Goal: Task Accomplishment & Management: Use online tool/utility

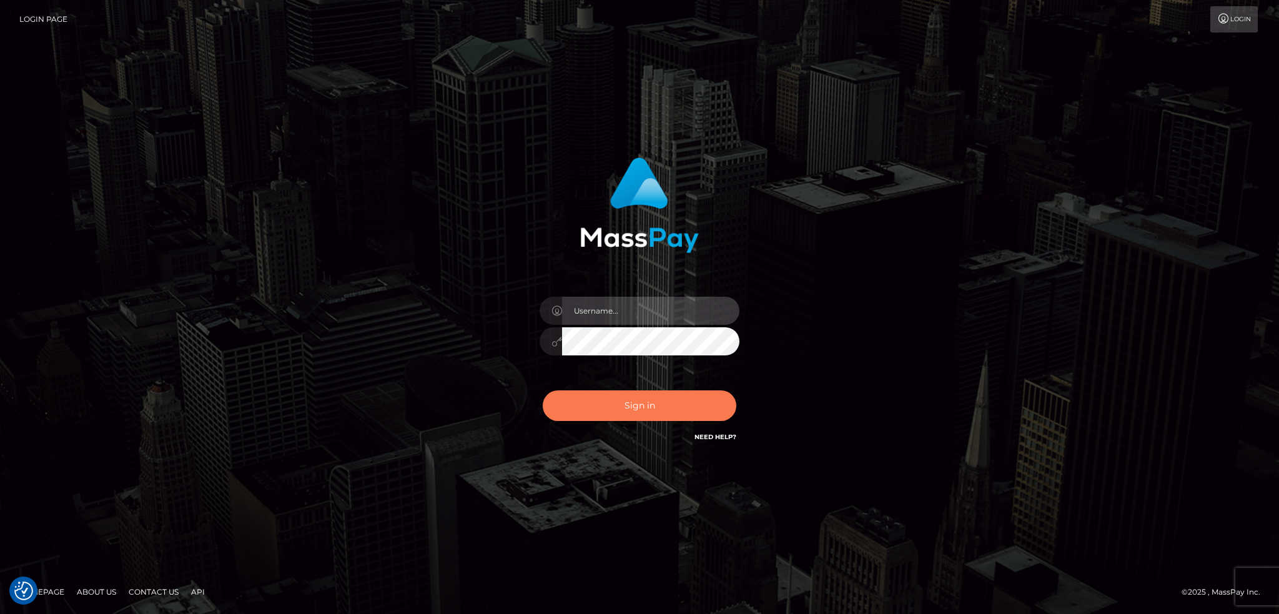
type input "alexstef"
click at [635, 396] on button "Sign in" at bounding box center [640, 405] width 194 height 31
type input "alexstef"
click at [632, 398] on button "Sign in" at bounding box center [640, 405] width 194 height 31
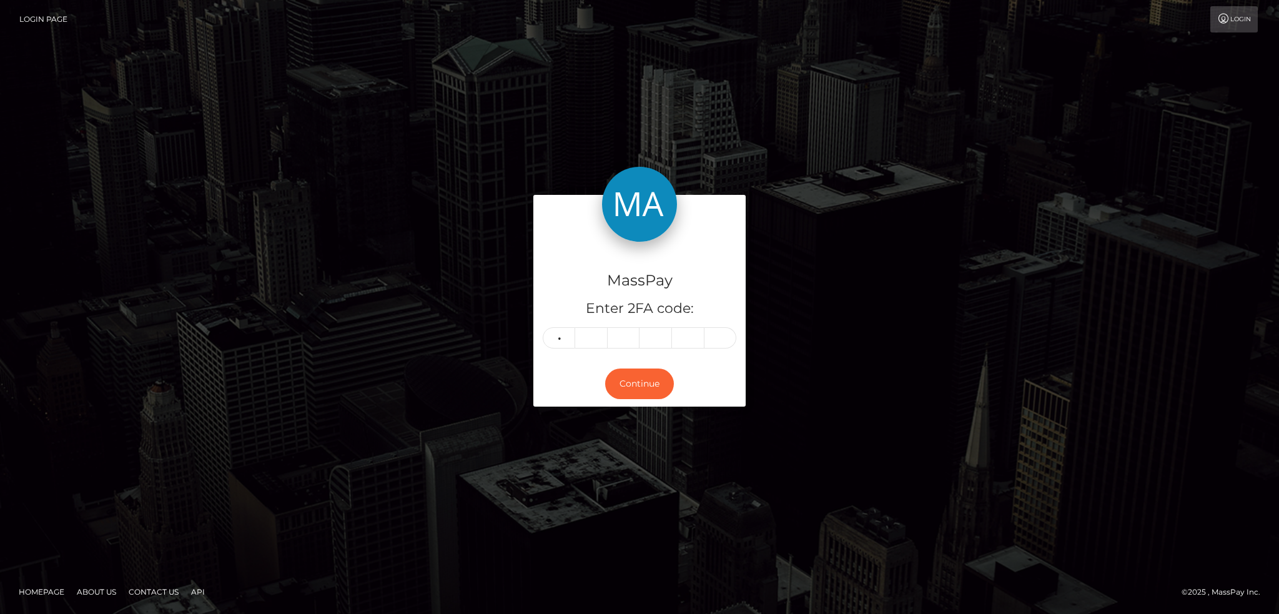
type input "3"
type input "0"
type input "8"
type input "2"
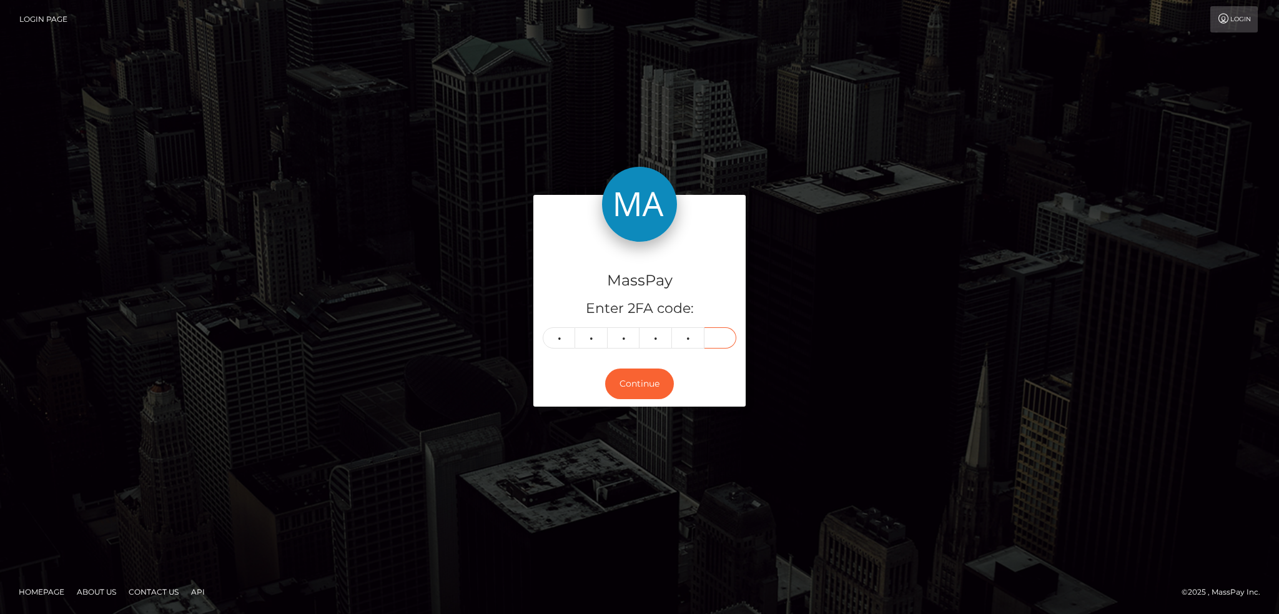
type input "4"
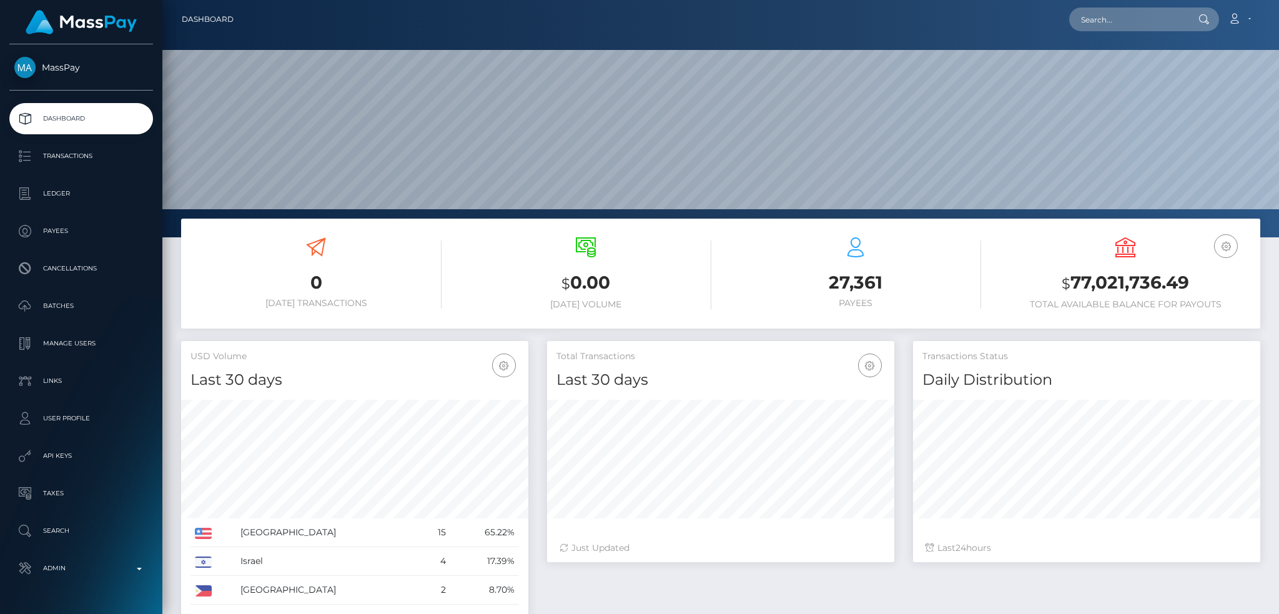
scroll to position [222, 347]
click at [1148, 24] on input "text" at bounding box center [1127, 19] width 117 height 24
paste input "4b368a22-4ab5-11ef-9e4e-06f6d32cc99d"
type input "4b368a22-4ab5-11ef-9e4e-06f6d32cc99d"
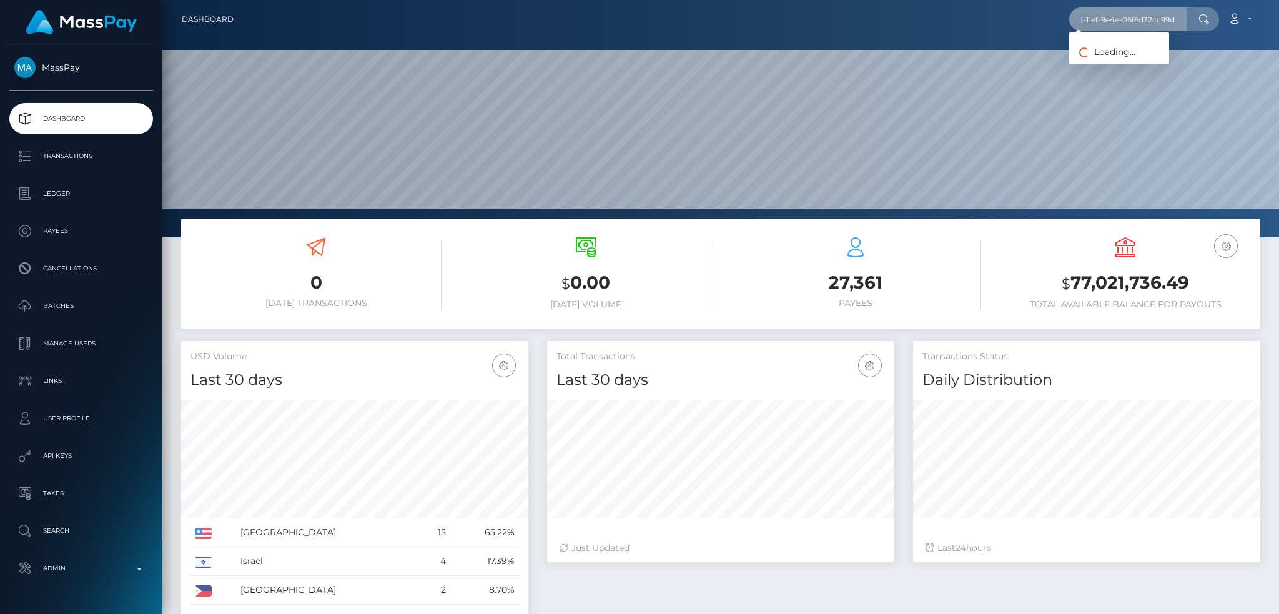
scroll to position [0, 0]
click at [1129, 64] on link "Kelly Evans" at bounding box center [1119, 64] width 100 height 23
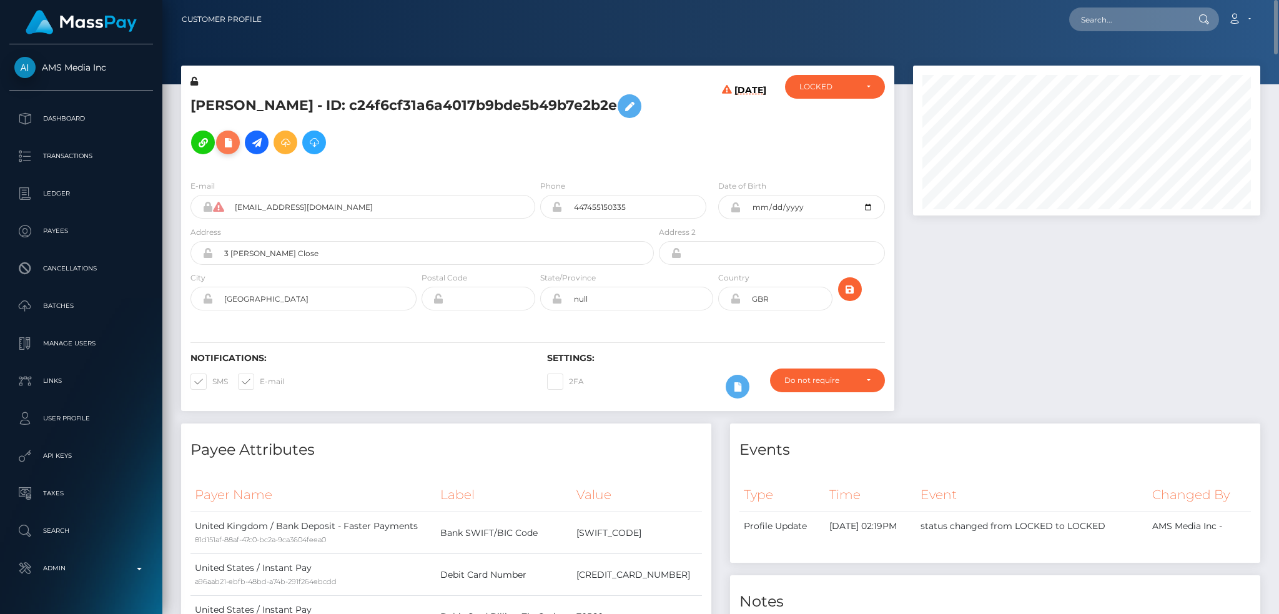
click at [220, 144] on icon at bounding box center [227, 143] width 15 height 16
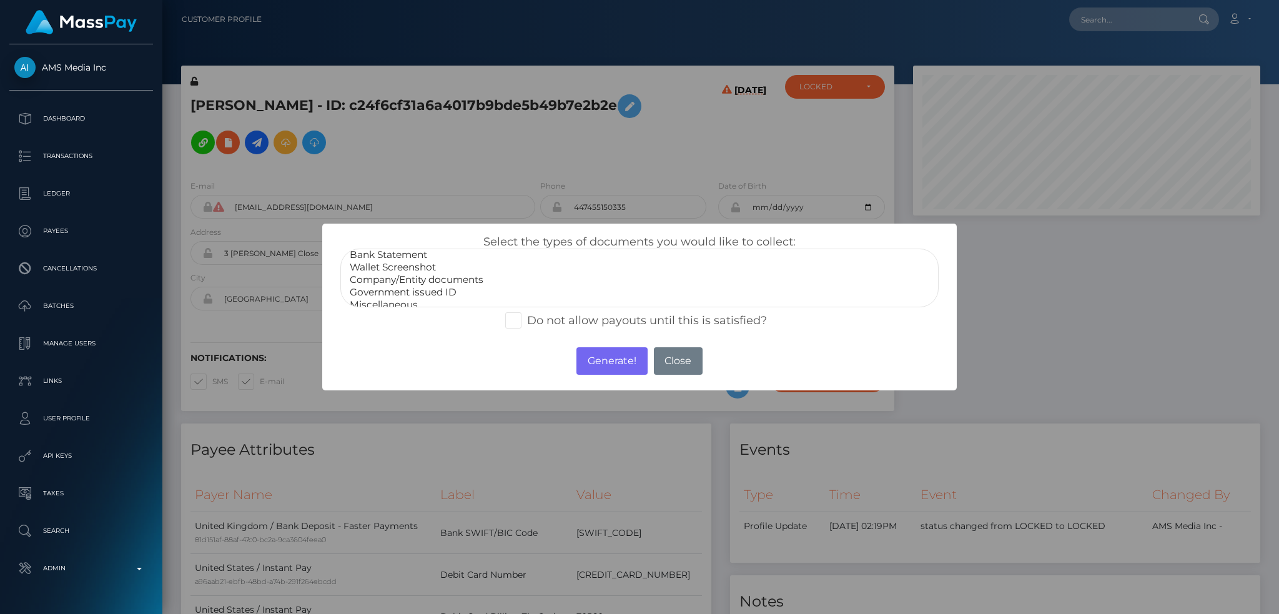
scroll to position [25, 0]
select select "Government issued ID"
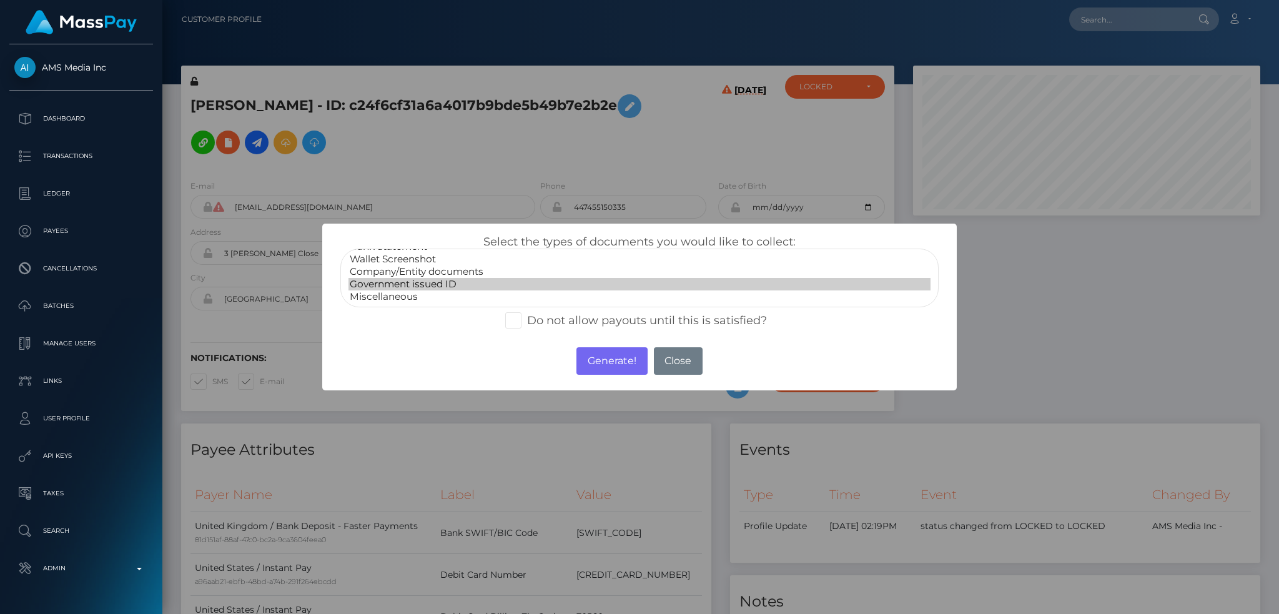
click at [443, 282] on option "Government issued ID" at bounding box center [639, 284] width 582 height 12
click at [602, 365] on button "Generate!" at bounding box center [611, 360] width 71 height 27
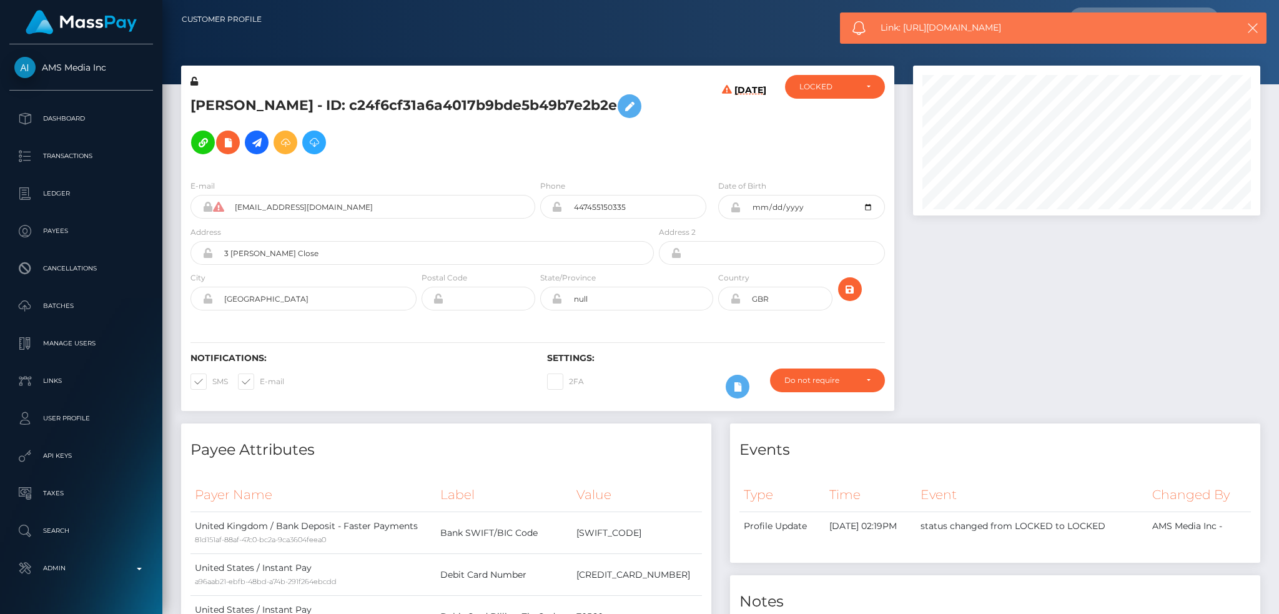
click at [925, 33] on span "Link: https://l.maspay.io/7hhD7" at bounding box center [1046, 27] width 332 height 13
copy span "Link: https://l.maspay.io/7hhD7"
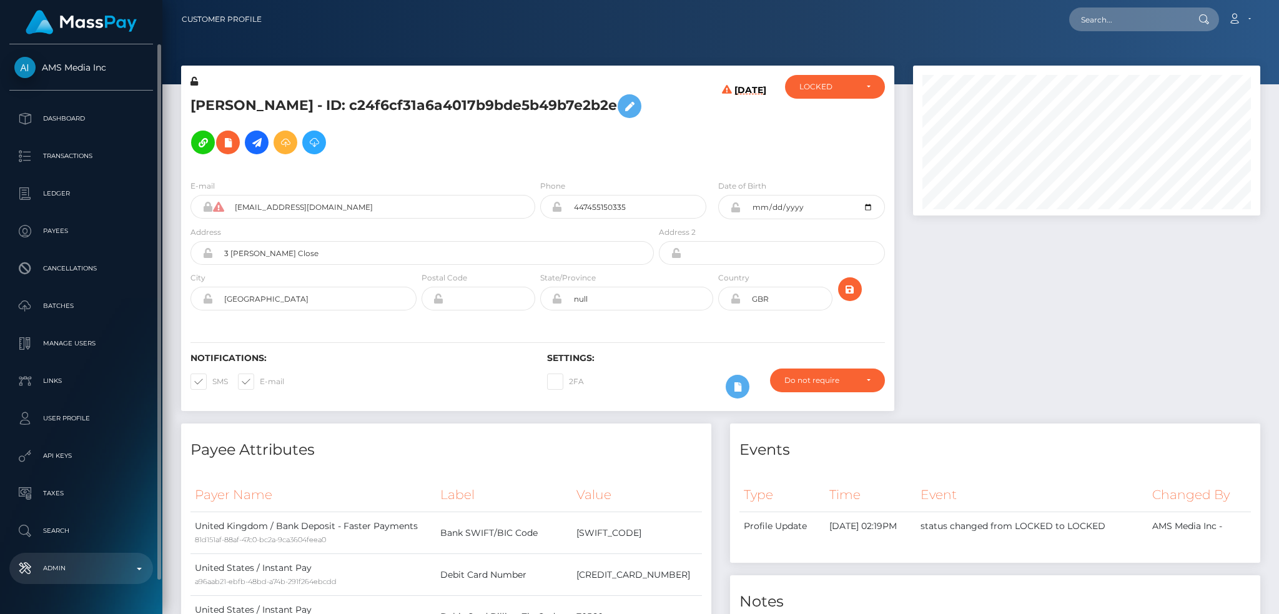
click at [77, 569] on p "Admin" at bounding box center [81, 568] width 134 height 19
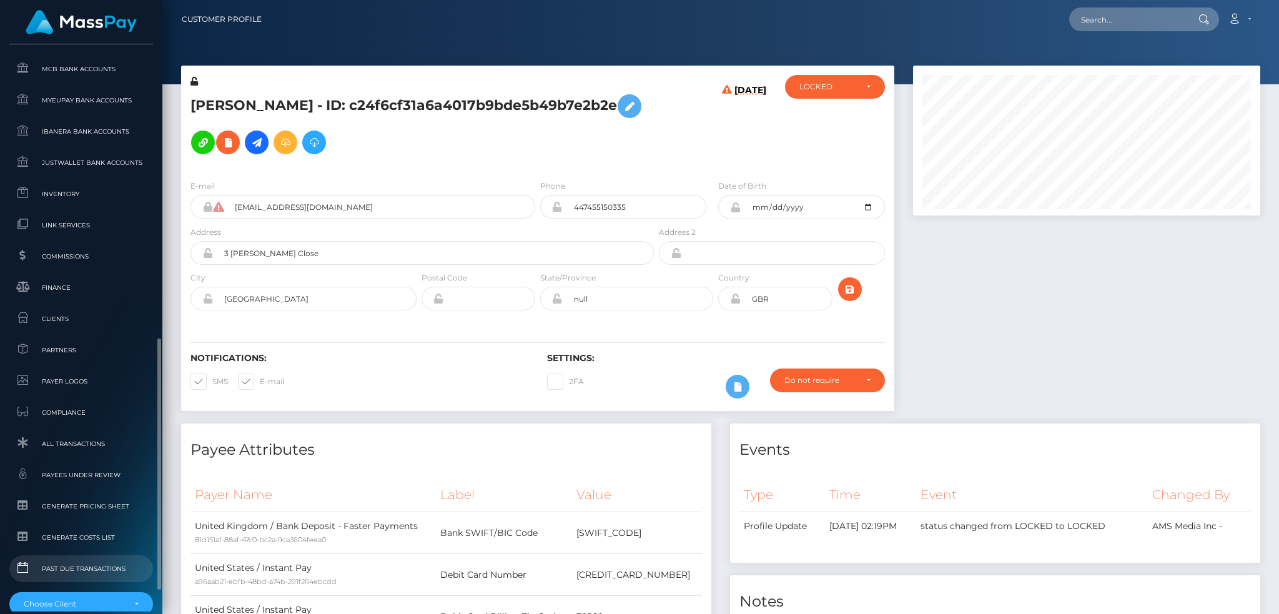
scroll to position [732, 0]
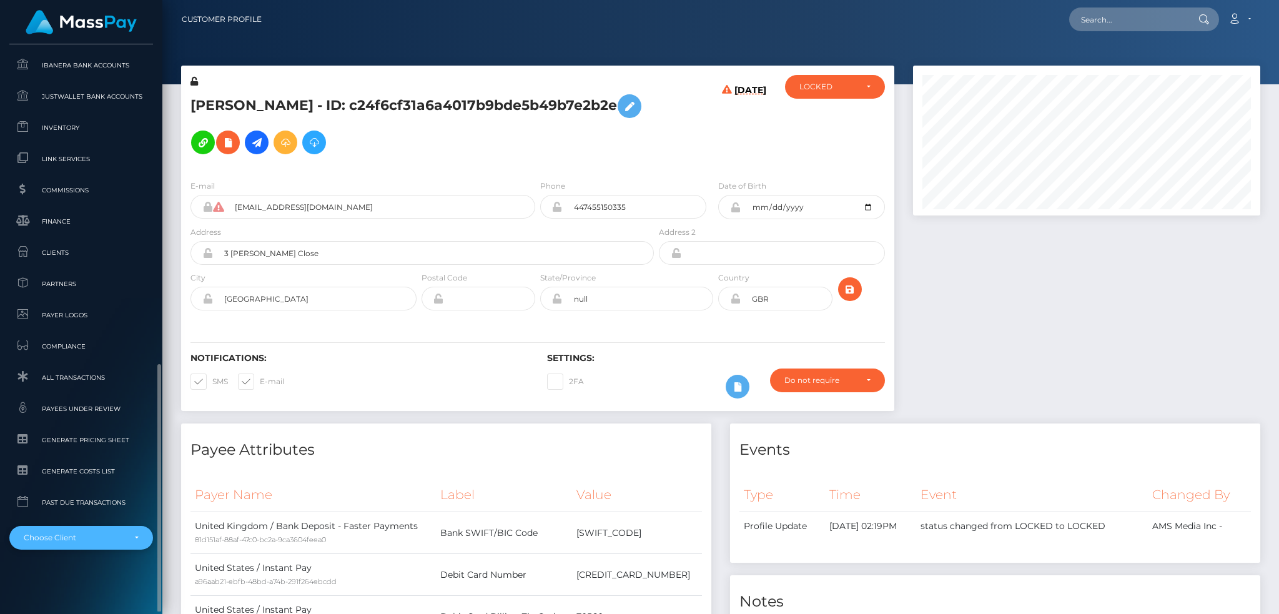
click at [102, 541] on div "Choose Client" at bounding box center [74, 538] width 101 height 10
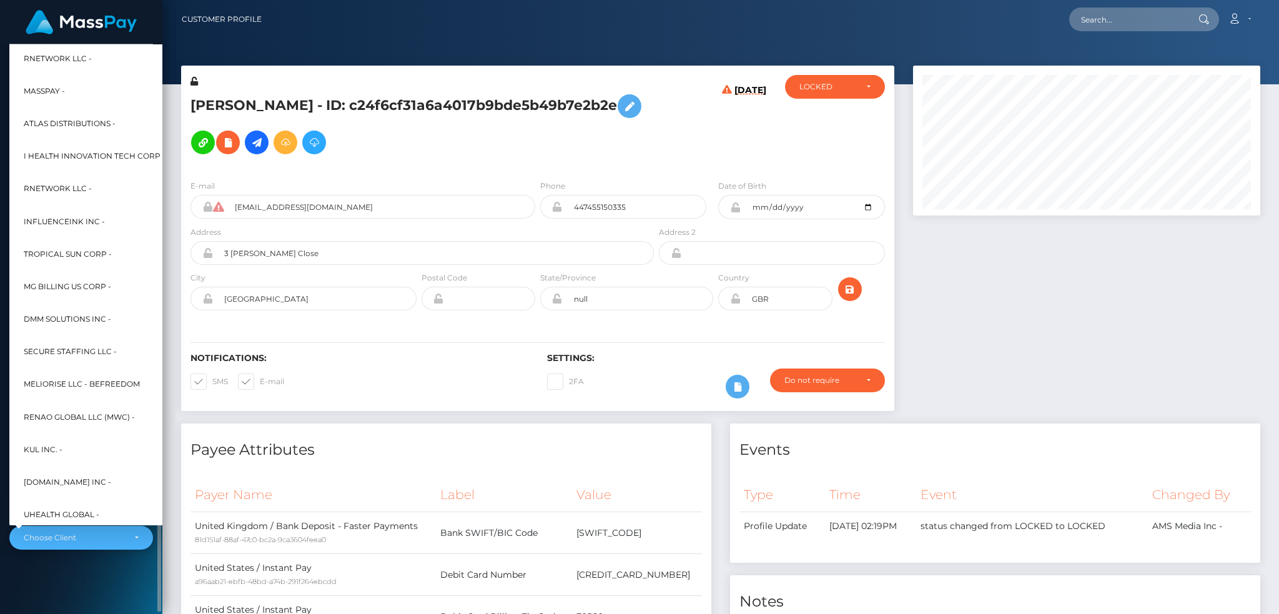
scroll to position [599, 0]
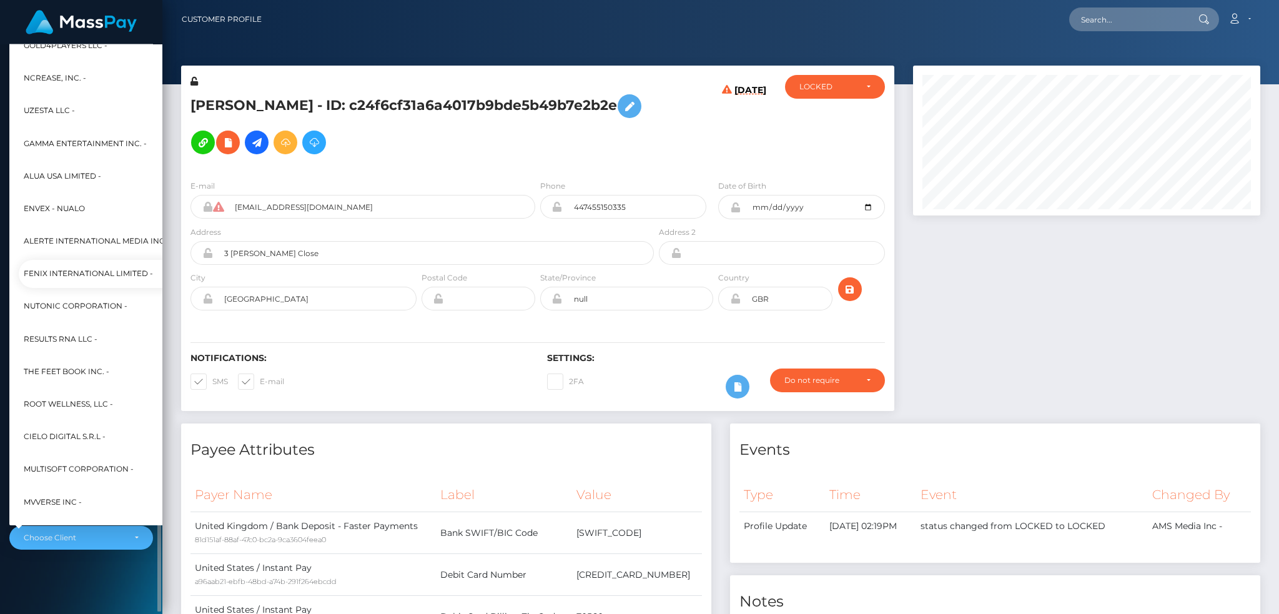
click at [108, 266] on span "Fenix International Limited -" at bounding box center [88, 274] width 129 height 16
select select "26"
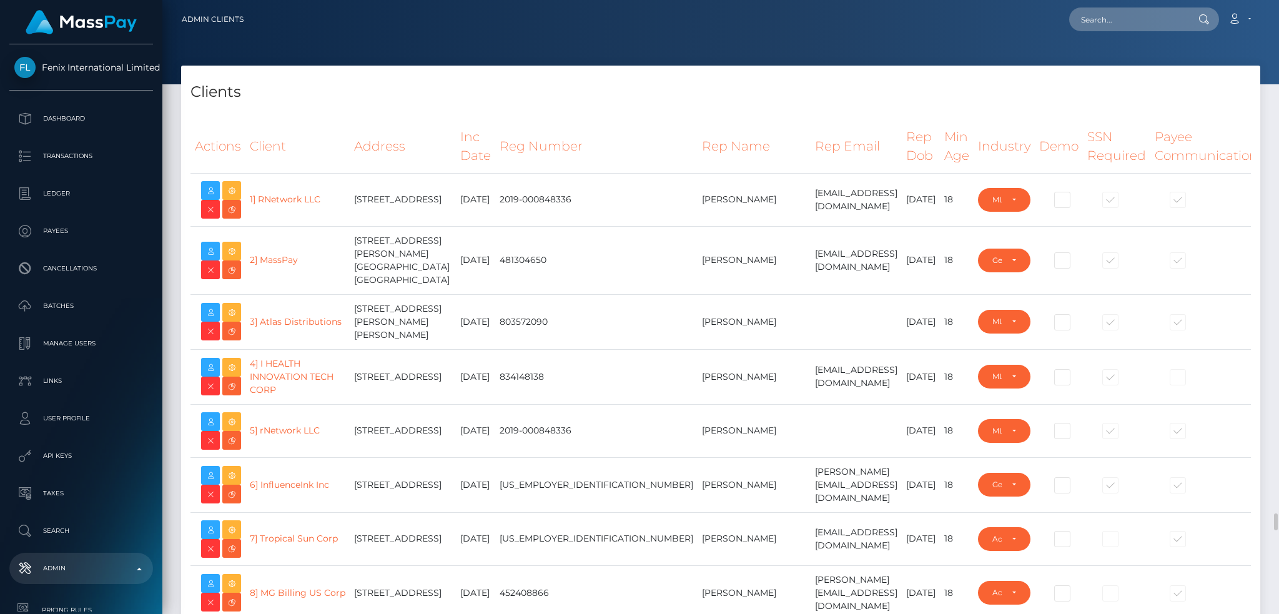
select select "223"
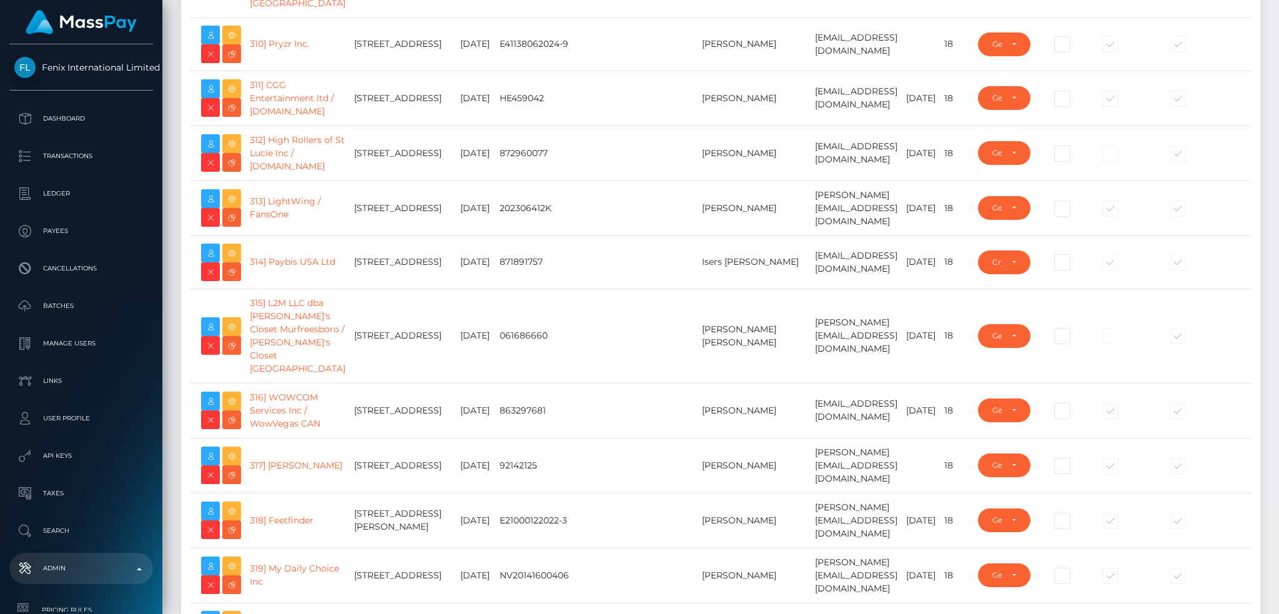
scroll to position [18516, 0]
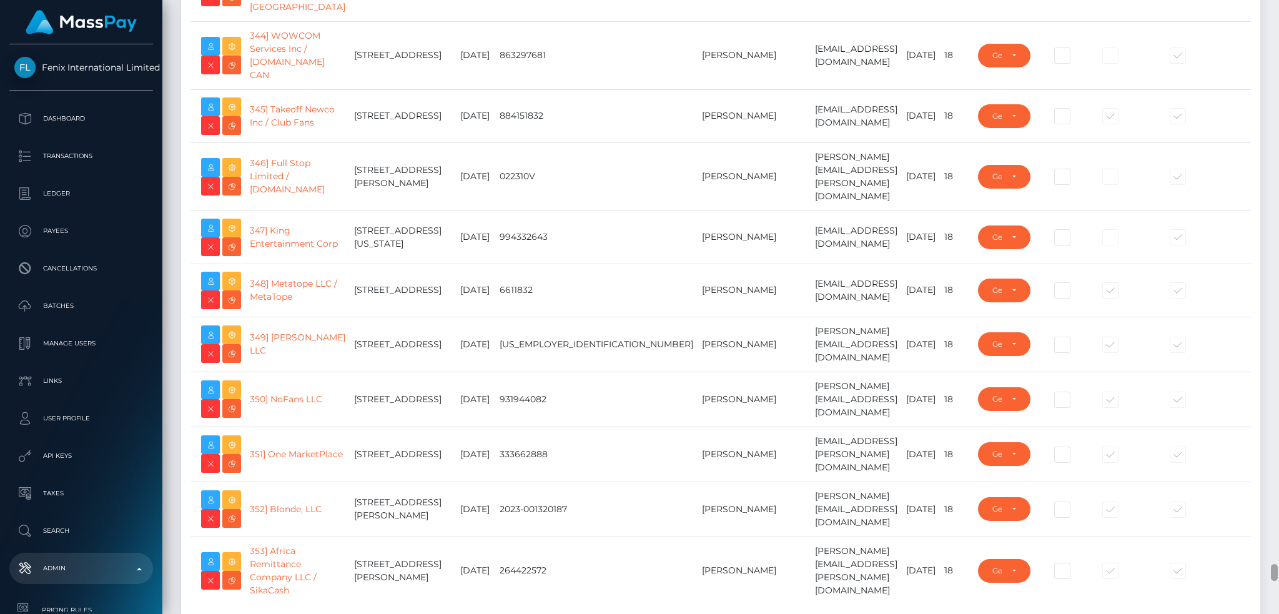
drag, startPoint x: 1274, startPoint y: 19, endPoint x: 1264, endPoint y: 569, distance: 550.2
click at [1264, 569] on div "Admin Clients Loading... Loading..." at bounding box center [720, 307] width 1116 height 614
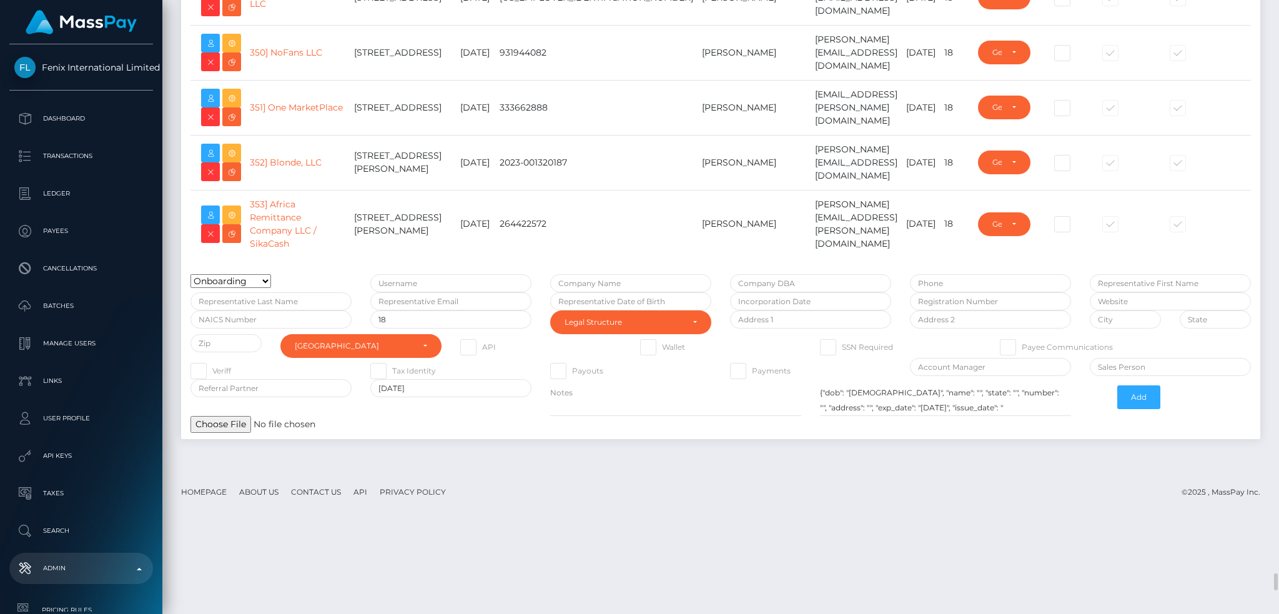
scroll to position [20296, 0]
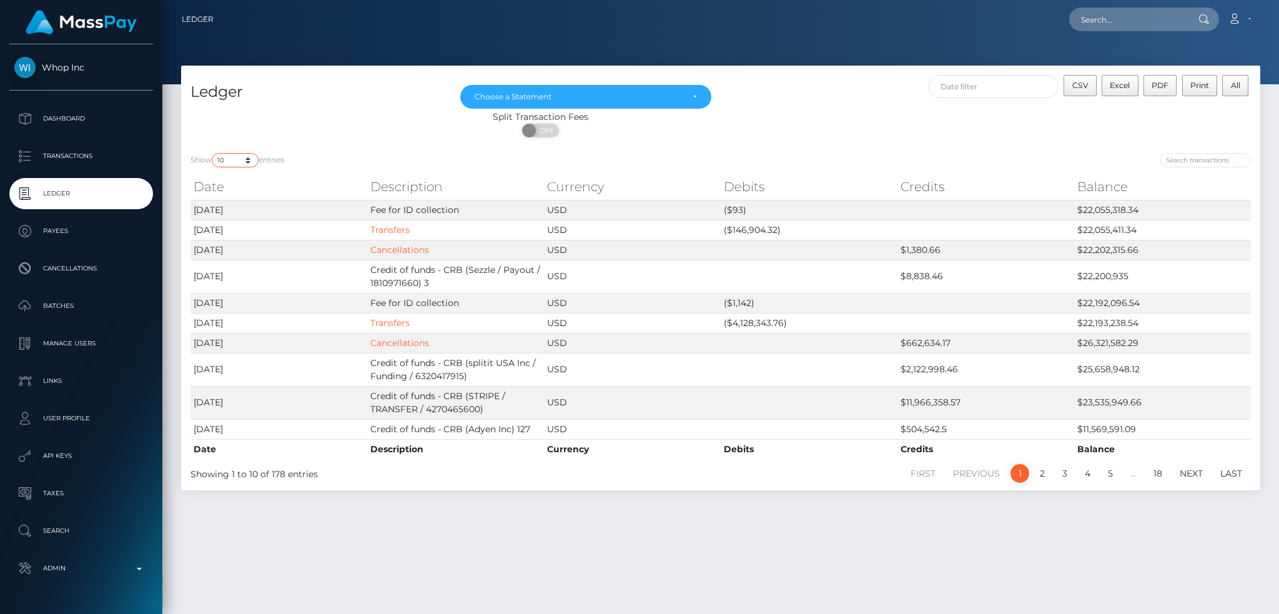
click at [240, 162] on select "10 25 50 100 250" at bounding box center [235, 160] width 47 height 14
select select "250"
click at [213, 153] on select "10 25 50 100 250" at bounding box center [235, 160] width 47 height 14
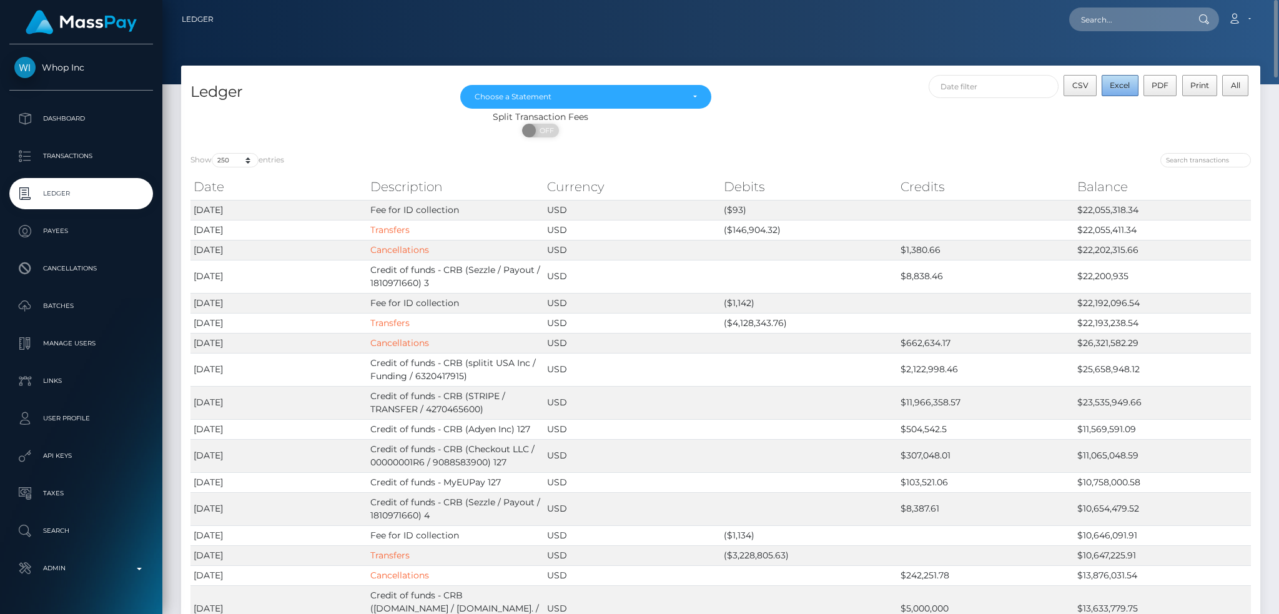
click at [1118, 89] on span "Excel" at bounding box center [1120, 85] width 20 height 9
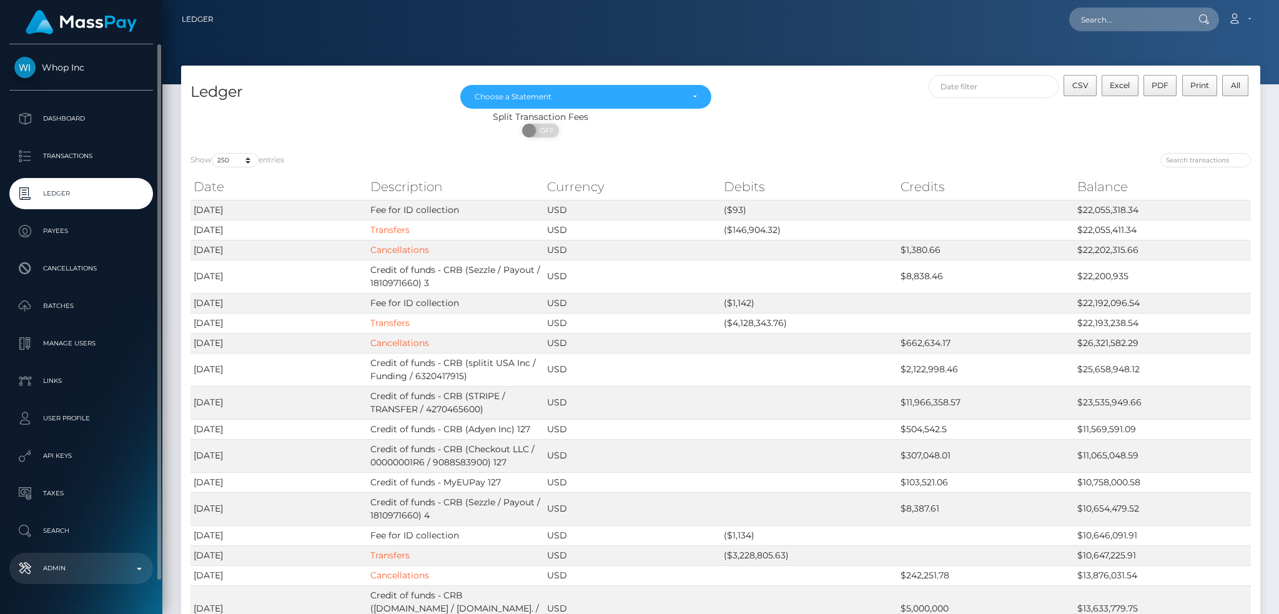
click at [105, 566] on p "Admin" at bounding box center [81, 568] width 134 height 19
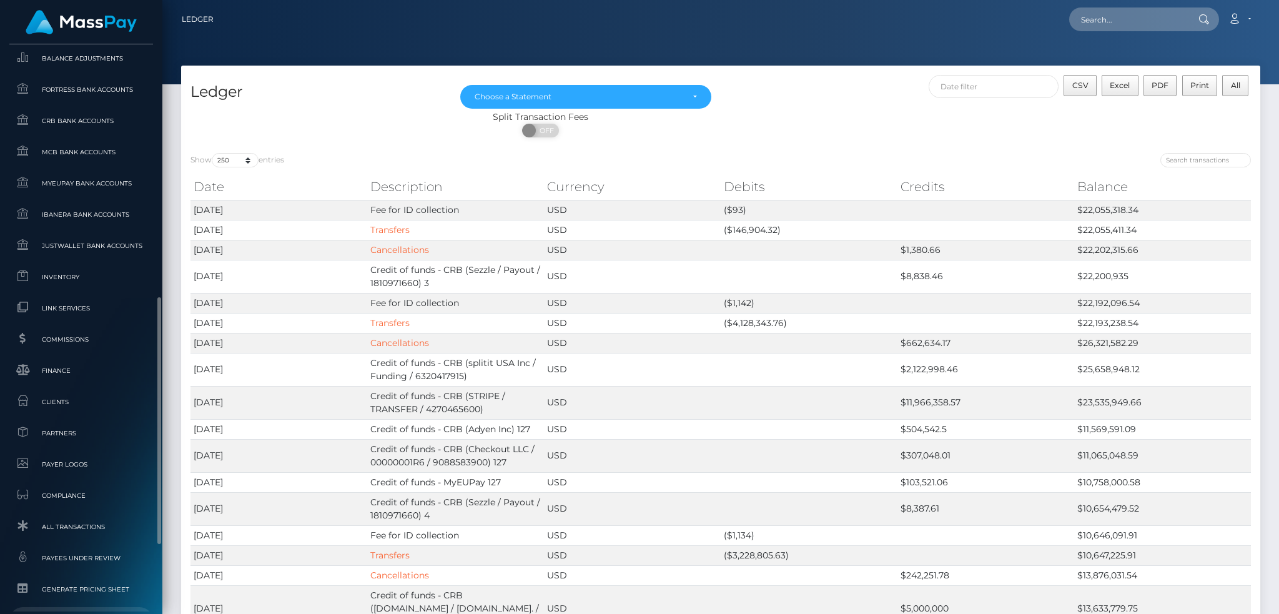
scroll to position [732, 0]
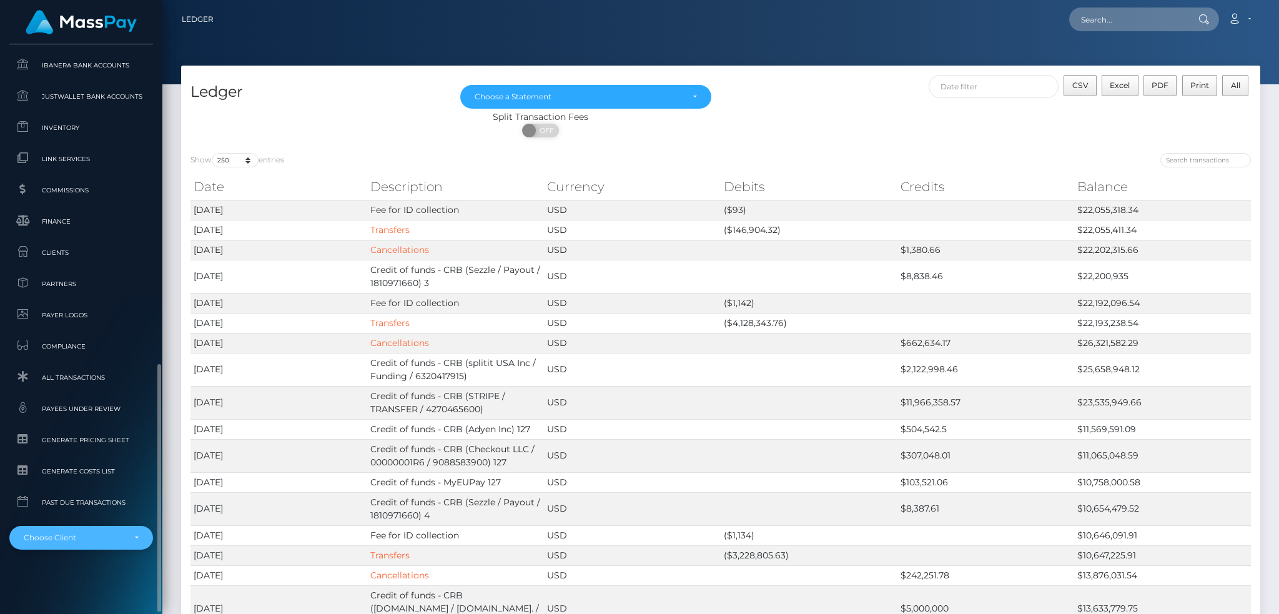
click at [77, 541] on div "Choose Client" at bounding box center [74, 538] width 101 height 10
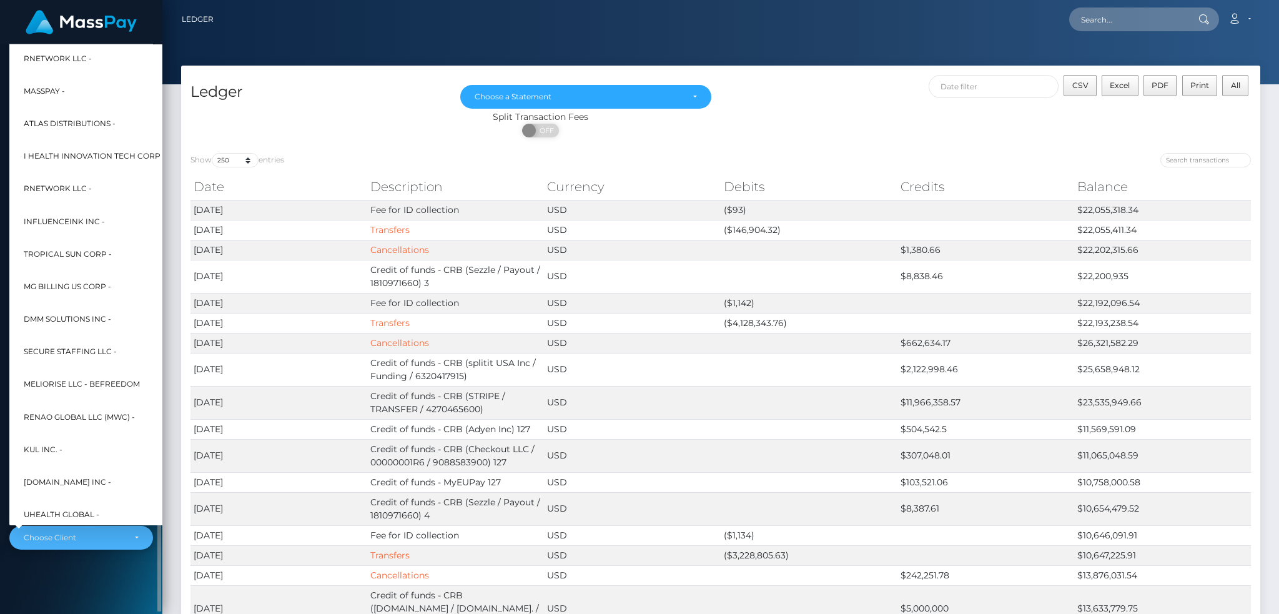
scroll to position [599, 0]
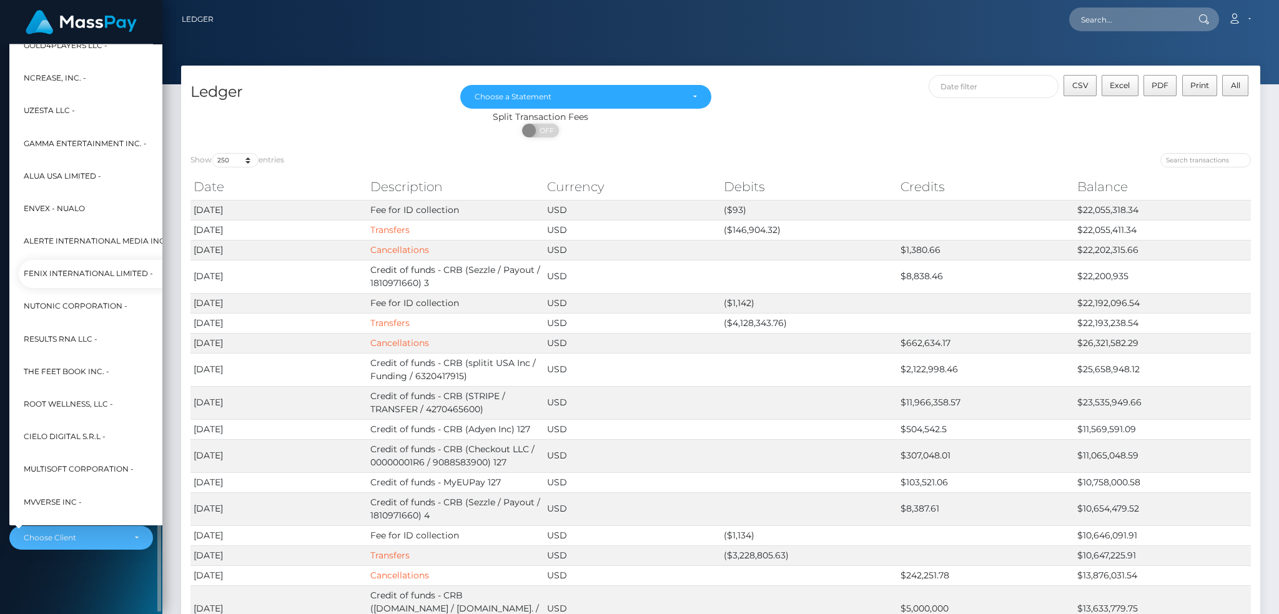
click at [104, 267] on span "Fenix International Limited -" at bounding box center [88, 274] width 129 height 16
select select "26"
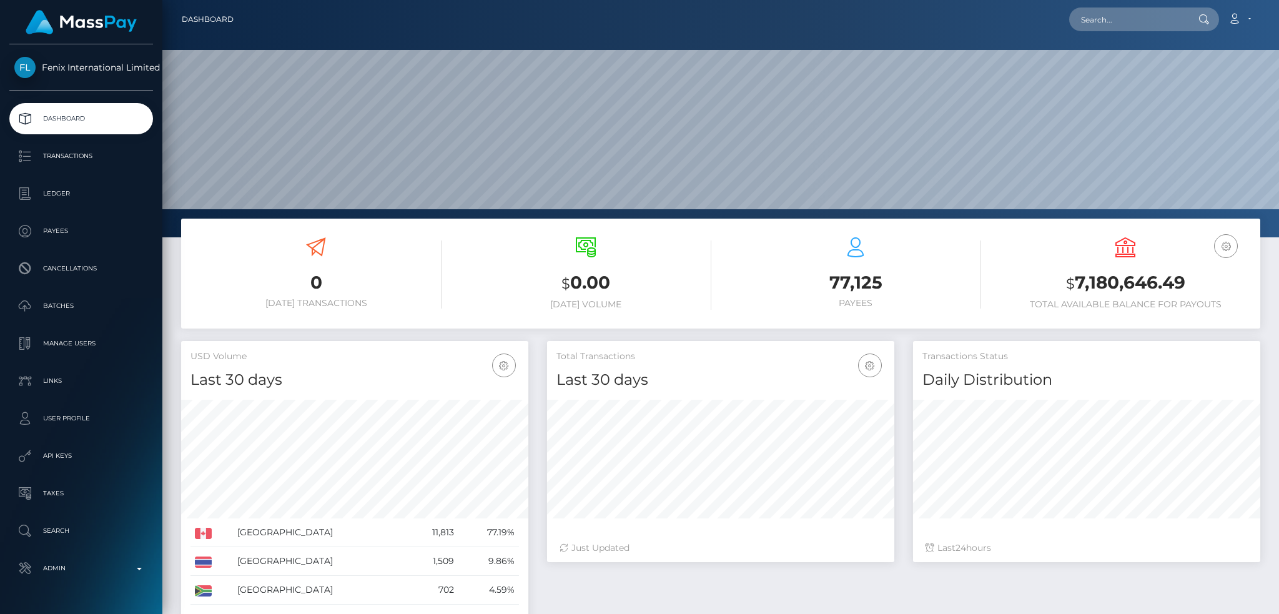
scroll to position [222, 347]
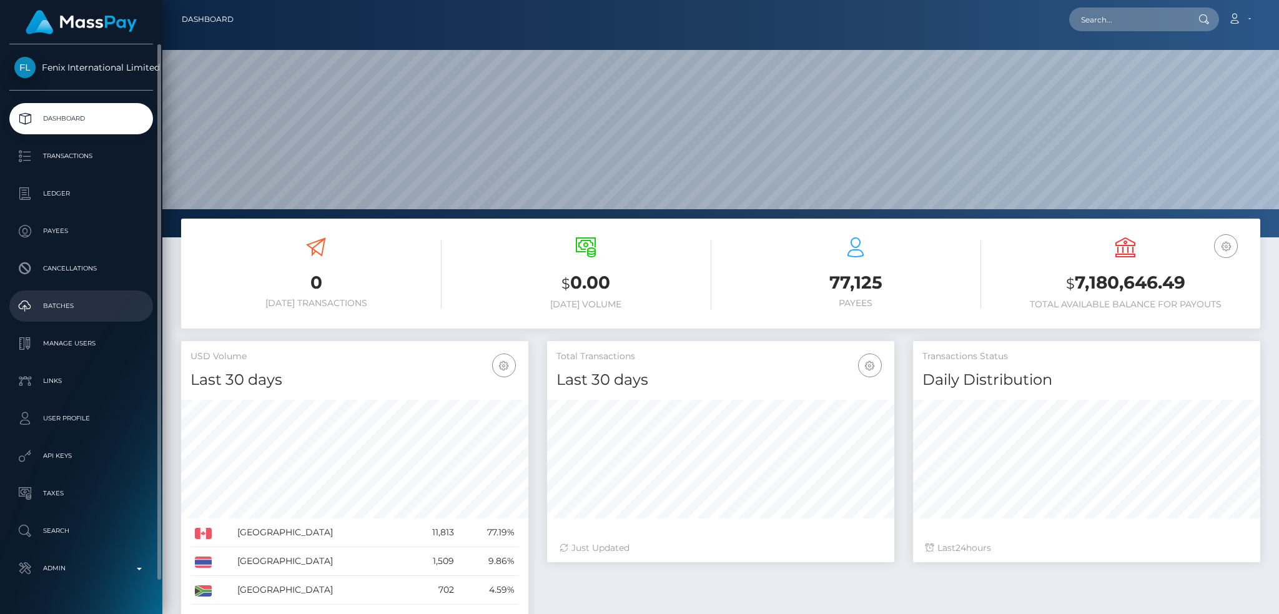
click at [77, 301] on p "Batches" at bounding box center [81, 306] width 134 height 19
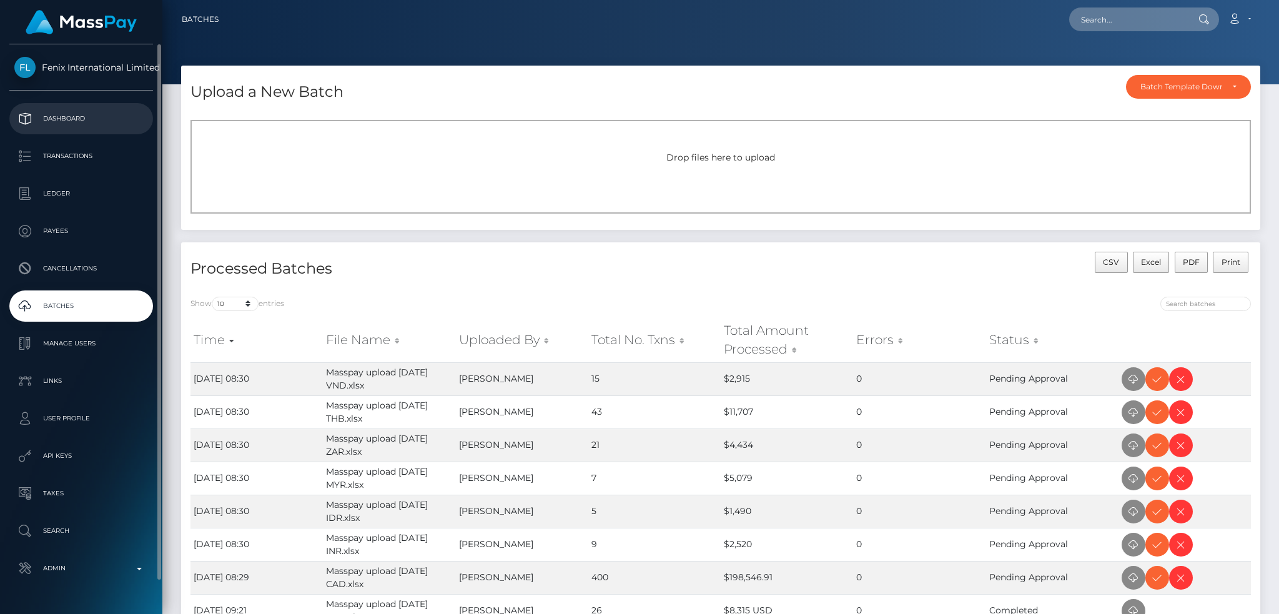
click at [96, 119] on p "Dashboard" at bounding box center [81, 118] width 134 height 19
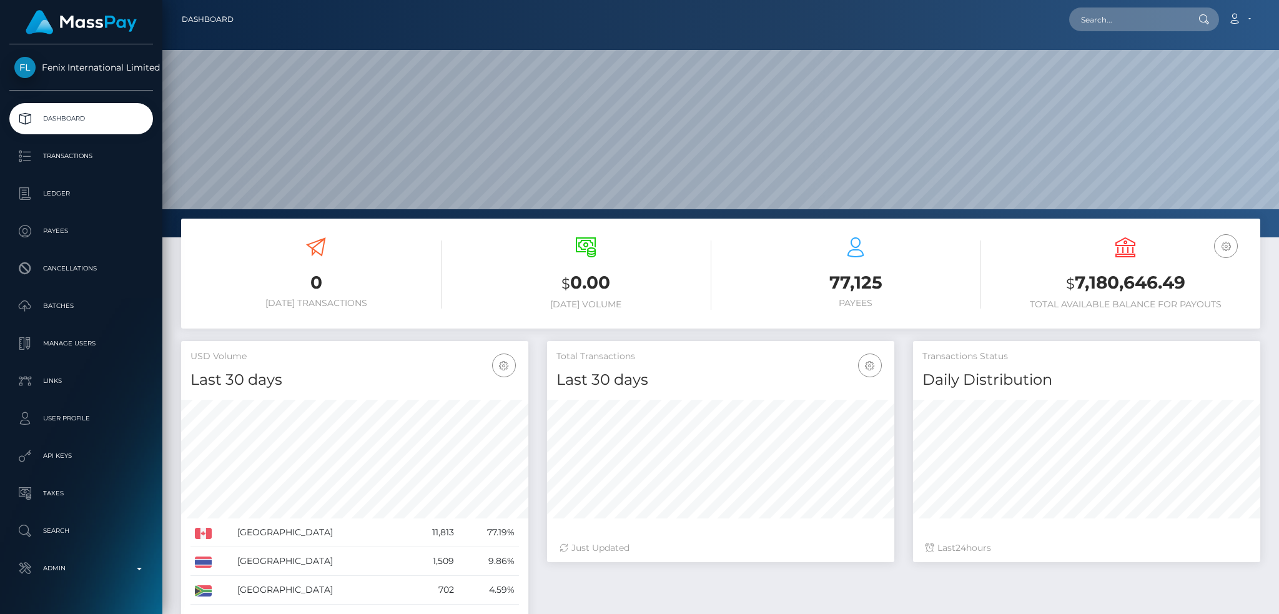
scroll to position [222, 347]
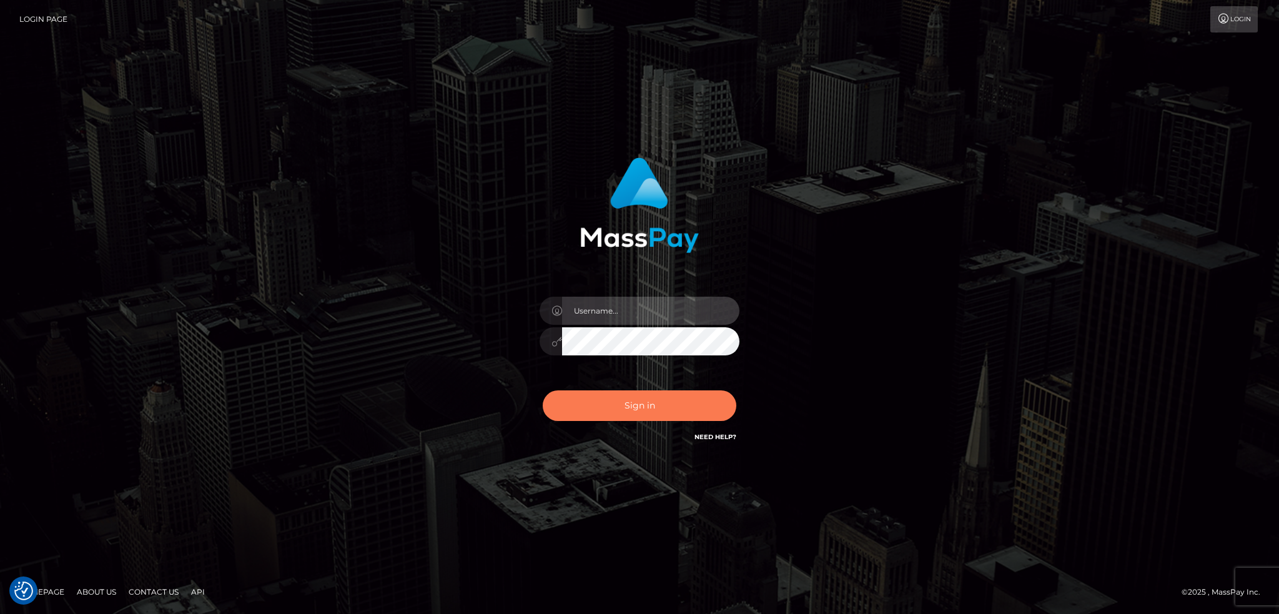
type input "alexstef"
click at [616, 398] on button "Sign in" at bounding box center [640, 405] width 194 height 31
type input "alexstef"
click at [616, 398] on button "Sign in" at bounding box center [640, 405] width 194 height 31
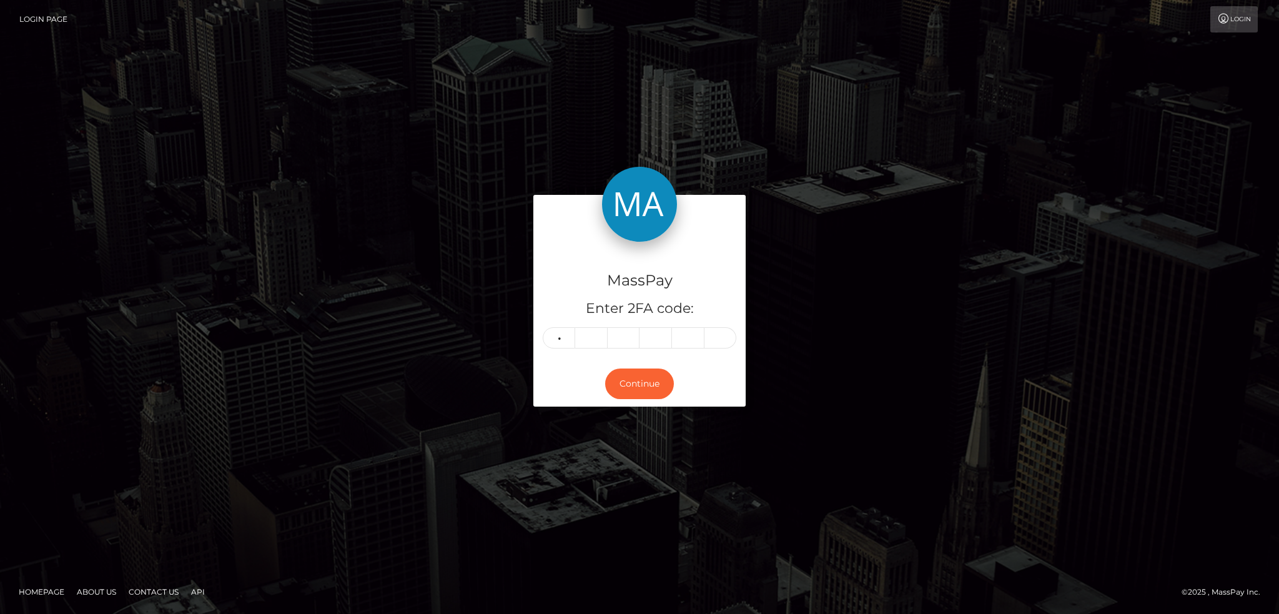
type input "3"
type input "2"
type input "7"
type input "2"
type input "6"
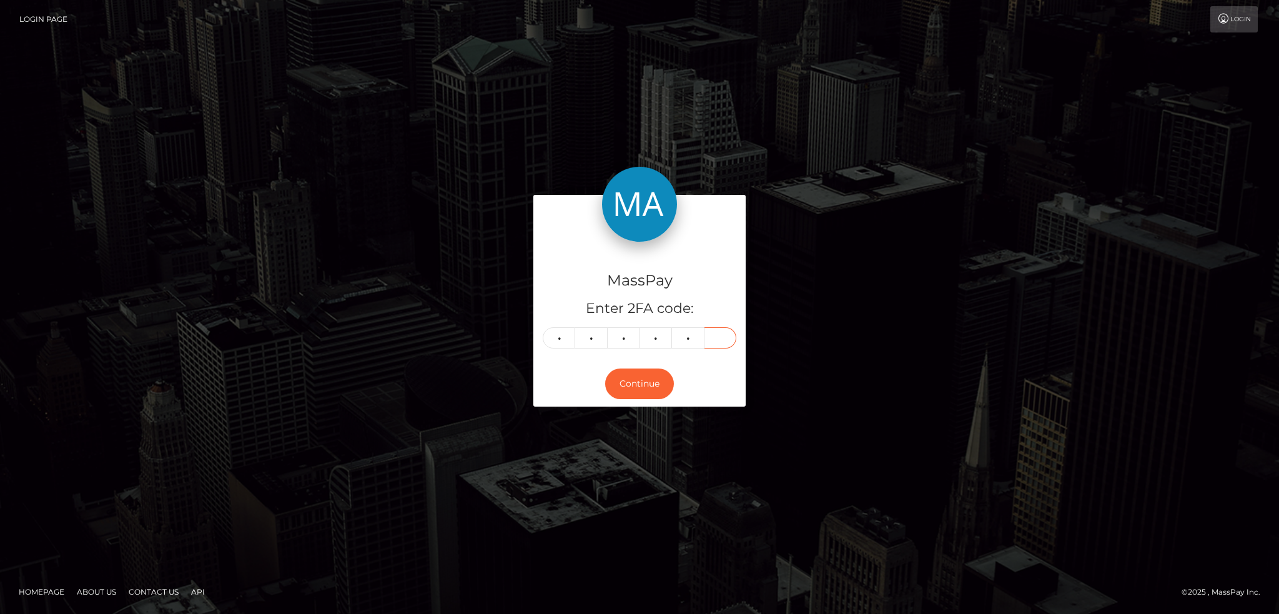
type input "2"
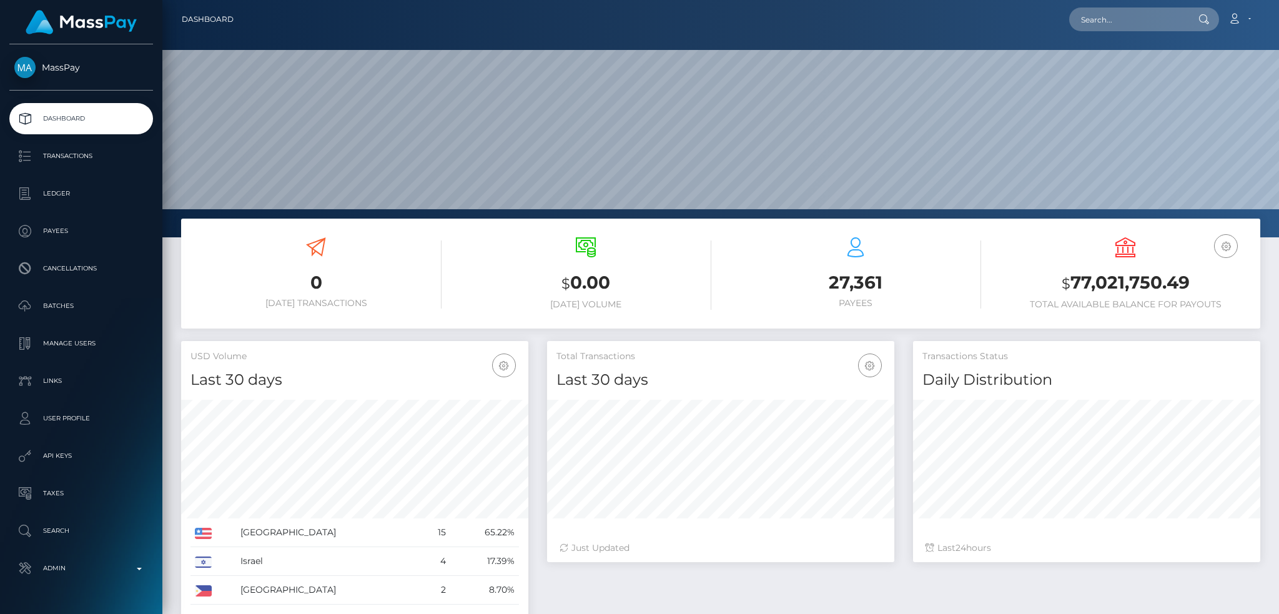
scroll to position [222, 347]
click at [1113, 26] on input "text" at bounding box center [1127, 19] width 117 height 24
paste input "pout_taiXZX2tUweEq"
type input "pout_taiXZX2tUweEq"
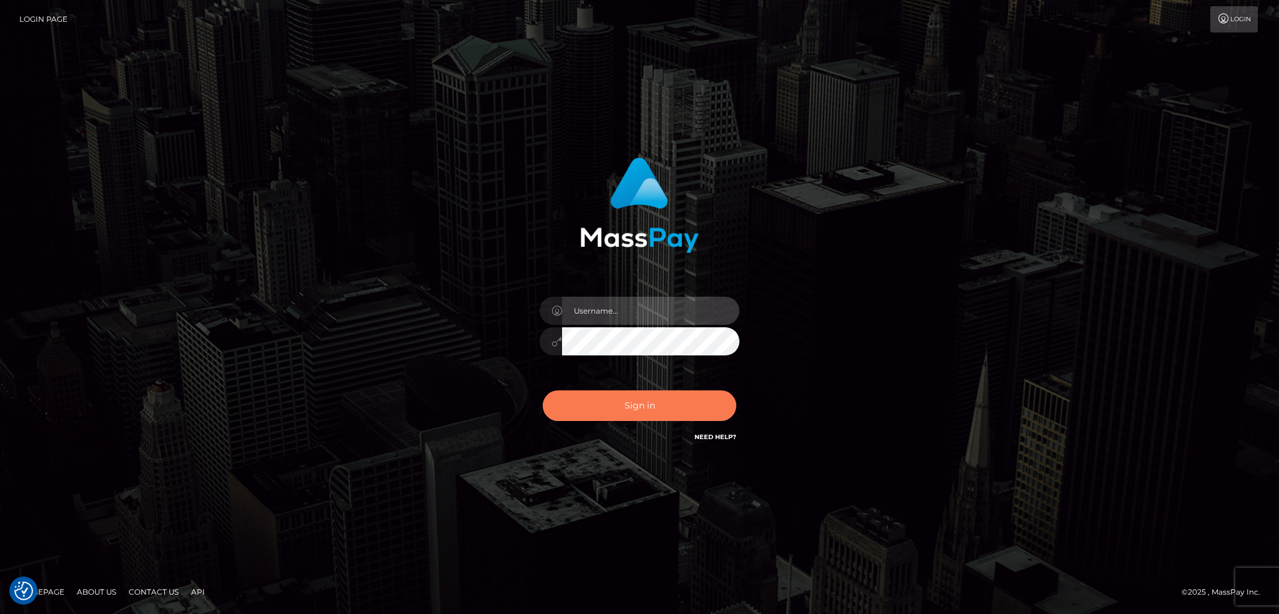
type input "alexstef"
click at [614, 398] on button "Sign in" at bounding box center [640, 405] width 194 height 31
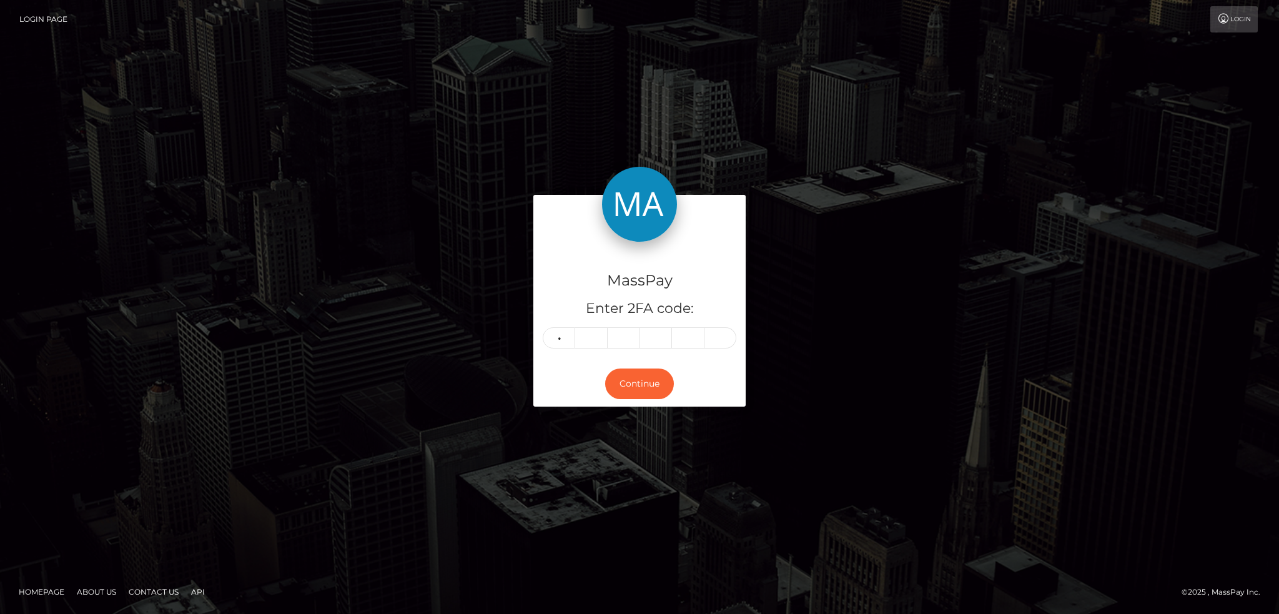
type input "7"
type input "6"
type input "8"
type input "1"
type input "0"
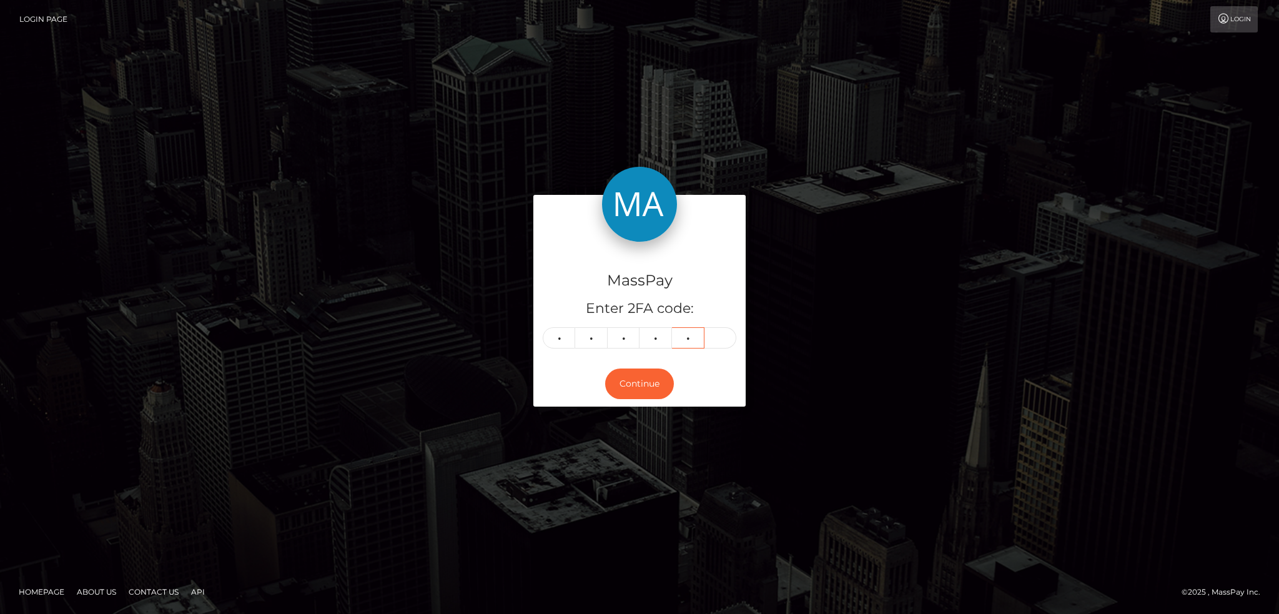
type input "0"
type input "9"
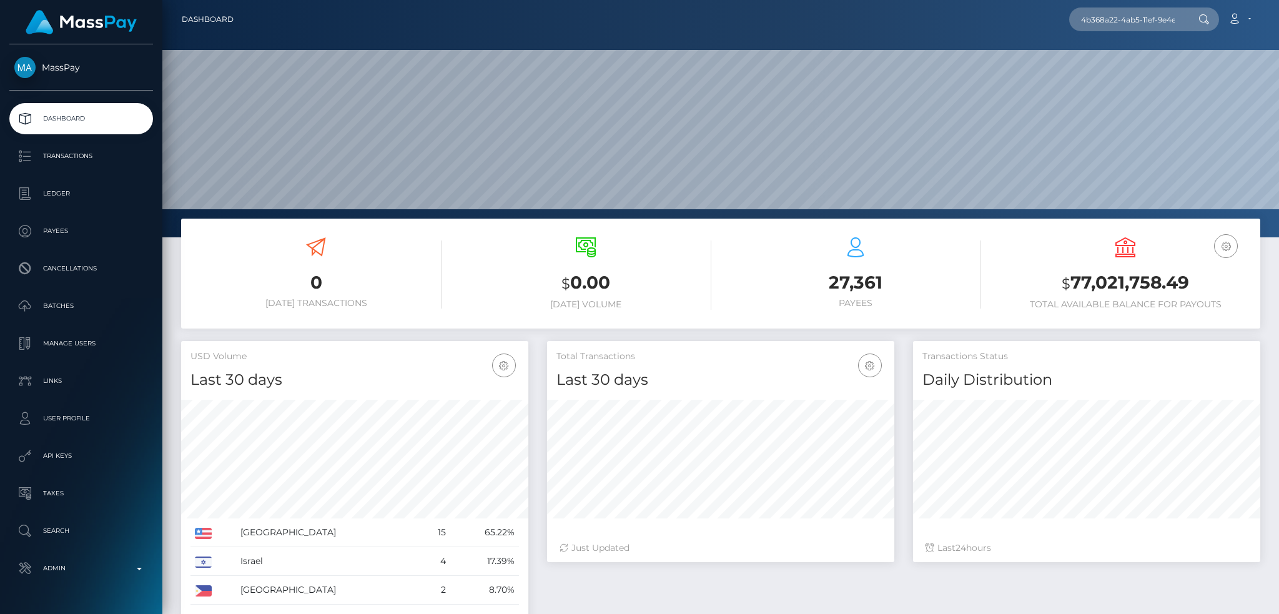
scroll to position [0, 58]
type input "4b368a22-4ab5-11ef-9e4e-06f6d32cc99d"
click at [1104, 63] on link "Kelly Evans" at bounding box center [1119, 64] width 100 height 23
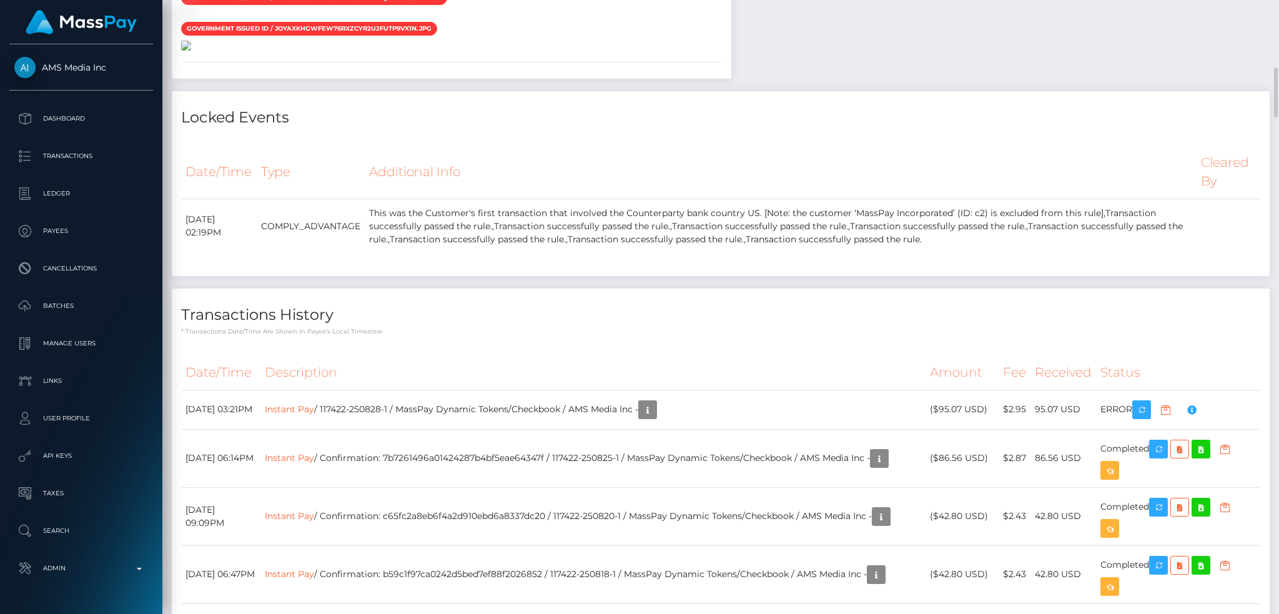
scroll to position [1082, 0]
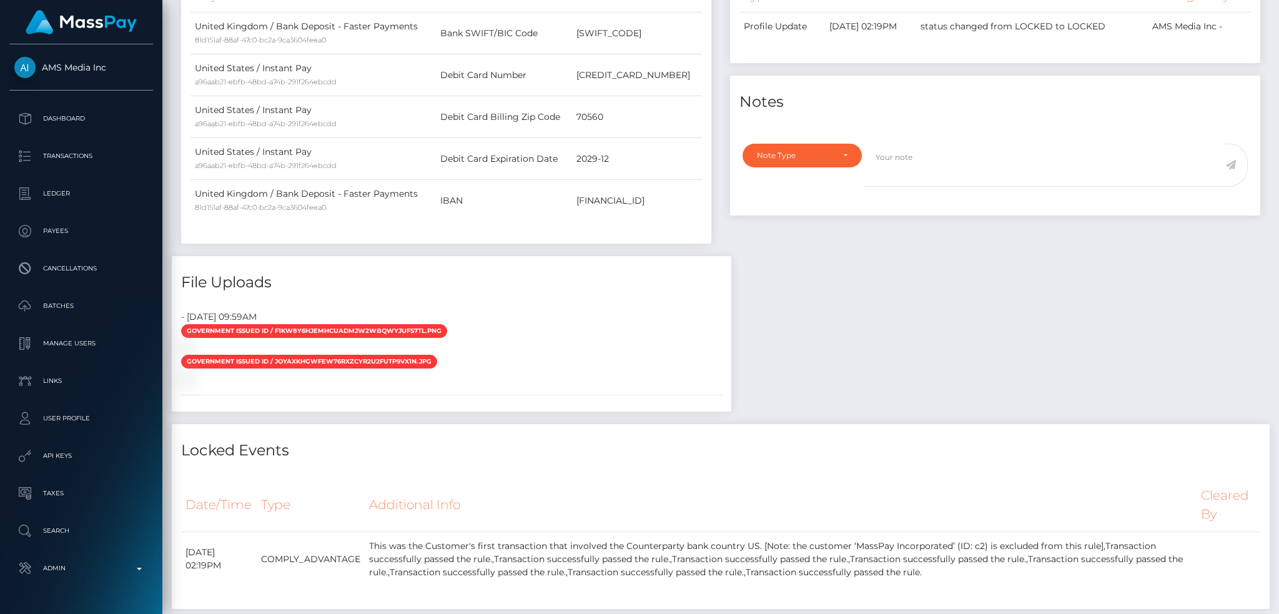
scroll to position [0, 0]
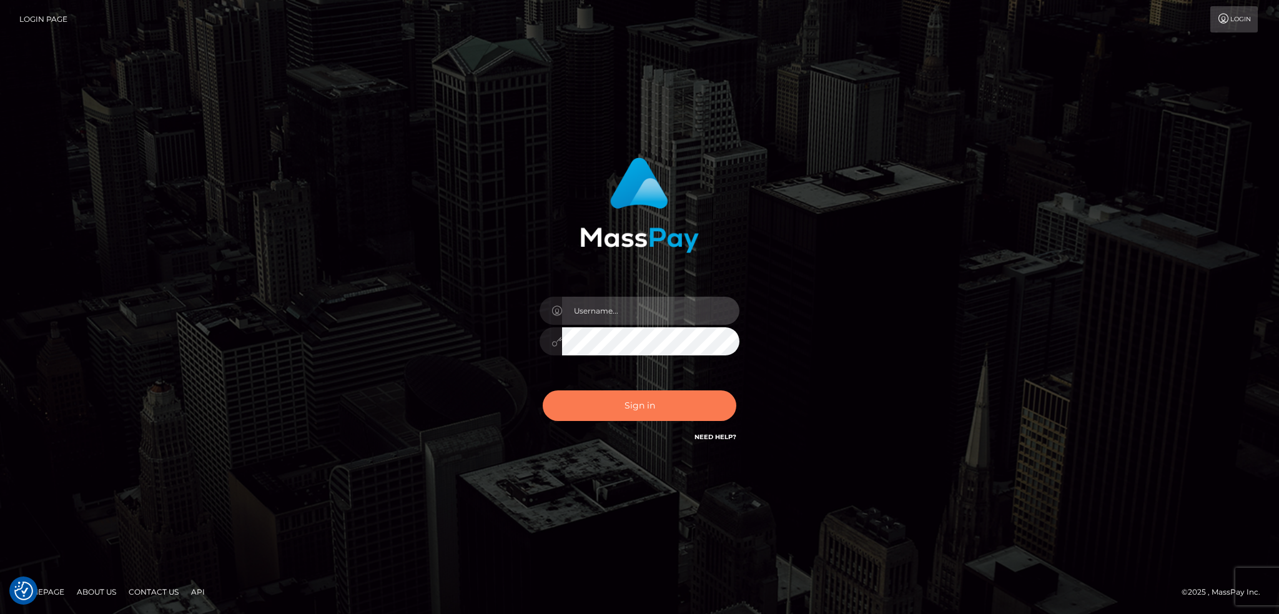
type input "alexstef"
click at [628, 398] on button "Sign in" at bounding box center [640, 405] width 194 height 31
type input "alexstef"
click at [624, 403] on button "Sign in" at bounding box center [640, 405] width 194 height 31
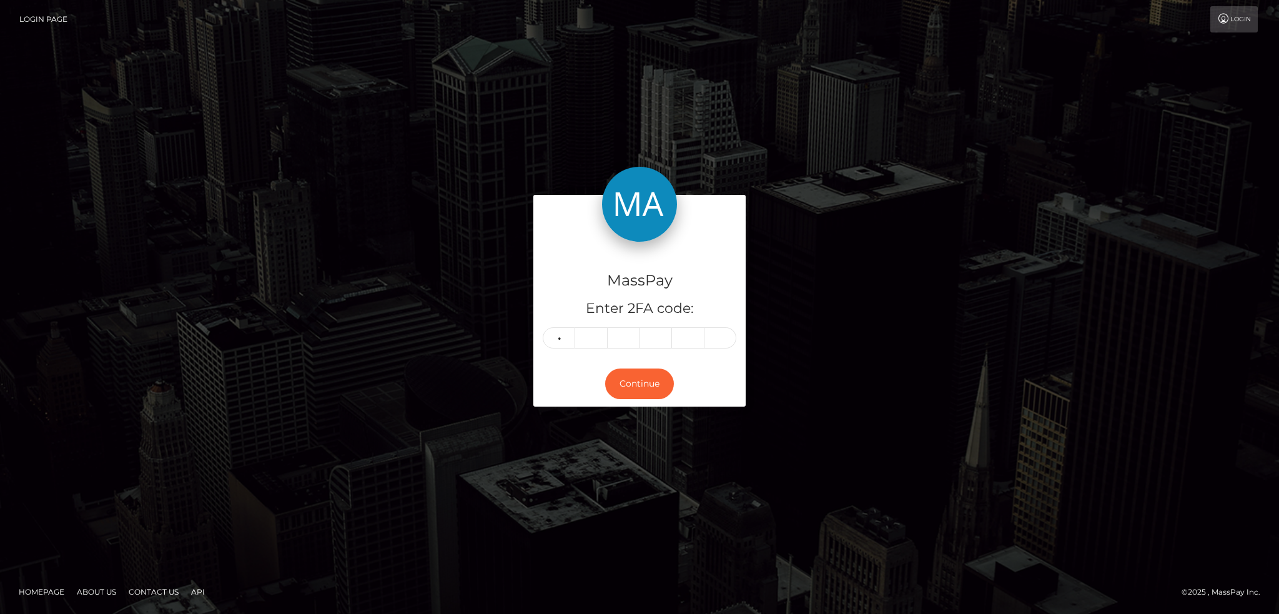
type input "4"
type input "7"
type input "2"
type input "5"
type input "9"
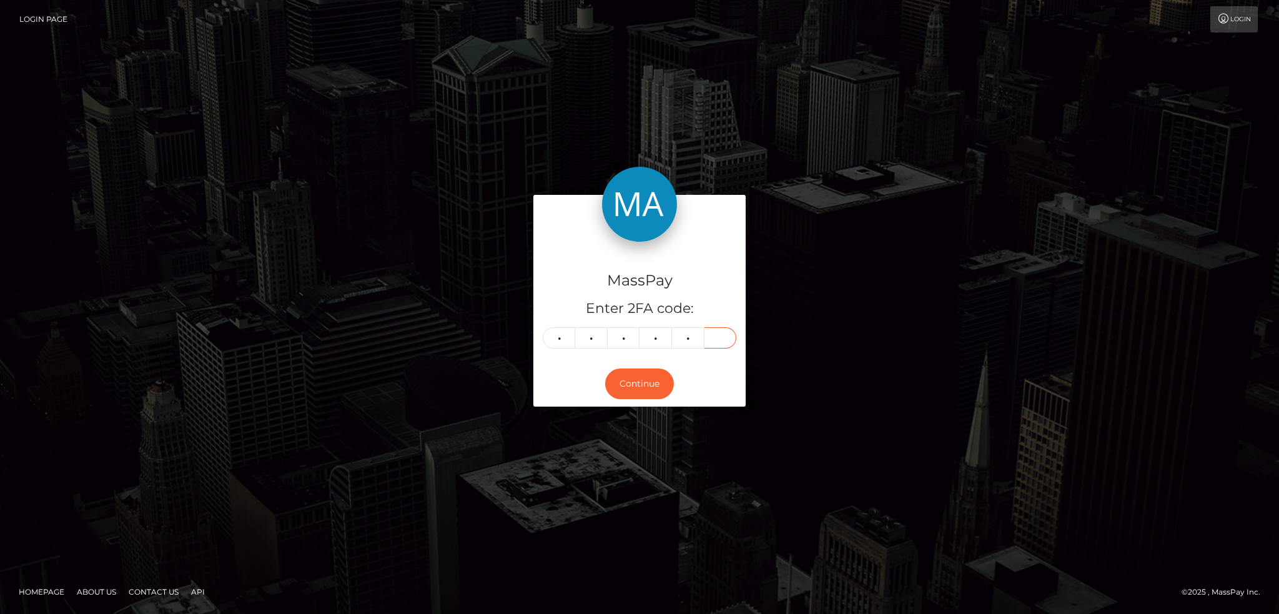
type input "2"
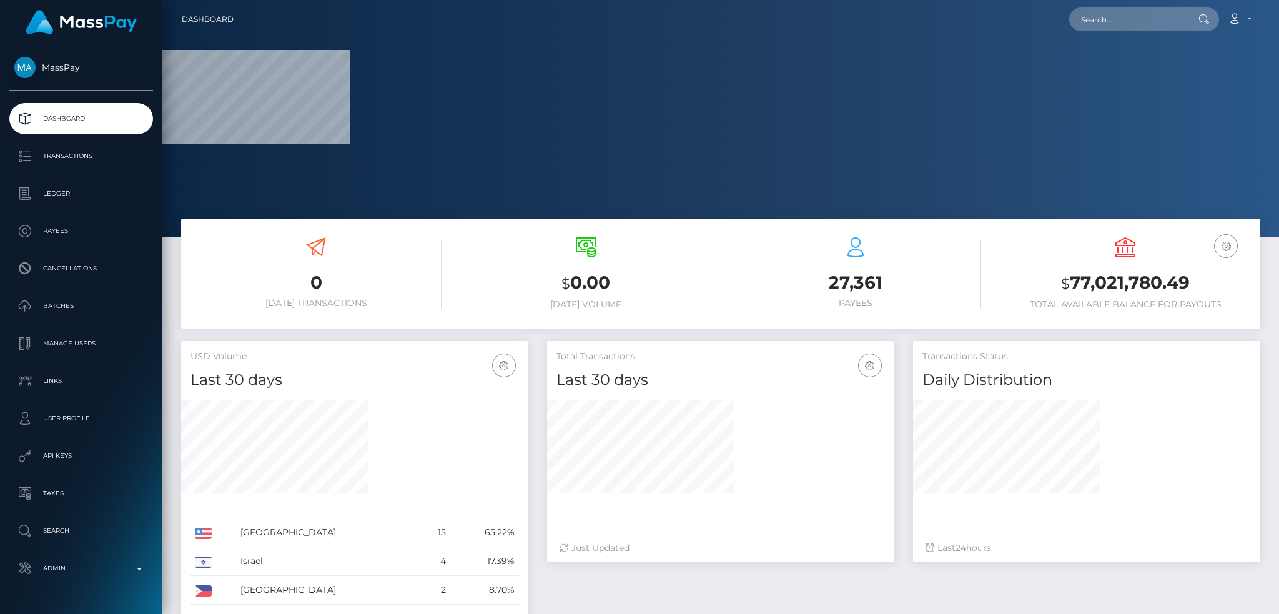
scroll to position [222, 347]
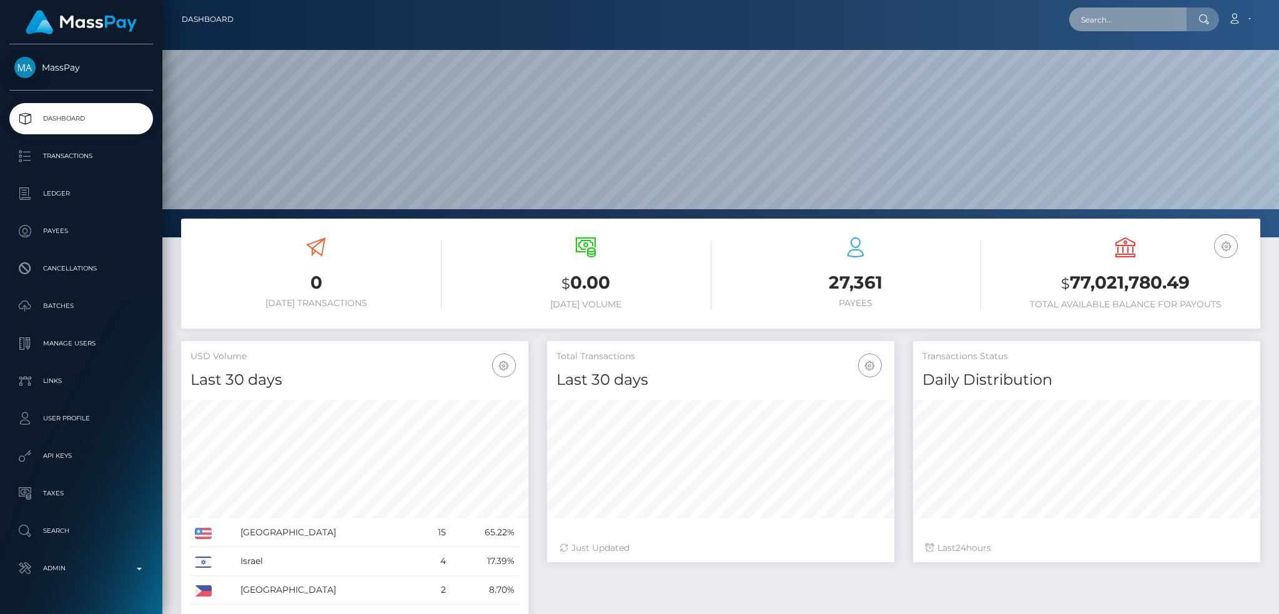
click at [1117, 11] on input "text" at bounding box center [1127, 19] width 117 height 24
paste input "3c245787-1d16-11ef-9e42-062d9cd50a19"
type input "3c245787-1d16-11ef-9e42-062d9cd50a19"
click at [1105, 72] on link "Laimar Sosa" at bounding box center [1119, 64] width 100 height 23
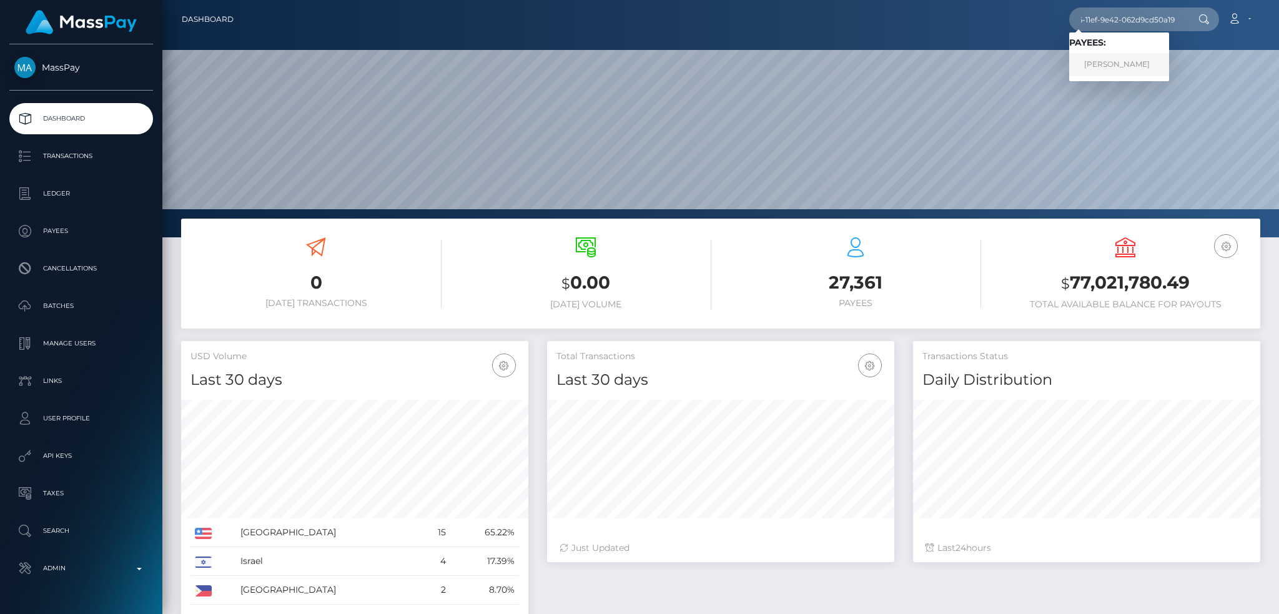
scroll to position [0, 0]
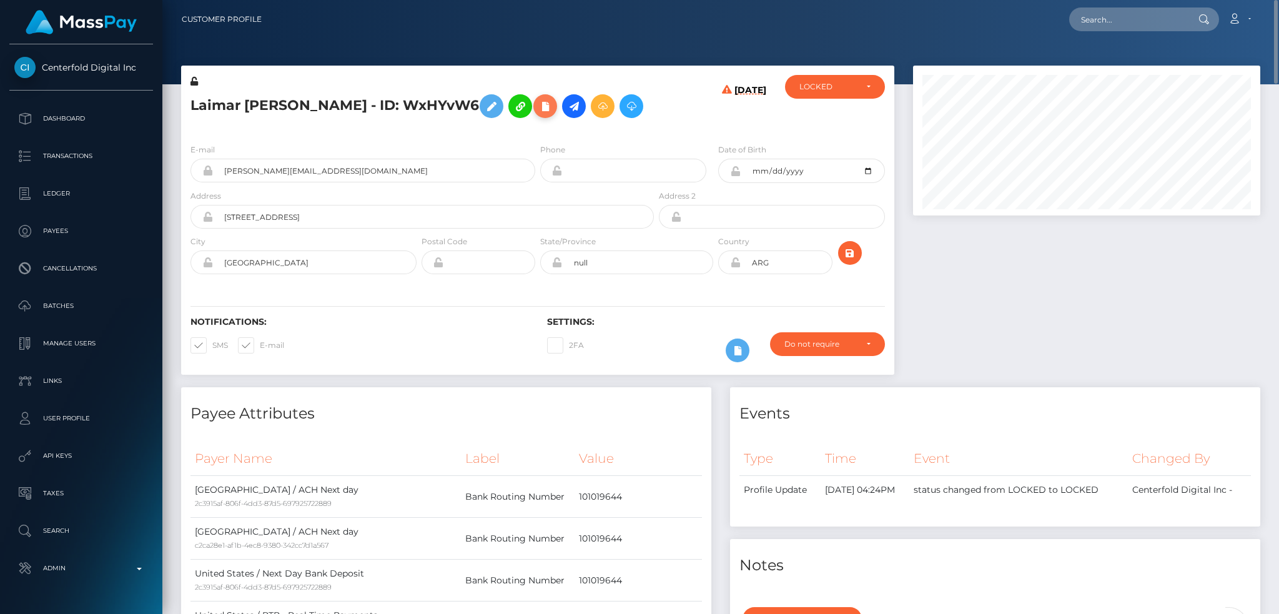
click at [538, 113] on icon at bounding box center [545, 107] width 15 height 16
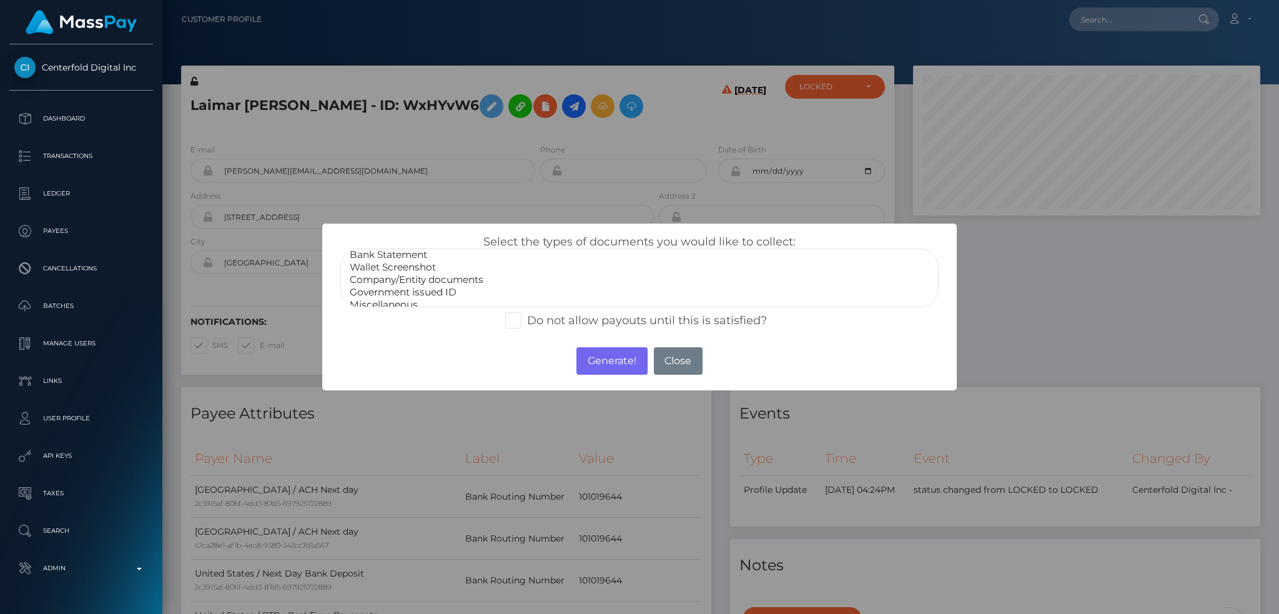
scroll to position [25, 0]
select select "Government issued ID"
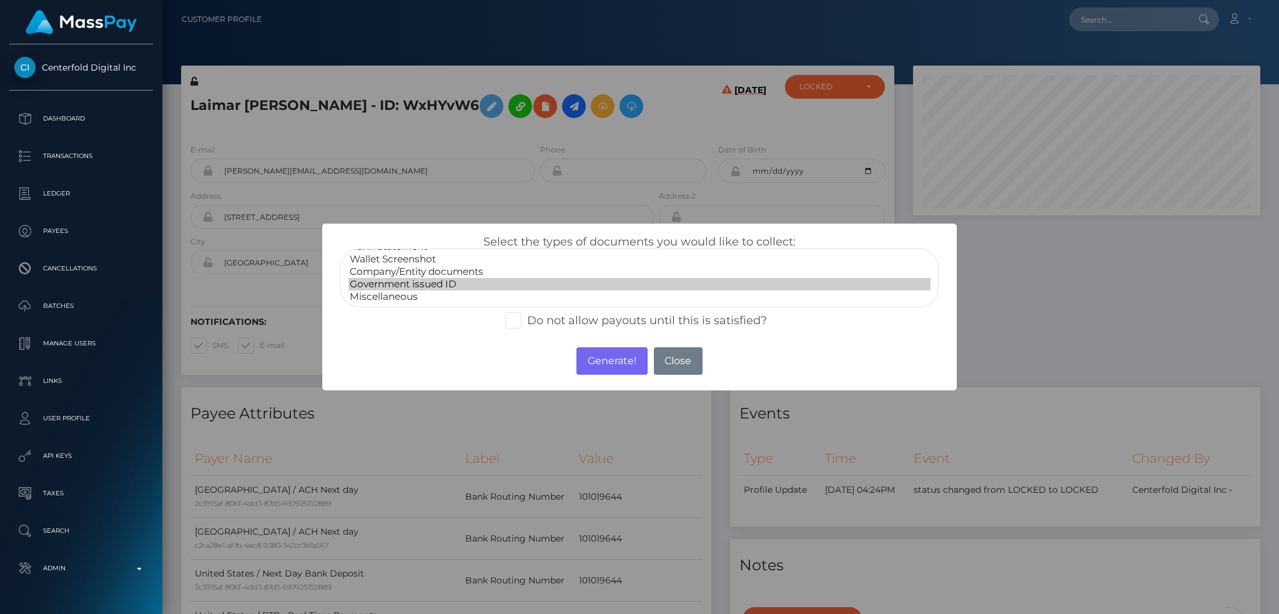
click at [446, 285] on option "Government issued ID" at bounding box center [639, 284] width 582 height 12
click at [611, 369] on button "Generate!" at bounding box center [611, 360] width 71 height 27
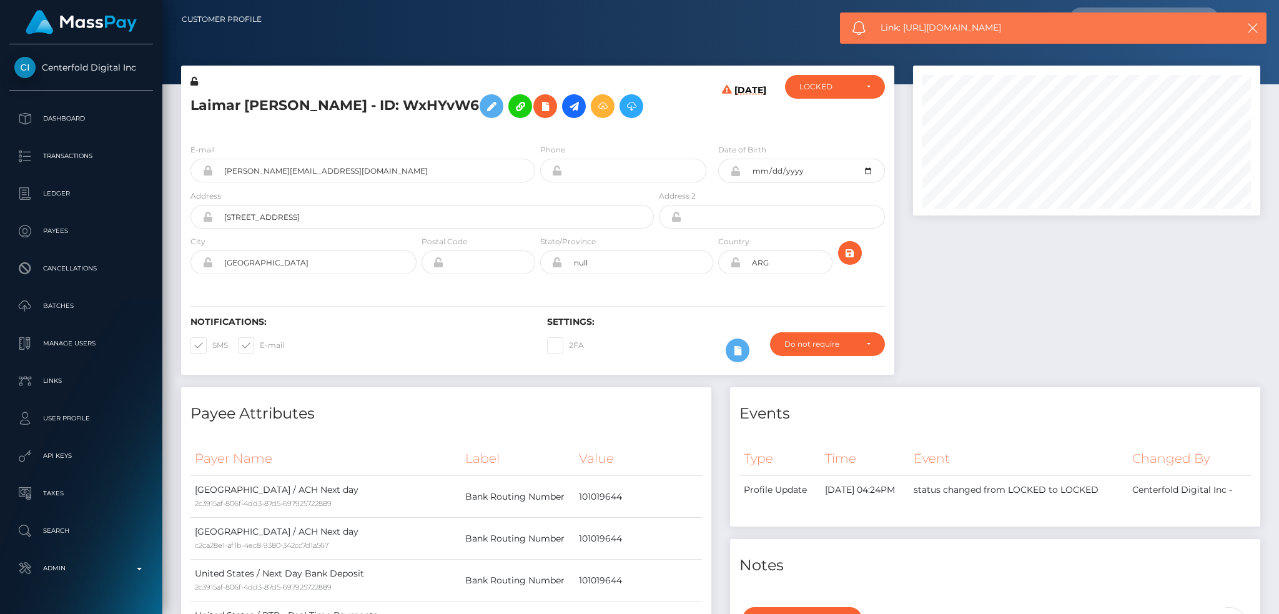
click at [987, 32] on span "Link: https://l.maspay.io/BhhZt" at bounding box center [1046, 27] width 332 height 13
copy span "Link: https://l.maspay.io/BhhZt"
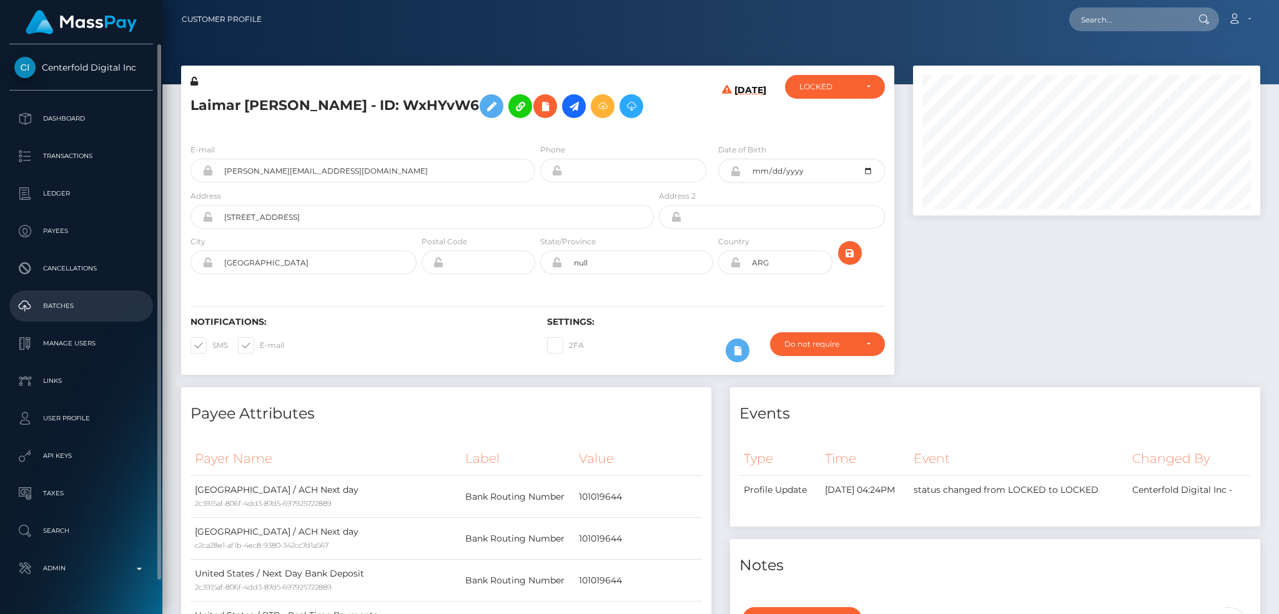
scroll to position [34, 0]
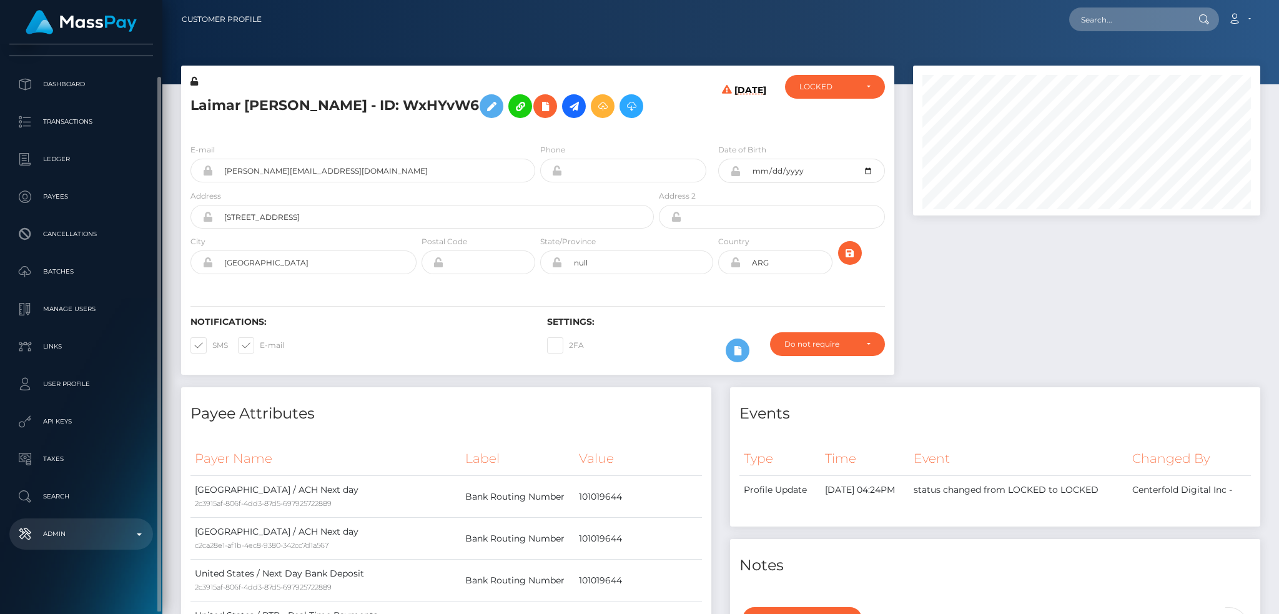
click at [97, 523] on link "Admin" at bounding box center [81, 533] width 144 height 31
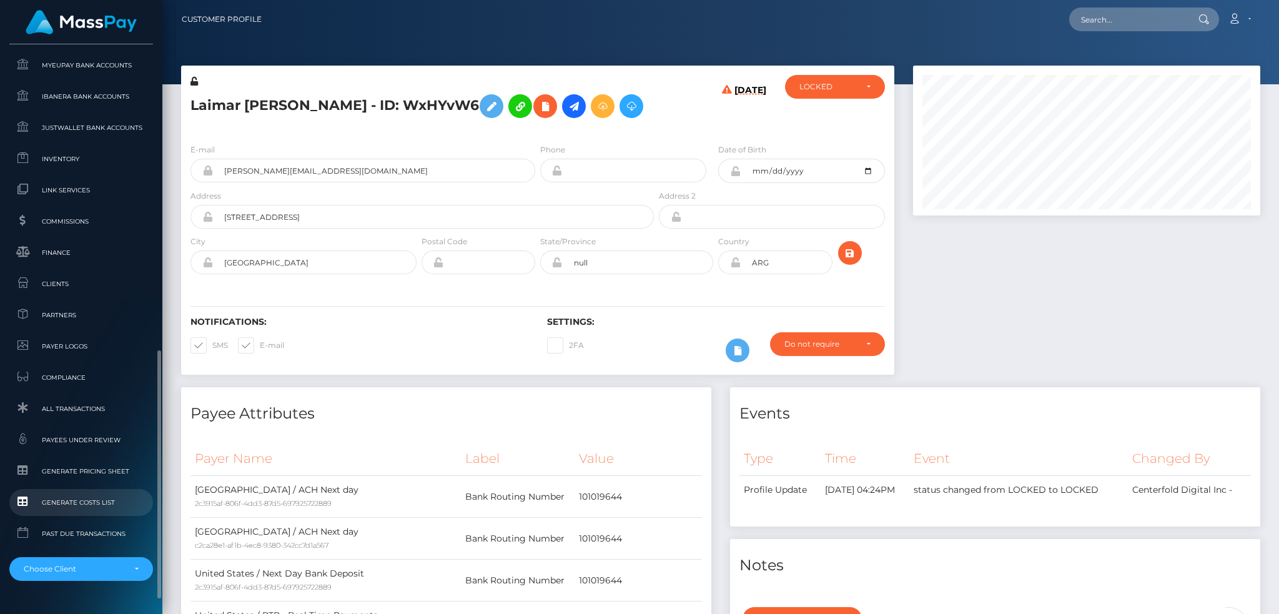
scroll to position [732, 0]
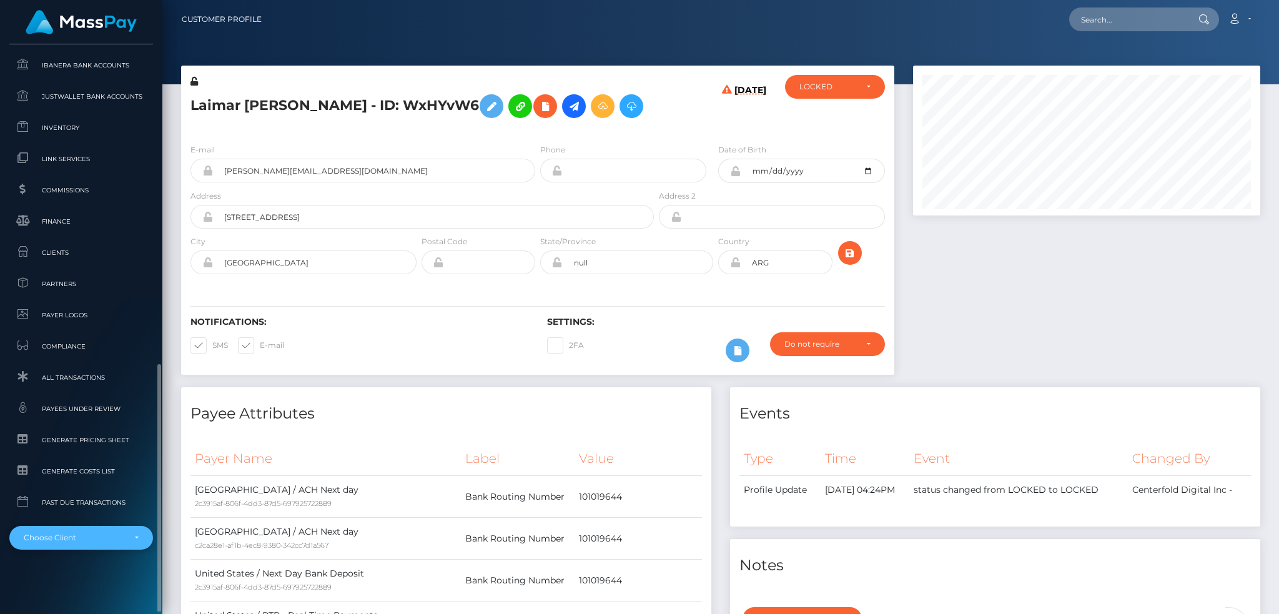
click at [97, 528] on div "Choose Client" at bounding box center [81, 538] width 144 height 24
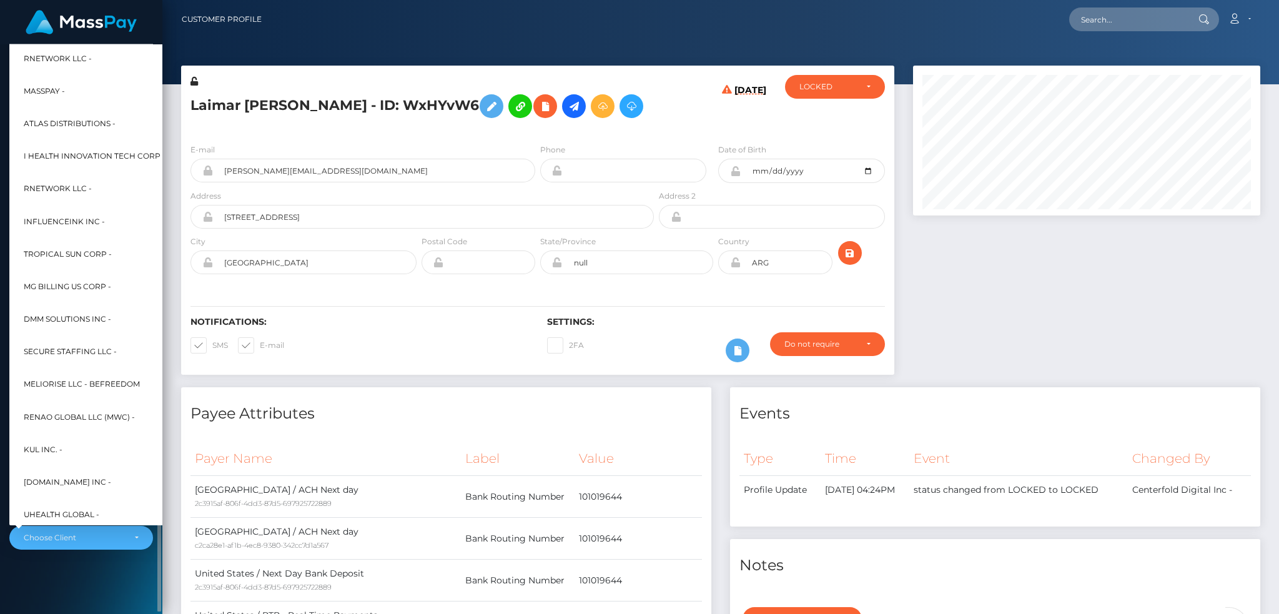
scroll to position [599, 0]
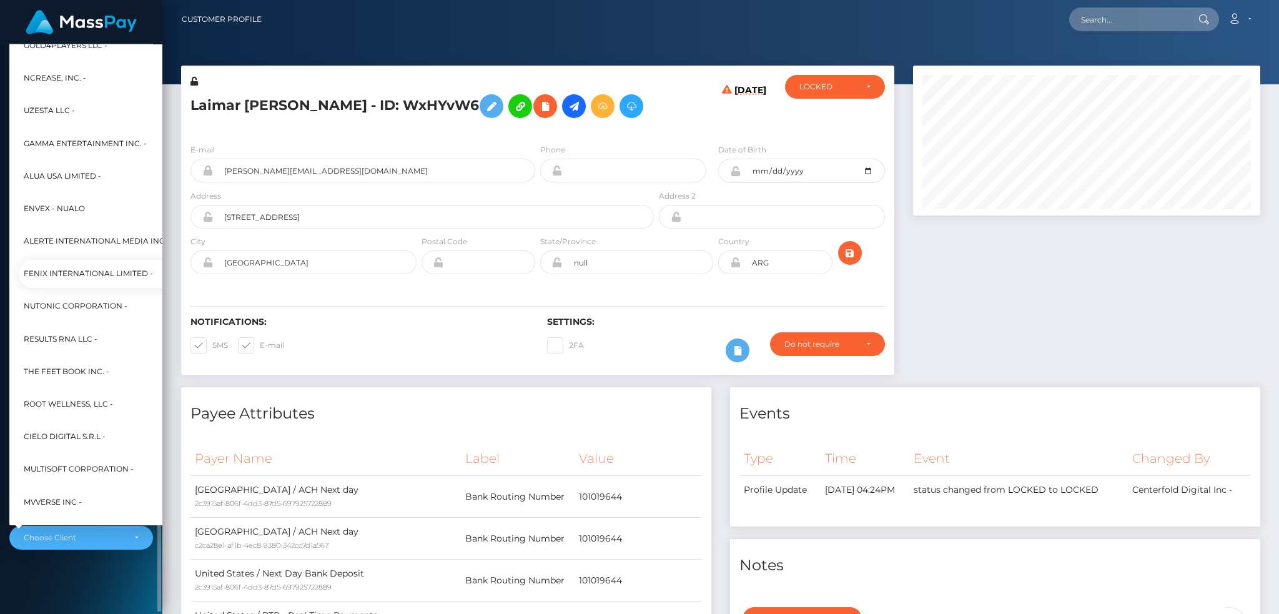
click at [112, 266] on span "Fenix International Limited -" at bounding box center [88, 274] width 129 height 16
select select "26"
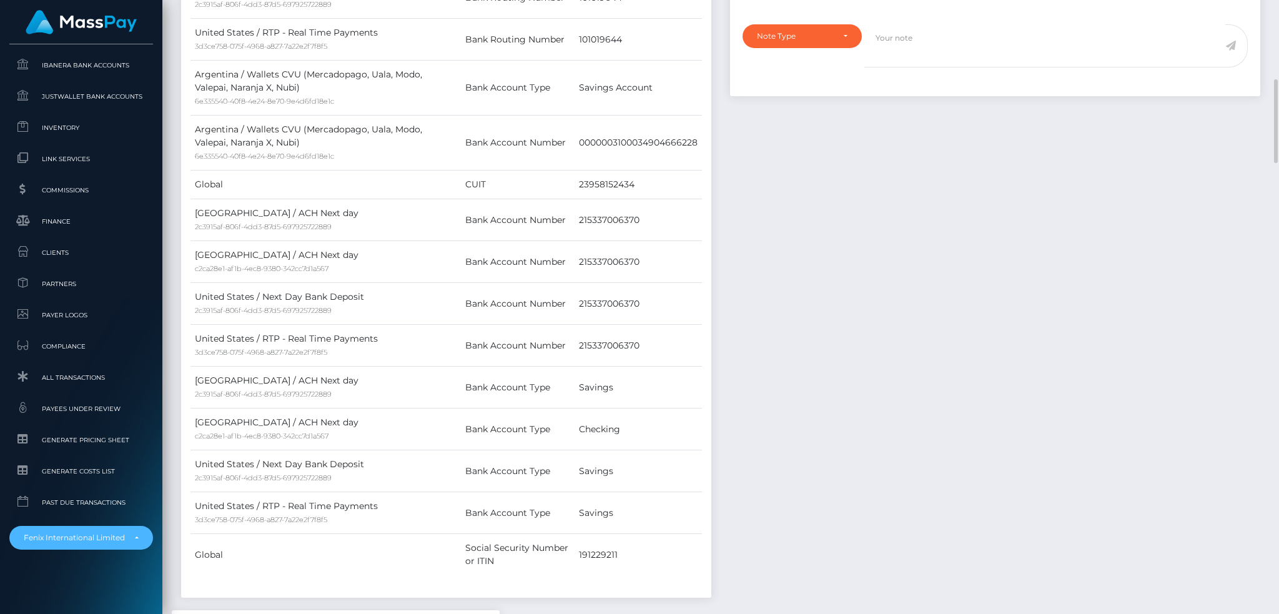
scroll to position [0, 0]
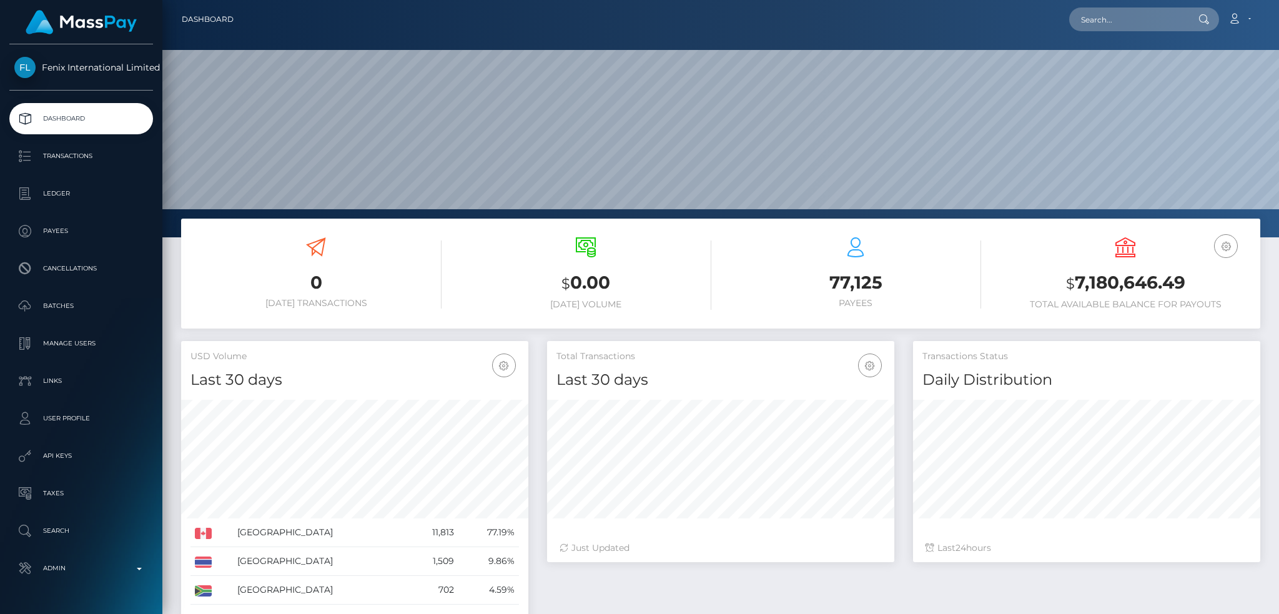
scroll to position [222, 347]
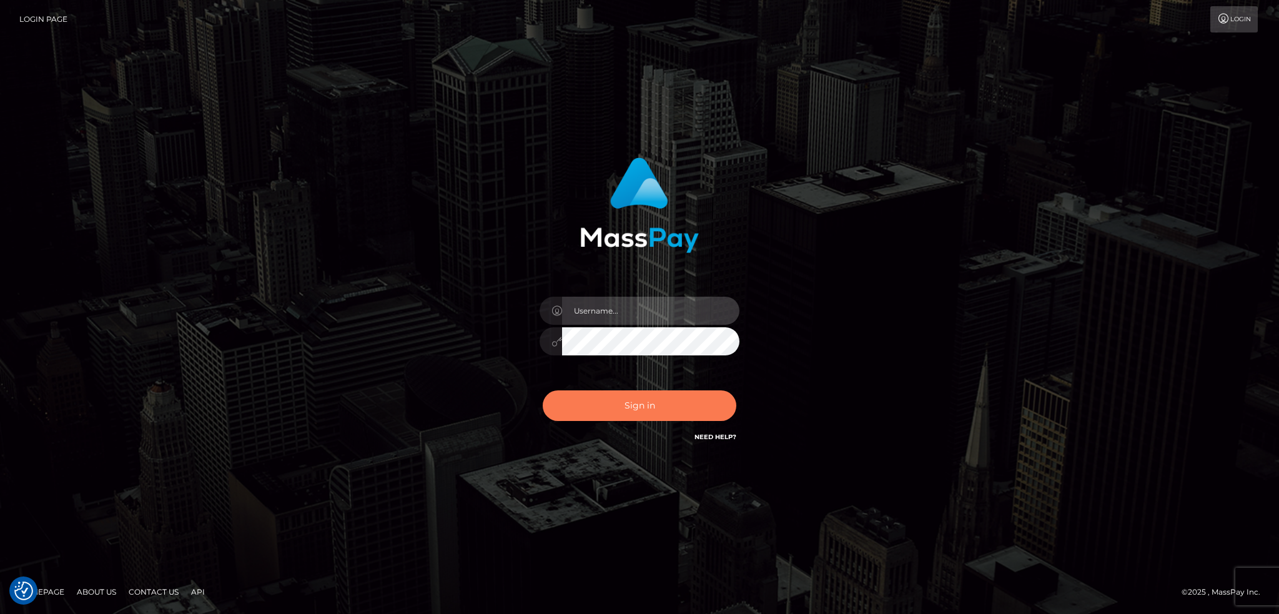
type input "alexstef"
click at [643, 404] on button "Sign in" at bounding box center [640, 405] width 194 height 31
type input "alexstef"
click at [638, 397] on button "Sign in" at bounding box center [640, 405] width 194 height 31
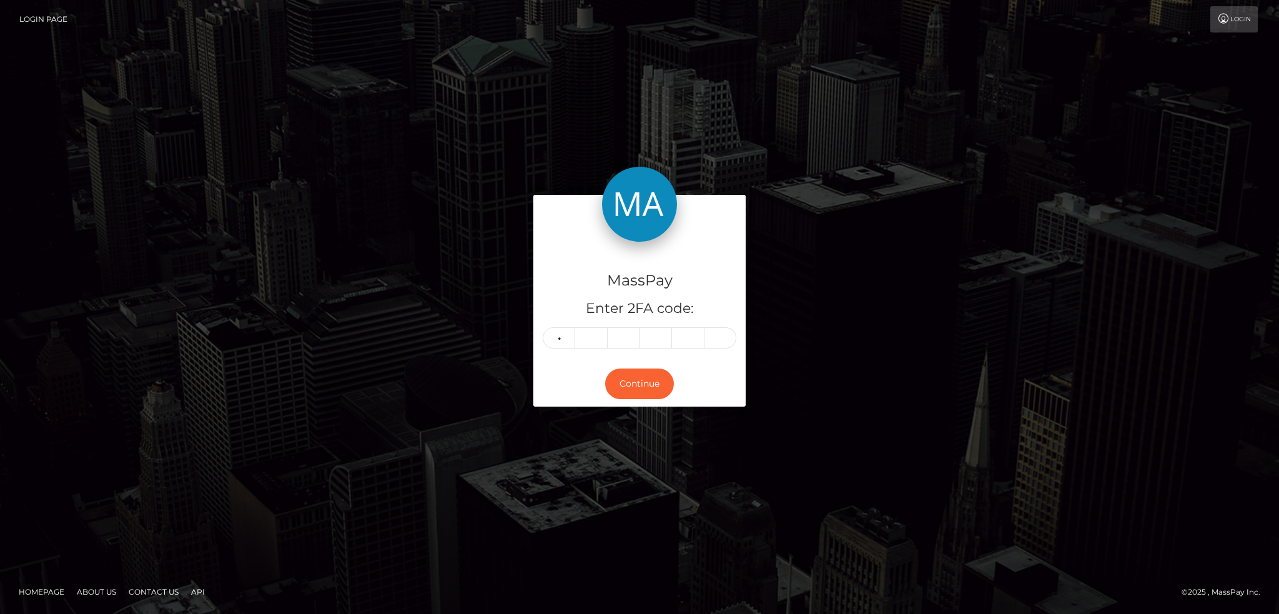
type input "0"
type input "8"
type input "9"
type input "2"
type input "8"
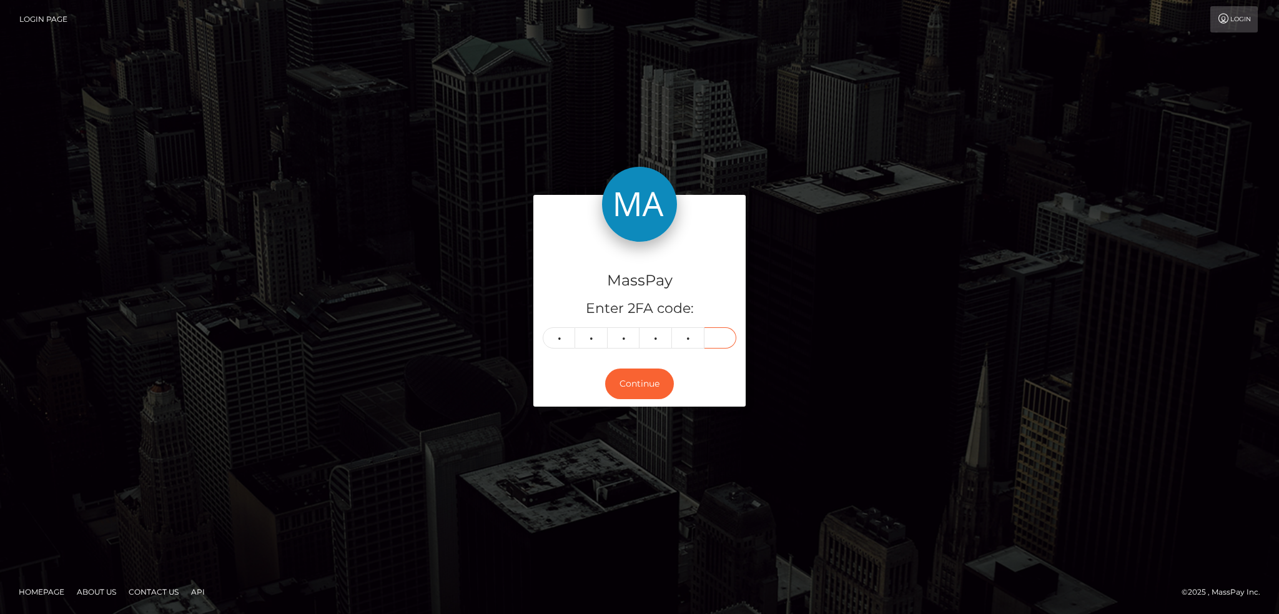
type input "1"
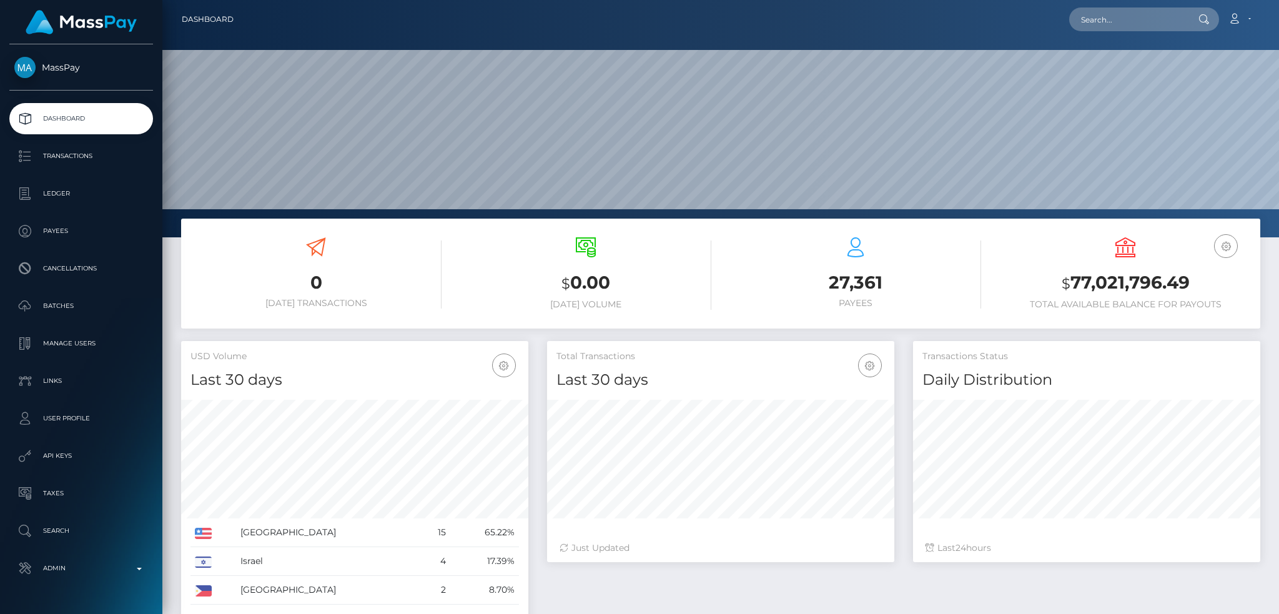
scroll to position [222, 347]
click at [1137, 19] on input "text" at bounding box center [1127, 19] width 117 height 24
paste input "poact_3BydQG6mVUn2"
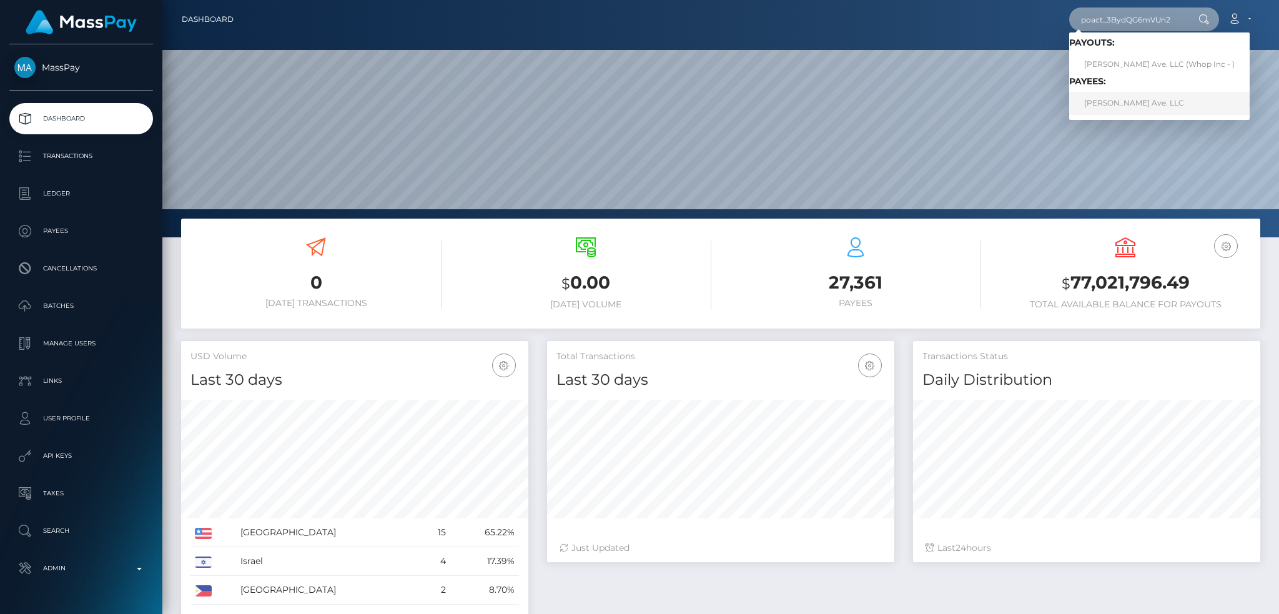
type input "poact_3BydQG6mVUn2"
click at [1125, 102] on link "[PERSON_NAME] Ave. LLC" at bounding box center [1159, 103] width 180 height 23
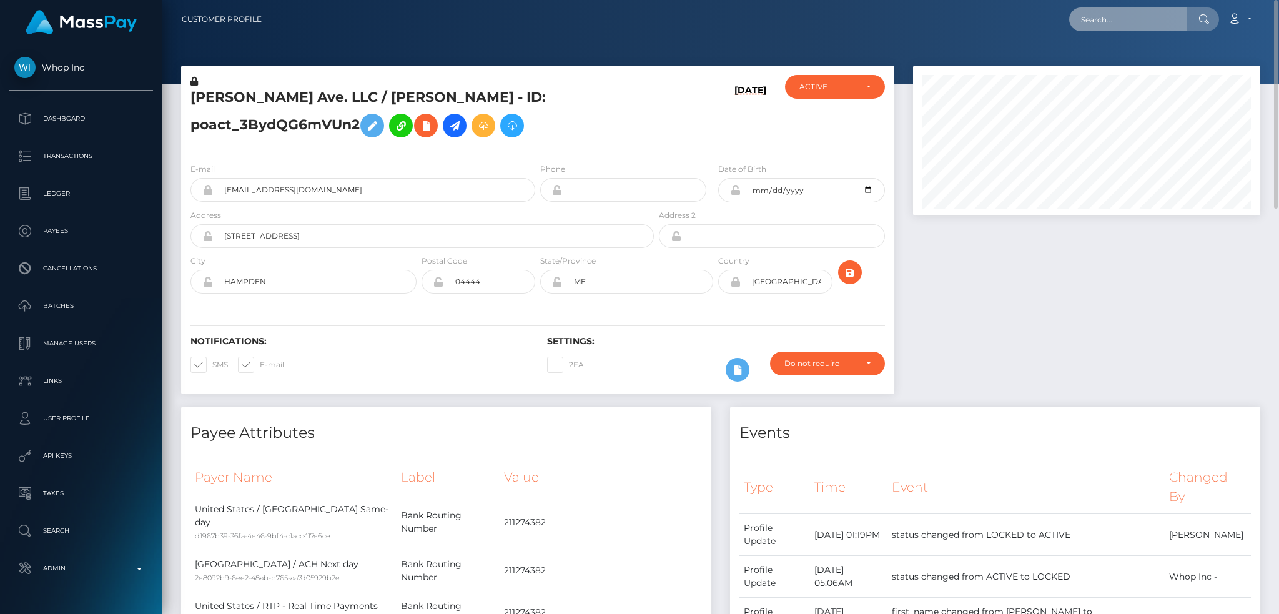
click at [1077, 14] on input "text" at bounding box center [1127, 19] width 117 height 24
paste input "[EMAIL_ADDRESS][DOMAIN_NAME]"
type input "[EMAIL_ADDRESS][DOMAIN_NAME]"
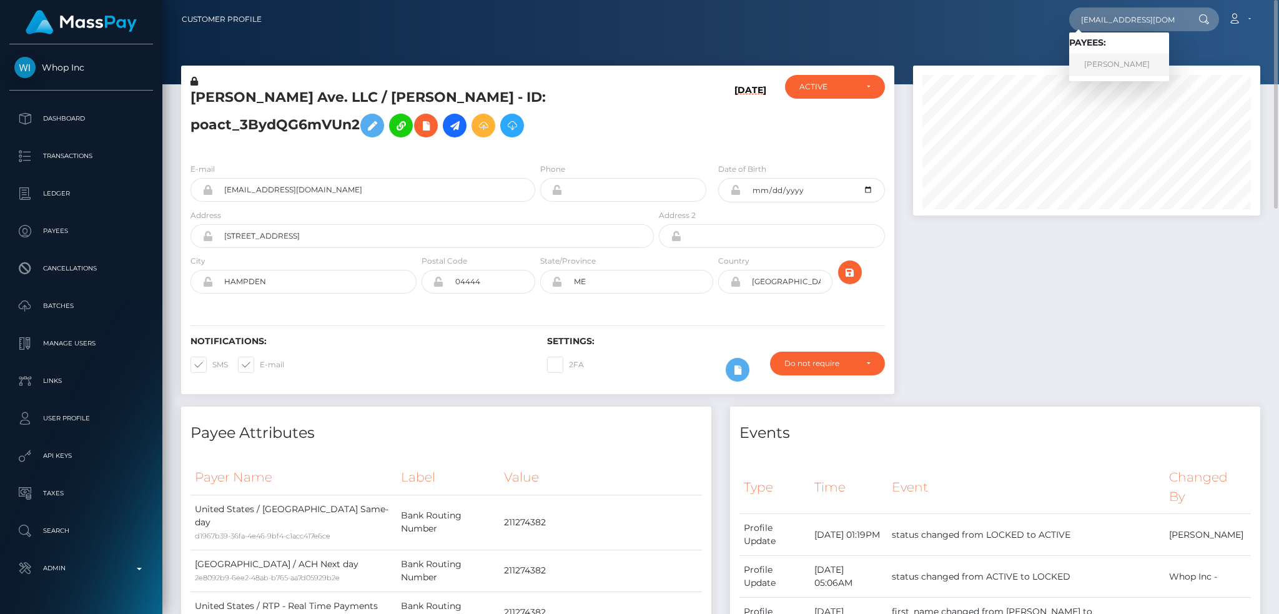
click at [1090, 66] on link "ALEXANDRU-ANDREI SABAU" at bounding box center [1119, 64] width 100 height 23
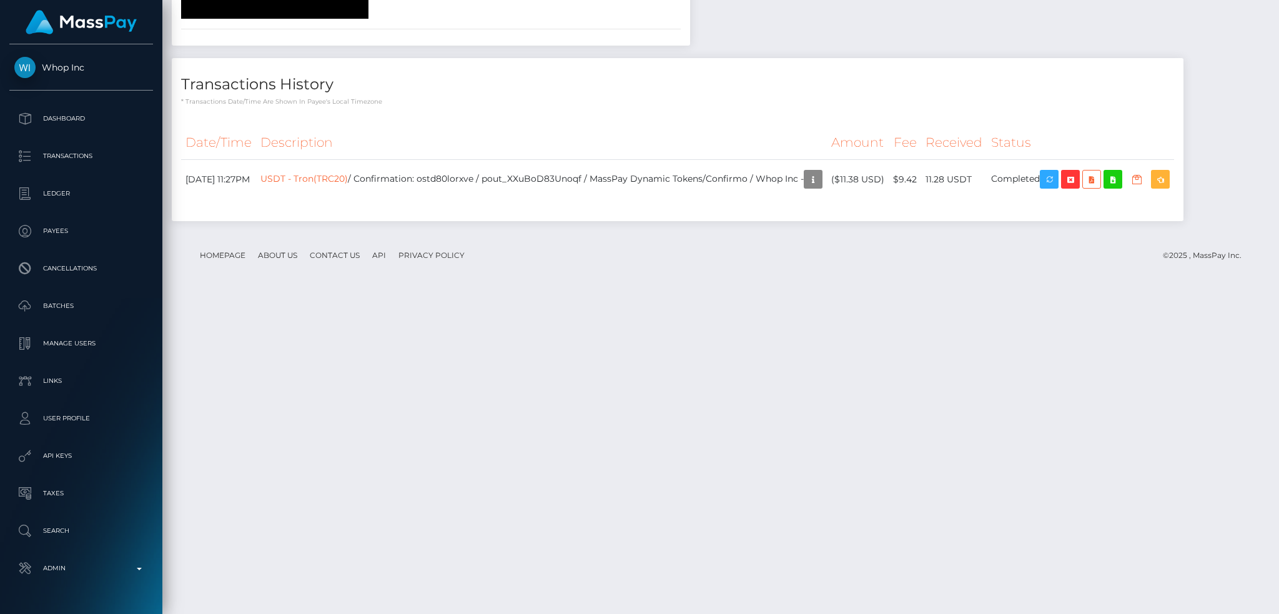
scroll to position [1653, 0]
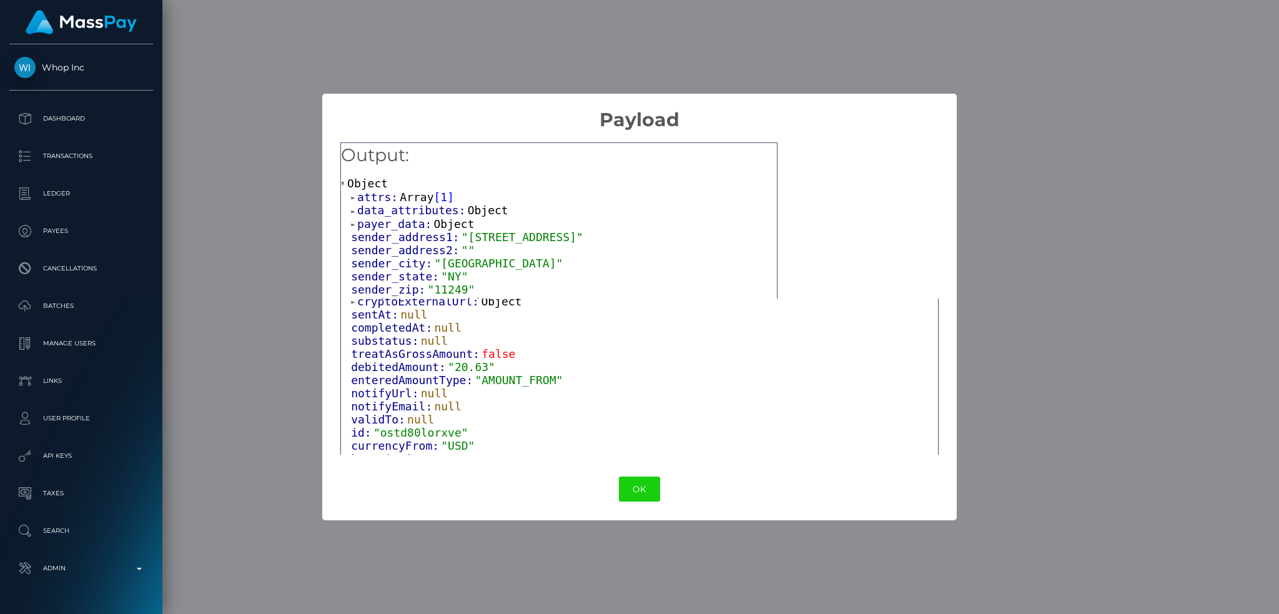
scroll to position [267, 0]
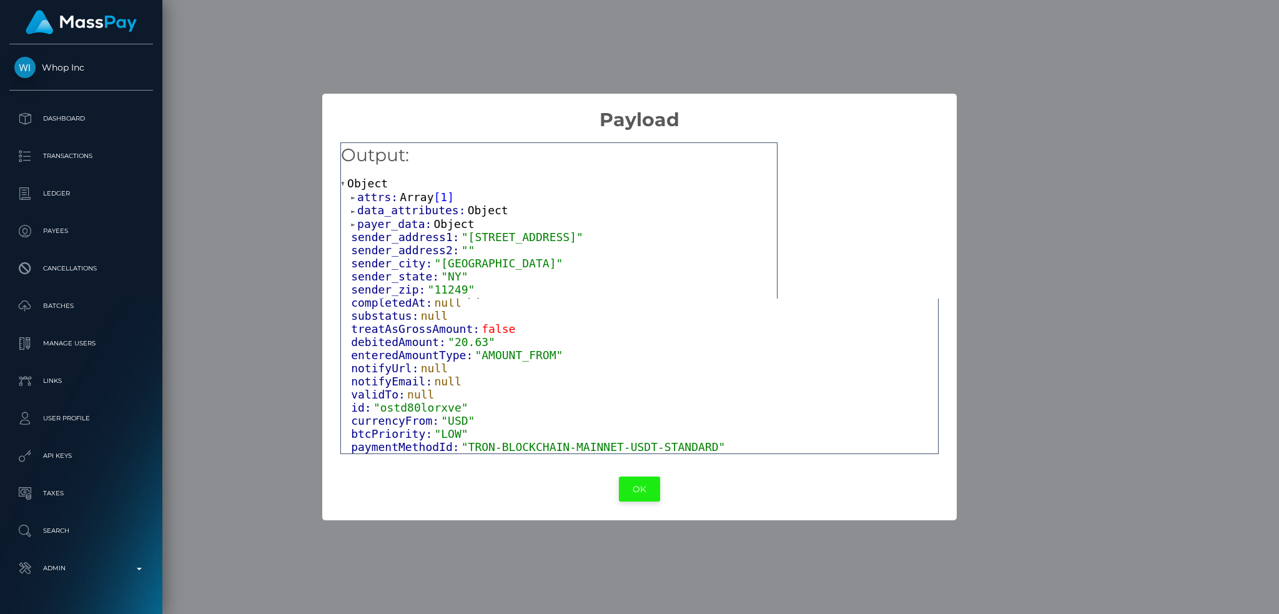
click at [647, 495] on button "OK" at bounding box center [639, 489] width 41 height 26
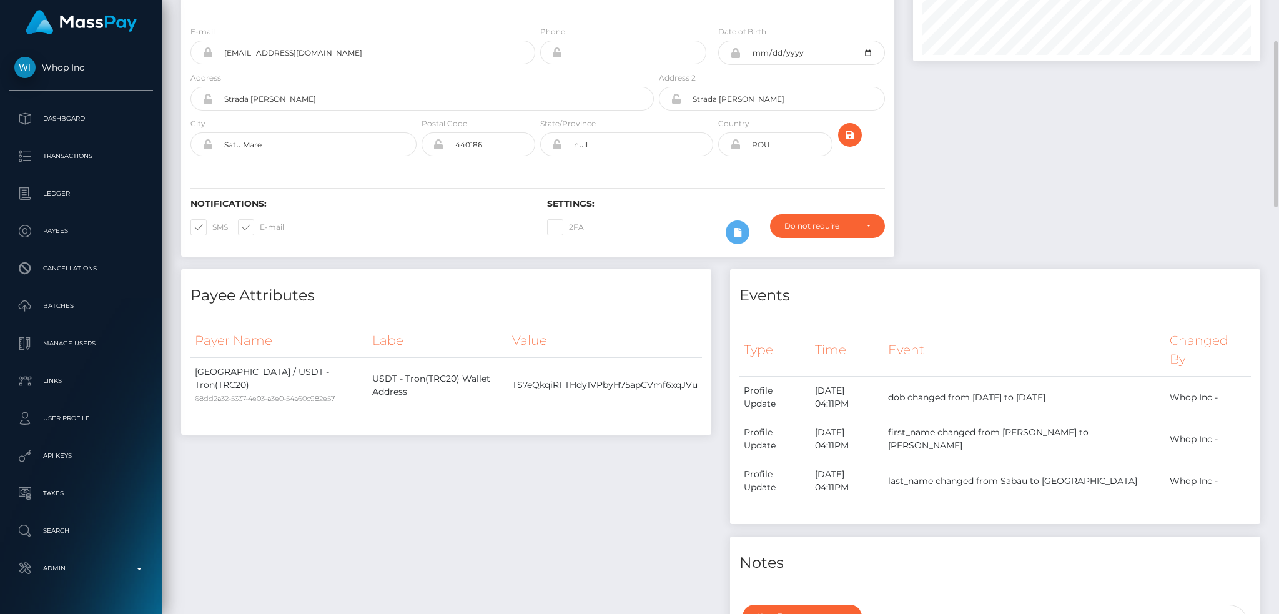
scroll to position [0, 0]
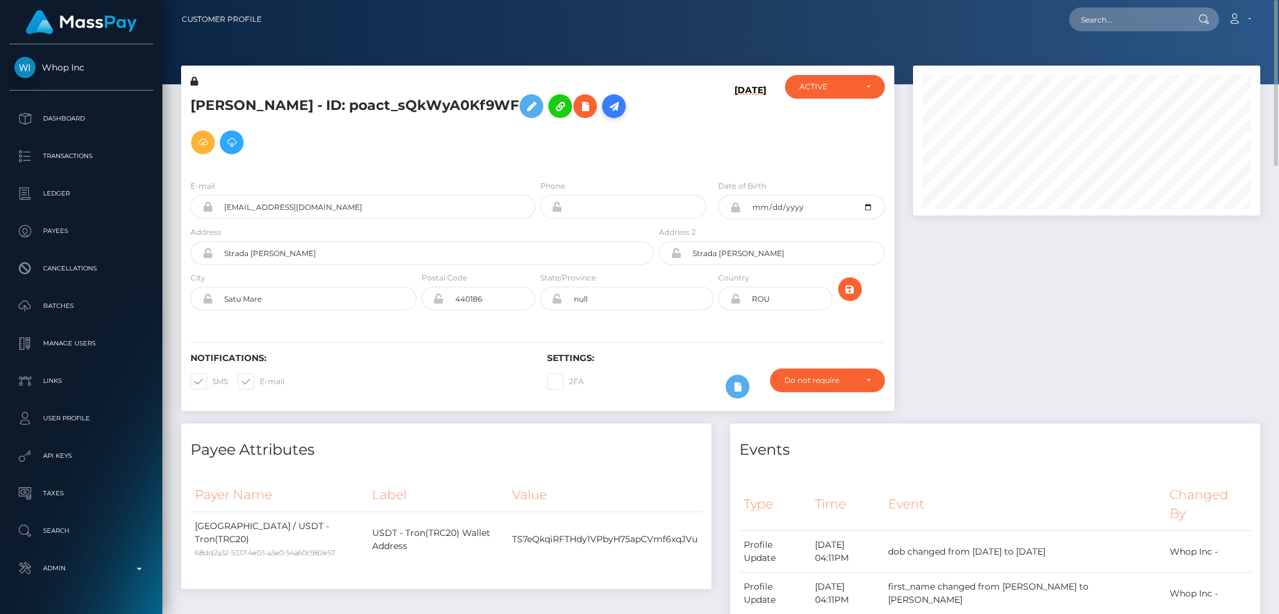
click at [606, 114] on icon at bounding box center [613, 107] width 15 height 16
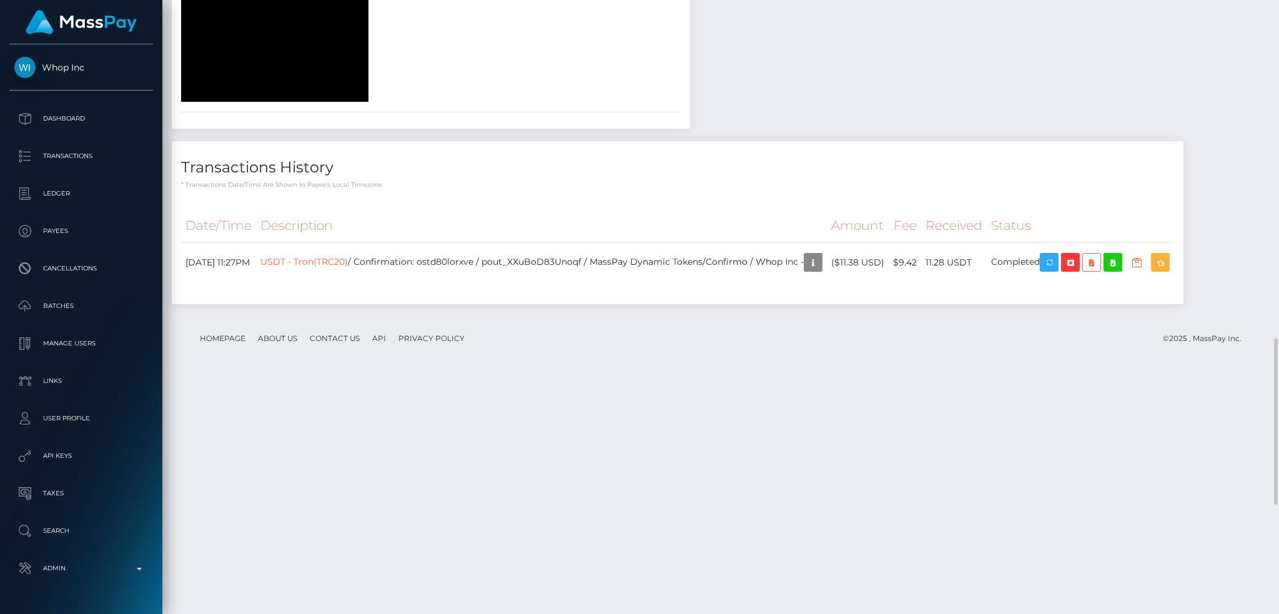
scroll to position [1653, 0]
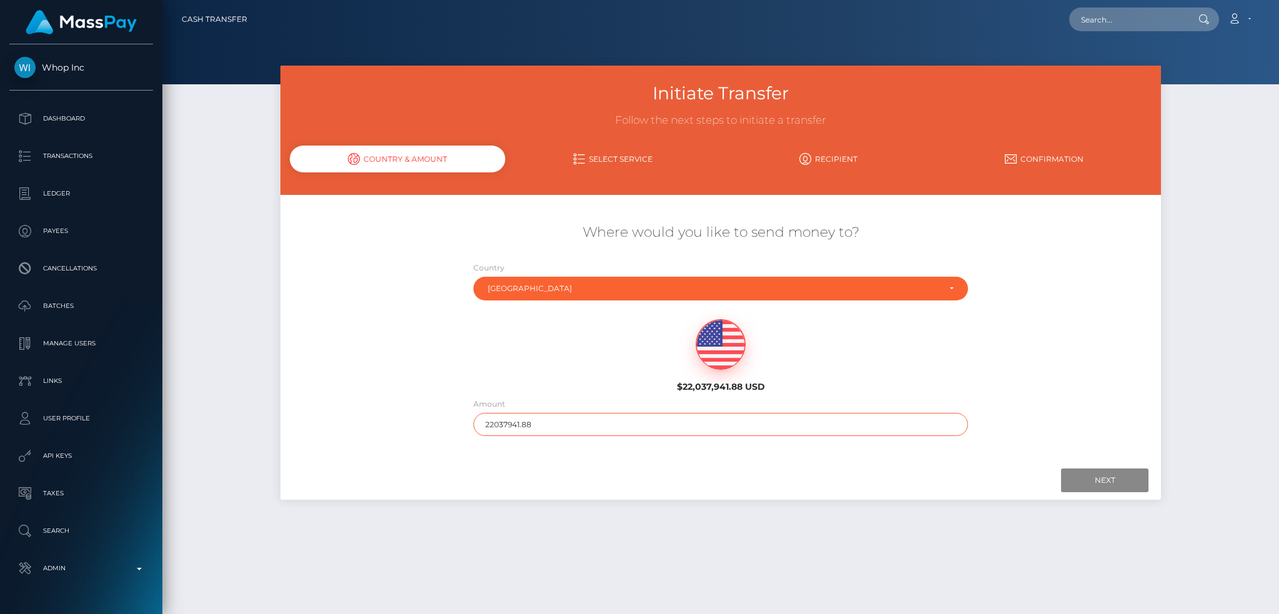
drag, startPoint x: 467, startPoint y: 425, endPoint x: 445, endPoint y: 425, distance: 21.9
click at [445, 425] on div "Where would you like to send money to? Country Abkhazia Afghanistan Albania Alg…" at bounding box center [720, 329] width 880 height 225
type input "200"
click at [1095, 478] on input "Next" at bounding box center [1104, 480] width 87 height 24
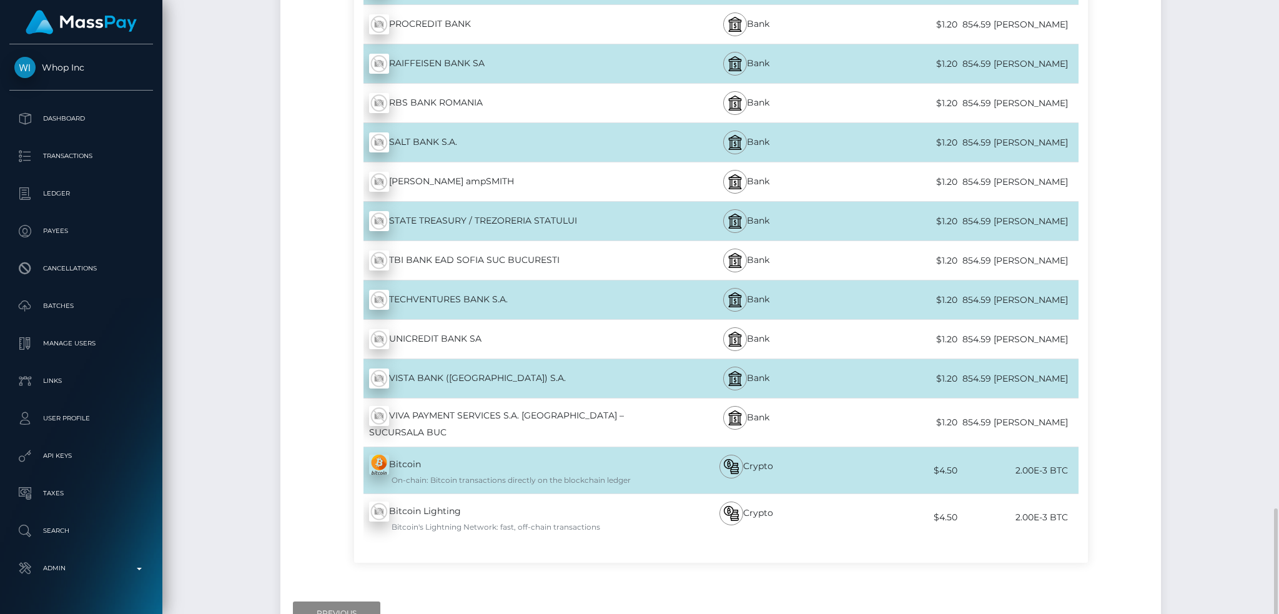
scroll to position [1565, 0]
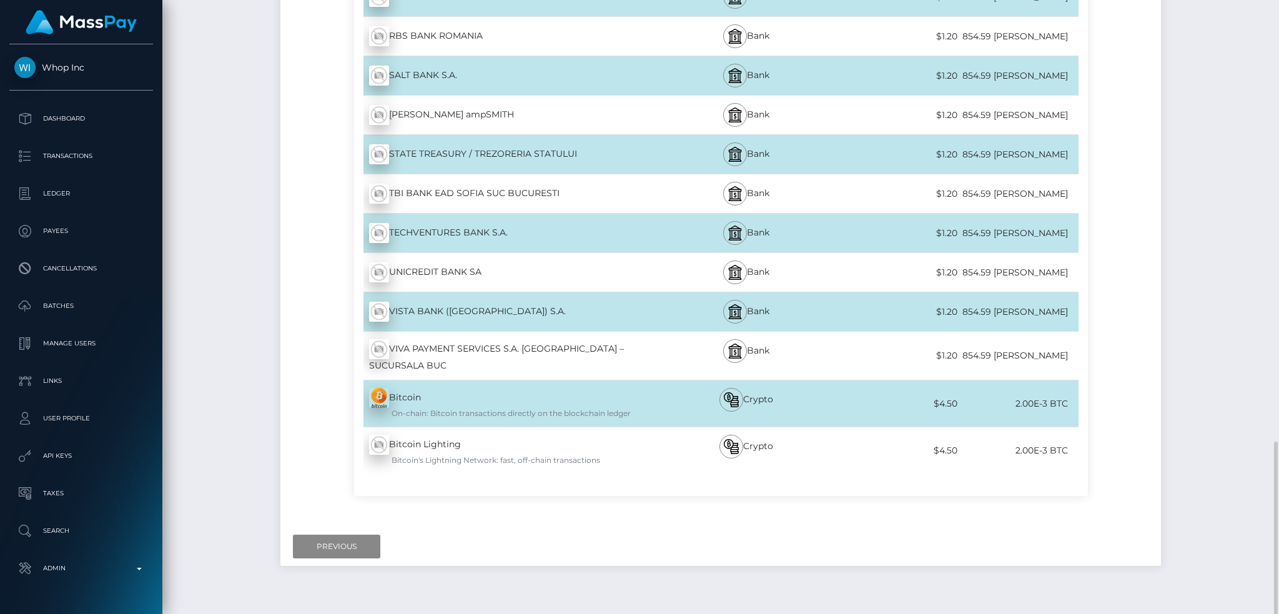
click at [355, 527] on div "Next Finish Previous" at bounding box center [720, 546] width 880 height 39
click at [345, 534] on input "Previous" at bounding box center [336, 546] width 87 height 24
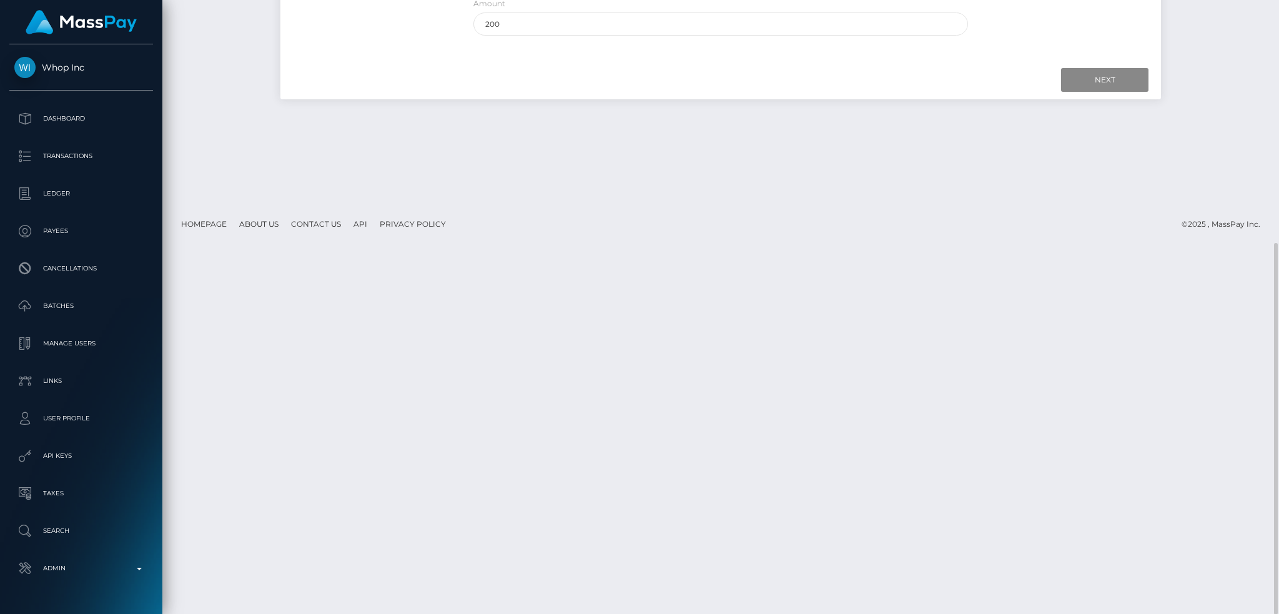
scroll to position [0, 0]
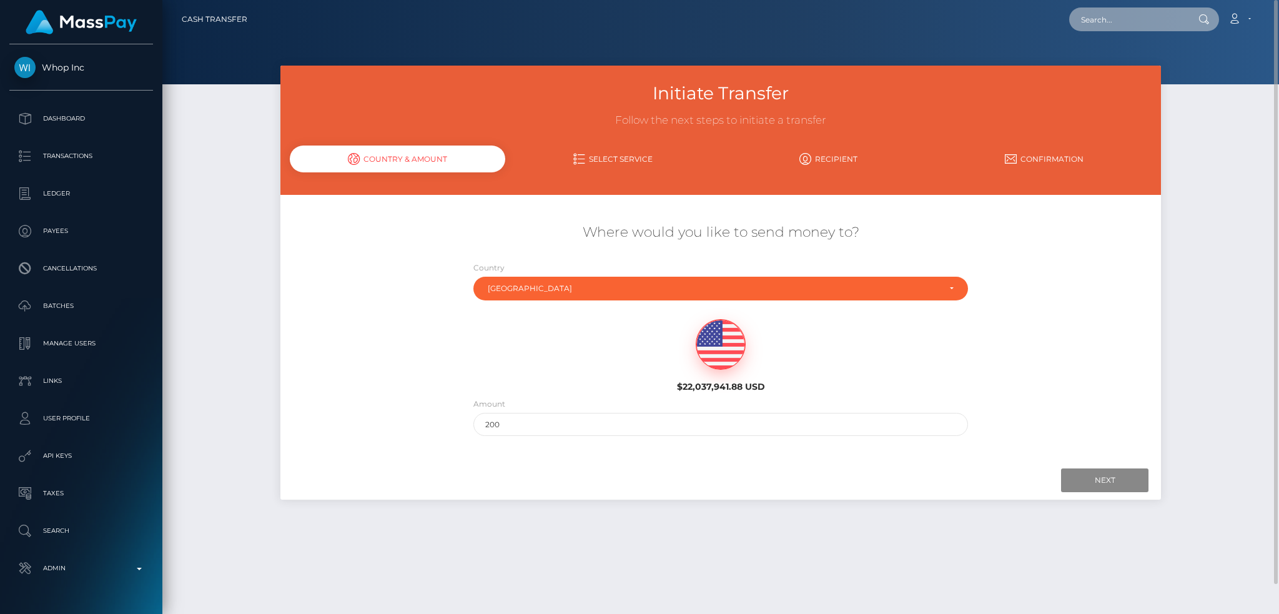
click at [1149, 14] on input "text" at bounding box center [1127, 19] width 117 height 24
paste input "poact_GPLqY1689ZSZ"
type input "poact_GPLqY1689ZSZ"
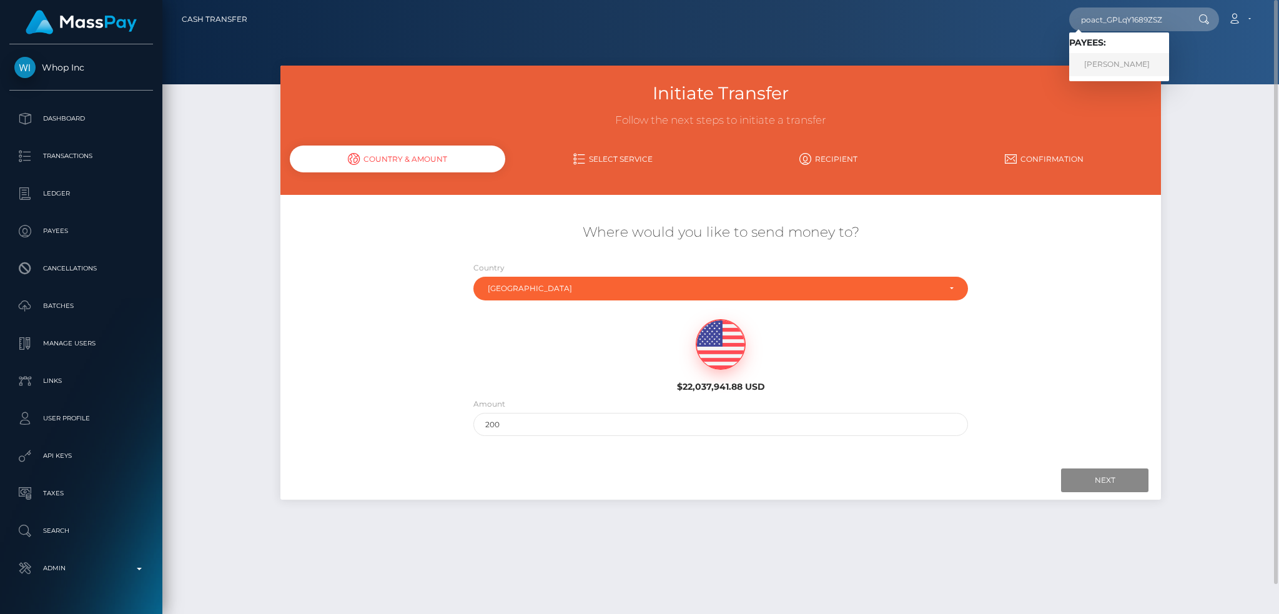
click at [1137, 66] on link "Mohamed Mohamud Ali" at bounding box center [1119, 64] width 100 height 23
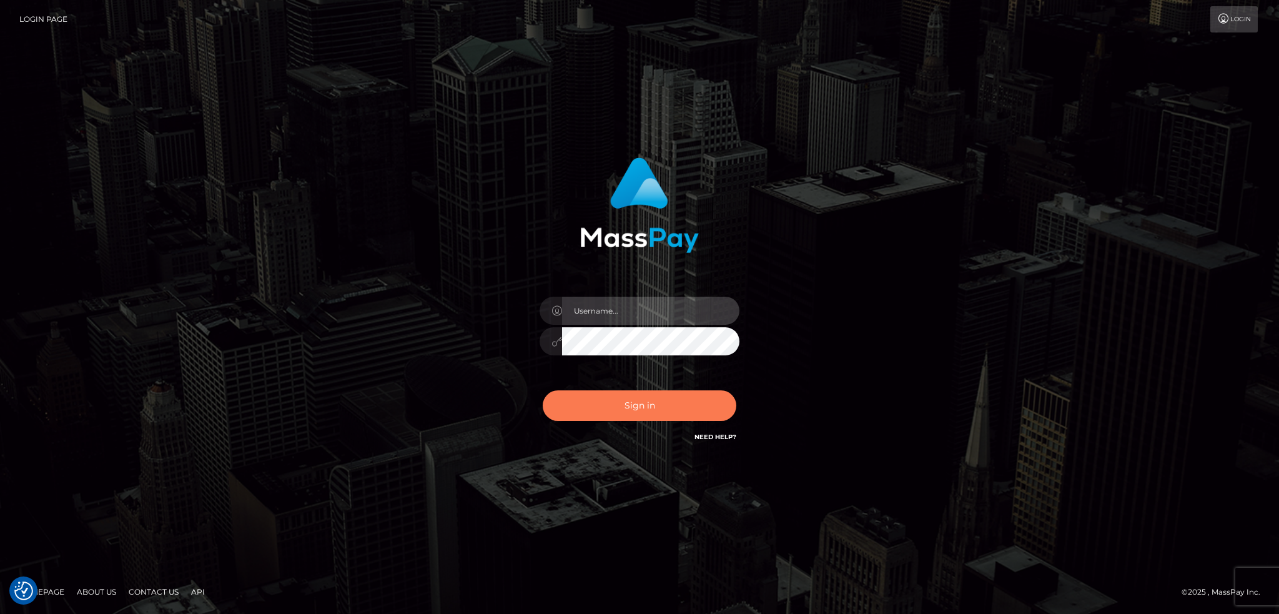
type input "alexstef"
click at [649, 400] on button "Sign in" at bounding box center [640, 405] width 194 height 31
type input "alexstef"
click at [652, 398] on button "Sign in" at bounding box center [640, 405] width 194 height 31
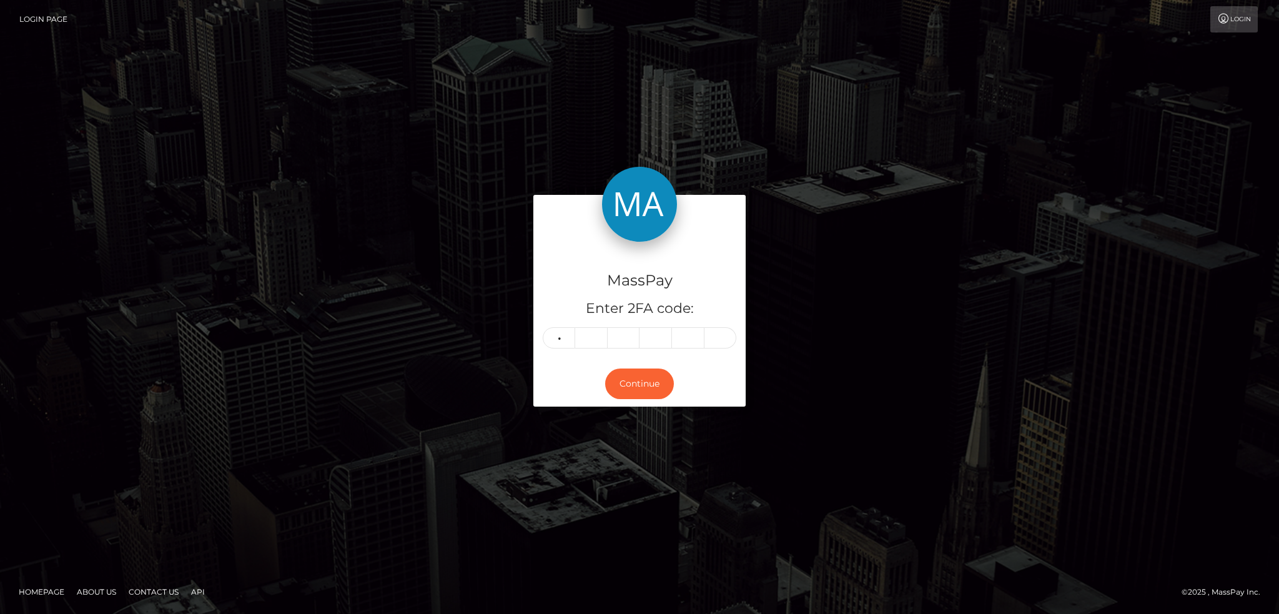
type input "6"
type input "9"
type input "7"
type input "4"
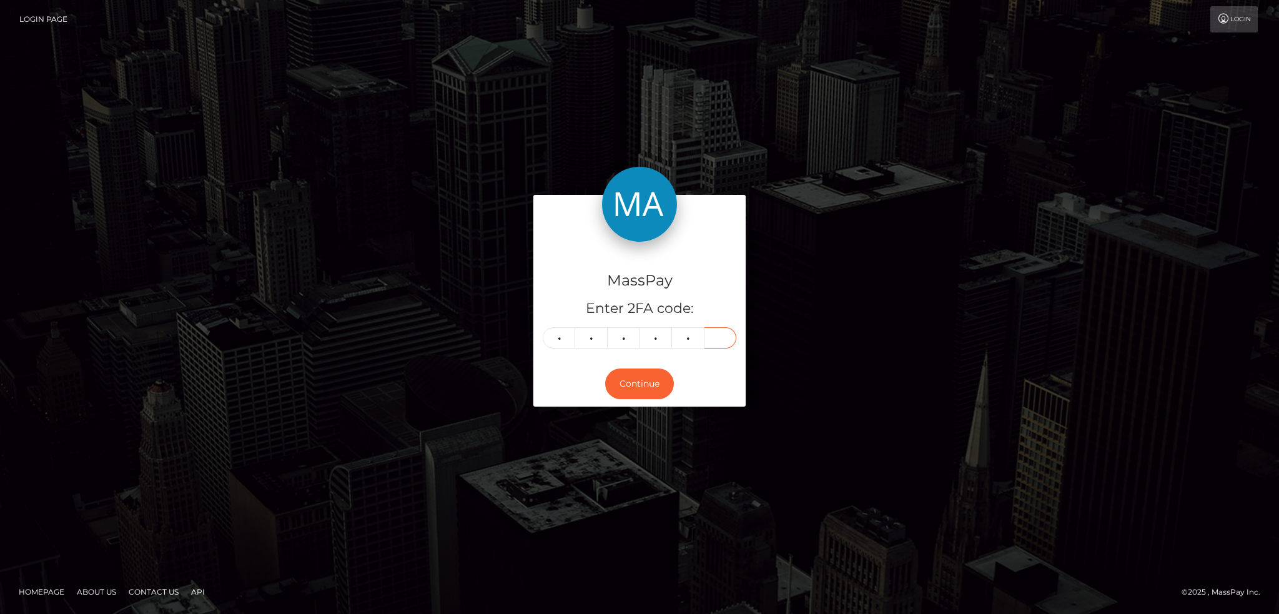
type input "1"
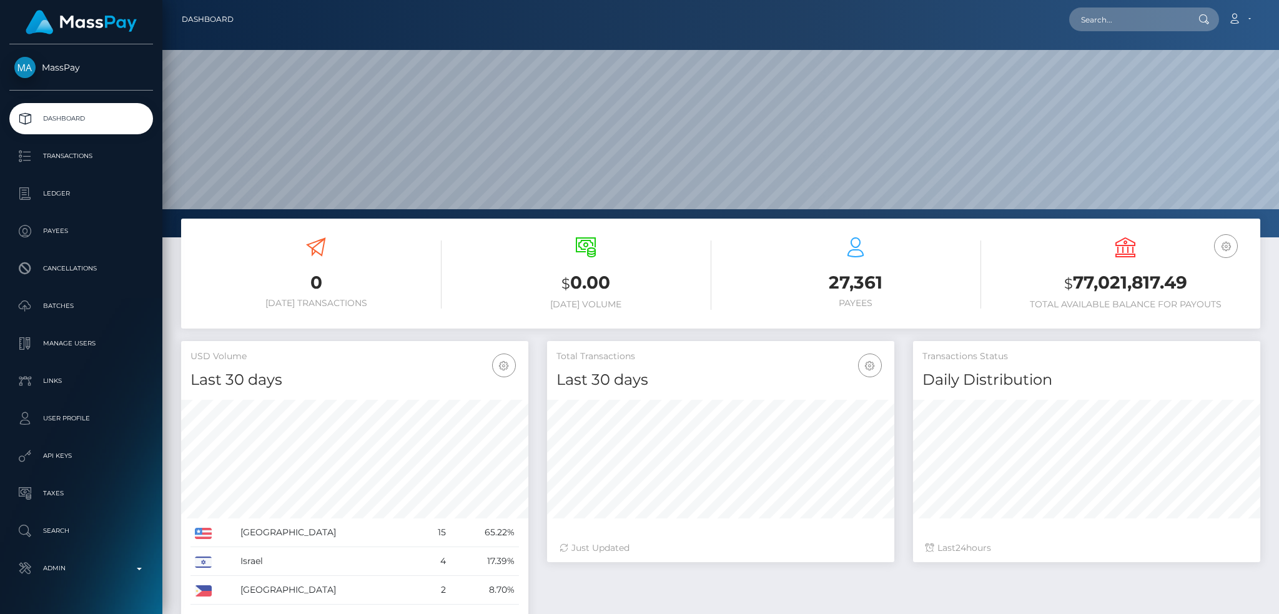
scroll to position [222, 347]
click at [1106, 19] on input "text" at bounding box center [1127, 19] width 117 height 24
paste input "poact_YmJTmIiKN0QE"
type input "poact_YmJTmIiKN0QE"
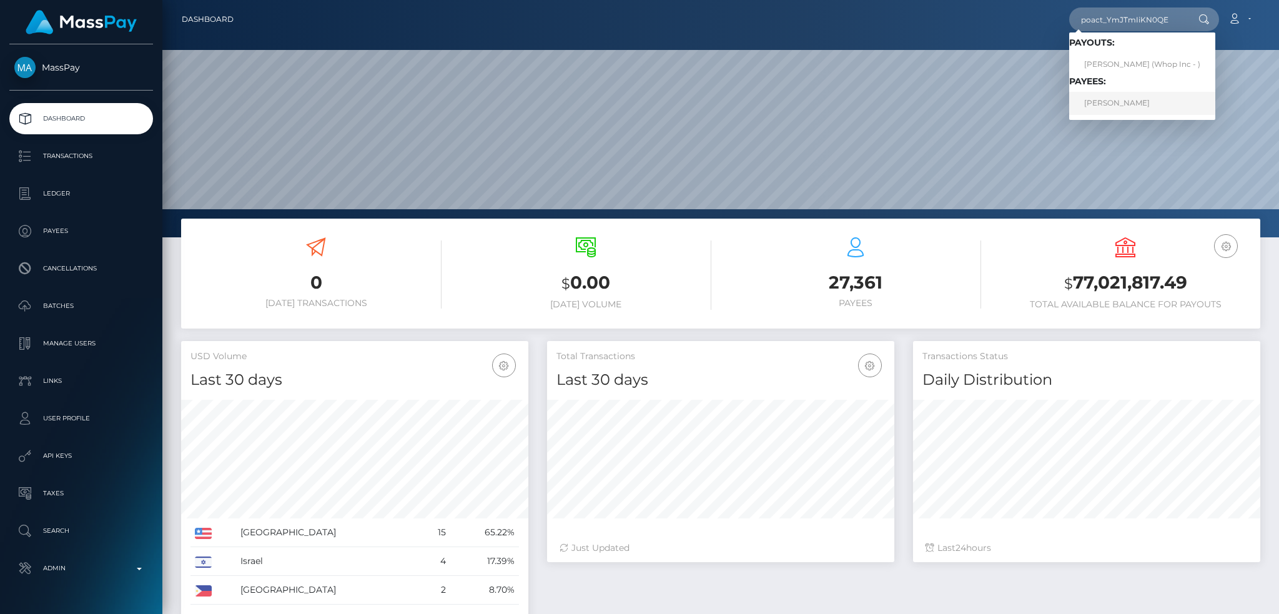
click at [1149, 102] on link "OUSSAMA MAHMOUDI" at bounding box center [1142, 103] width 146 height 23
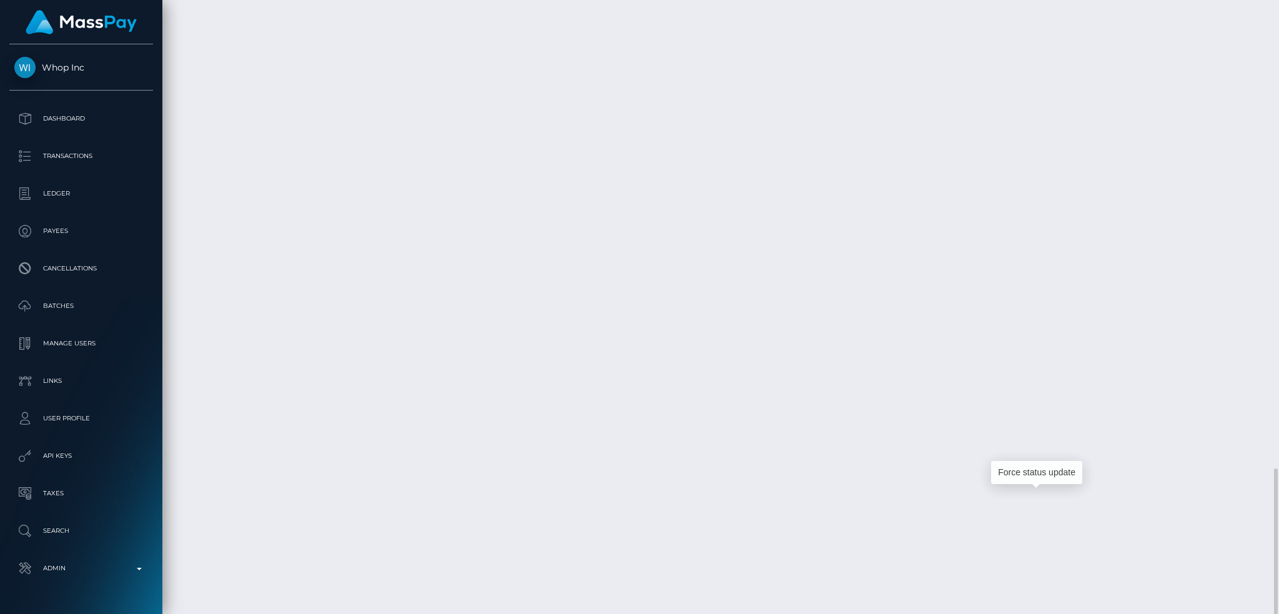
scroll to position [150, 347]
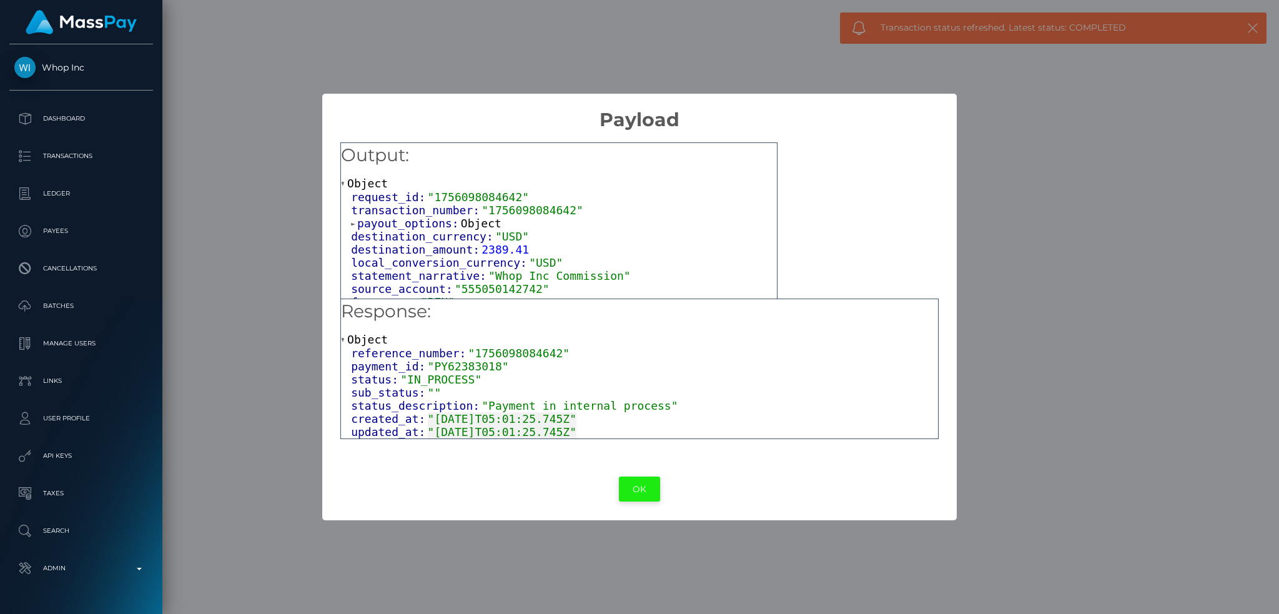
click at [634, 487] on button "OK" at bounding box center [639, 489] width 41 height 26
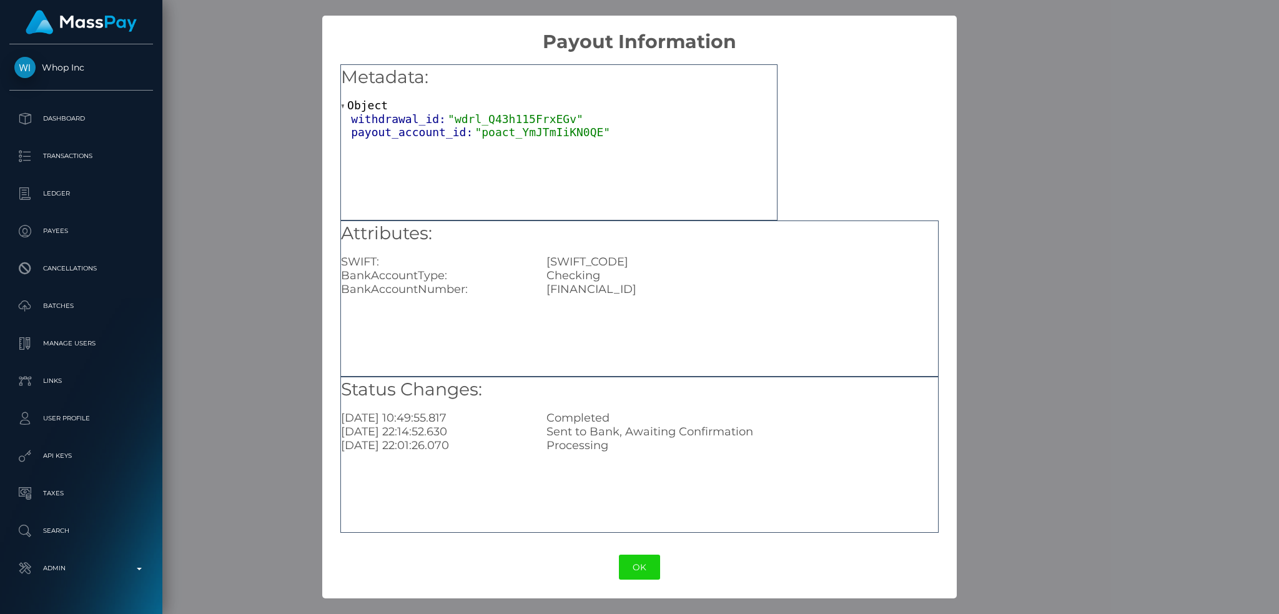
click at [604, 291] on div "TN5925009000000090701391" at bounding box center [742, 289] width 410 height 14
copy div "TN5925009000000090701391"
click at [1108, 292] on div "× Payout Information Metadata: Object withdrawal_id: "wdrl_Q43h115FrxEGv" payou…" at bounding box center [639, 307] width 1279 height 614
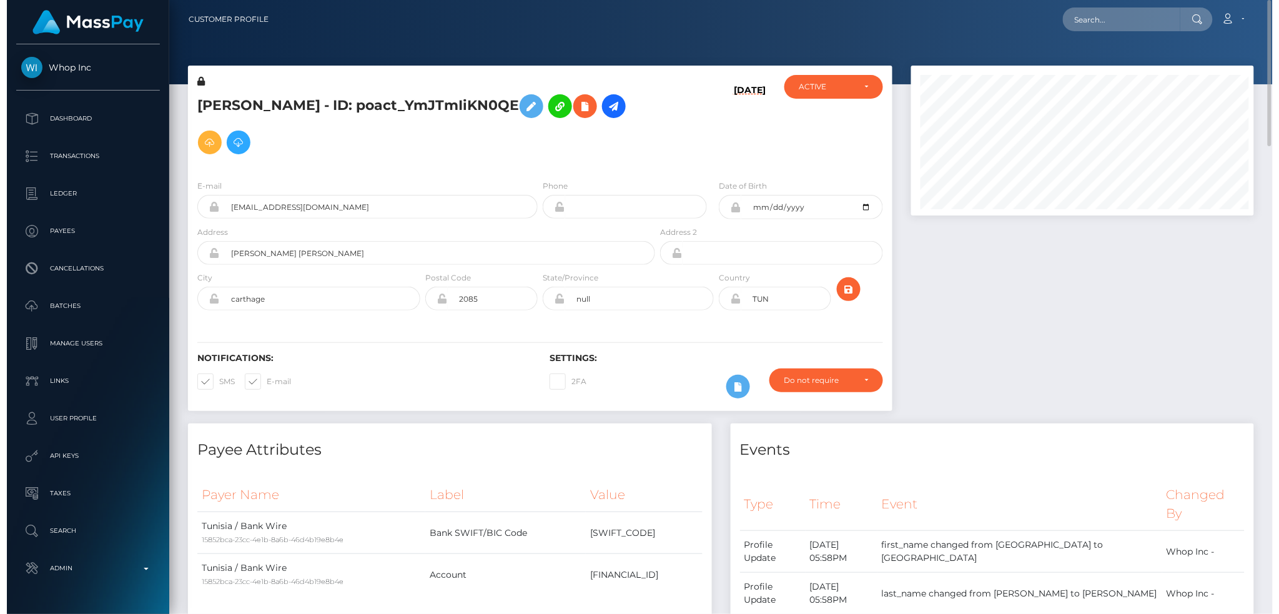
scroll to position [624218, 624024]
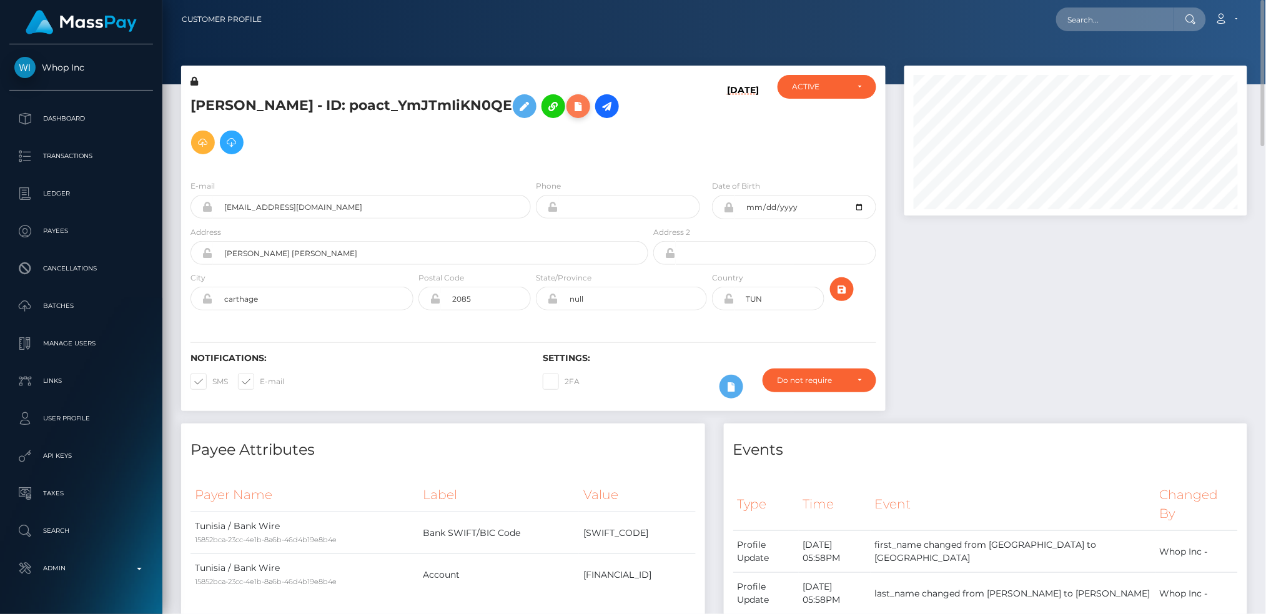
click at [586, 111] on icon at bounding box center [578, 107] width 15 height 16
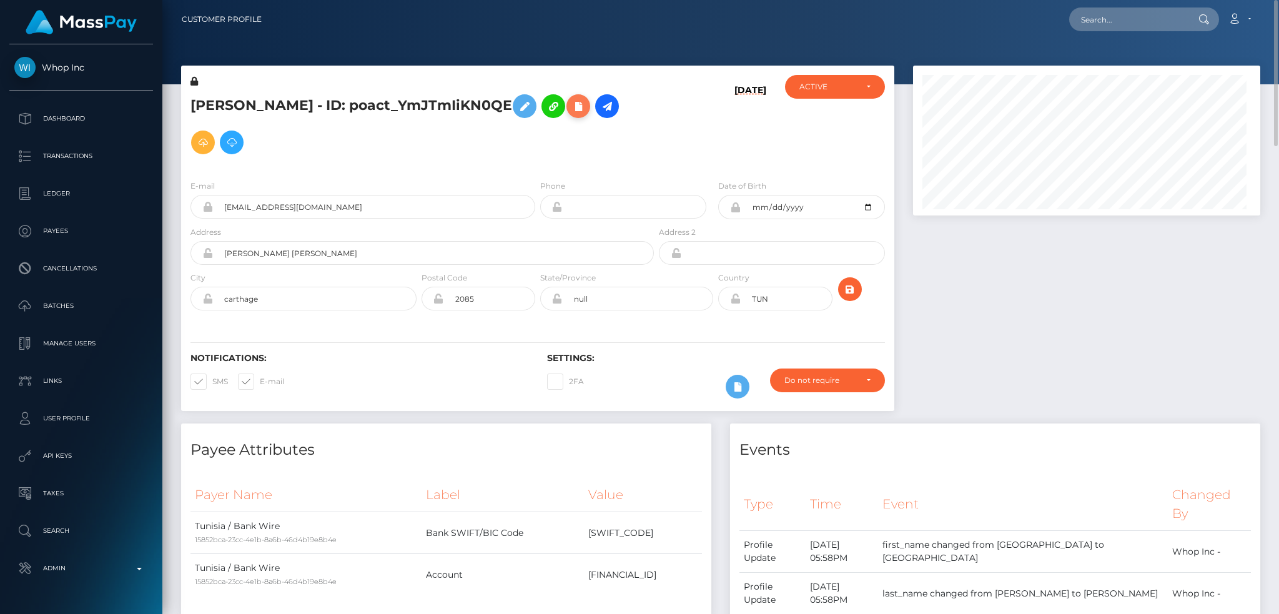
scroll to position [150, 347]
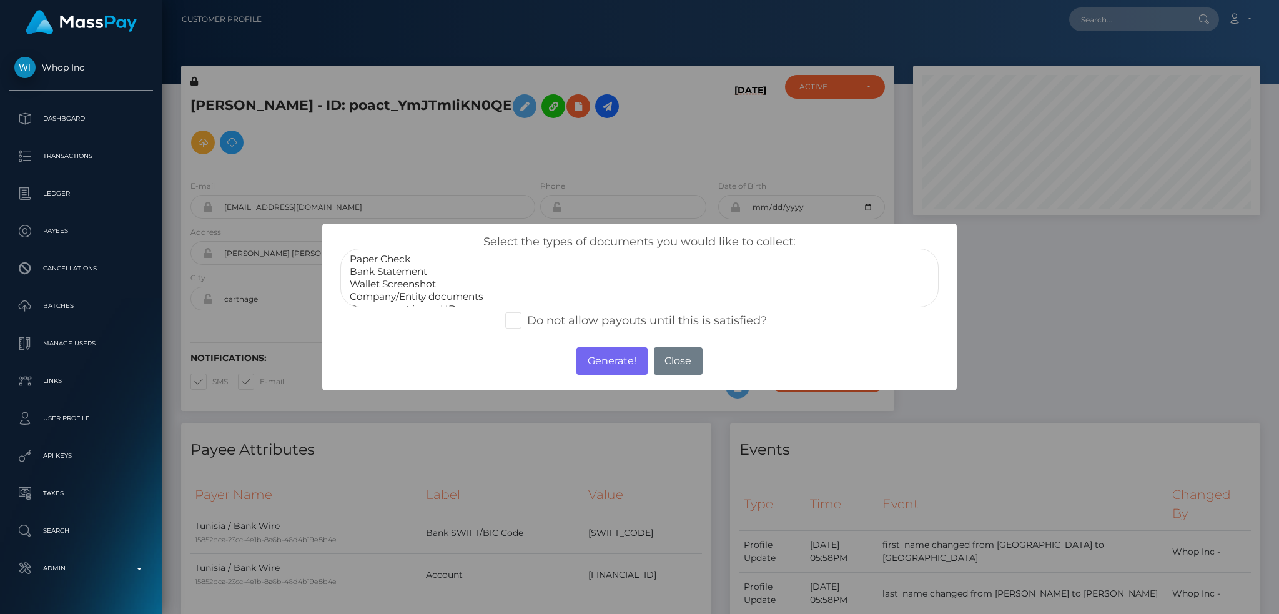
select select "Bank Statement"
click at [410, 275] on option "Bank Statement" at bounding box center [639, 271] width 582 height 12
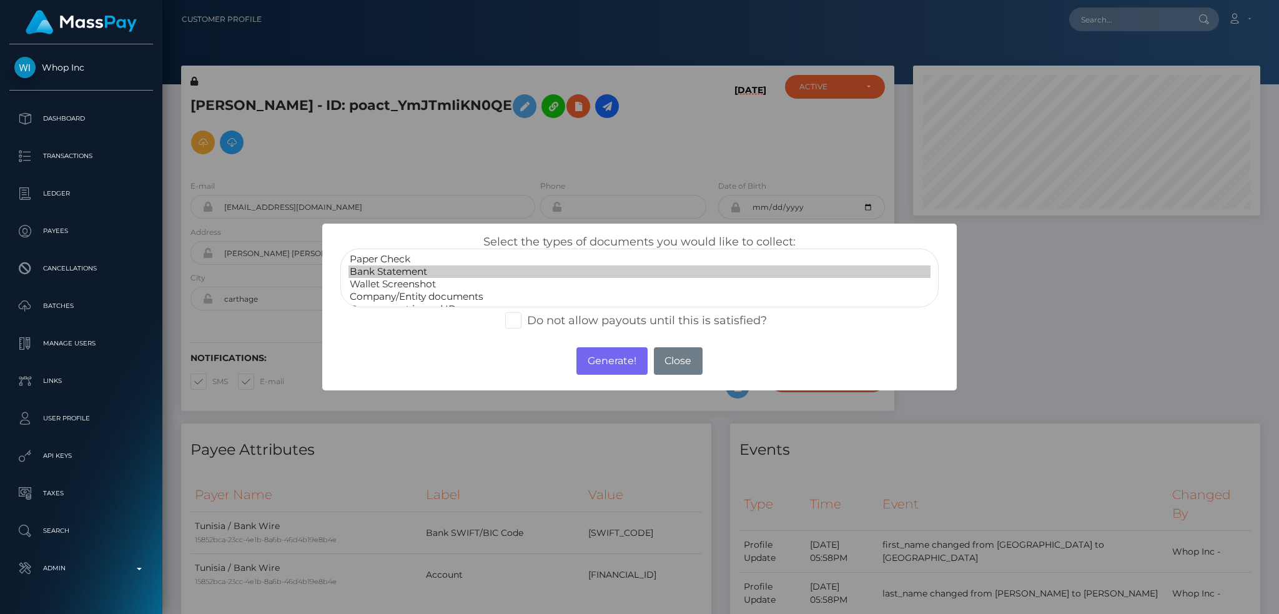
click at [413, 273] on option "Bank Statement" at bounding box center [639, 271] width 582 height 12
click at [610, 363] on button "Generate!" at bounding box center [611, 360] width 71 height 27
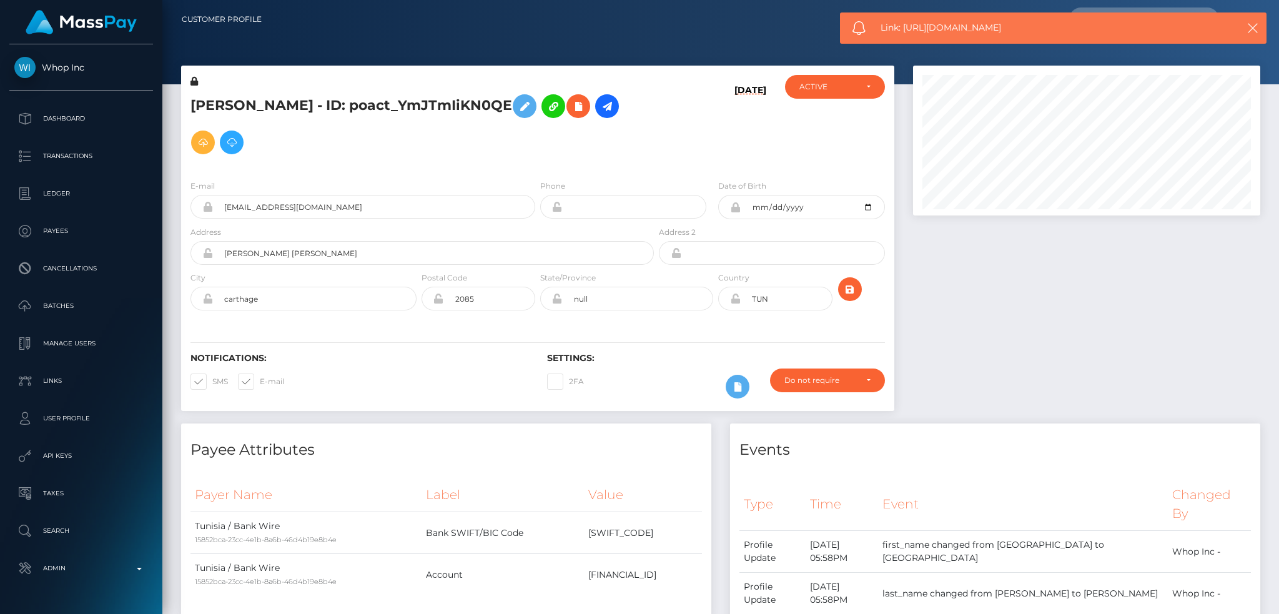
click at [972, 26] on span "Link: https://l.maspay.io/5hh2t" at bounding box center [1046, 27] width 332 height 13
copy span "Link: https://l.maspay.io/5hh2t"
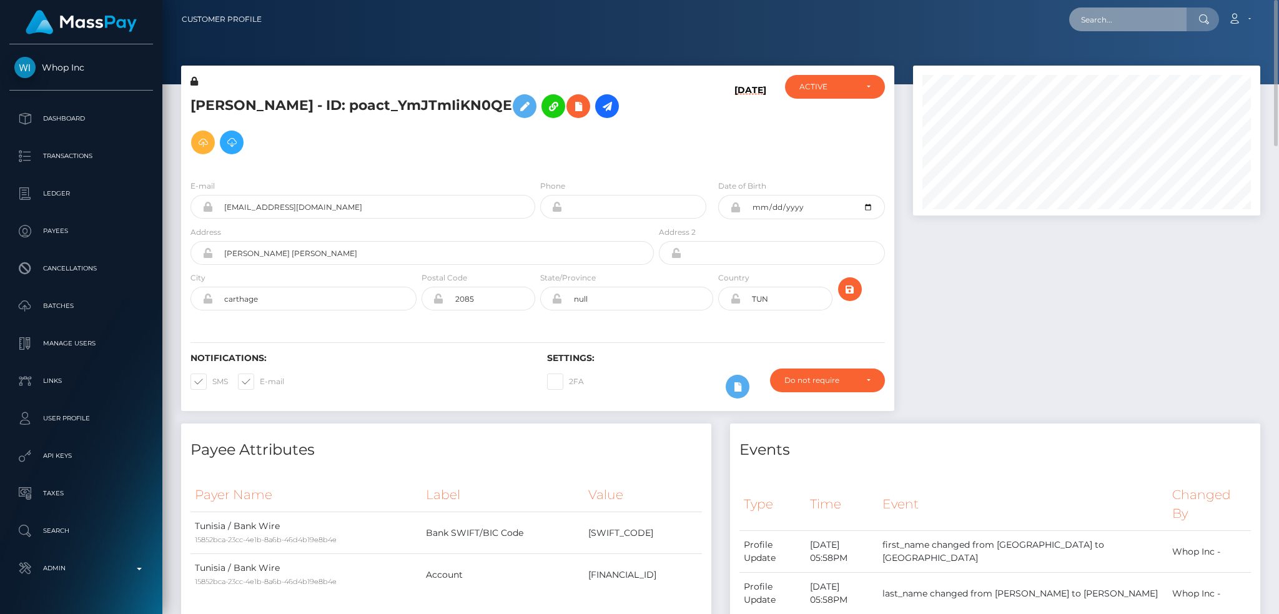
click at [1084, 20] on input "text" at bounding box center [1127, 19] width 117 height 24
paste input "poact_Au87vlgs9urY"
type input "poact_Au87vlgs9urY"
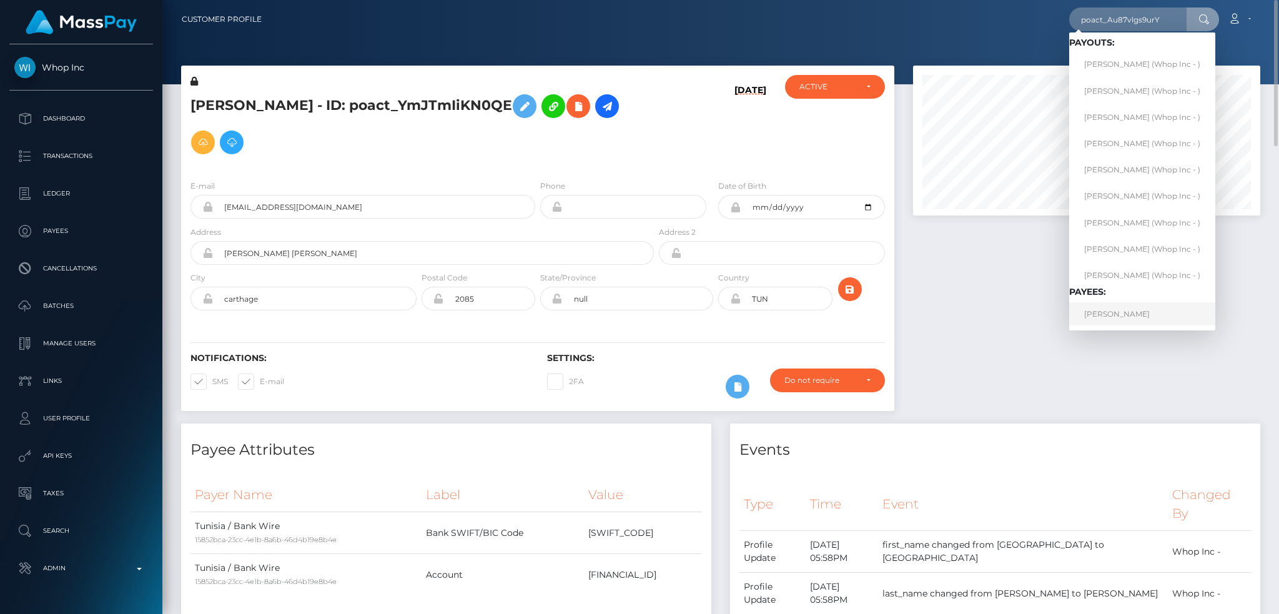
click at [1136, 316] on link "Haseeb Ahmed" at bounding box center [1142, 313] width 146 height 23
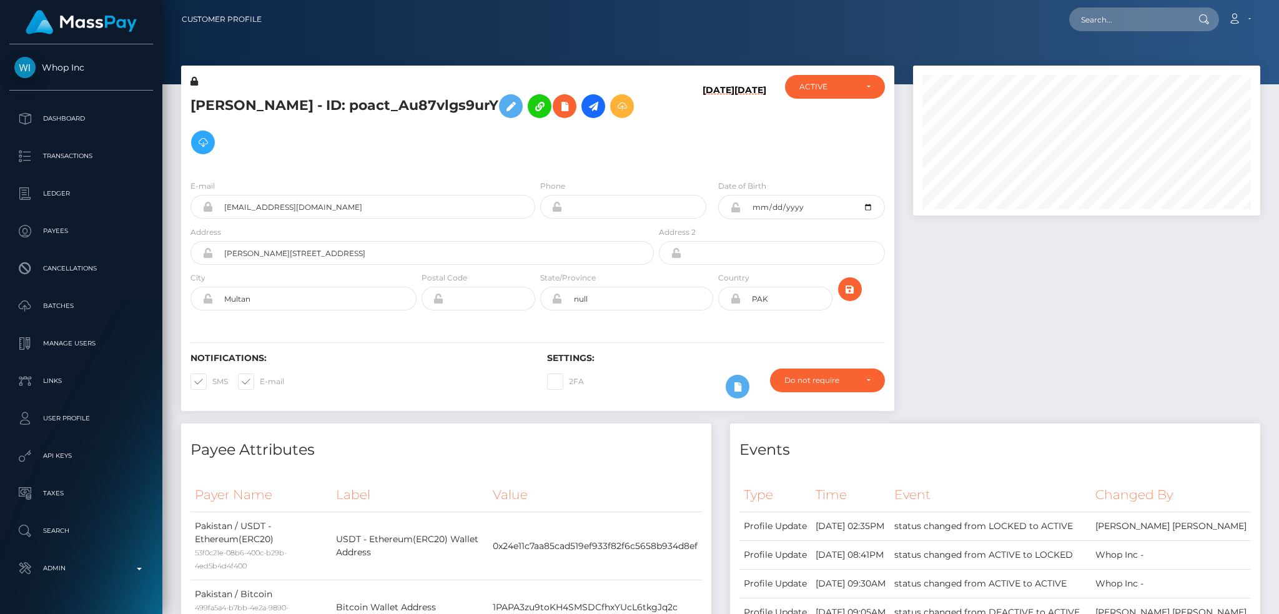
scroll to position [150, 347]
click at [588, 114] on icon at bounding box center [593, 107] width 15 height 16
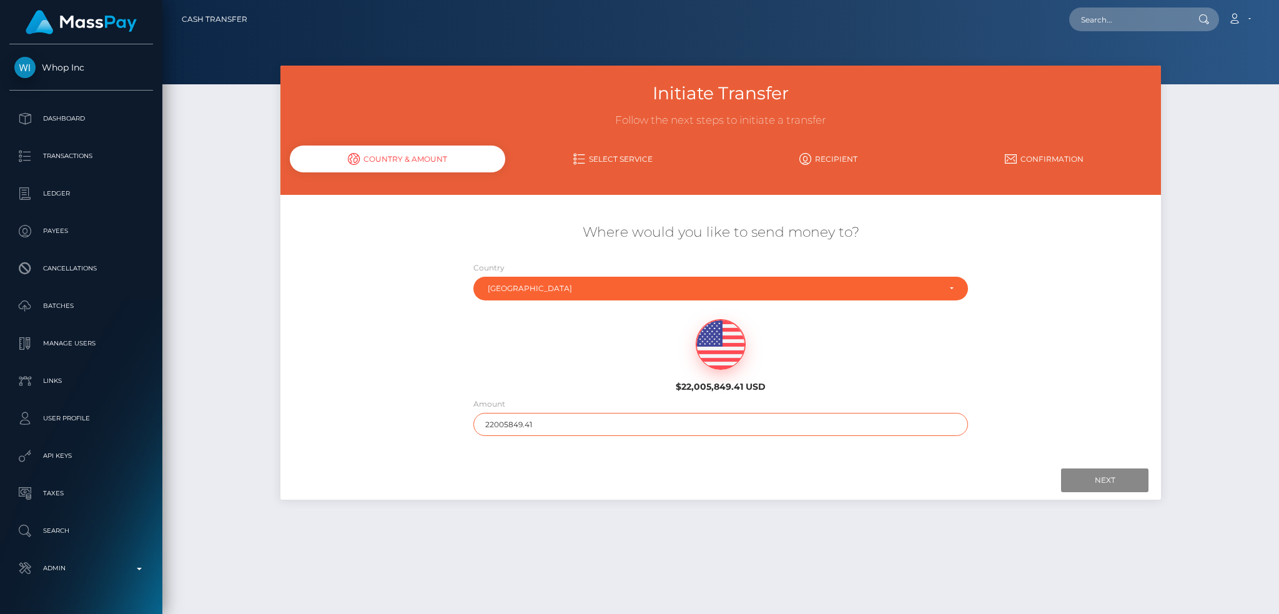
click at [600, 420] on input "22005849.41" at bounding box center [720, 424] width 495 height 23
type input "200"
click at [1097, 489] on input "Next" at bounding box center [1104, 480] width 87 height 24
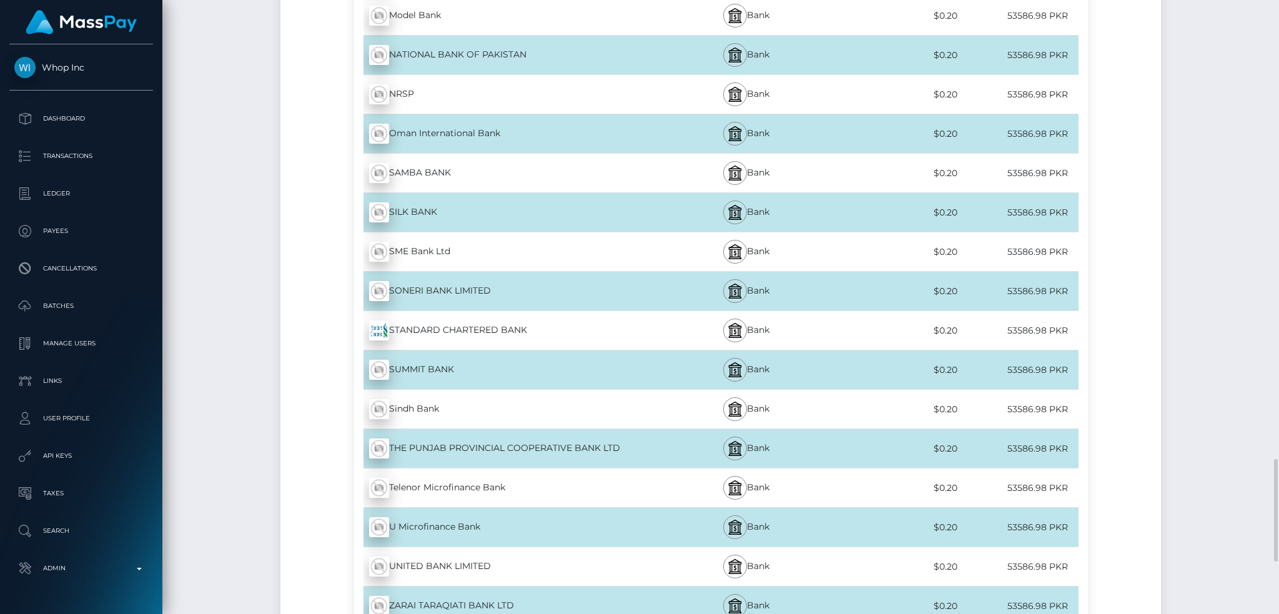
scroll to position [3062, 0]
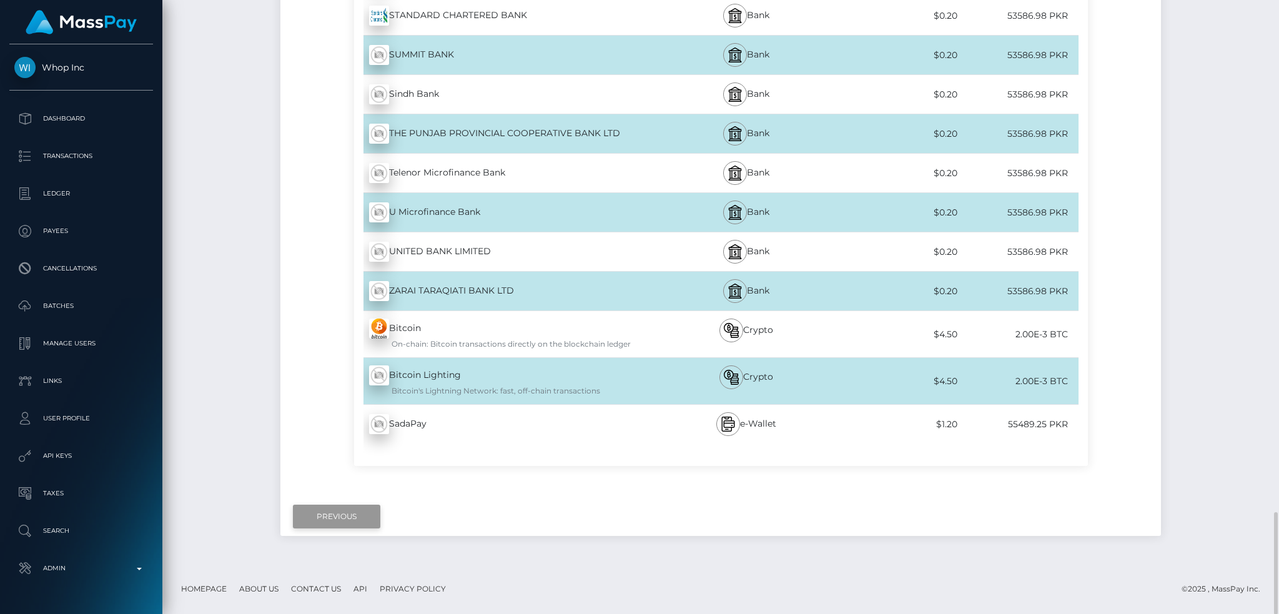
click at [350, 522] on input "Previous" at bounding box center [336, 516] width 87 height 24
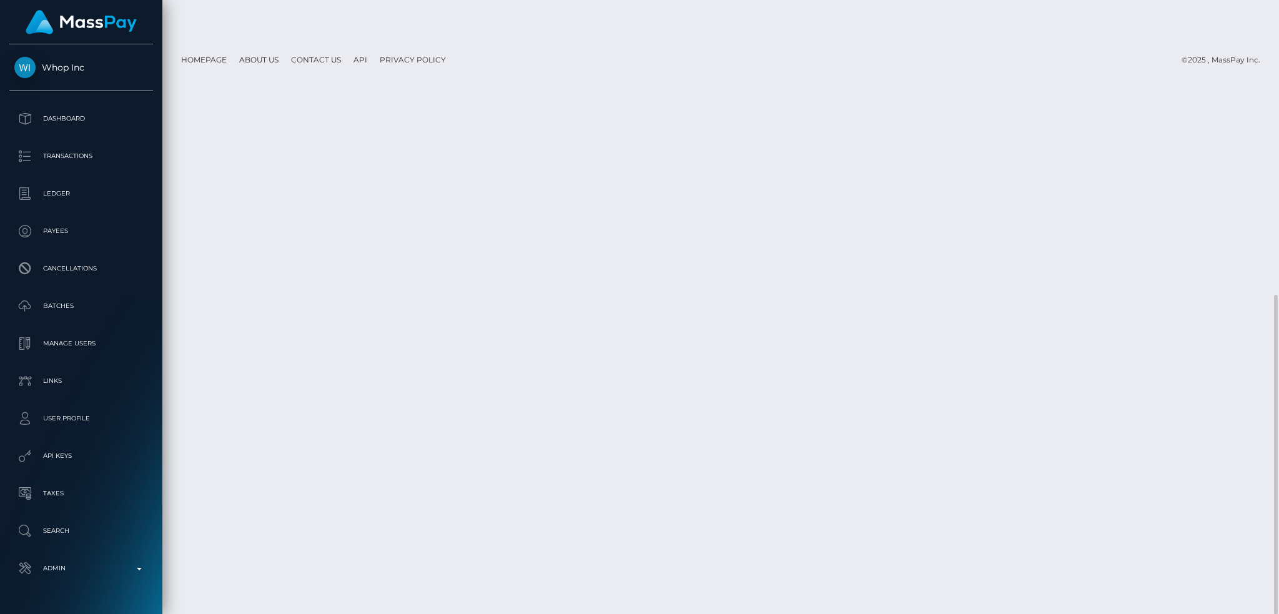
scroll to position [0, 0]
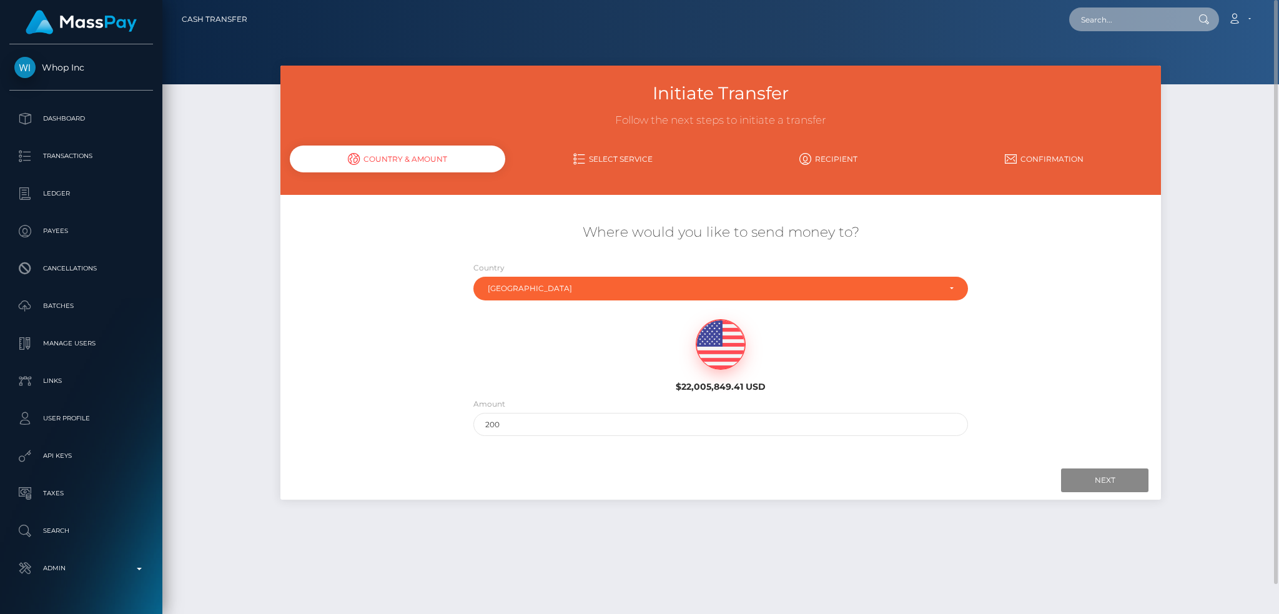
click at [1139, 9] on input "text" at bounding box center [1127, 19] width 117 height 24
paste input "poact_Fw85cXtOcZTG"
type input "poact_Fw85cXtOcZTG"
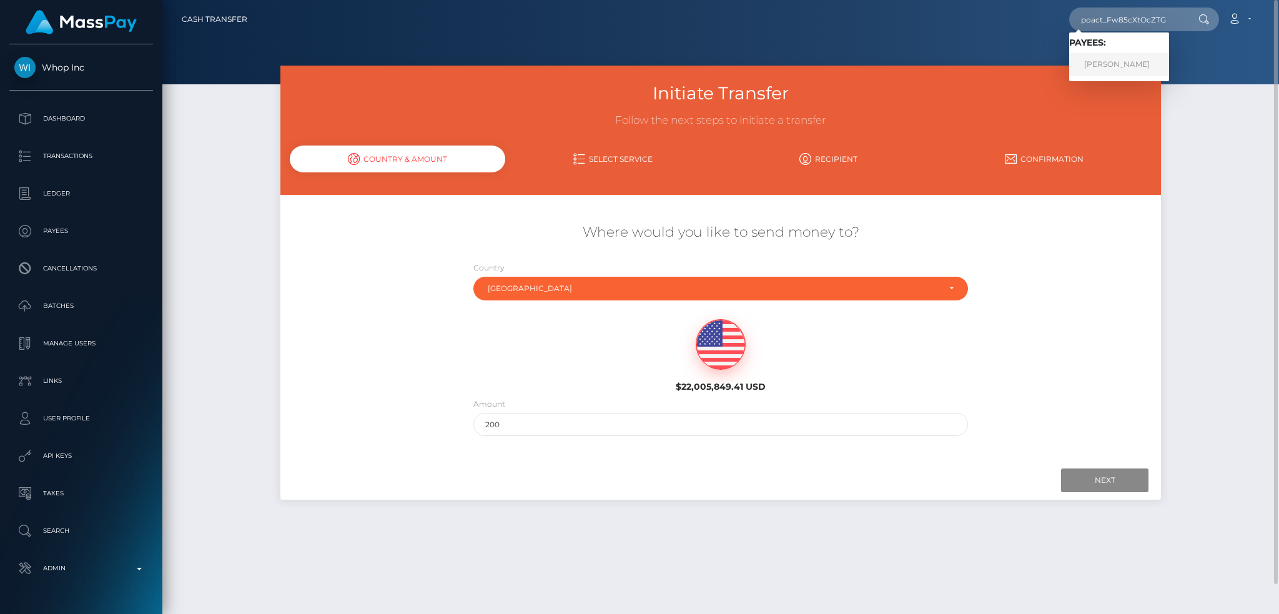
click at [1120, 54] on link "Muhammad Saqib" at bounding box center [1119, 64] width 100 height 23
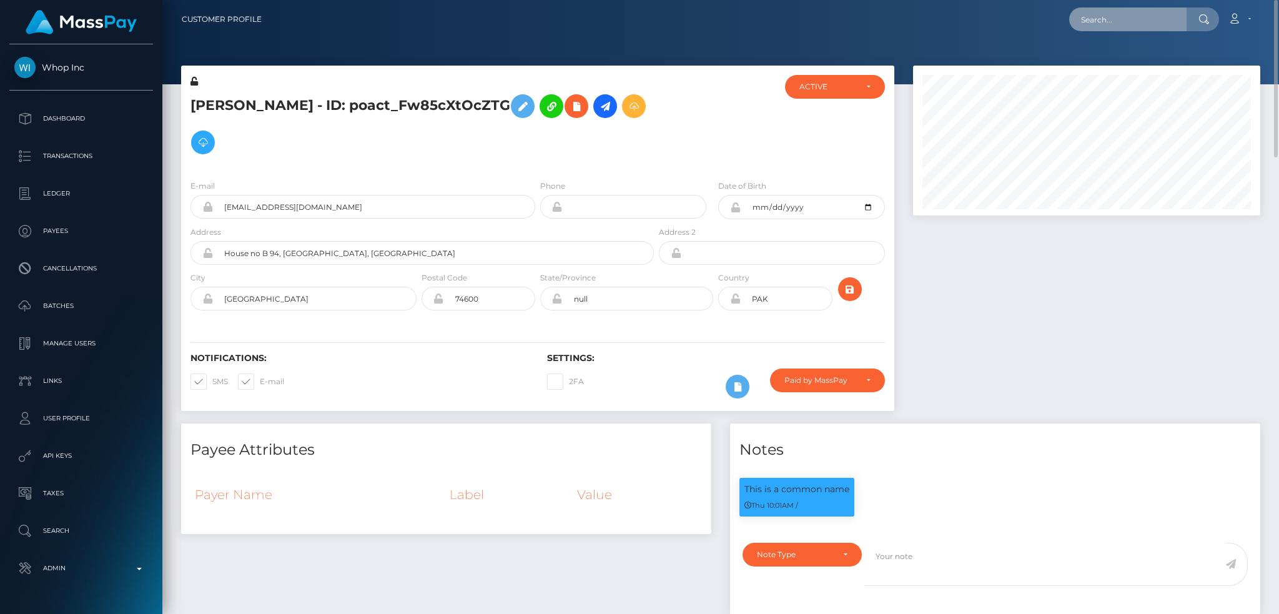
click at [1101, 25] on input "text" at bounding box center [1127, 19] width 117 height 24
paste input "poact_BScdamGEAyZj"
type input "poact_BScdamGEAyZj"
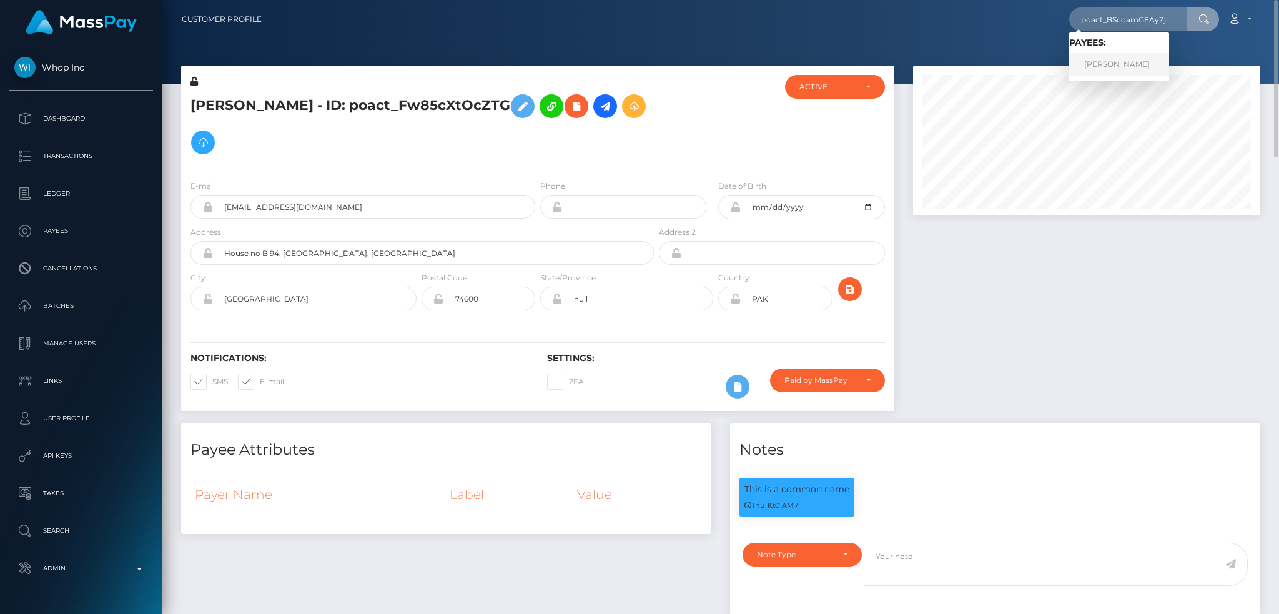
click at [1119, 59] on link "BLENDI AVDOLLI" at bounding box center [1119, 64] width 100 height 23
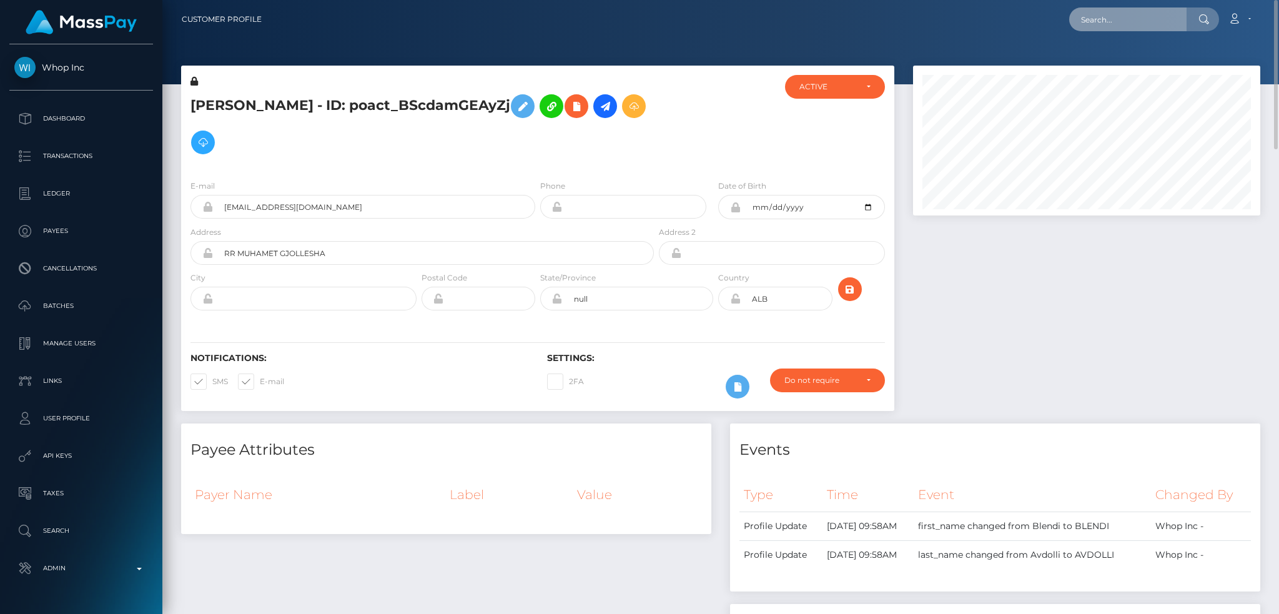
click at [1124, 18] on input "text" at bounding box center [1127, 19] width 117 height 24
paste input "poact_BmccbDsOSZQ6"
type input "poact_BmccbDsOSZQ6"
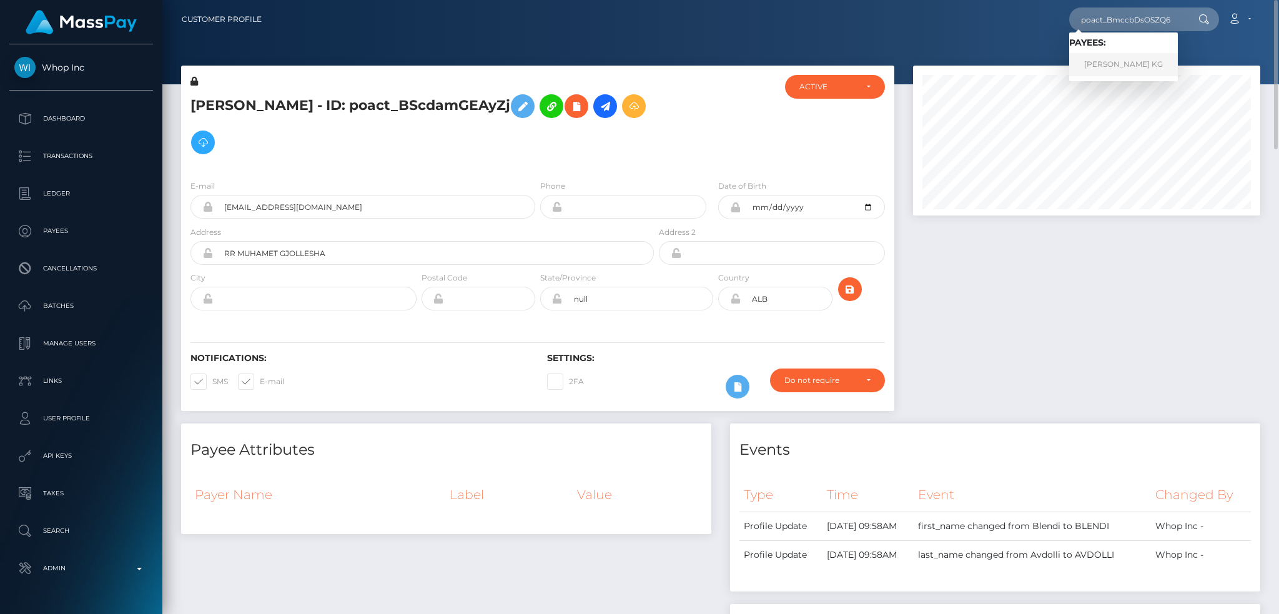
click at [1125, 62] on link "[PERSON_NAME] KG" at bounding box center [1123, 64] width 109 height 23
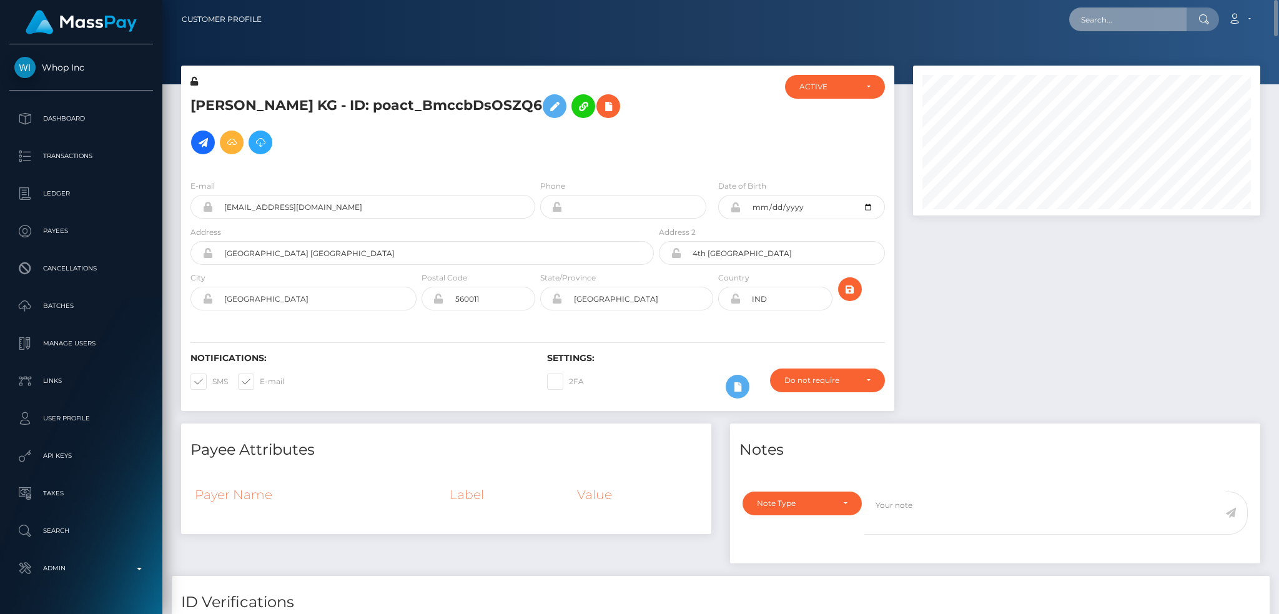
click at [1077, 22] on input "text" at bounding box center [1127, 19] width 117 height 24
paste input "poact_25oTq7WJcJI7"
type input "poact_25oTq7WJcJI7"
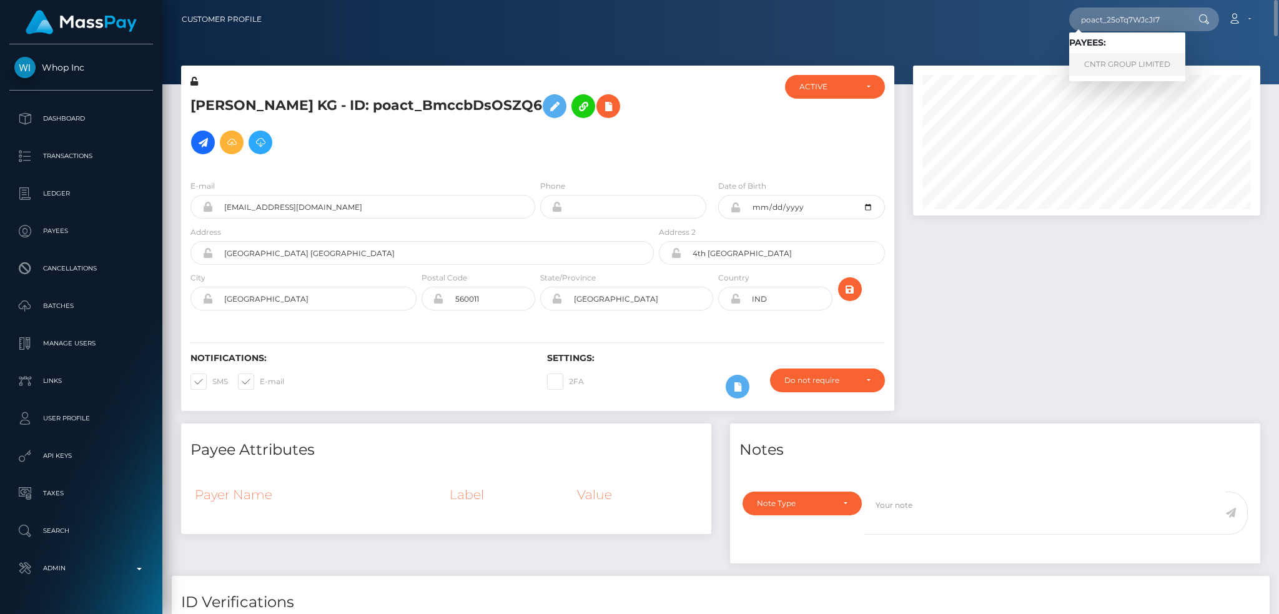
click at [1139, 57] on link "CNTR GROUP LIMITED" at bounding box center [1127, 64] width 116 height 23
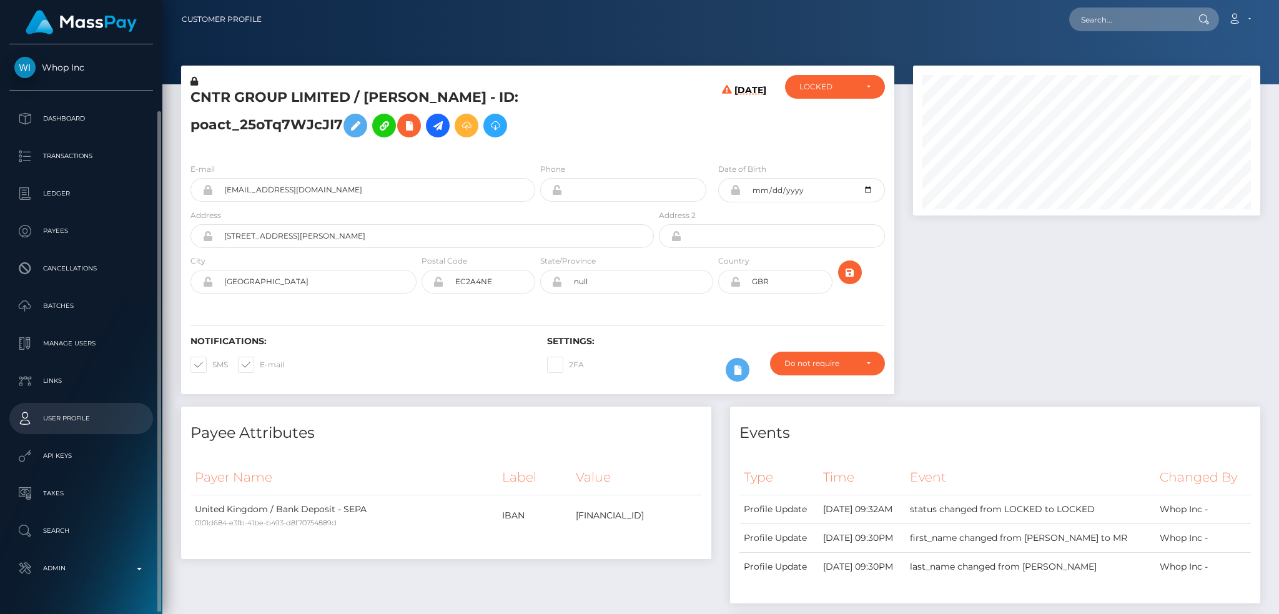
scroll to position [34, 0]
click at [71, 553] on div "Whop Inc Dashboard Transactions Ledger Payees Cancellations" at bounding box center [81, 327] width 162 height 567
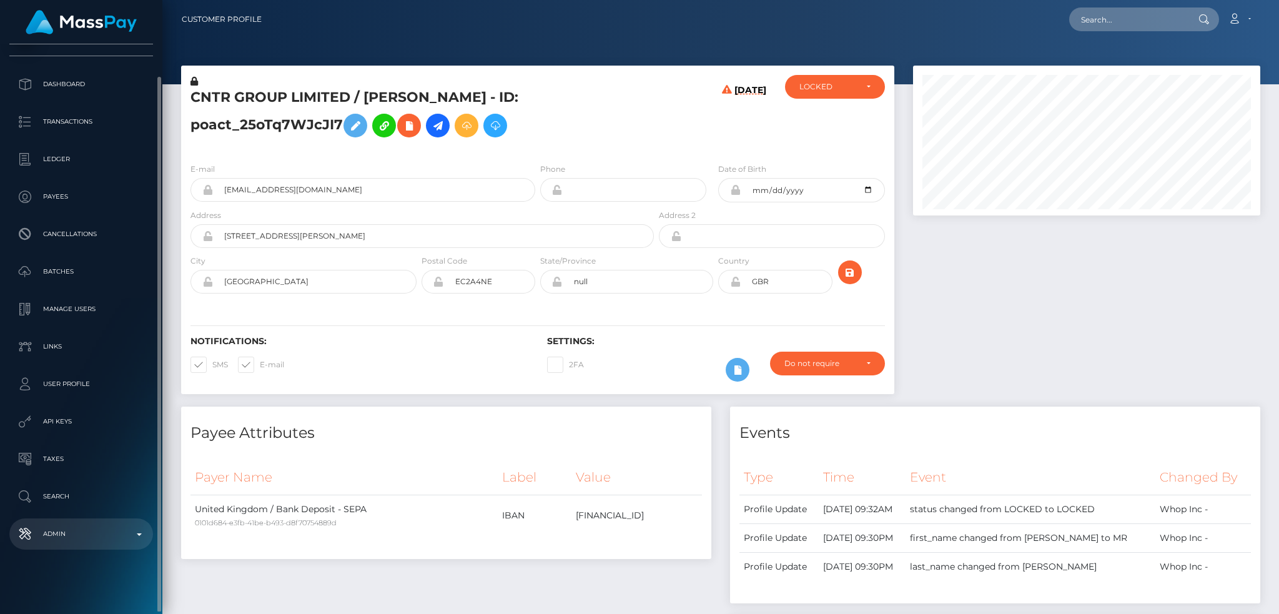
click at [74, 544] on link "Admin" at bounding box center [81, 533] width 144 height 31
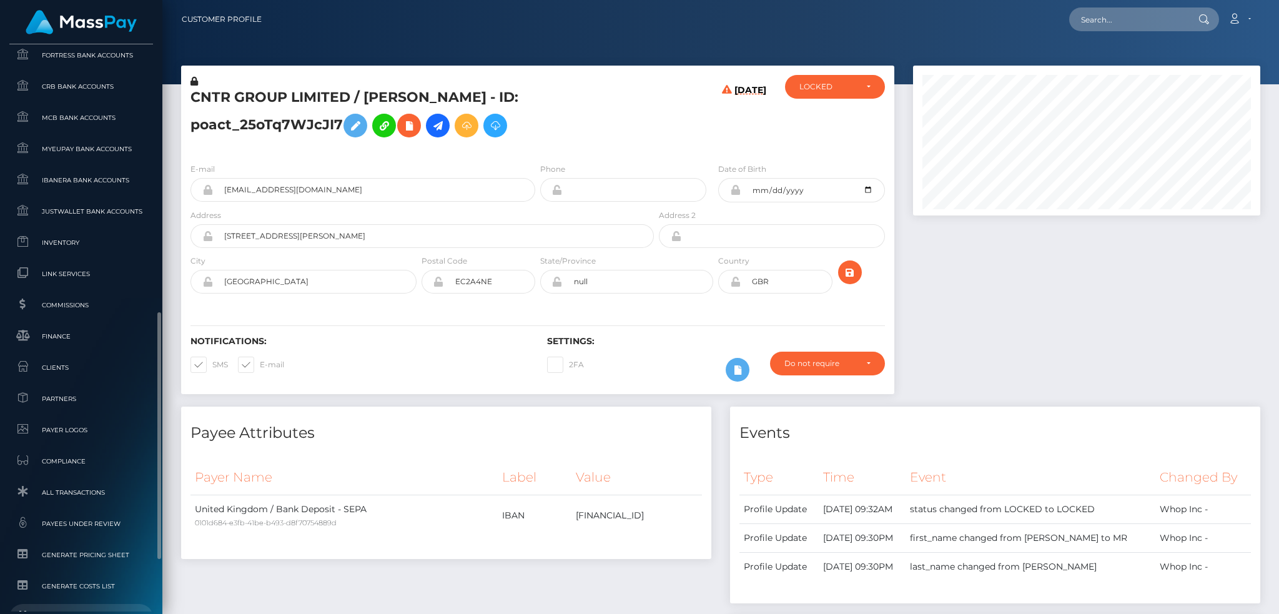
scroll to position [732, 0]
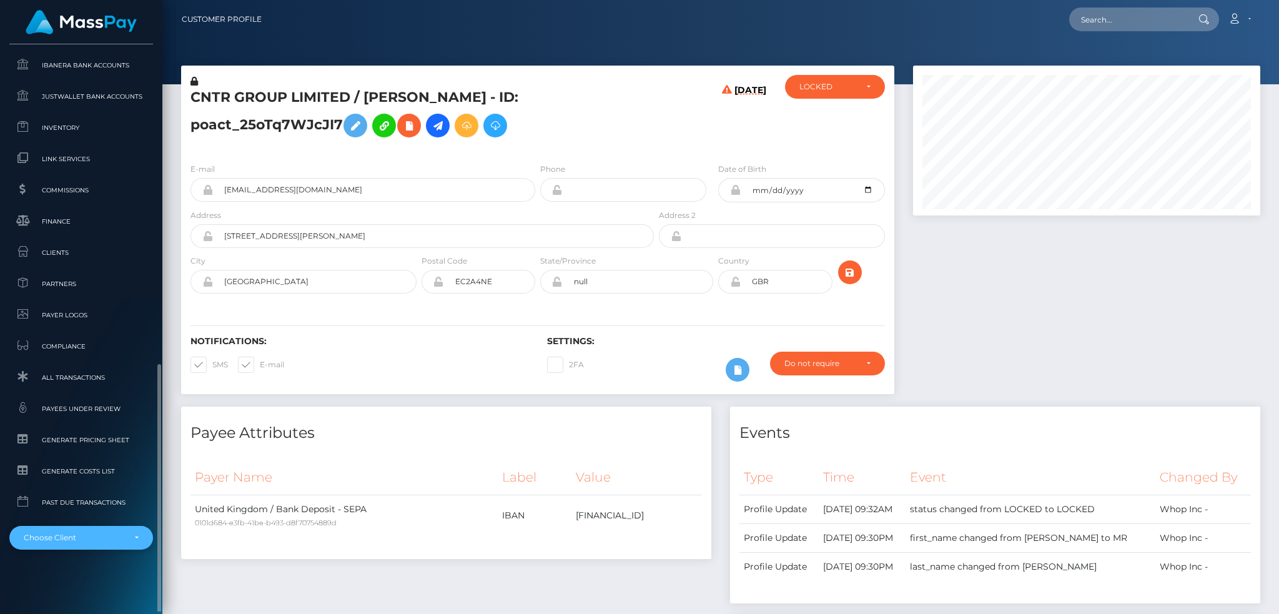
click at [87, 537] on div "Choose Client" at bounding box center [74, 538] width 101 height 10
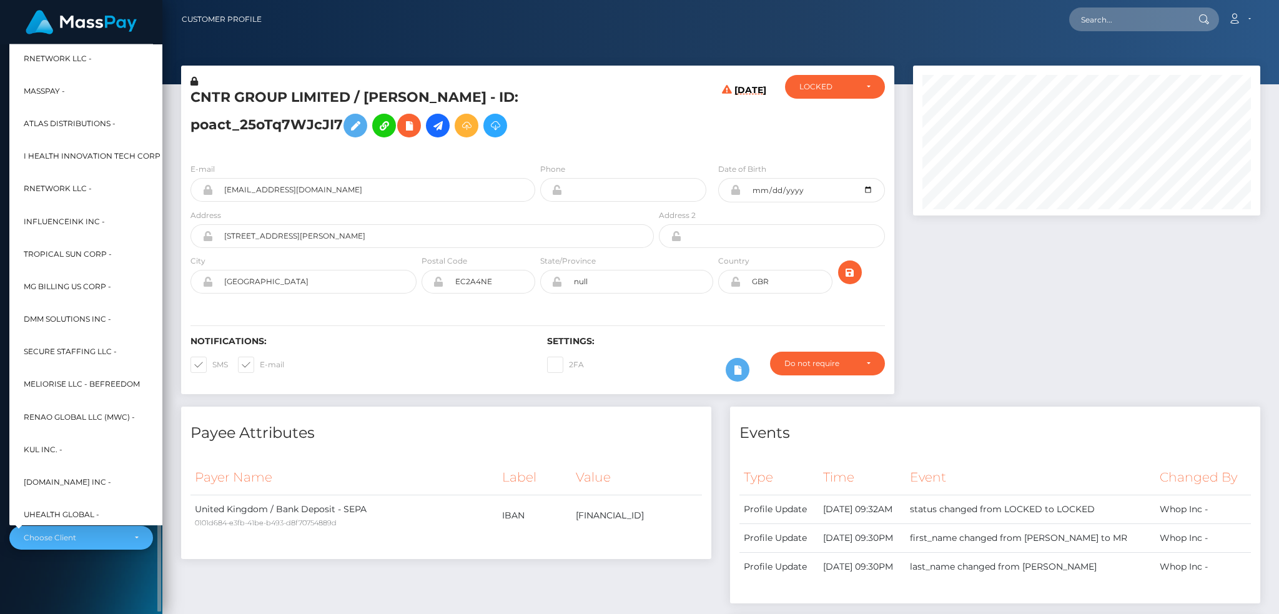
scroll to position [599, 0]
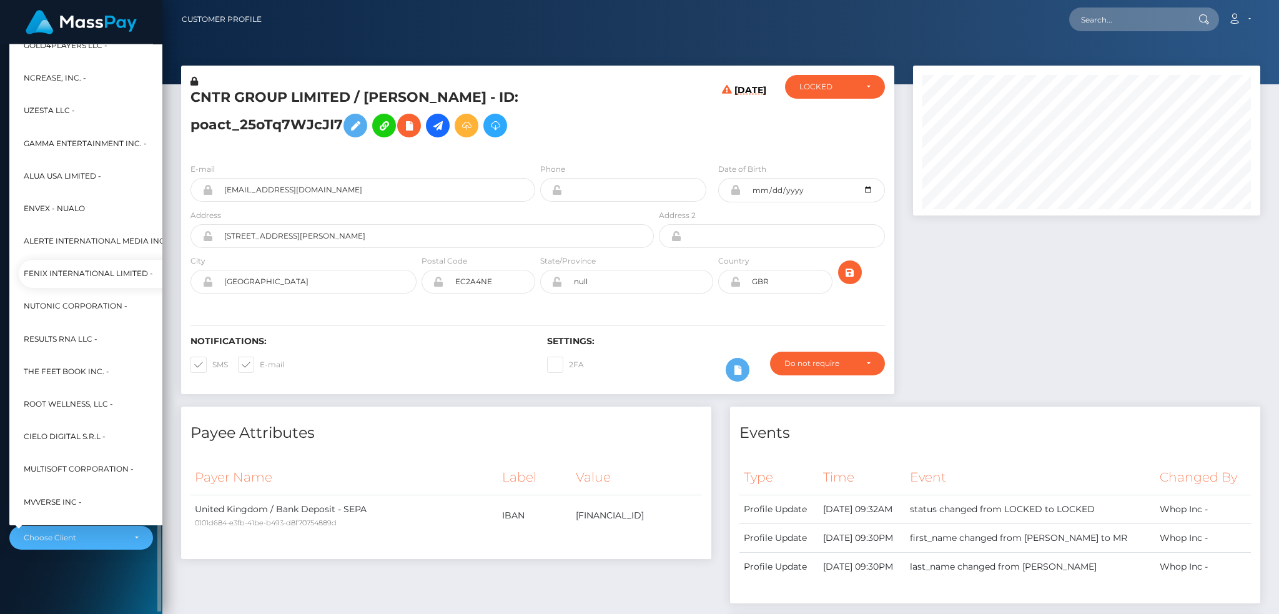
click at [97, 276] on span "Fenix International Limited -" at bounding box center [88, 274] width 129 height 16
select select "26"
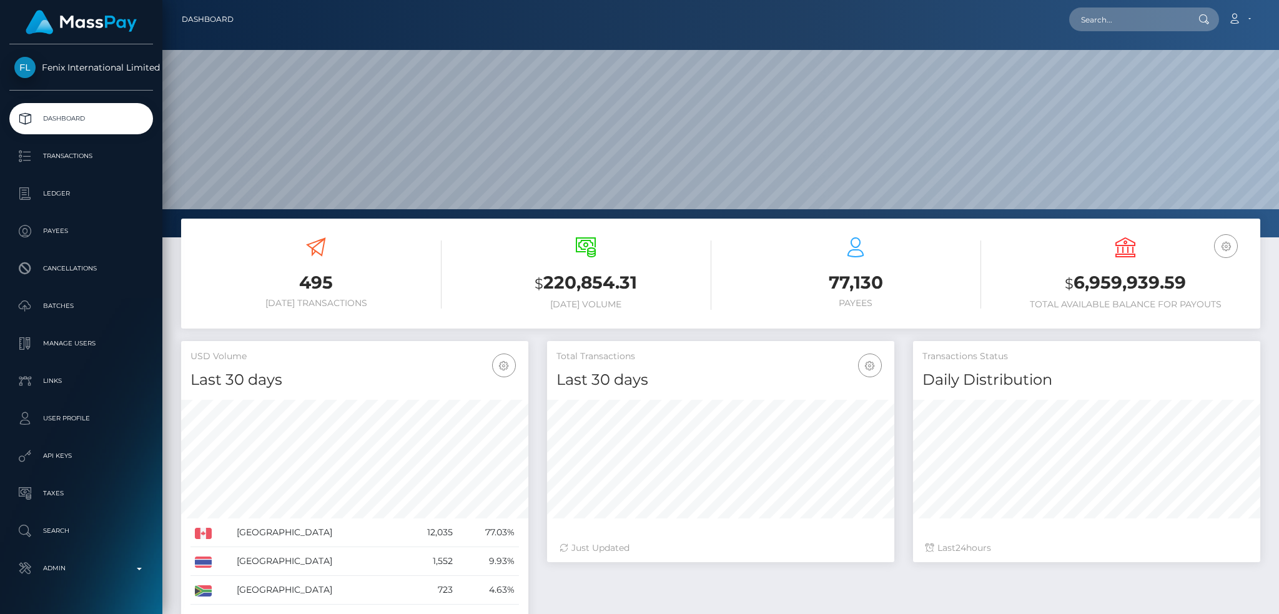
scroll to position [222, 347]
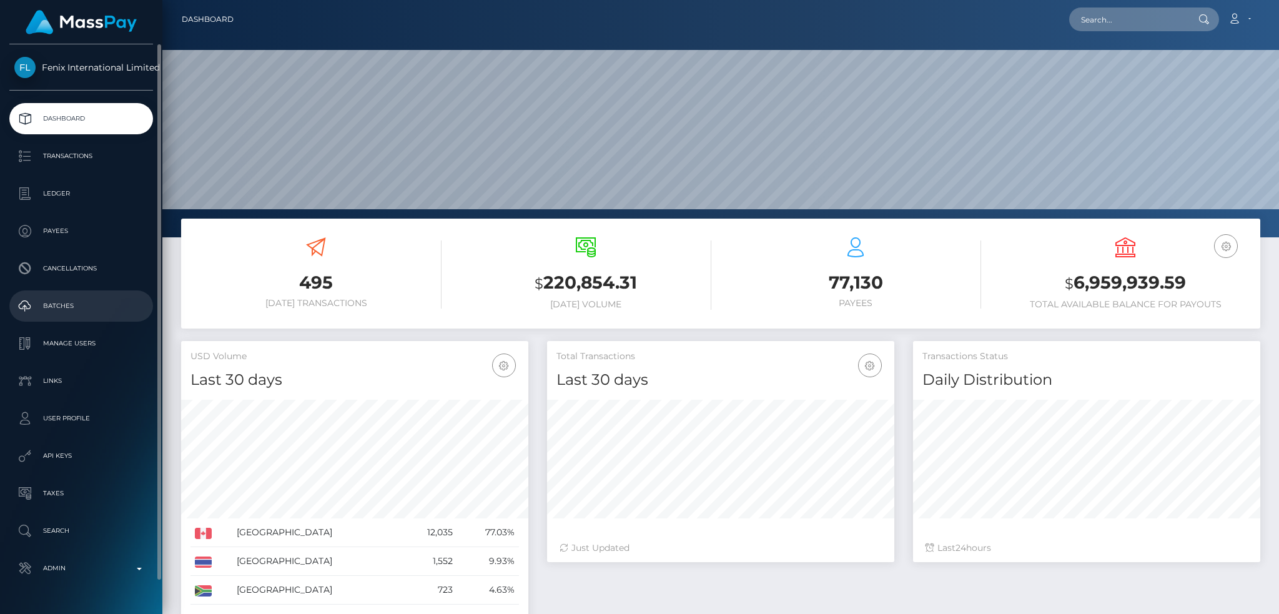
click at [92, 310] on p "Batches" at bounding box center [81, 306] width 134 height 19
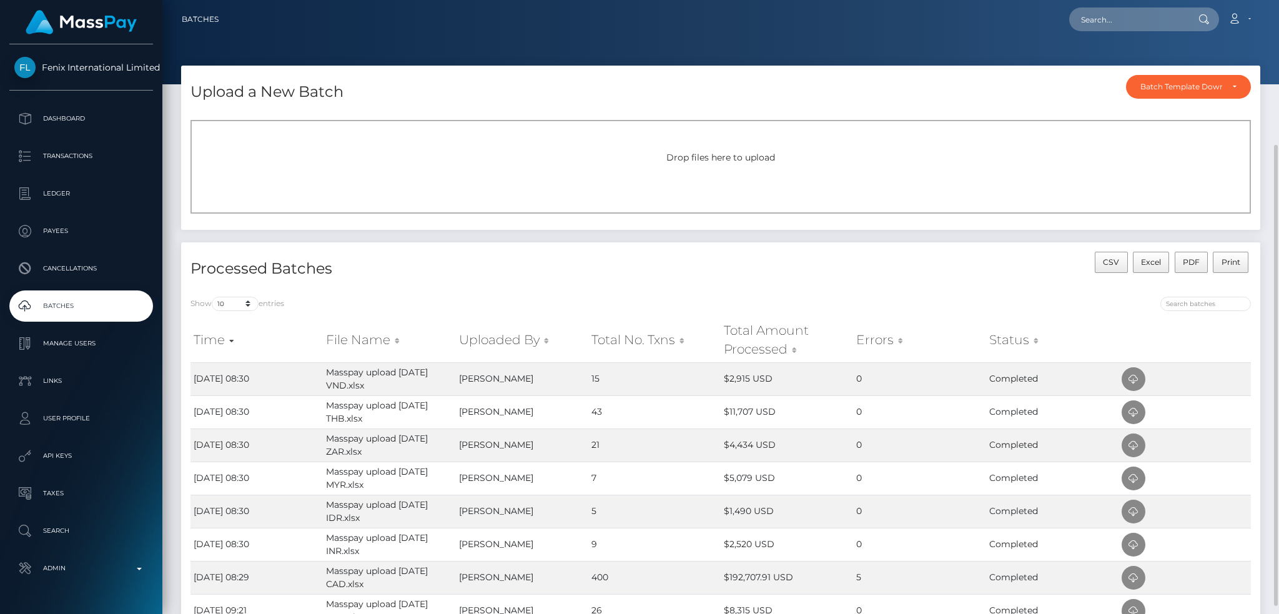
scroll to position [83, 0]
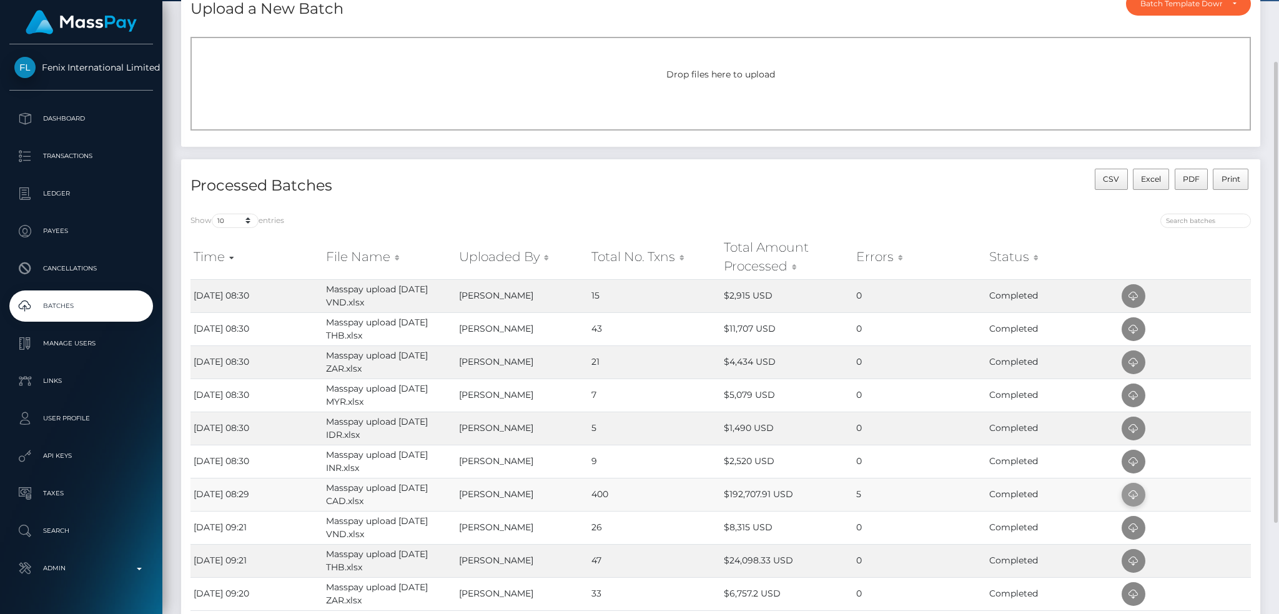
click at [1135, 491] on icon at bounding box center [1133, 495] width 15 height 16
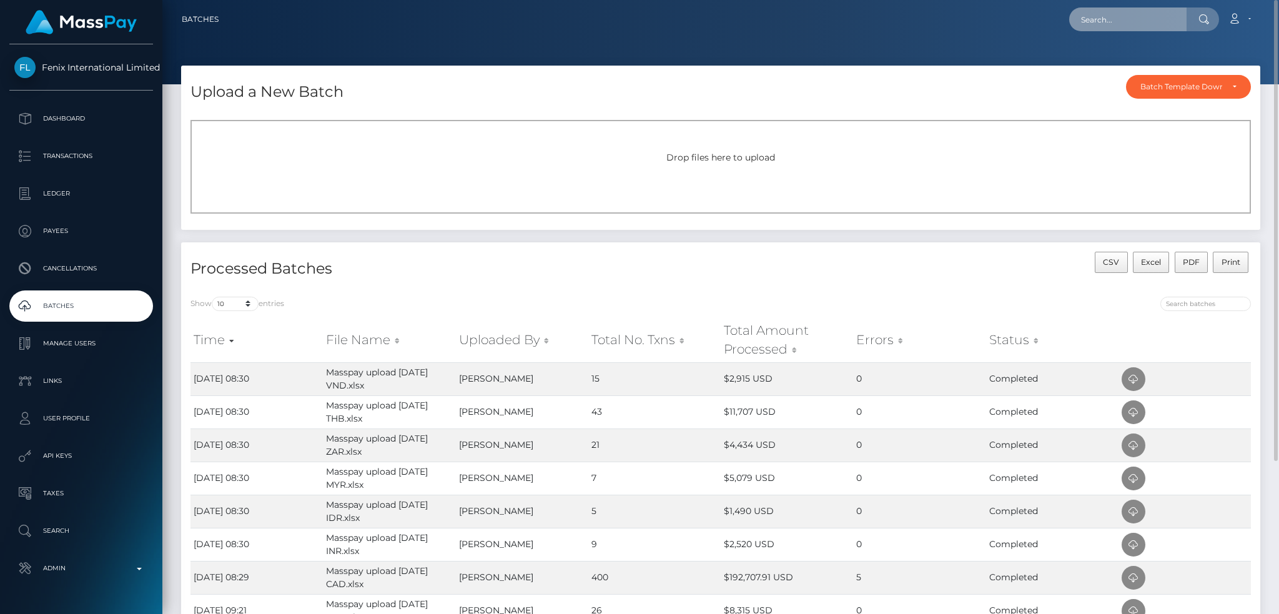
click at [1163, 11] on input "text" at bounding box center [1127, 19] width 117 height 24
paste input "55678322"
type input "55678322"
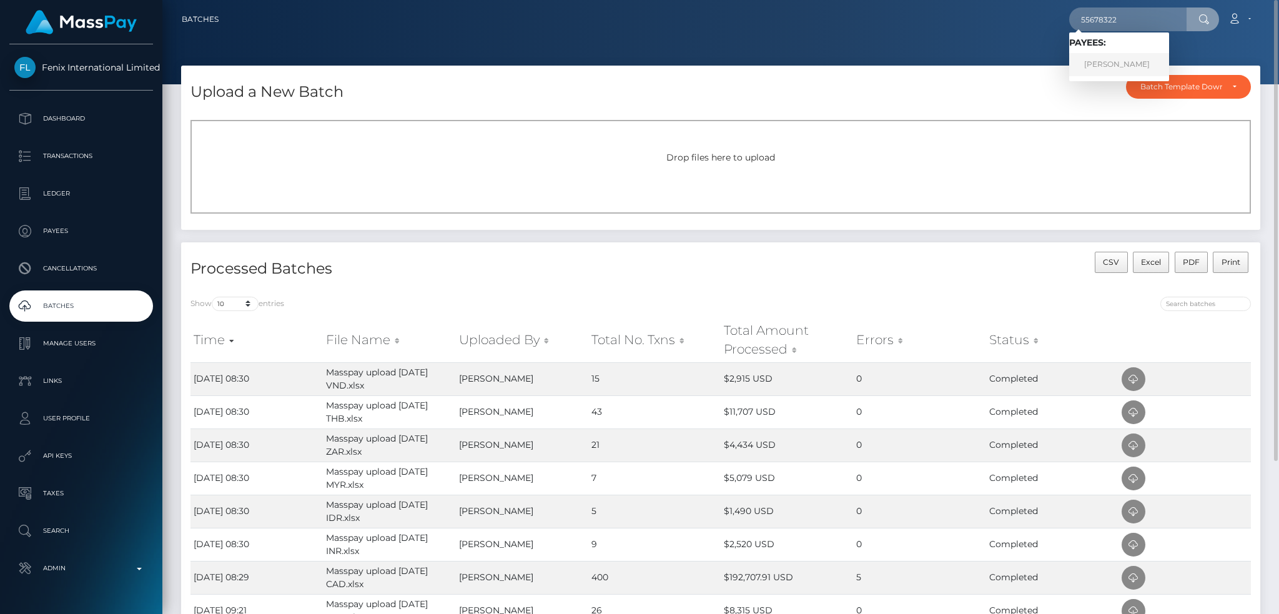
click at [1099, 58] on link "[PERSON_NAME]" at bounding box center [1119, 64] width 100 height 23
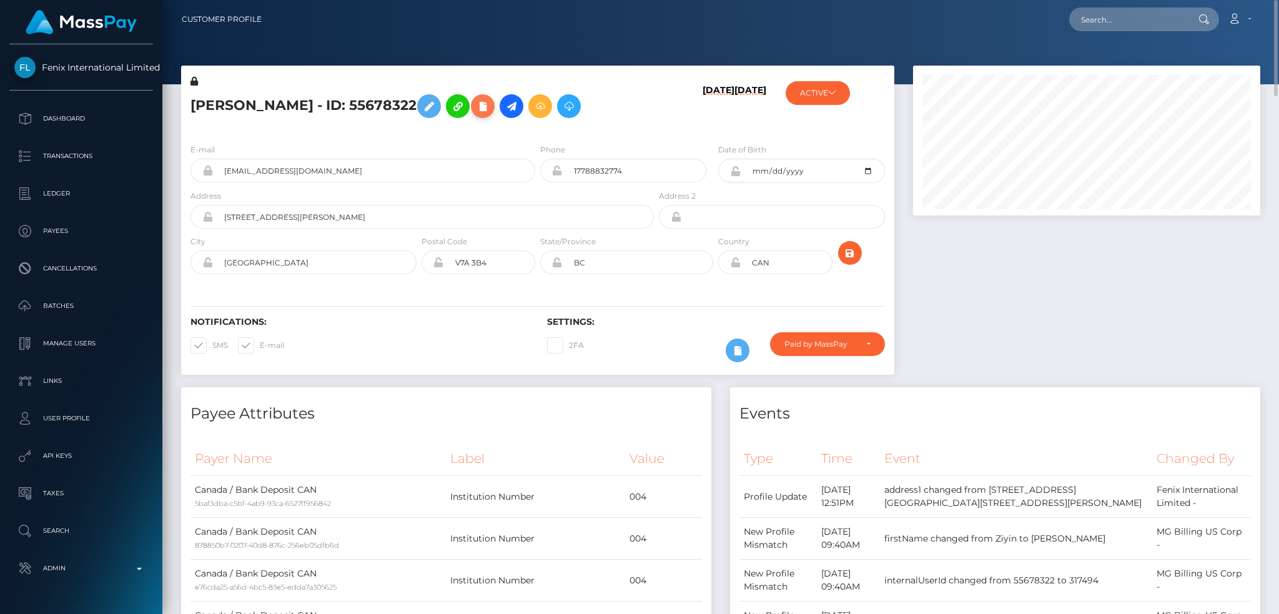
click at [475, 114] on icon at bounding box center [482, 107] width 15 height 16
select select
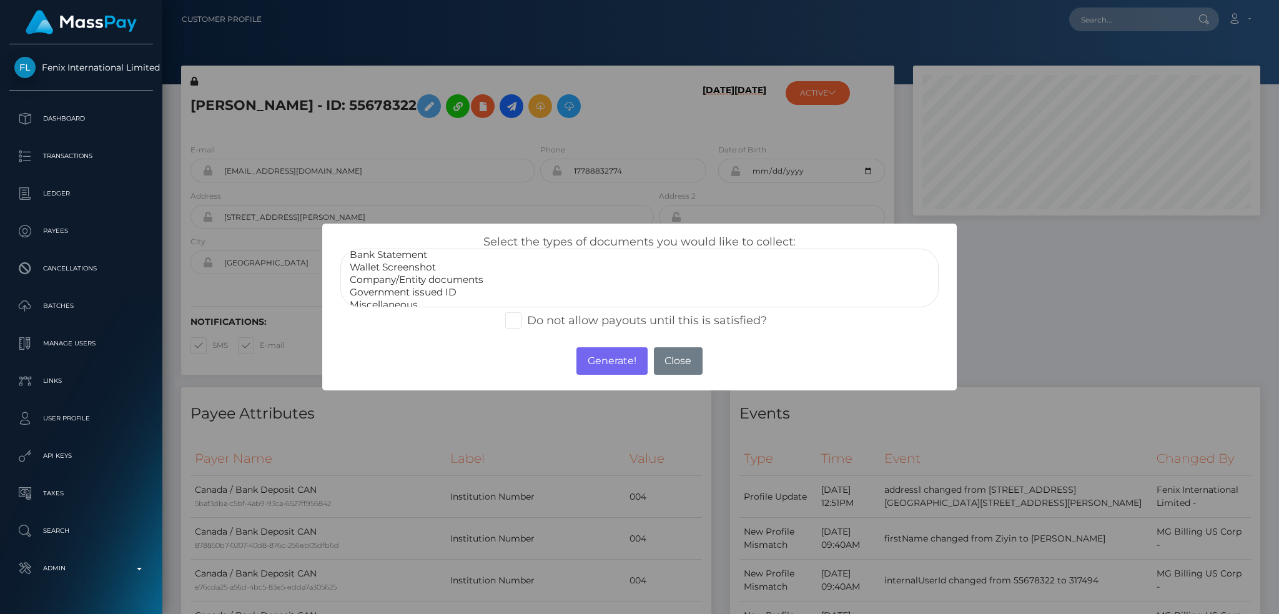
scroll to position [25, 0]
click at [684, 362] on button "Close" at bounding box center [678, 360] width 49 height 27
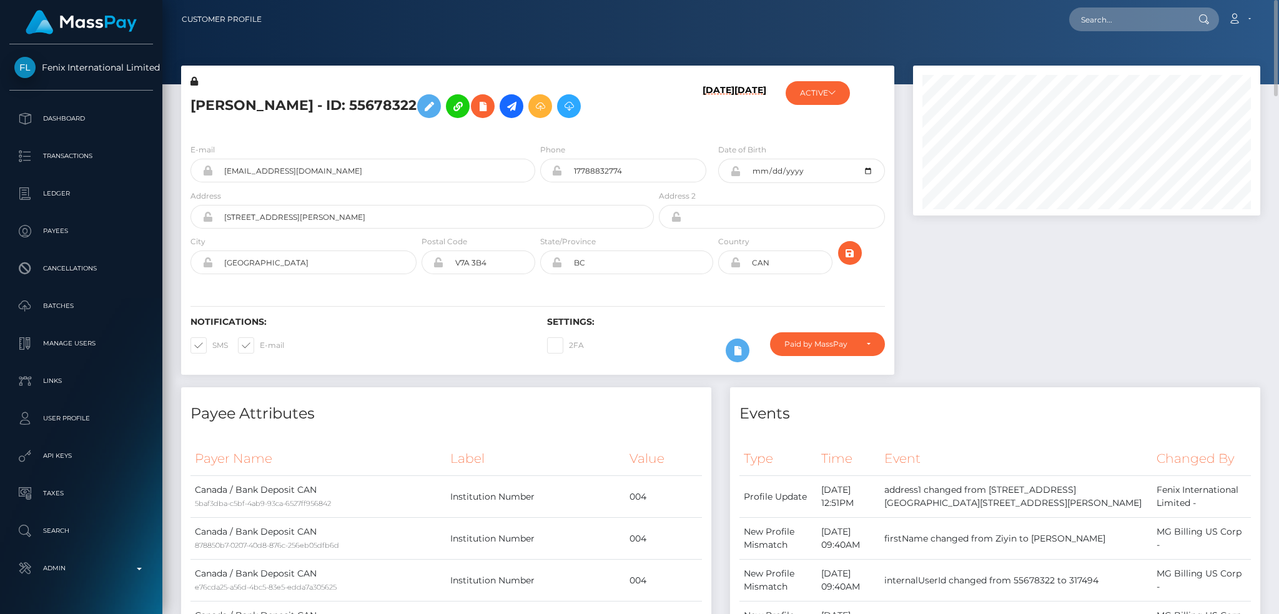
click at [325, 95] on h5 "Ziyin Li - ID: 55678322" at bounding box center [418, 106] width 456 height 36
copy h5 "55678322"
click at [303, 103] on h5 "Ziyin Li - ID: 55678322" at bounding box center [418, 106] width 456 height 36
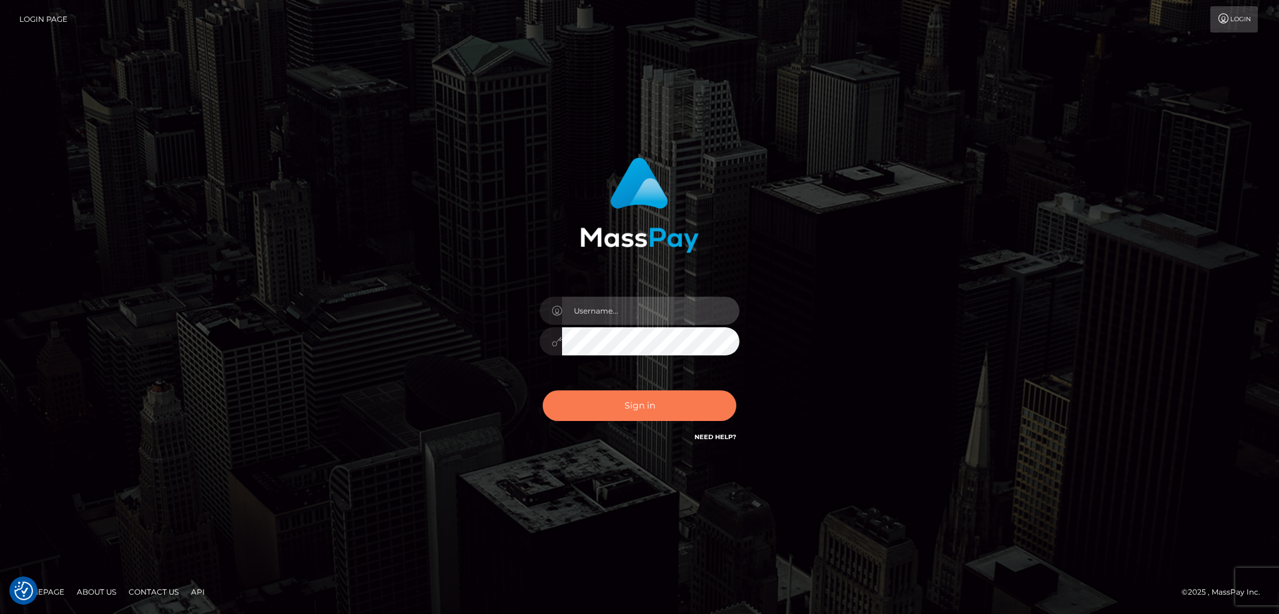
type input "alexstef"
click at [652, 397] on button "Sign in" at bounding box center [640, 405] width 194 height 31
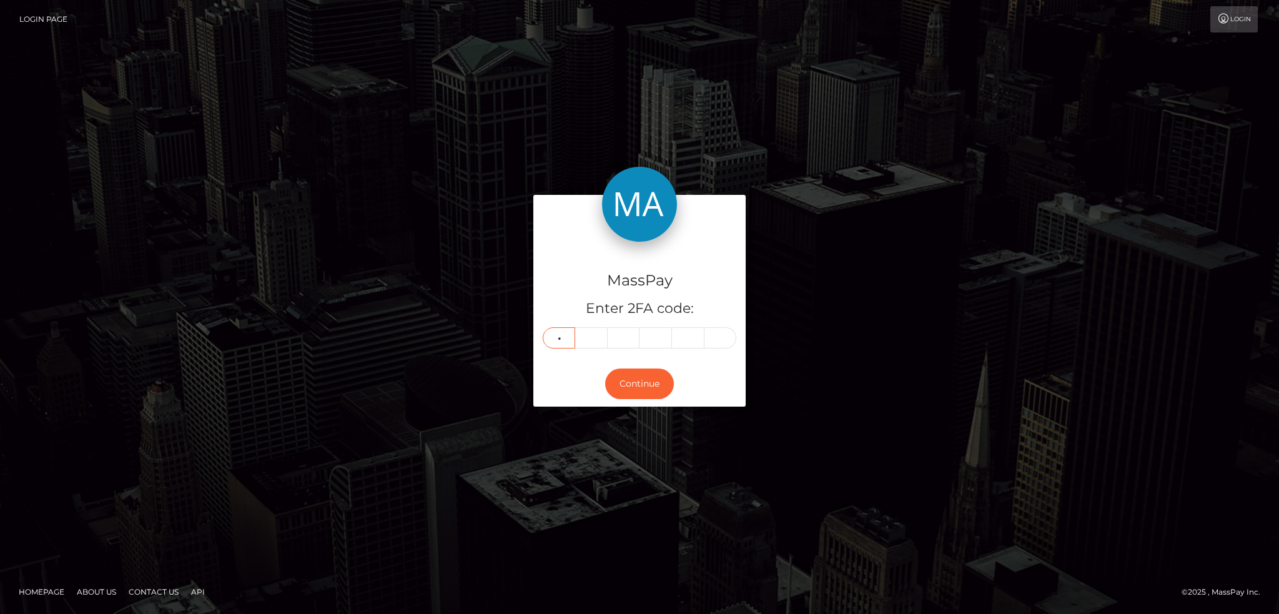
type input "0"
type input "8"
type input "7"
type input "1"
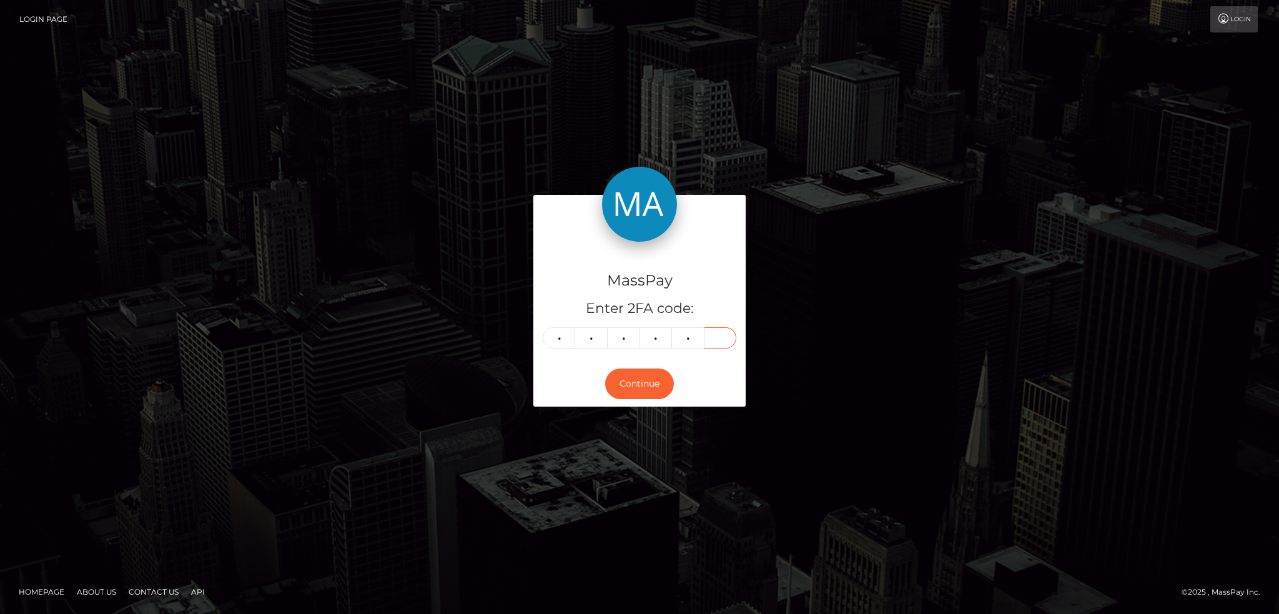
type input "1"
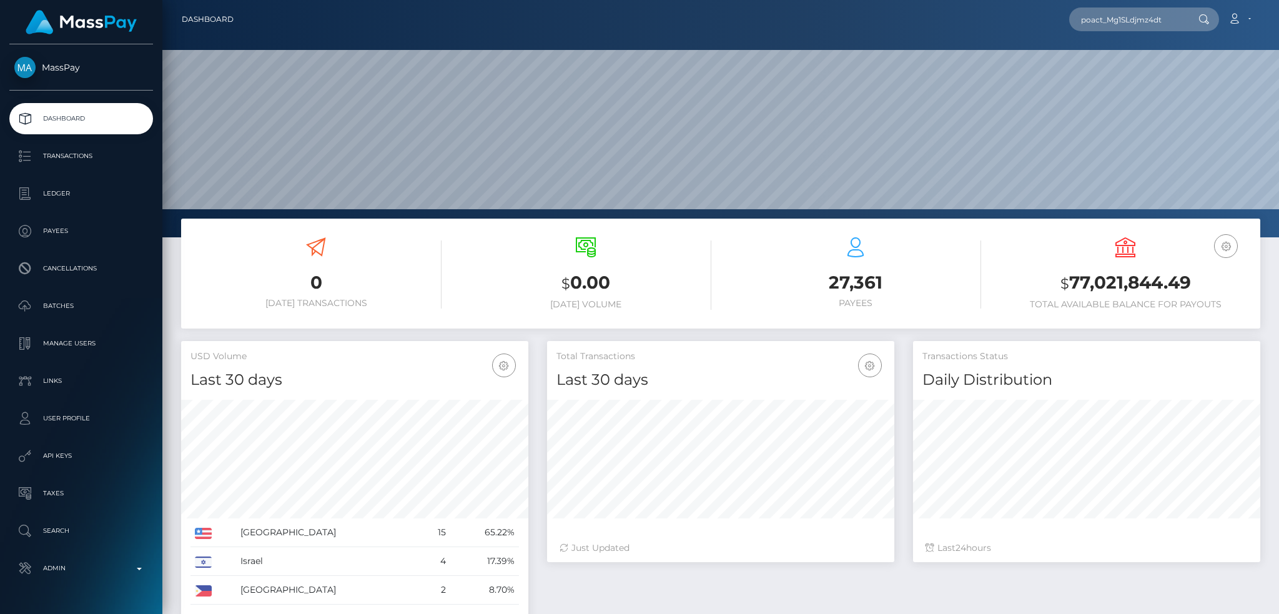
scroll to position [222, 347]
type input "poact_Mg1SLdjmz4dt"
click at [1113, 62] on link "[PERSON_NAME]" at bounding box center [1119, 64] width 100 height 23
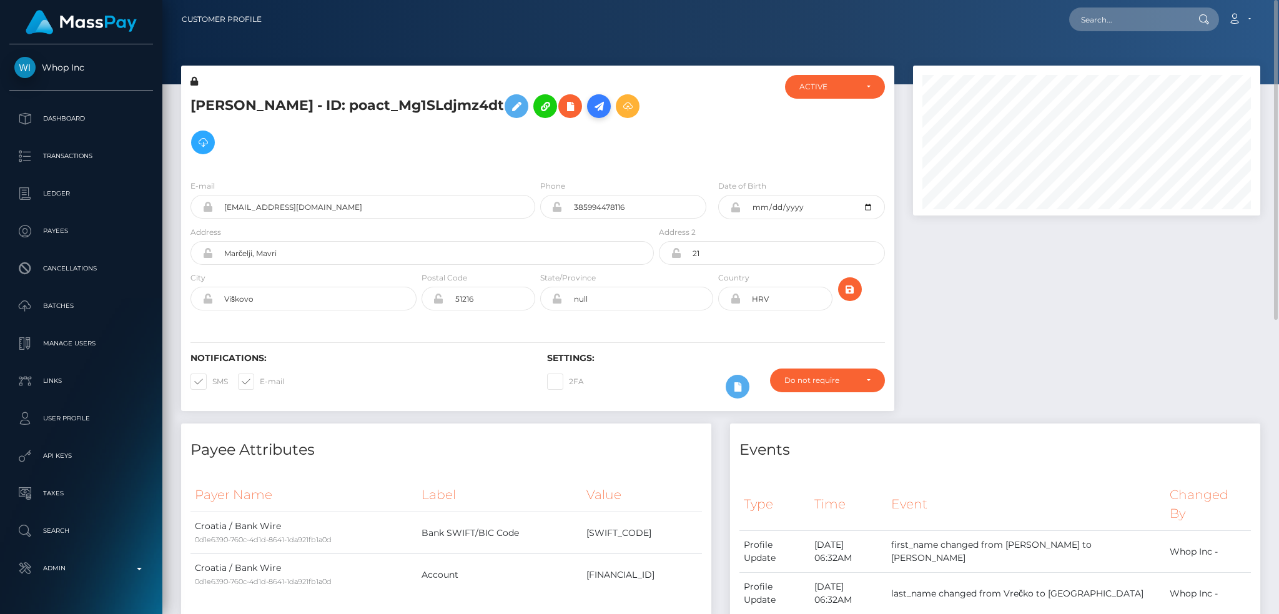
click at [598, 104] on icon at bounding box center [598, 107] width 15 height 16
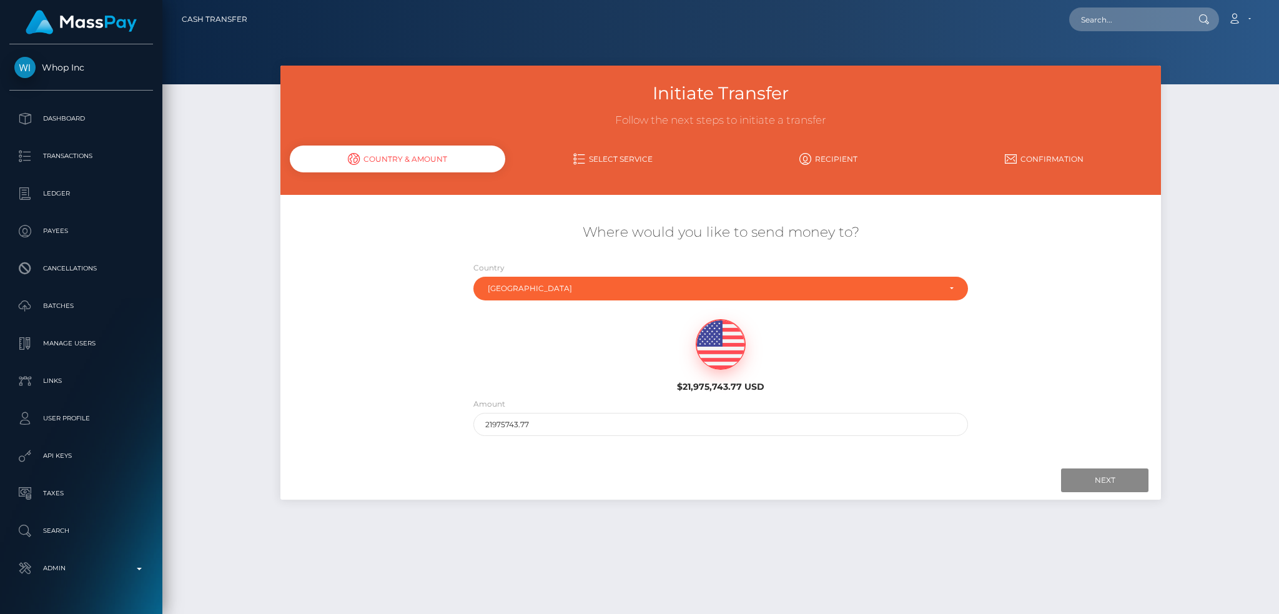
click at [588, 436] on div "Amount 21975743.77" at bounding box center [721, 419] width 514 height 45
click at [594, 431] on input "21975743.77" at bounding box center [720, 424] width 495 height 23
type input "200"
click at [1088, 470] on input "Next" at bounding box center [1104, 480] width 87 height 24
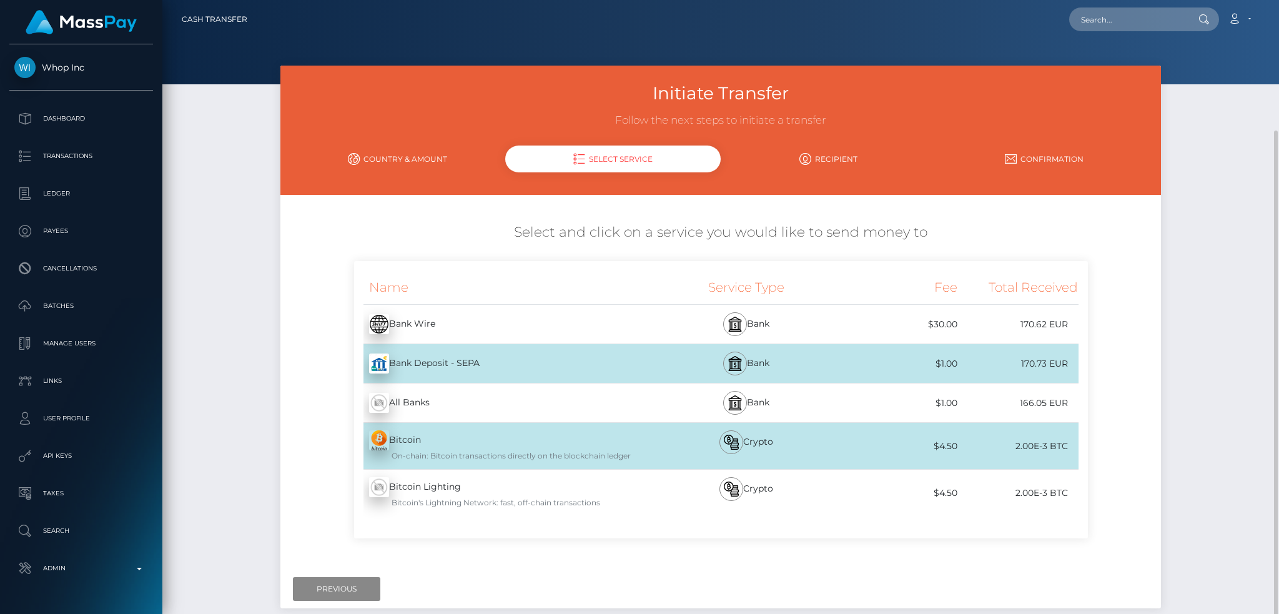
scroll to position [69, 0]
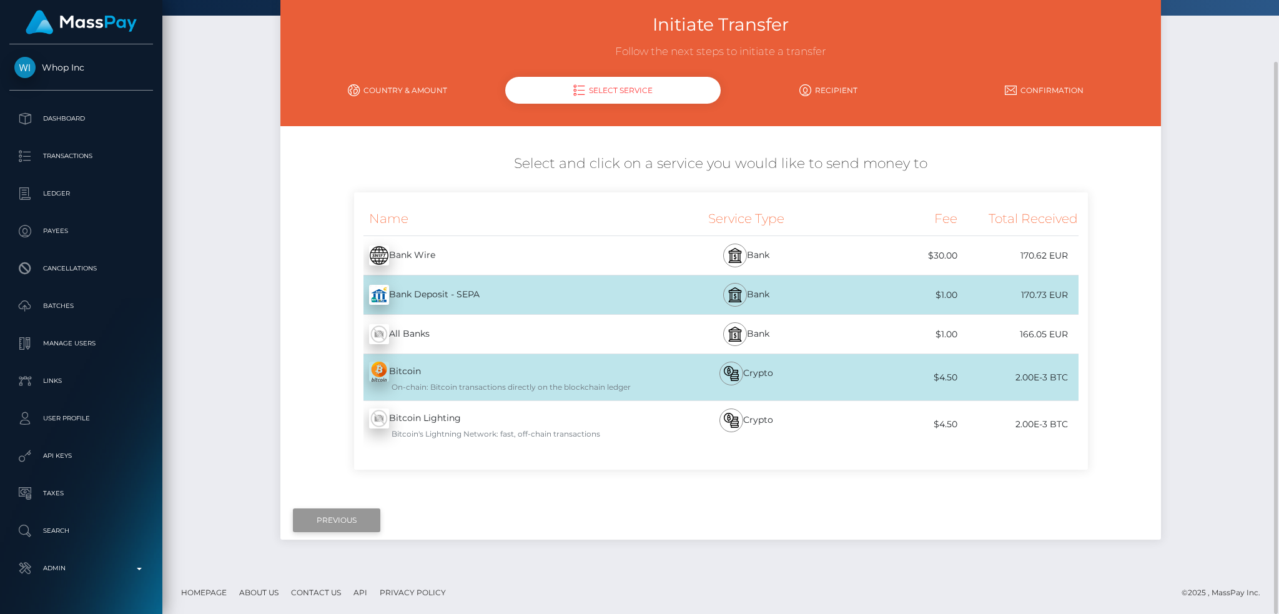
click at [356, 514] on input "Previous" at bounding box center [336, 520] width 87 height 24
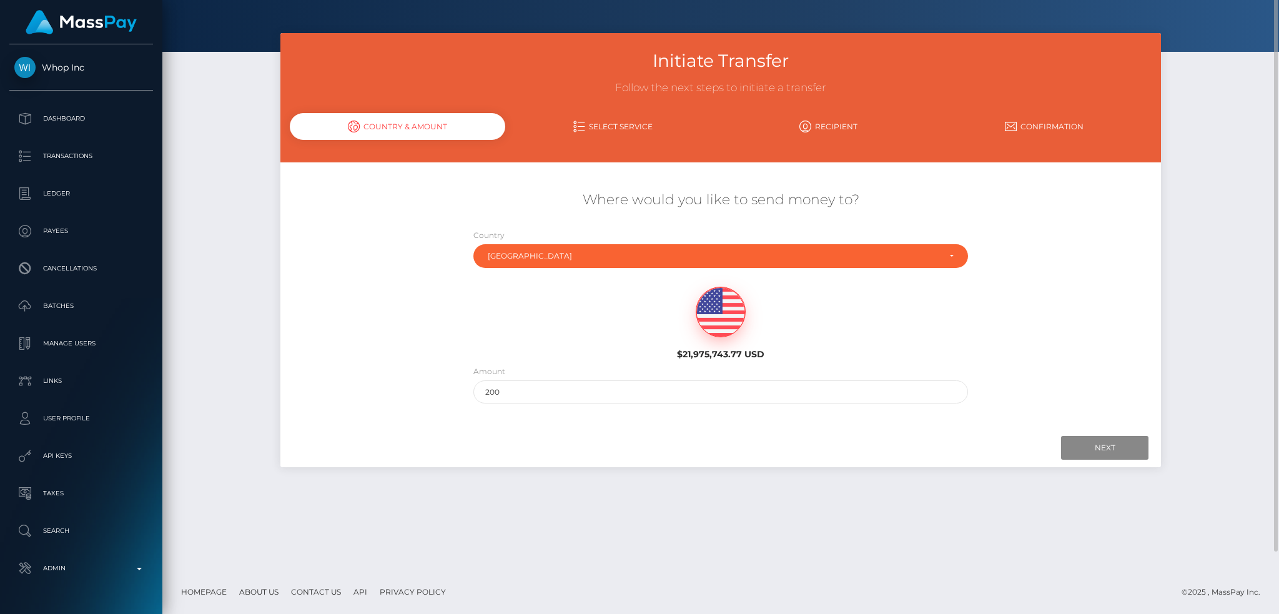
scroll to position [0, 0]
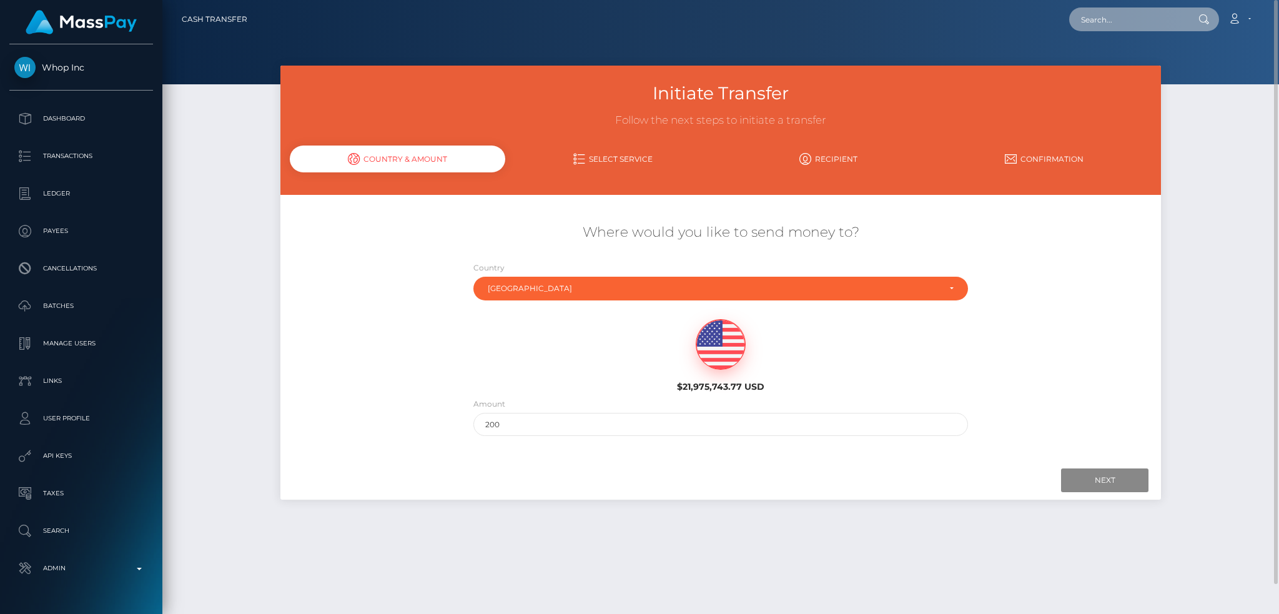
click at [1100, 16] on input "text" at bounding box center [1127, 19] width 117 height 24
paste input "poact_Mg1SLdjmz4dt"
type input "poact_Mg1SLdjmz4dt"
click at [1126, 58] on link "MARKO VREČKO" at bounding box center [1119, 64] width 100 height 23
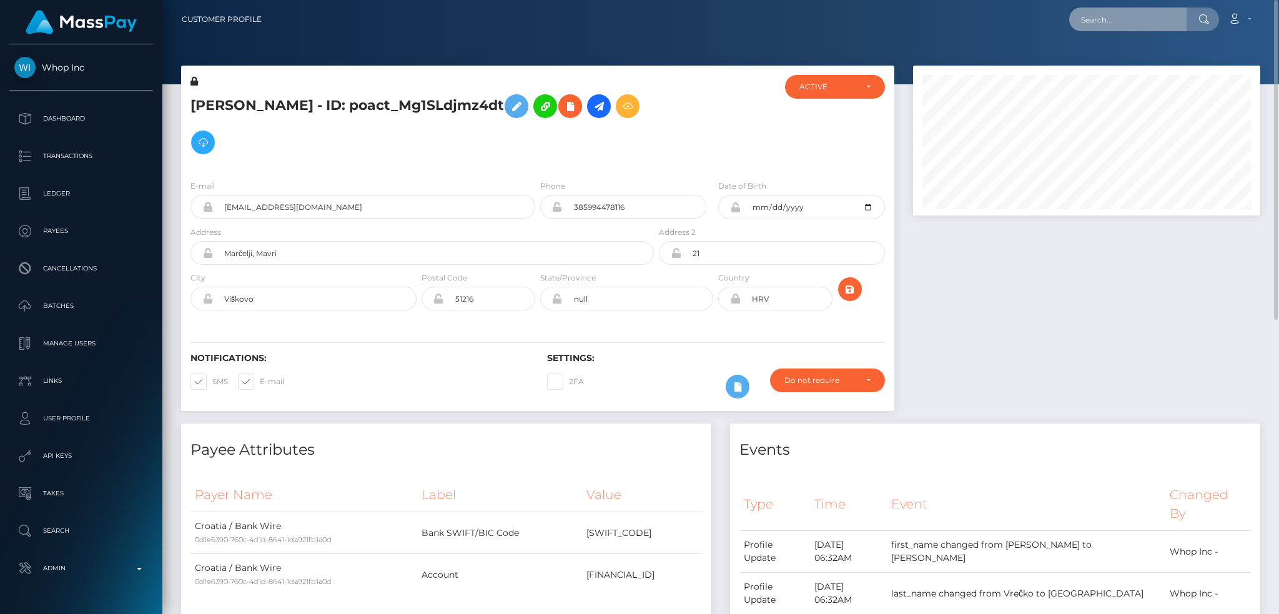
click at [1116, 14] on input "text" at bounding box center [1127, 19] width 117 height 24
paste input "MSPfb00ade1ad55943"
type input "MSPfb00ade1ad55943"
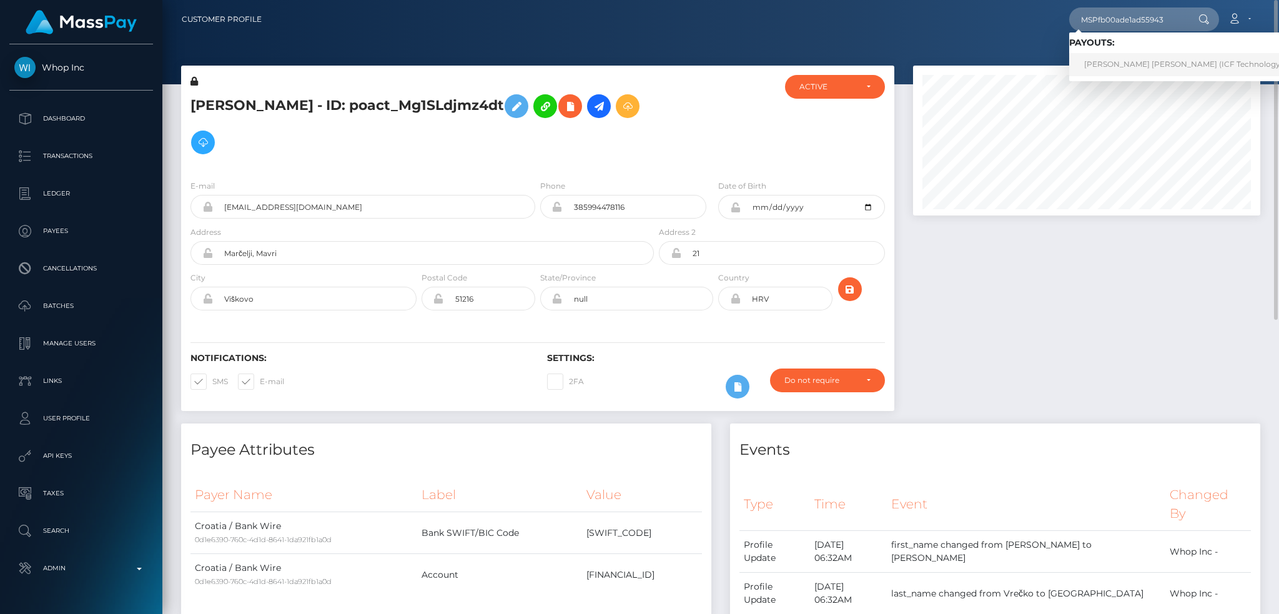
click at [1121, 61] on link "EDGAR MAURICIO ORTIZ AGUIRRE (ICF Technology, Inc. - )" at bounding box center [1195, 64] width 253 height 23
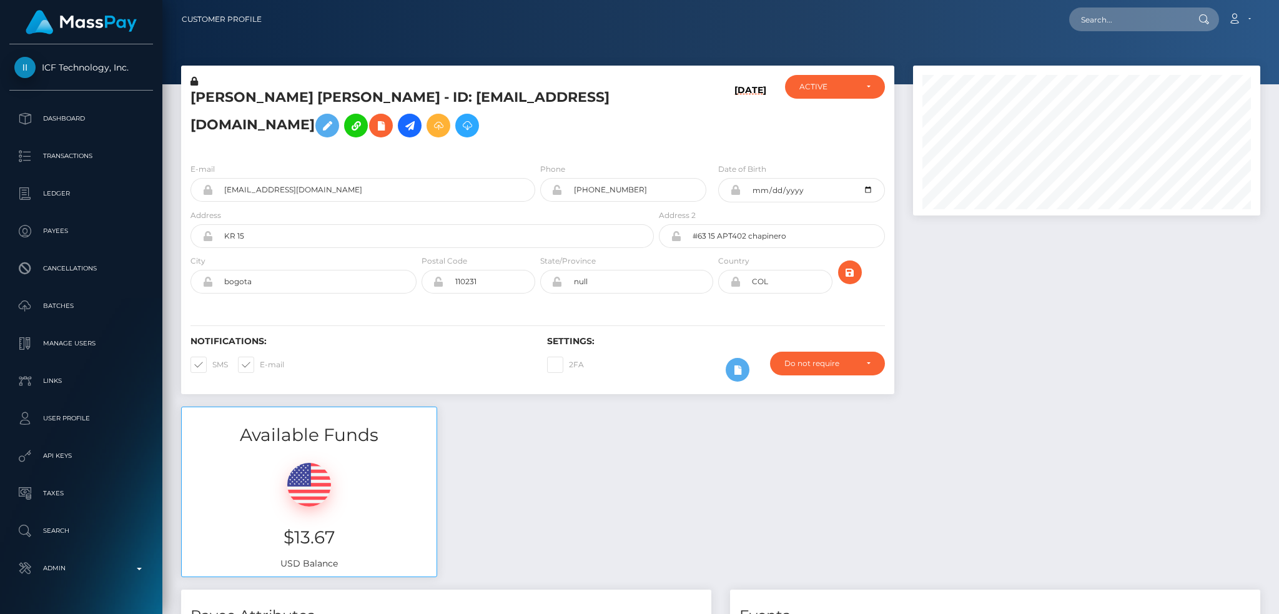
scroll to position [150, 347]
click at [1116, 22] on input "text" at bounding box center [1127, 19] width 117 height 24
paste input "MSP607388d4e0a3196"
type input "MSP607388d4e0a3196"
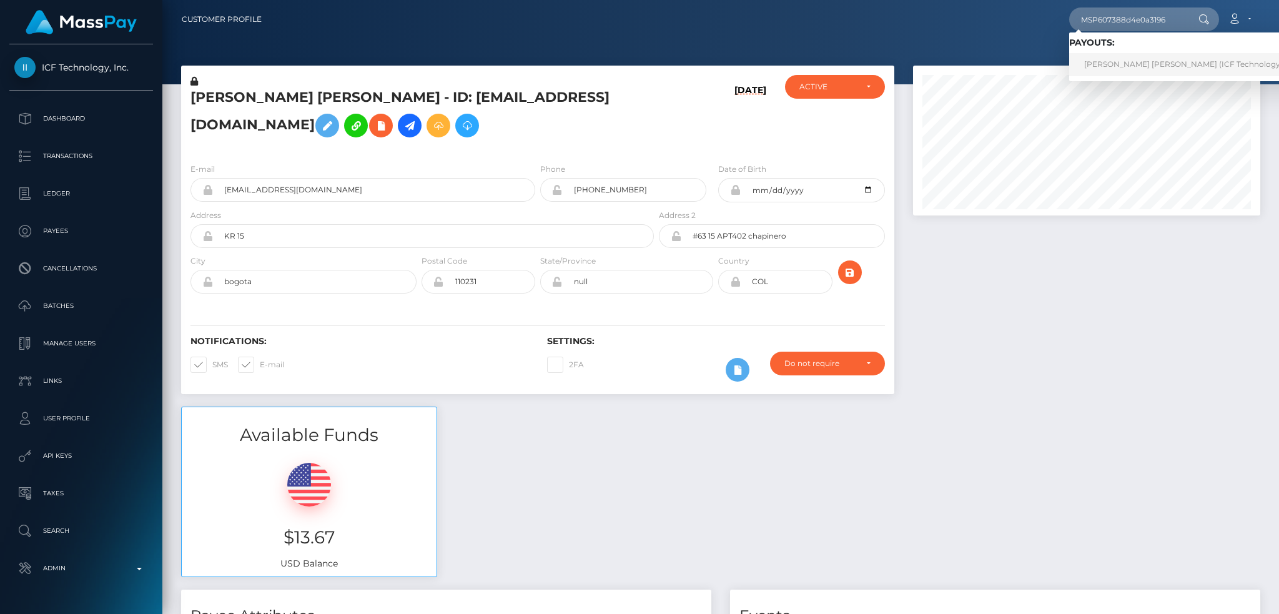
click at [1133, 68] on link "SAMADY SARAHI RODIL PIMENTEL (ICF Technology, Inc. - )" at bounding box center [1195, 64] width 253 height 23
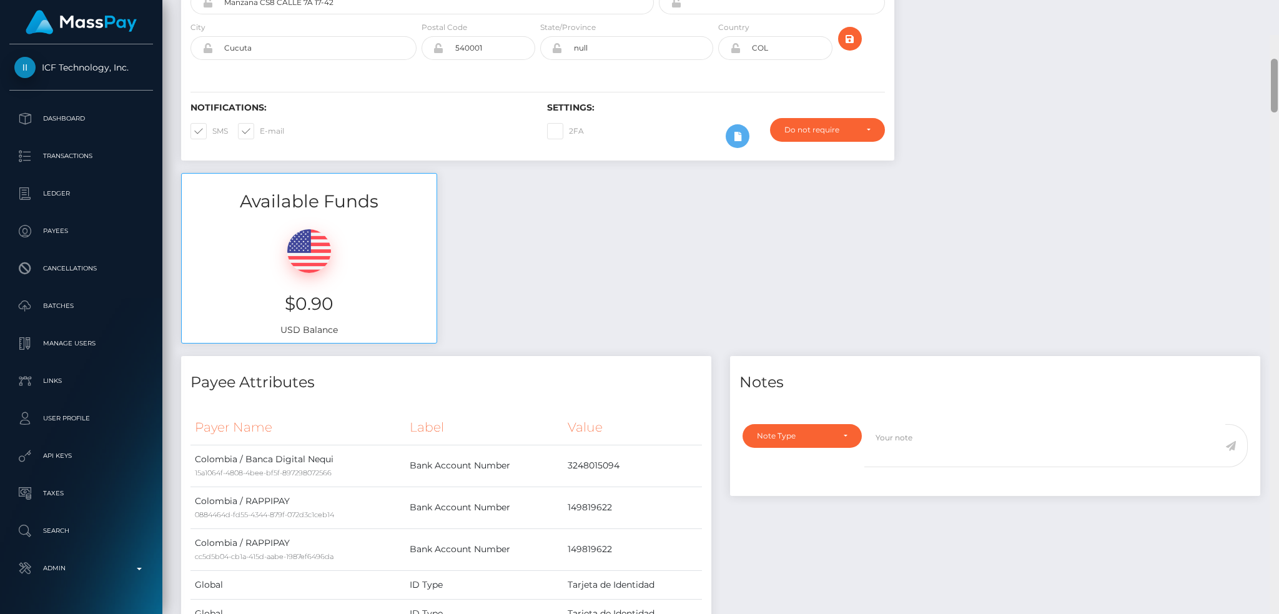
scroll to position [78, 0]
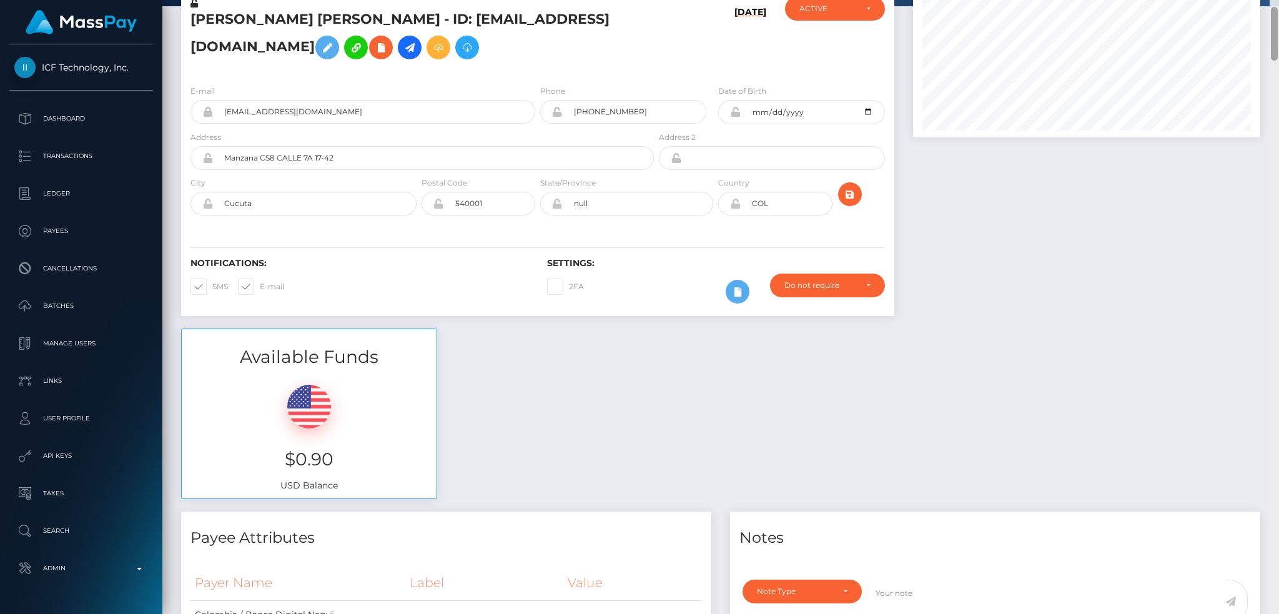
click at [1242, 25] on div "Customer Profile Loading... Loading..." at bounding box center [720, 307] width 1116 height 614
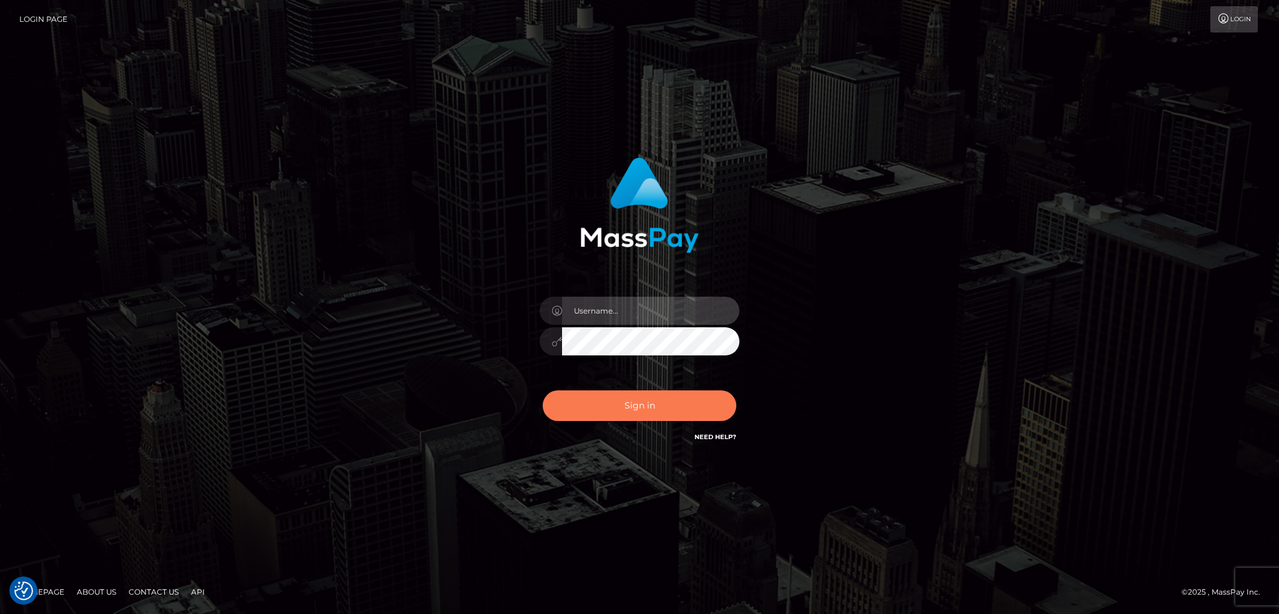
type input "alexstef"
click at [647, 405] on button "Sign in" at bounding box center [640, 405] width 194 height 31
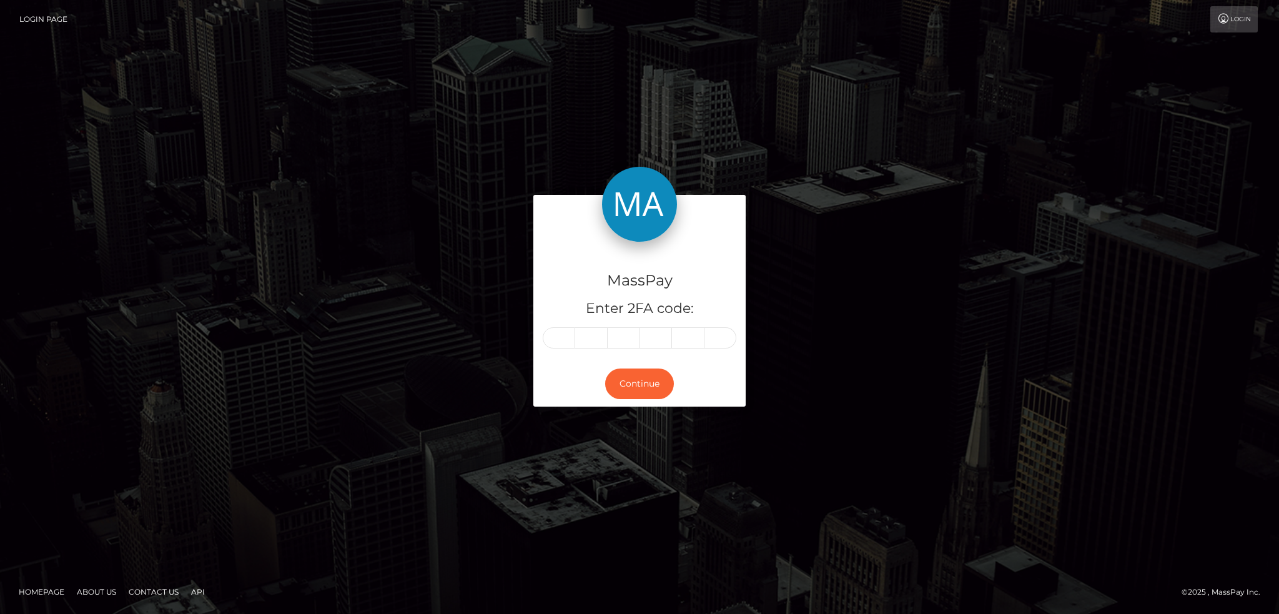
click at [554, 338] on input "text" at bounding box center [559, 337] width 32 height 21
type input "1"
type input "8"
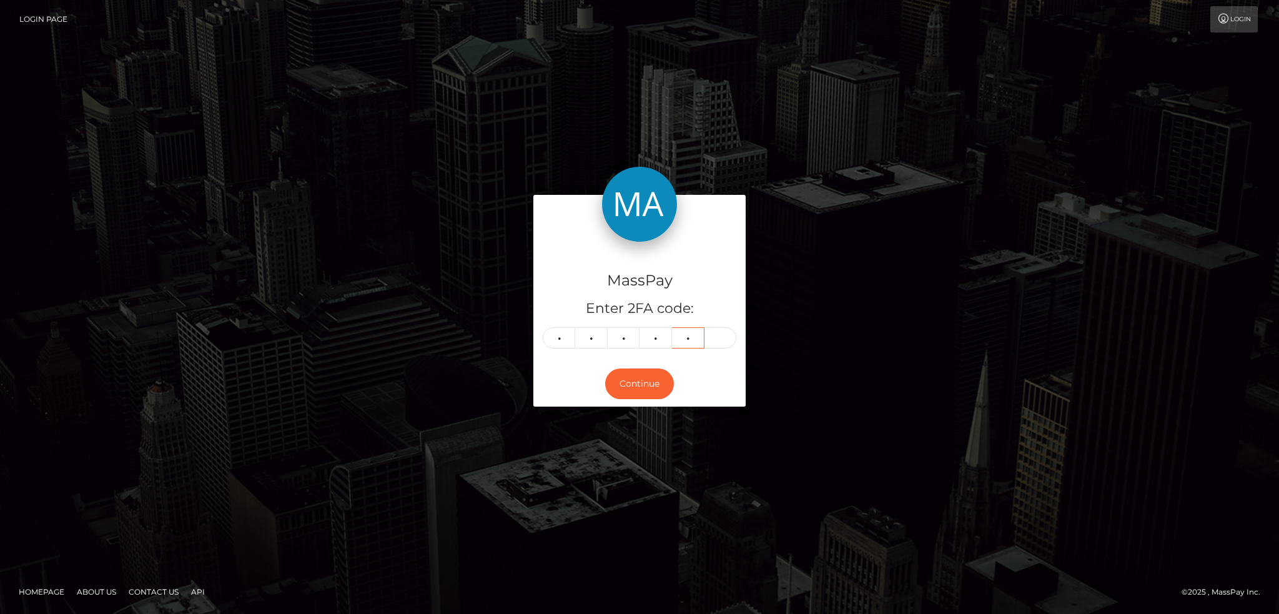
type input "1"
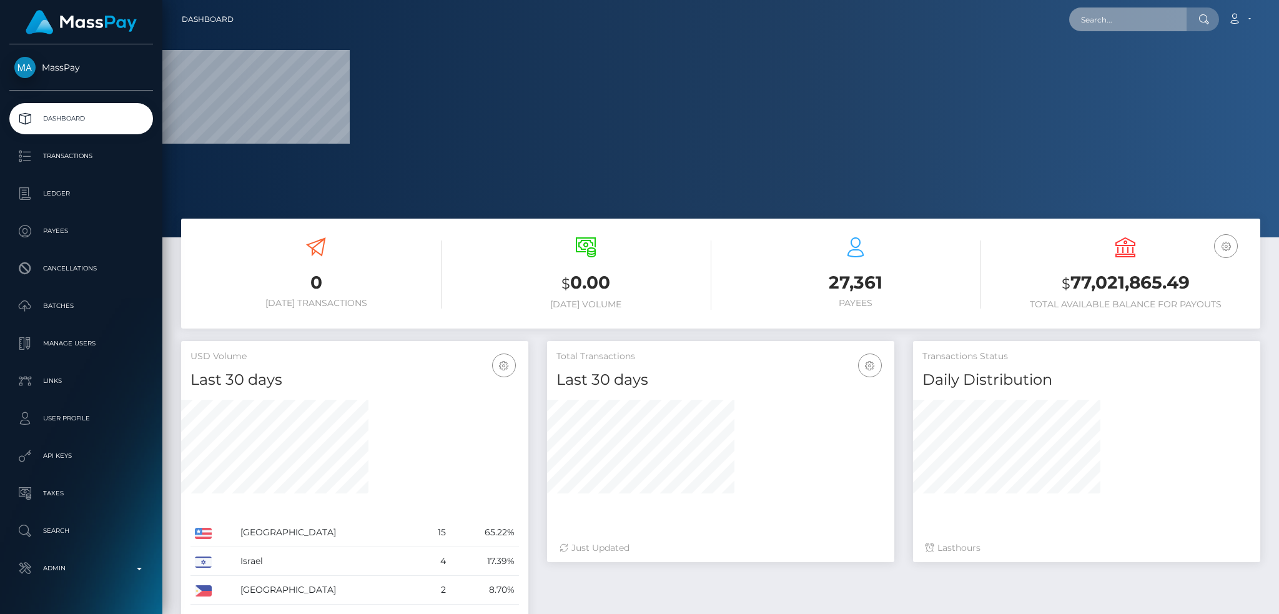
click at [1124, 19] on input "text" at bounding box center [1127, 19] width 117 height 24
paste input "poact_Mg1SLdjmz4dt"
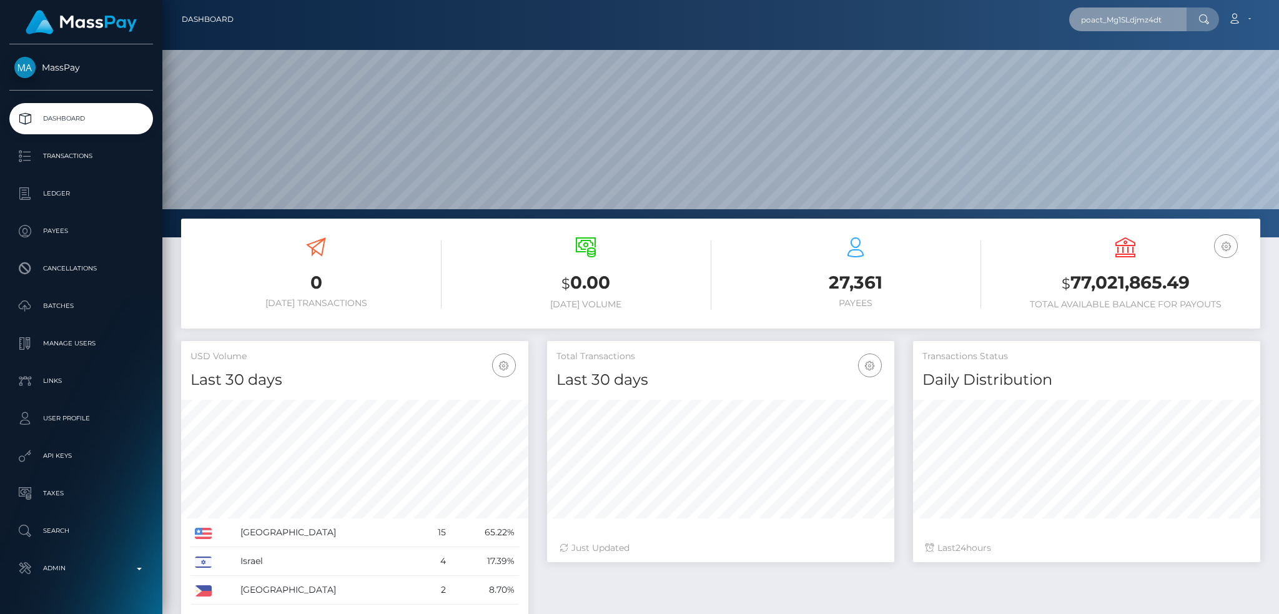
scroll to position [222, 347]
type input "poact_Mg1SLdjmz4dt"
click at [1141, 59] on link "MARKO VREČKO" at bounding box center [1119, 64] width 100 height 23
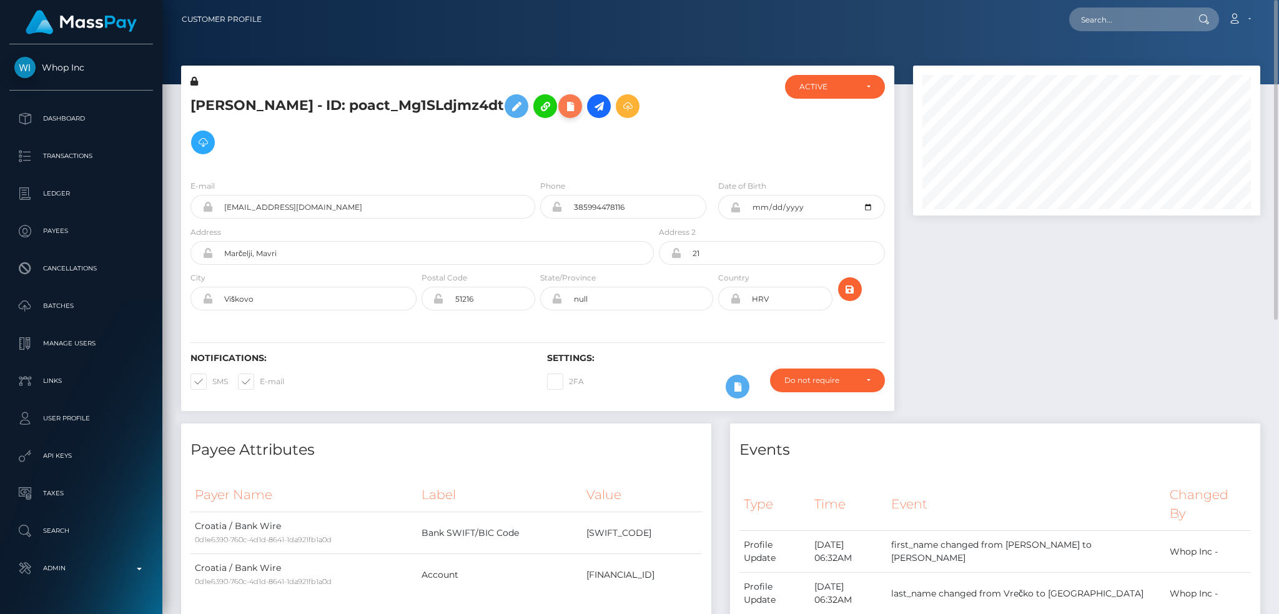
click at [570, 109] on icon at bounding box center [570, 107] width 15 height 16
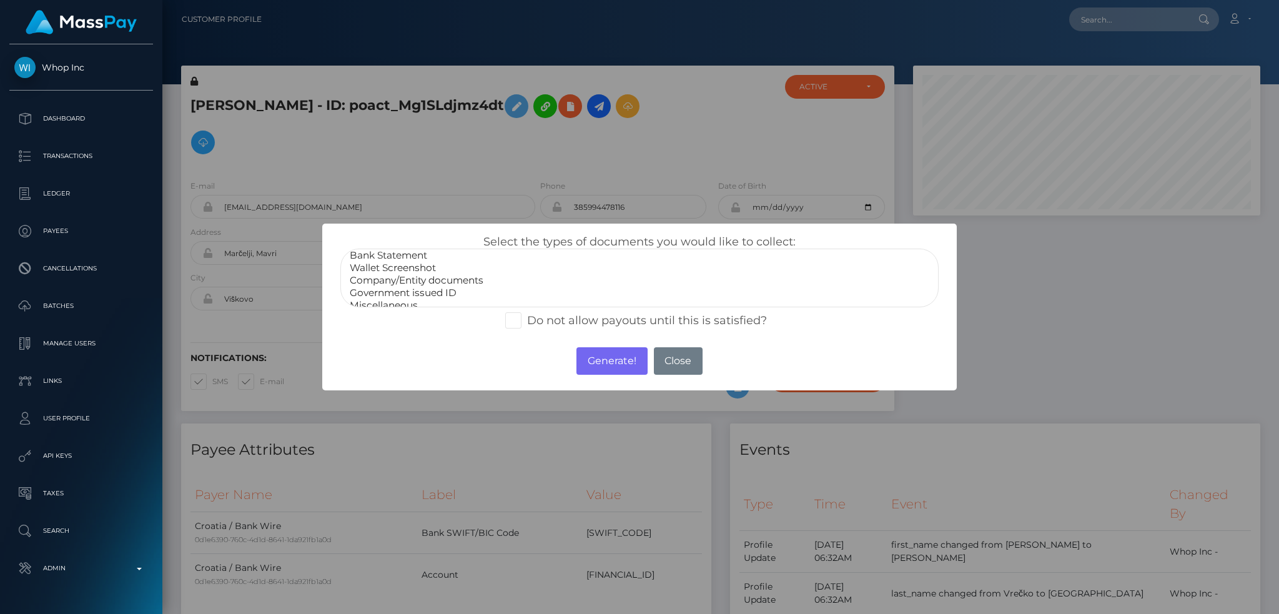
scroll to position [25, 0]
select select "Government issued ID"
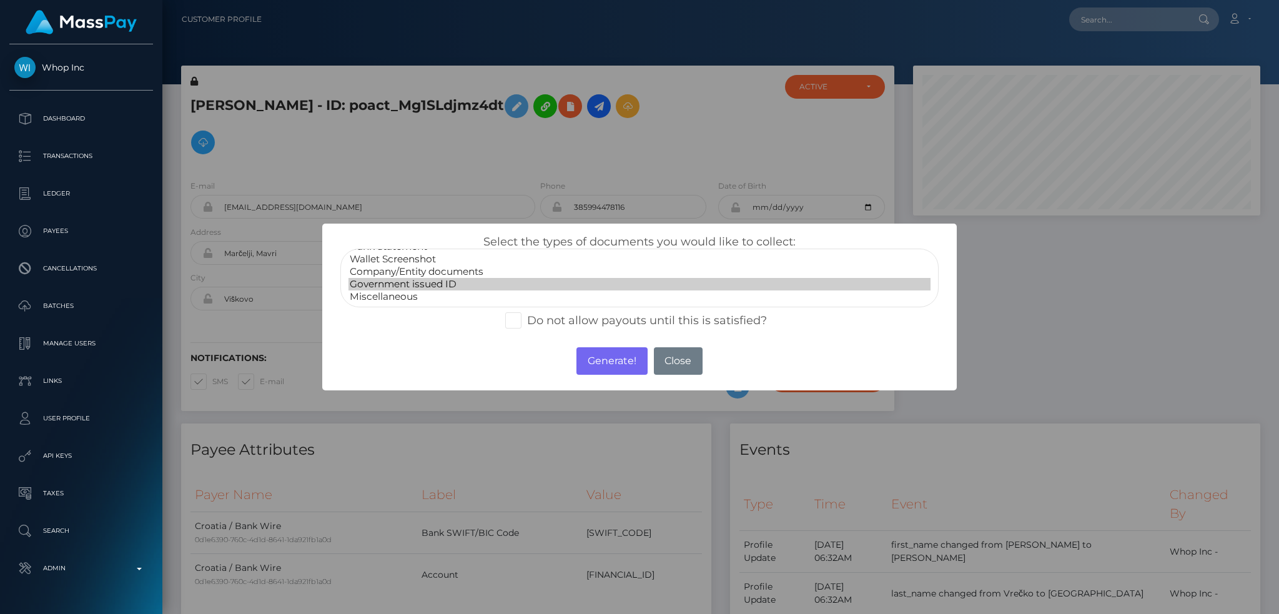
click at [445, 284] on option "Government issued ID" at bounding box center [639, 284] width 582 height 12
click at [614, 369] on button "Generate!" at bounding box center [611, 360] width 71 height 27
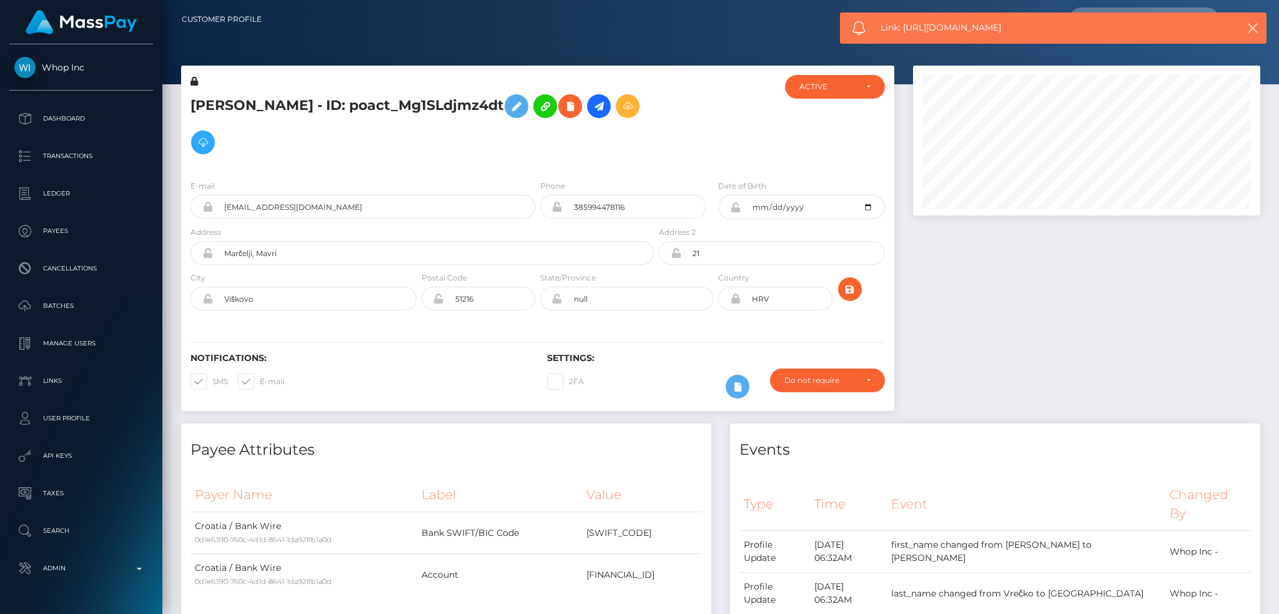
click at [939, 28] on span "Link: https://l.maspay.io/Rhh5W" at bounding box center [1046, 27] width 332 height 13
copy span "Link: https://l.maspay.io/Rhh5W"
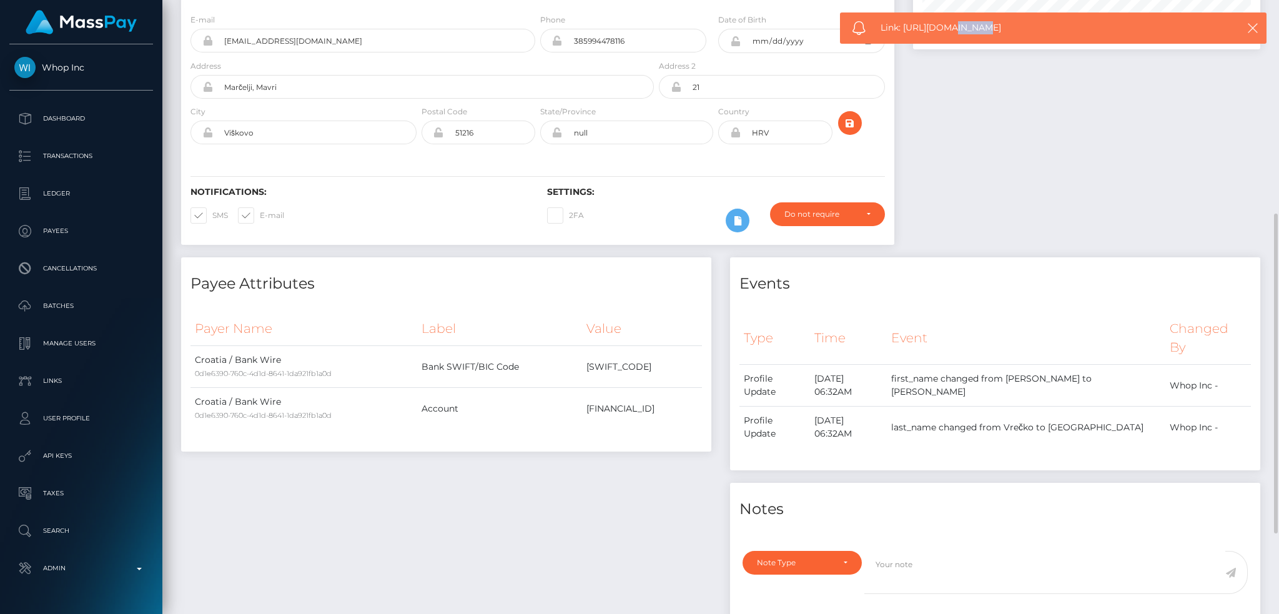
scroll to position [250, 0]
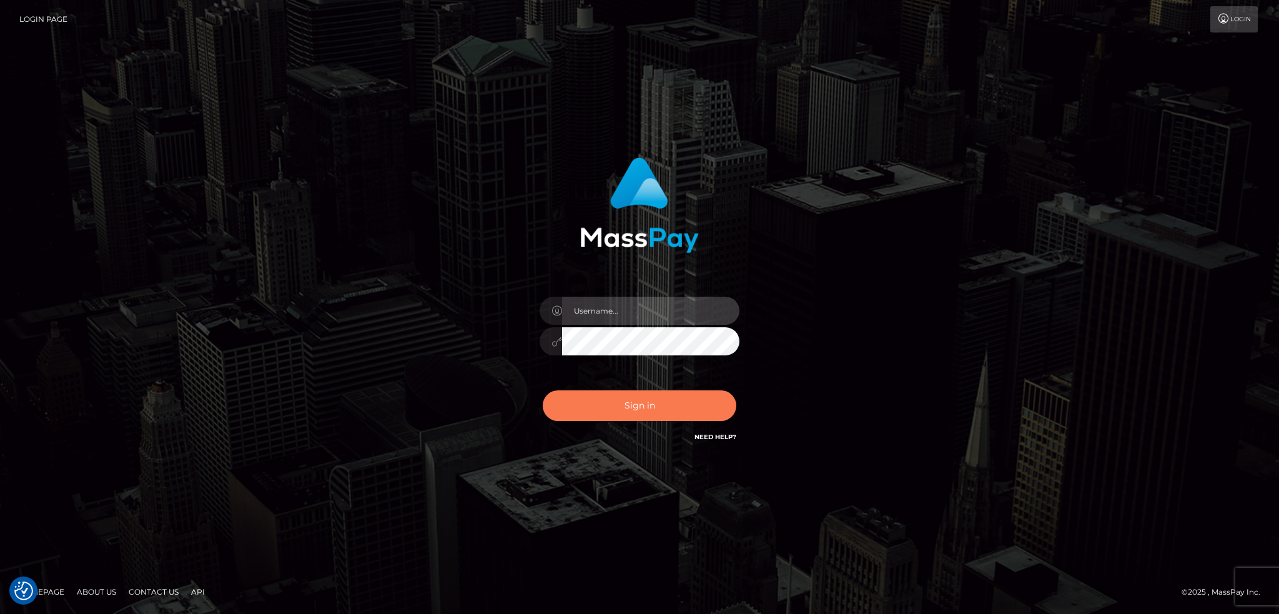
type input "alexstef"
click at [657, 395] on button "Sign in" at bounding box center [640, 405] width 194 height 31
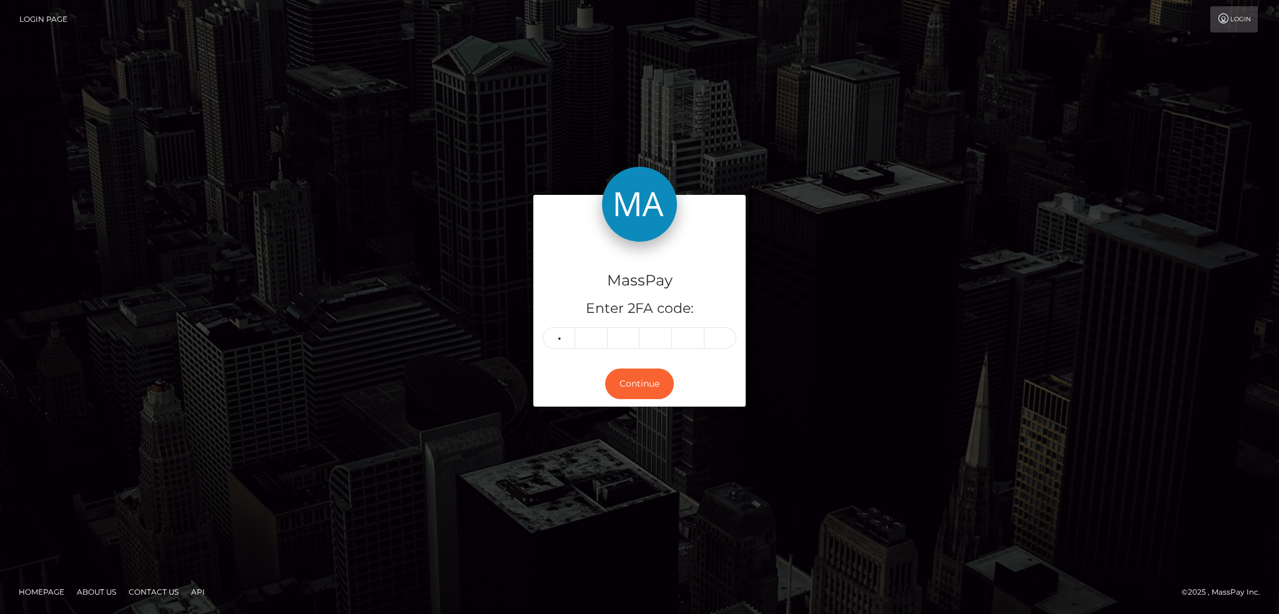
type input "1"
type input "5"
type input "2"
type input "4"
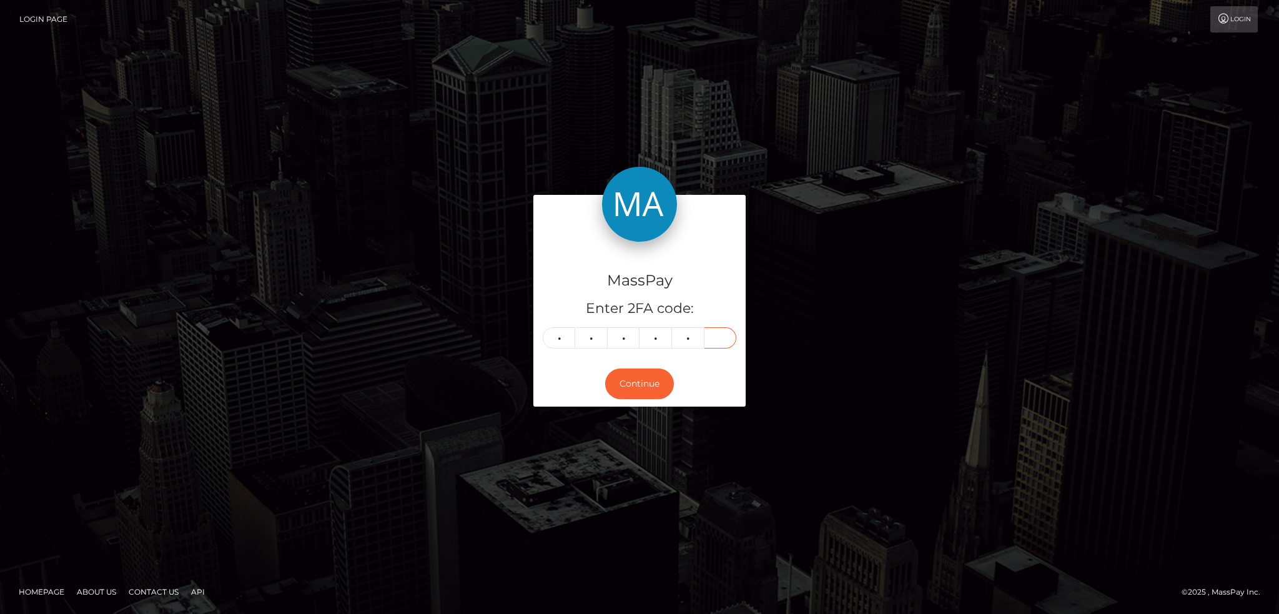
type input "7"
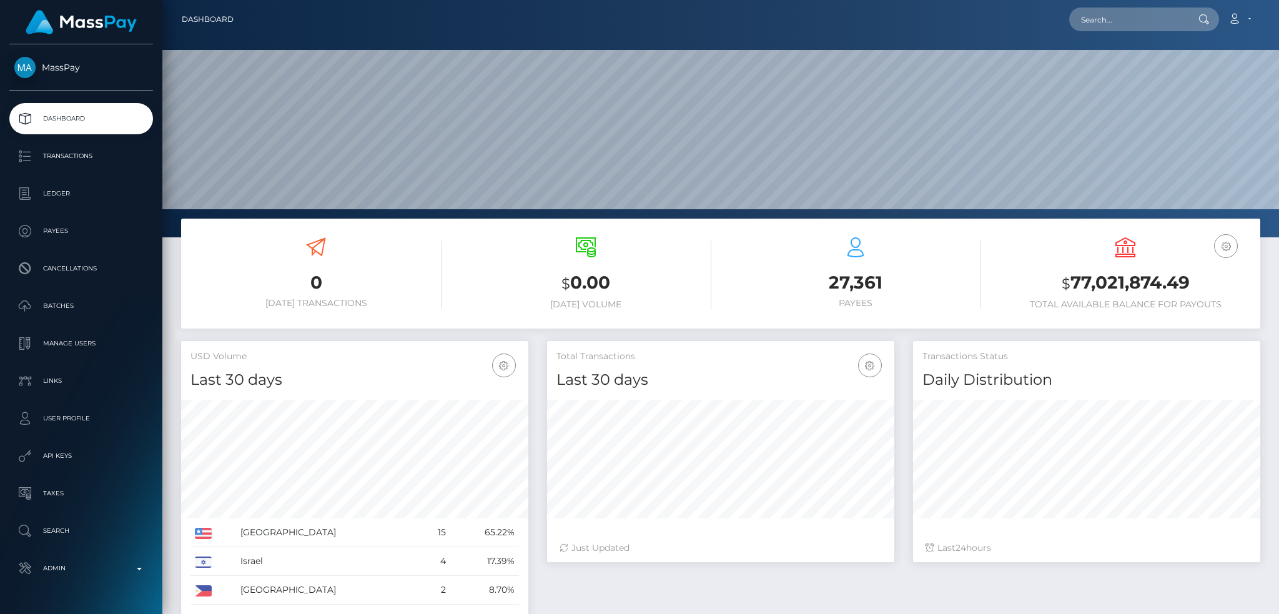
scroll to position [222, 347]
click at [1099, 22] on input "text" at bounding box center [1127, 19] width 117 height 24
paste input "poact_z8AGhLlZWbns"
type input "poact_z8AGhLlZWbns"
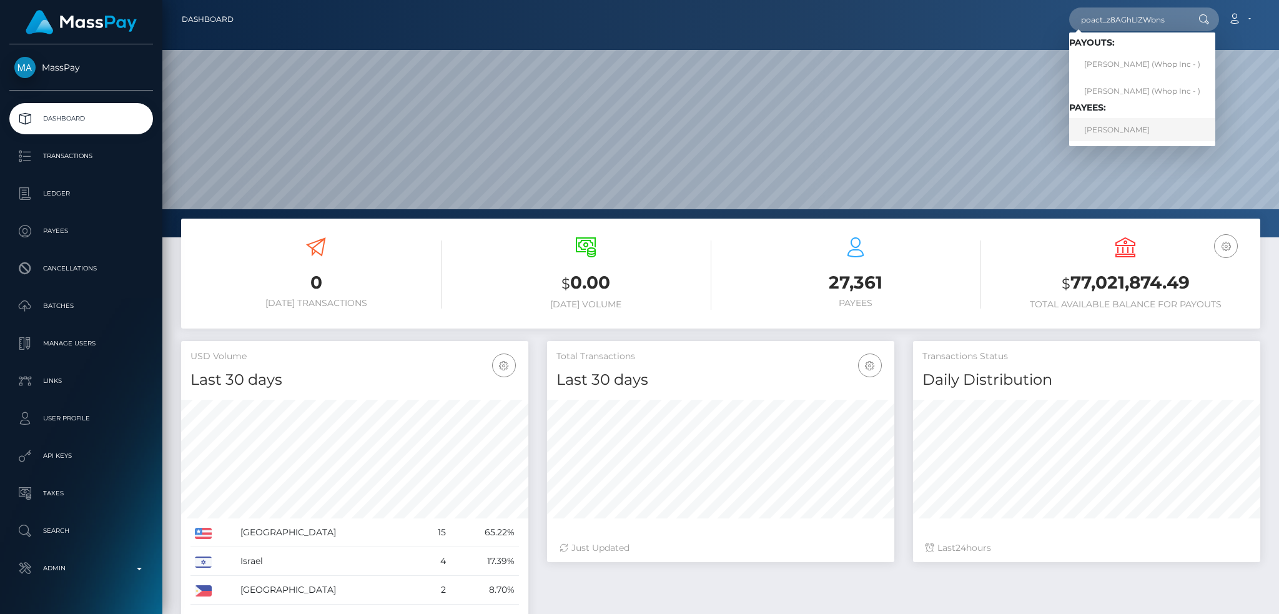
click at [1130, 133] on link "MIKAYEL SARGSYAN" at bounding box center [1142, 129] width 146 height 23
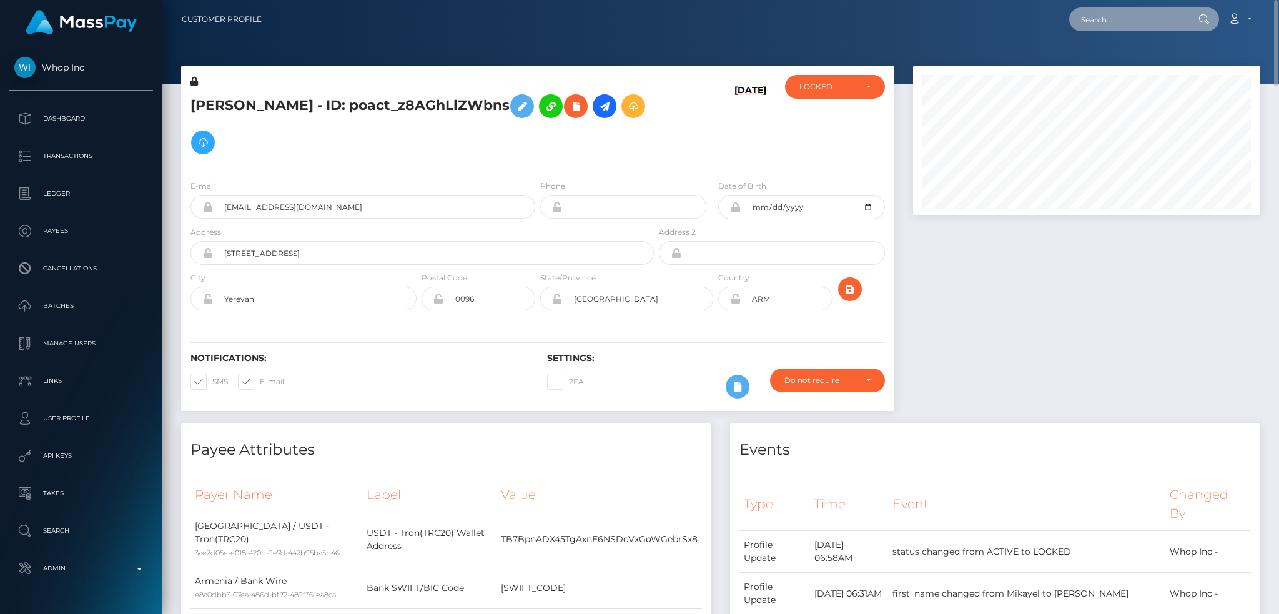
click at [1118, 15] on input "text" at bounding box center [1127, 19] width 117 height 24
paste input "MSPf3b66388b6b704f"
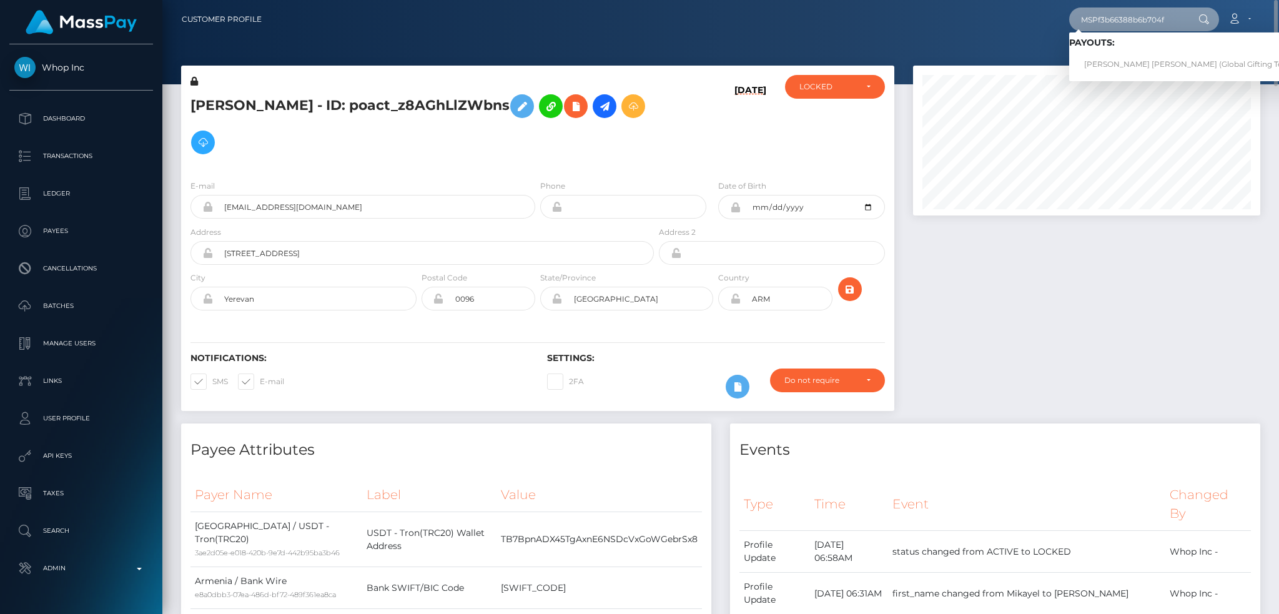
type input "MSPf3b66388b6b704f"
drag, startPoint x: 1143, startPoint y: 60, endPoint x: 1083, endPoint y: 62, distance: 60.0
click at [1141, 61] on link "MATIAS ALEXIS CASTRO (Global Gifting Technologies Inc - Throne)" at bounding box center [1228, 64] width 319 height 23
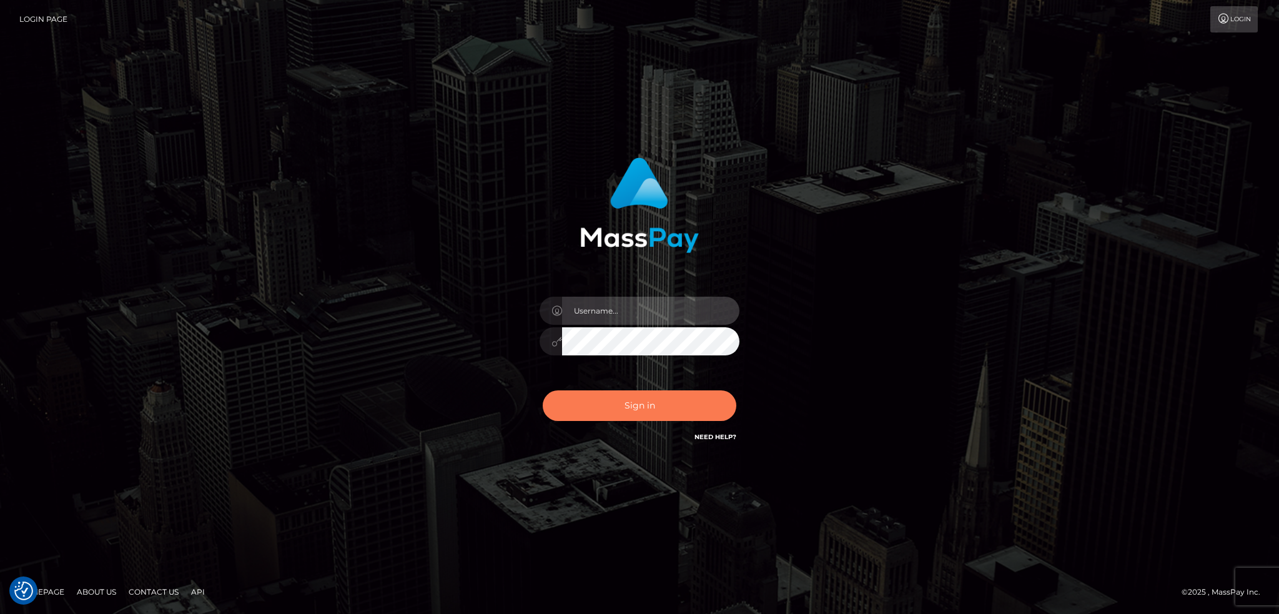
type input "alexstef"
click at [623, 401] on button "Sign in" at bounding box center [640, 405] width 194 height 31
type input "alexstef"
click at [623, 401] on button "Sign in" at bounding box center [640, 405] width 194 height 31
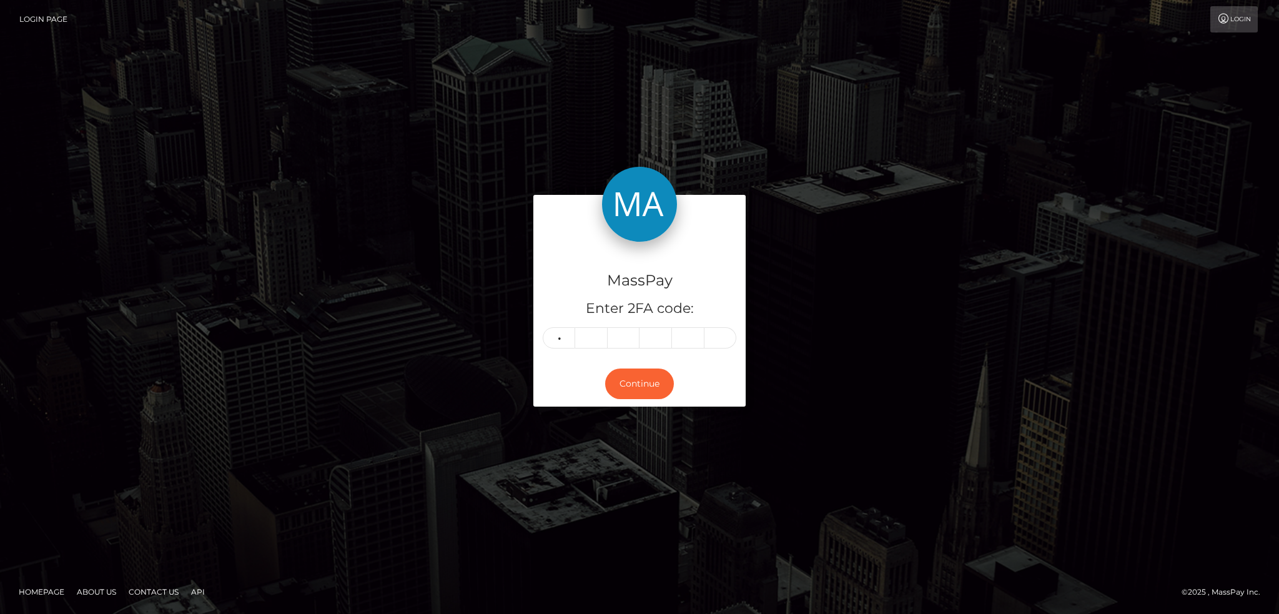
type input "3"
type input "2"
type input "8"
type input "9"
type input "0"
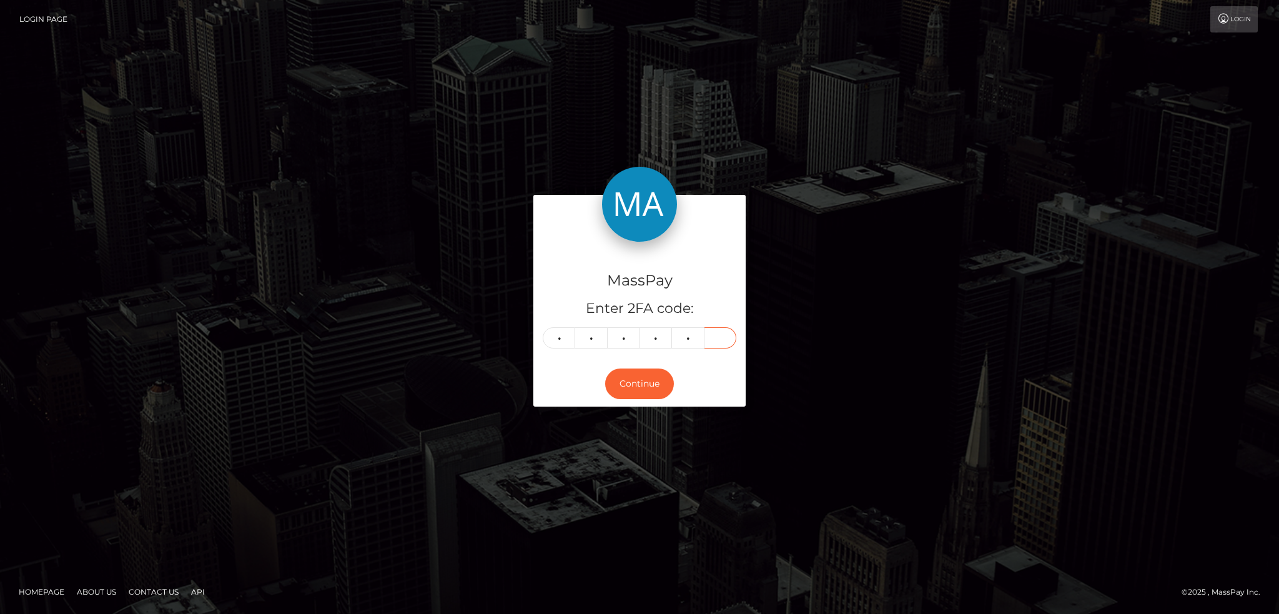
type input "2"
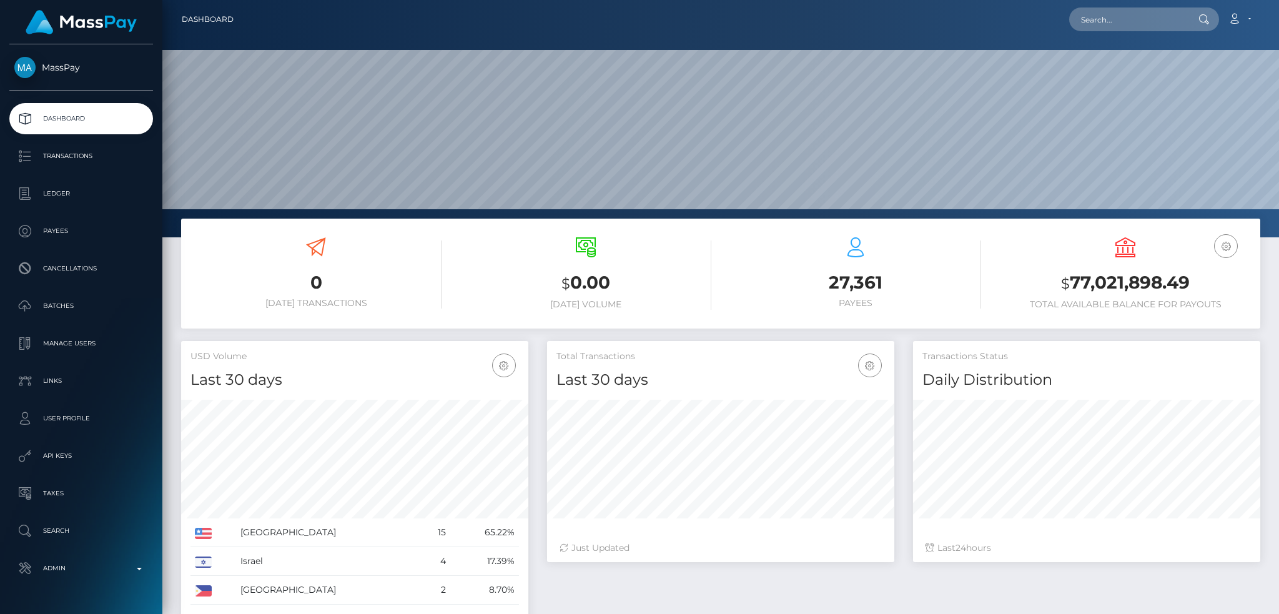
scroll to position [222, 347]
click at [1128, 28] on input "text" at bounding box center [1127, 19] width 117 height 24
paste input "soul.diva808@gmail.com"
type input "soul.diva808@gmail.com"
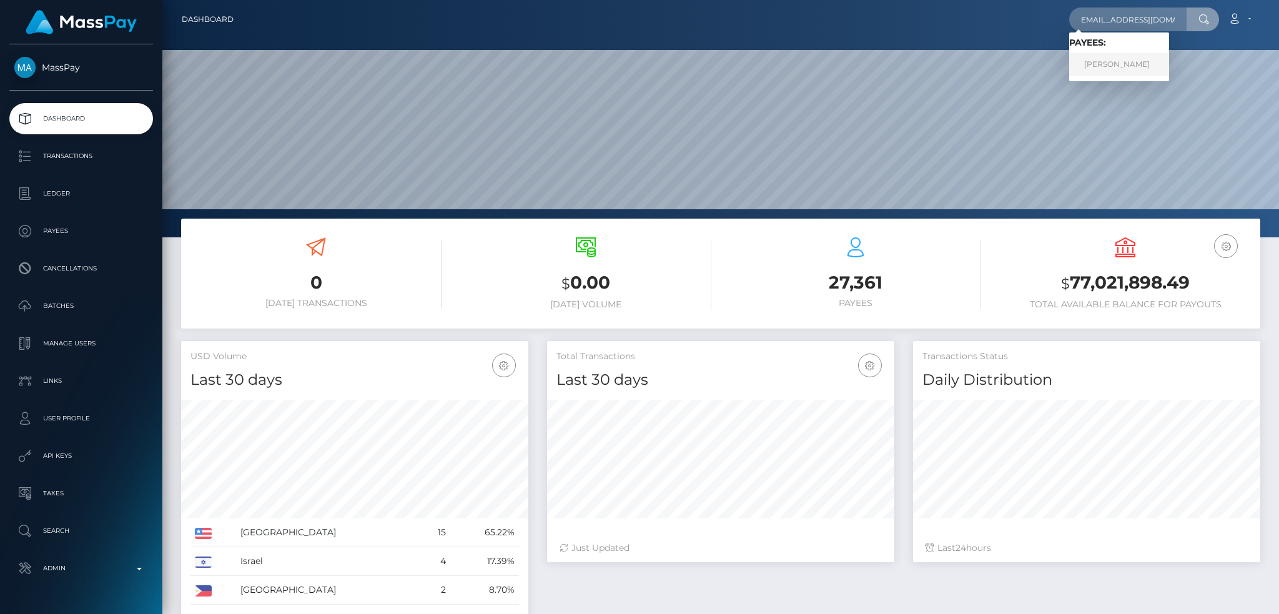
click at [1128, 67] on link "Arina Petrova" at bounding box center [1119, 64] width 100 height 23
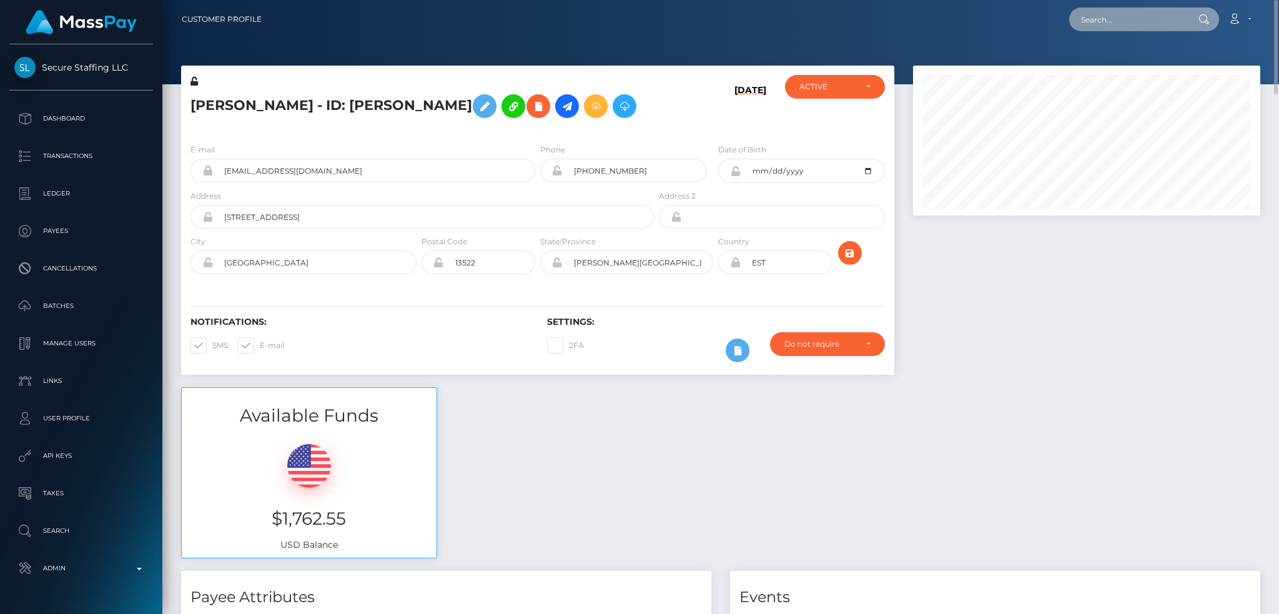
click at [1116, 22] on input "text" at bounding box center [1127, 19] width 117 height 24
paste input "[EMAIL_ADDRESS][DOMAIN_NAME]"
type input "[EMAIL_ADDRESS][DOMAIN_NAME]"
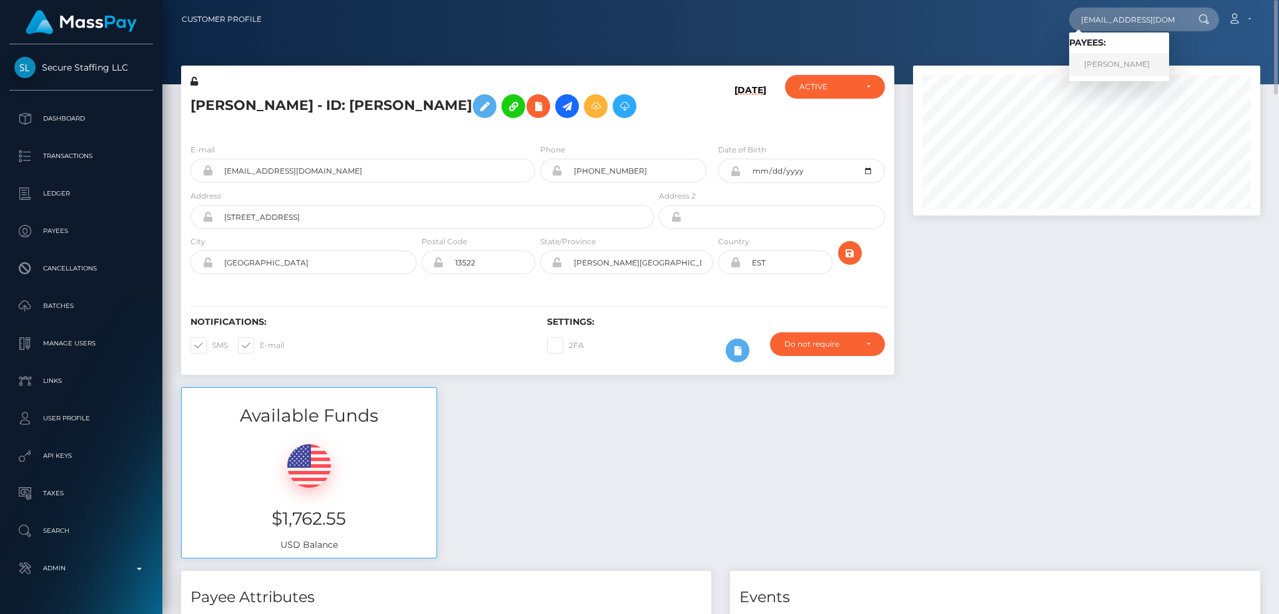
click at [1126, 68] on link "EMRE GÜNDOĞDU" at bounding box center [1119, 64] width 100 height 23
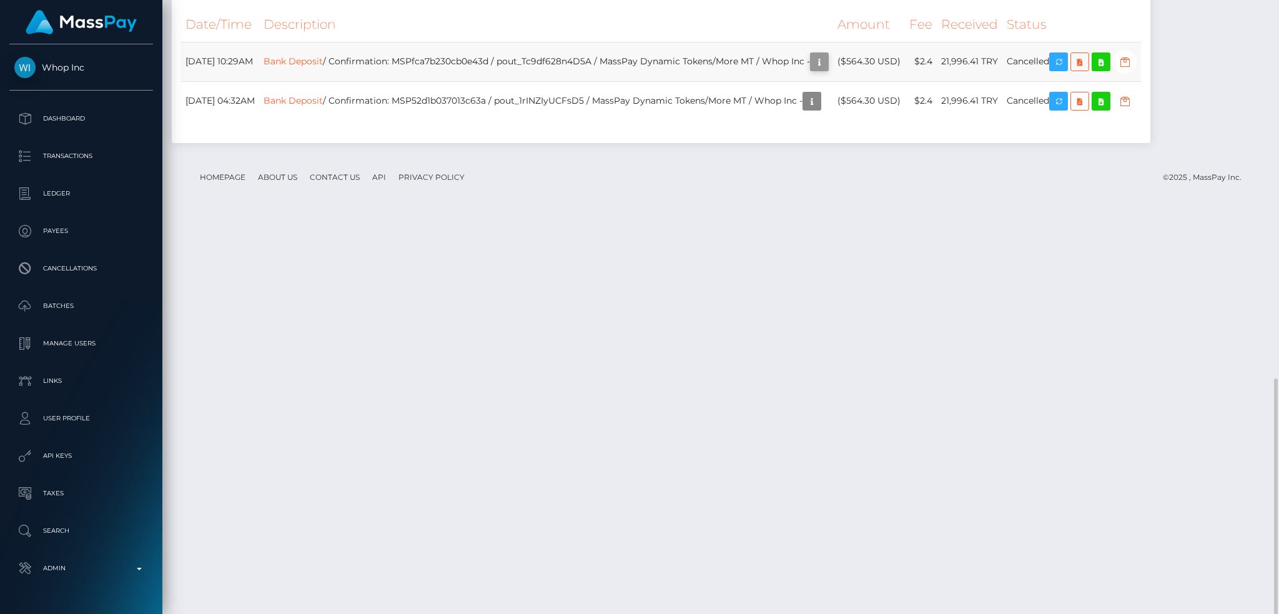
scroll to position [150, 347]
click at [827, 70] on icon "button" at bounding box center [819, 62] width 15 height 16
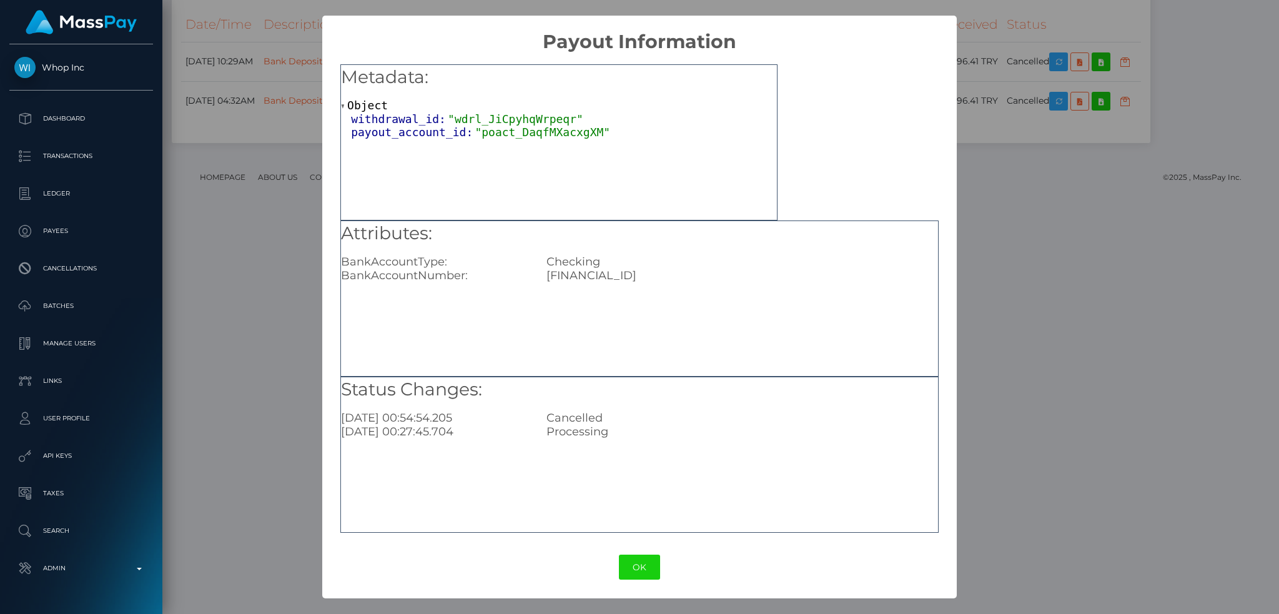
click at [647, 275] on div "TR890011100000000117147746" at bounding box center [742, 275] width 410 height 14
copy div "TR890011100000000117147746"
click at [1111, 272] on div "× Payout Information Metadata: Object withdrawal_id: "wdrl_JiCpyhqWrpeqr" payou…" at bounding box center [639, 307] width 1279 height 614
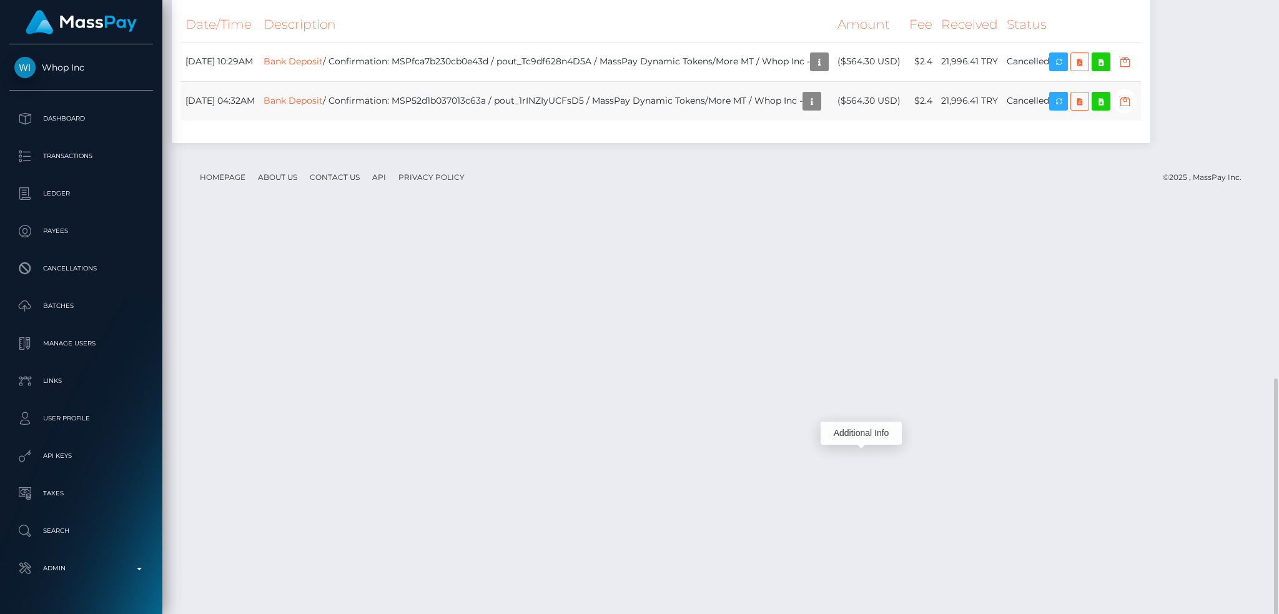
click at [465, 121] on td "Bank Deposit / Confirmation: MSP52d1b037013c63a / pout_1rINZIyUCFsD5 / MassPay …" at bounding box center [546, 100] width 574 height 39
copy td "MSP52d1b037013c63a"
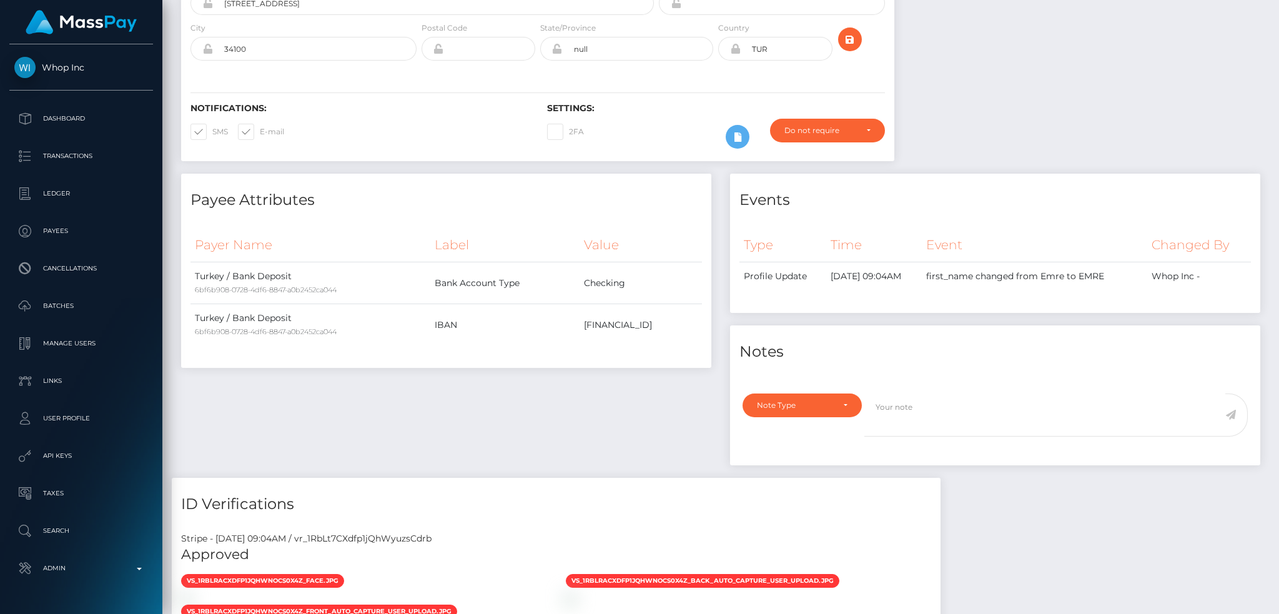
scroll to position [0, 0]
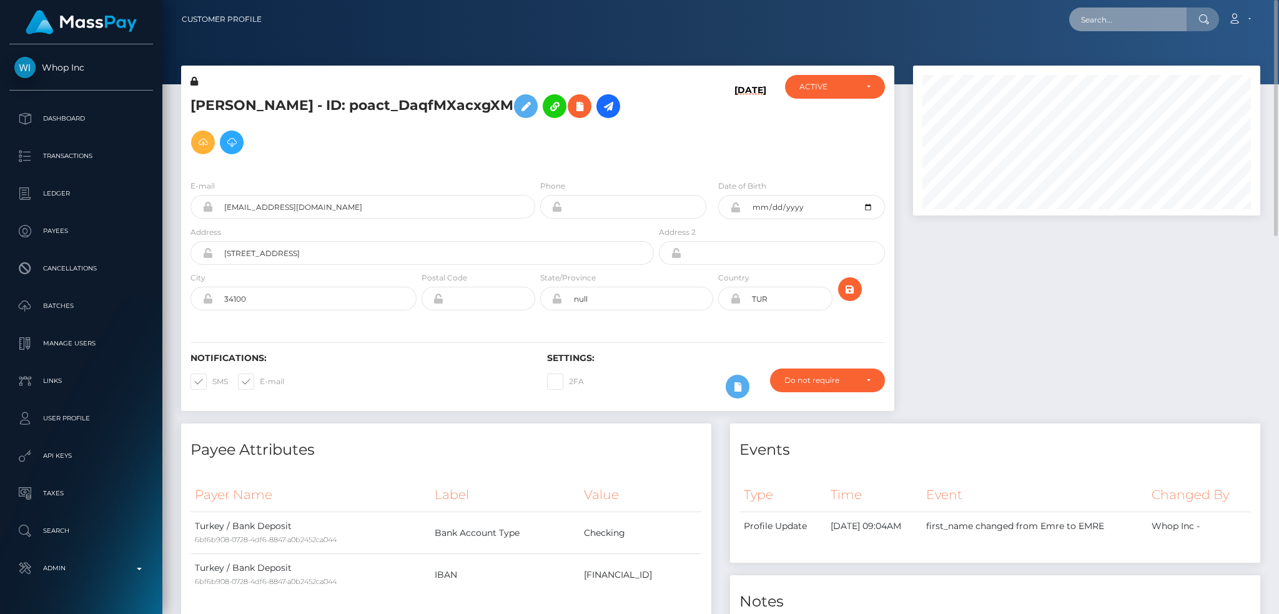
click at [1096, 18] on input "text" at bounding box center [1127, 19] width 117 height 24
paste input "MSP320c924ffc67833"
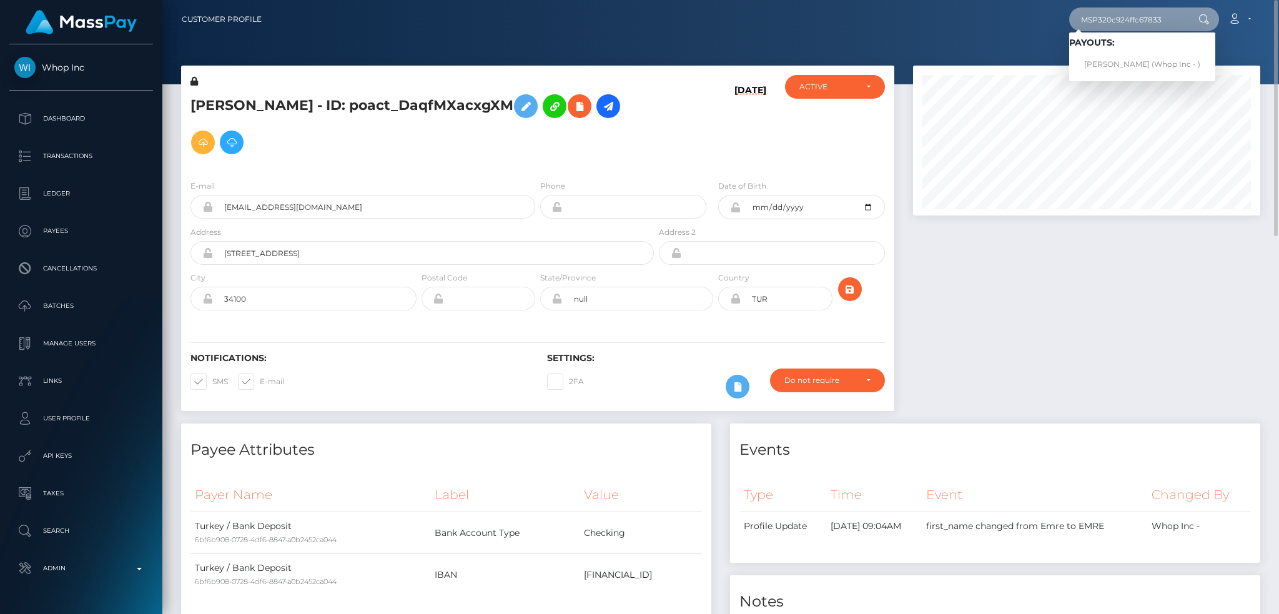
type input "MSP320c924ffc67833"
click at [1117, 57] on link "UMAR AFZAL AFZAL (Whop Inc - )" at bounding box center [1142, 64] width 146 height 23
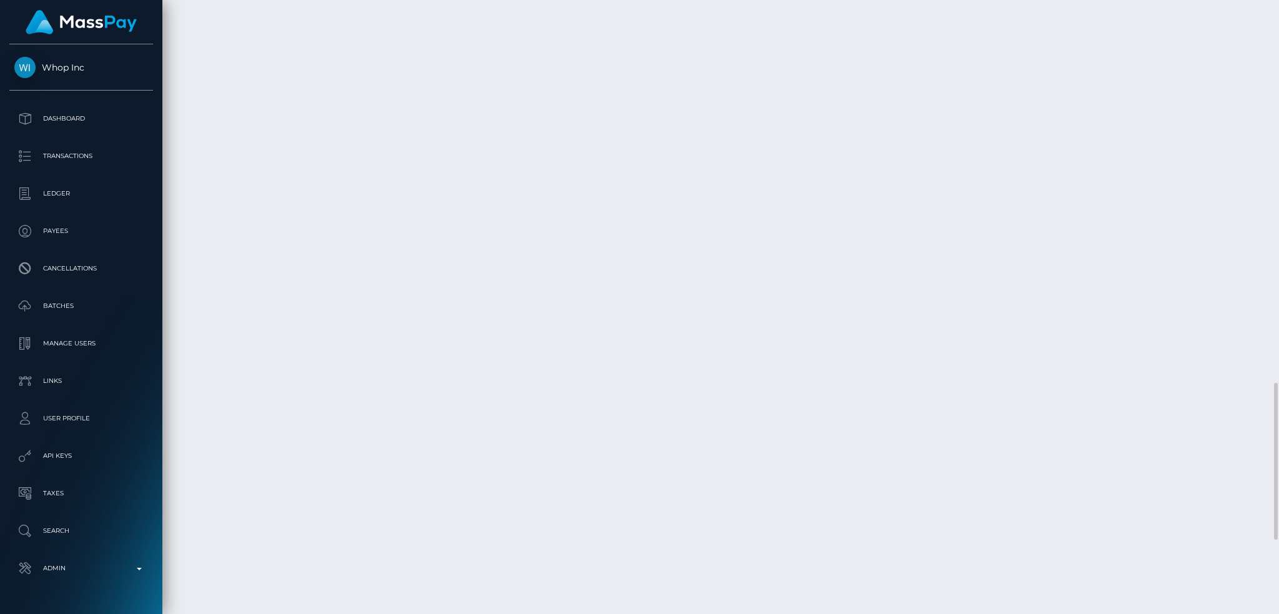
scroll to position [1790, 0]
copy td "pout_FHDepSzBLgVEg"
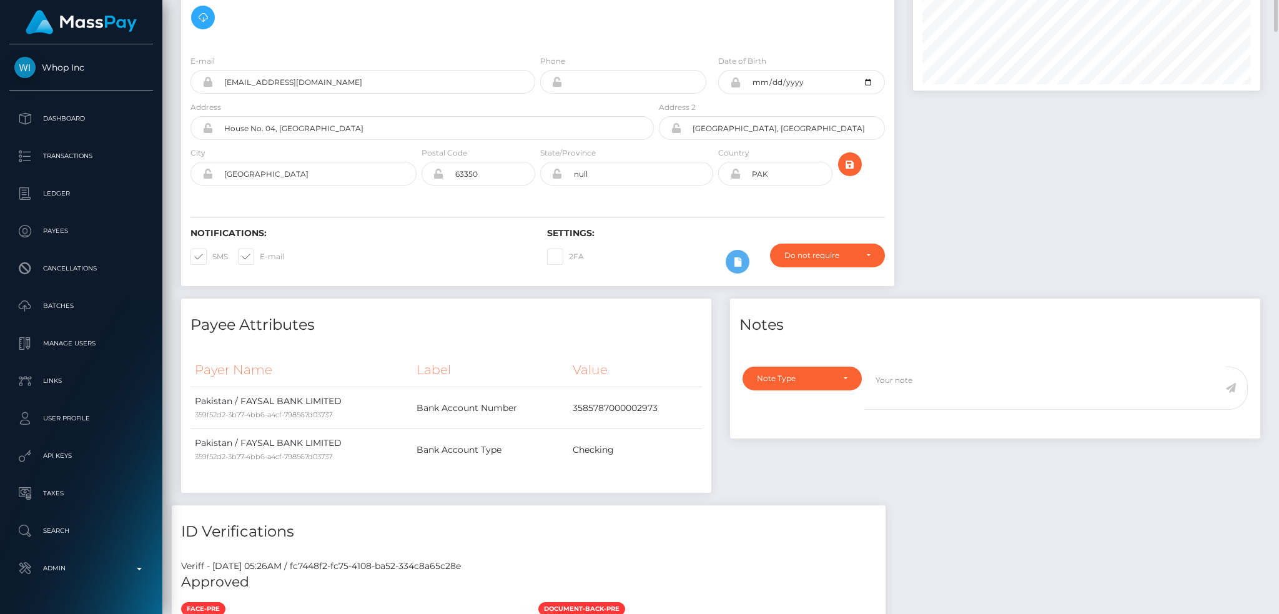
scroll to position [0, 0]
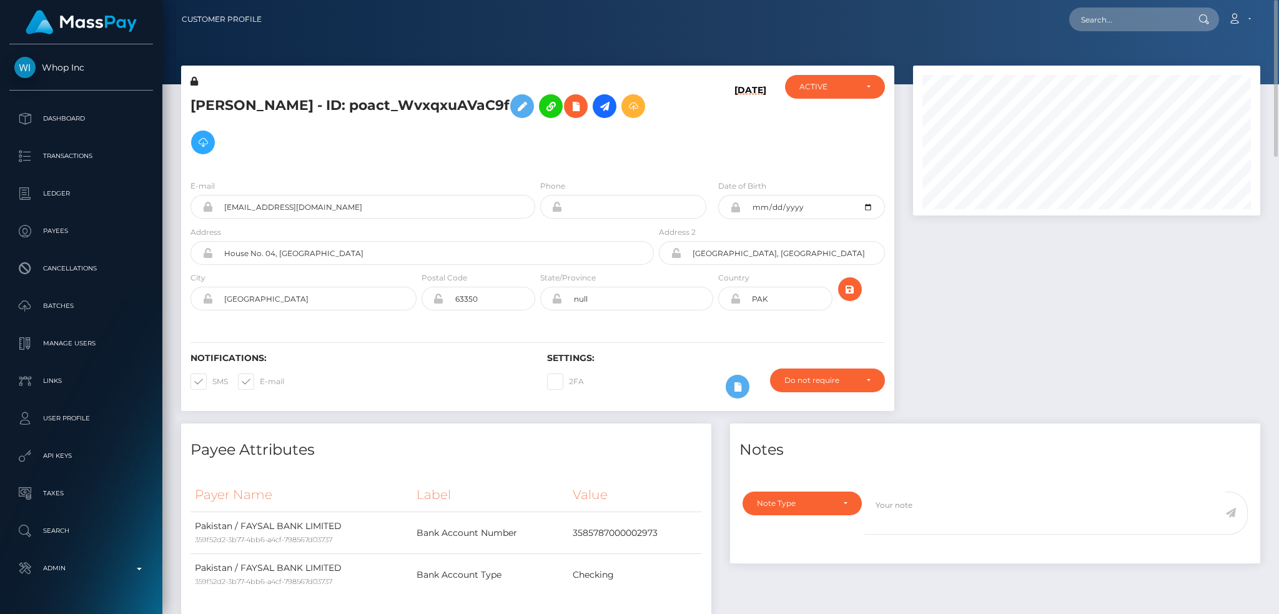
click at [470, 114] on h5 "UMAR AFZAL AFZAL - ID: poact_WvxqxuAVaC9f" at bounding box center [418, 124] width 456 height 72
copy h5 "poact_WvxqxuAVaC9f"
click at [454, 205] on input "sleenajhy@gmail.com" at bounding box center [374, 207] width 322 height 24
click at [1155, 21] on input "text" at bounding box center [1127, 19] width 117 height 24
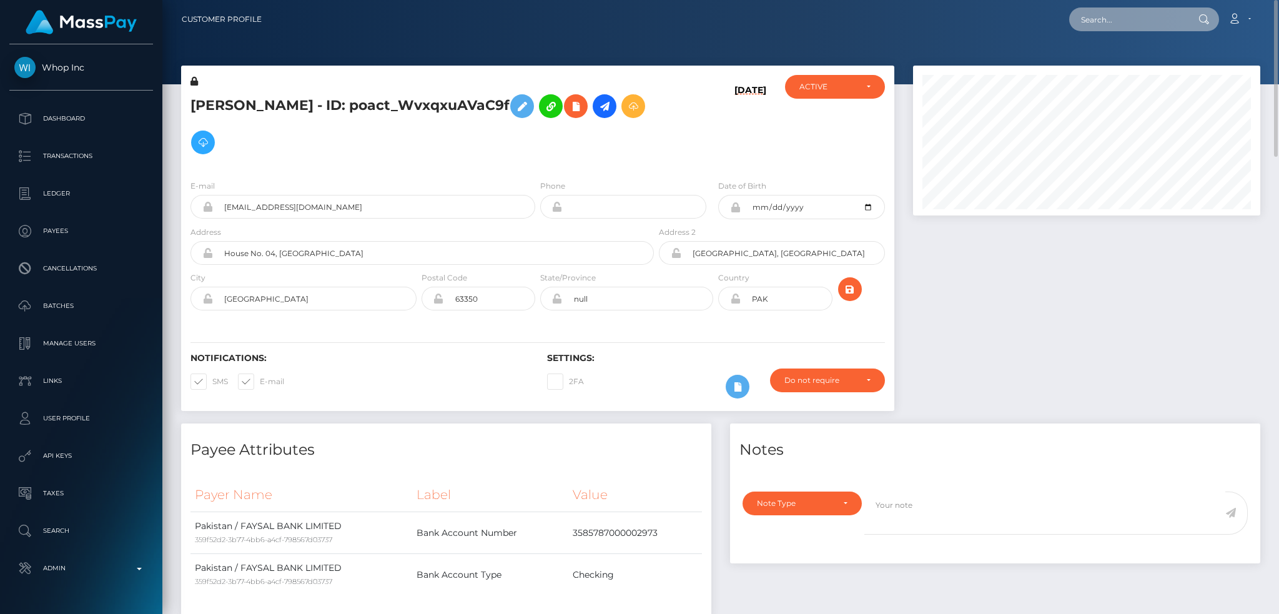
paste input "MSP3b2cadecf456bc9"
type input "MSP3b2cadecf456bc9"
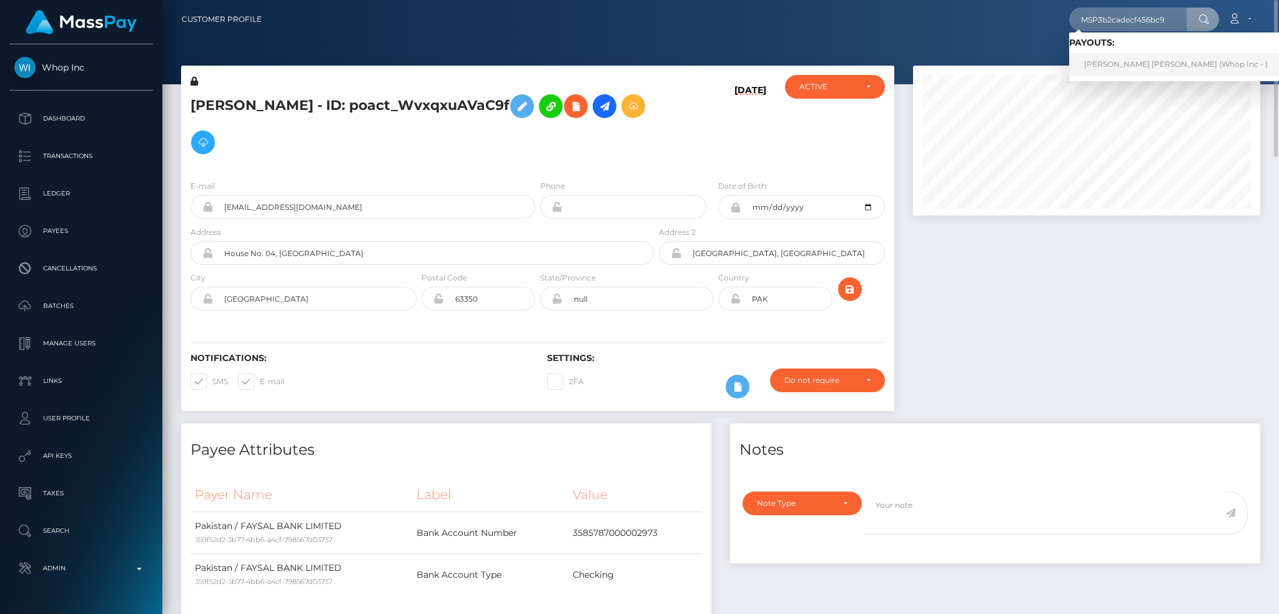
click at [1129, 64] on link "PREM SINGH SINGH (Whop Inc - )" at bounding box center [1176, 64] width 214 height 23
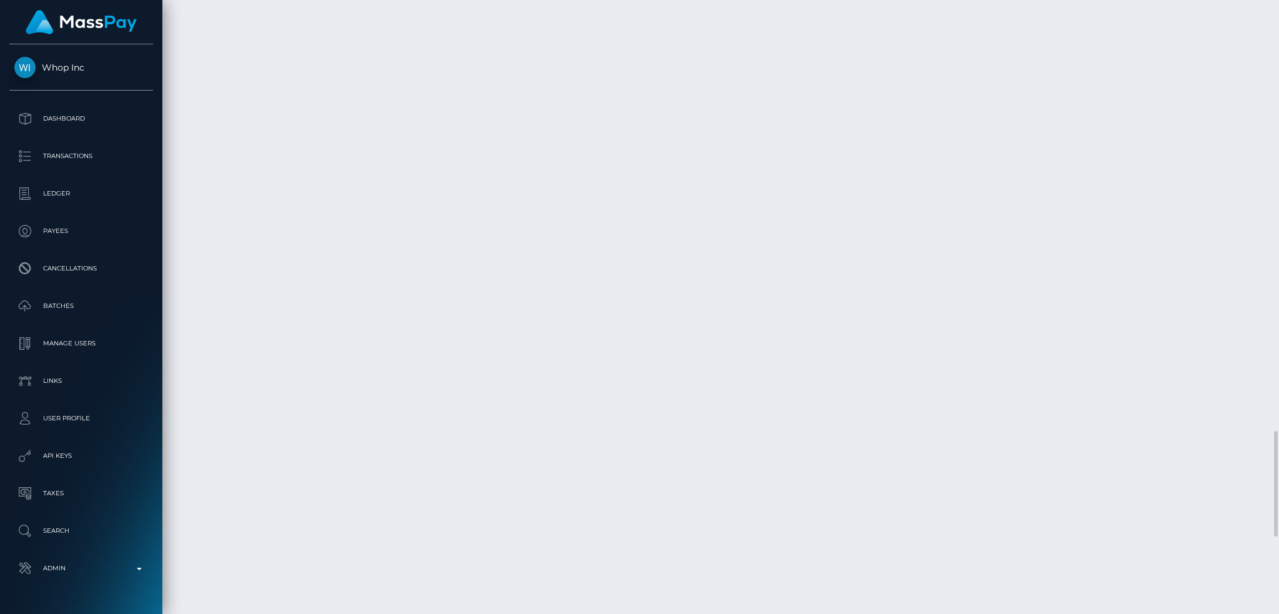
scroll to position [2948, 0]
copy td "pout_o81Z63xAp6d5t"
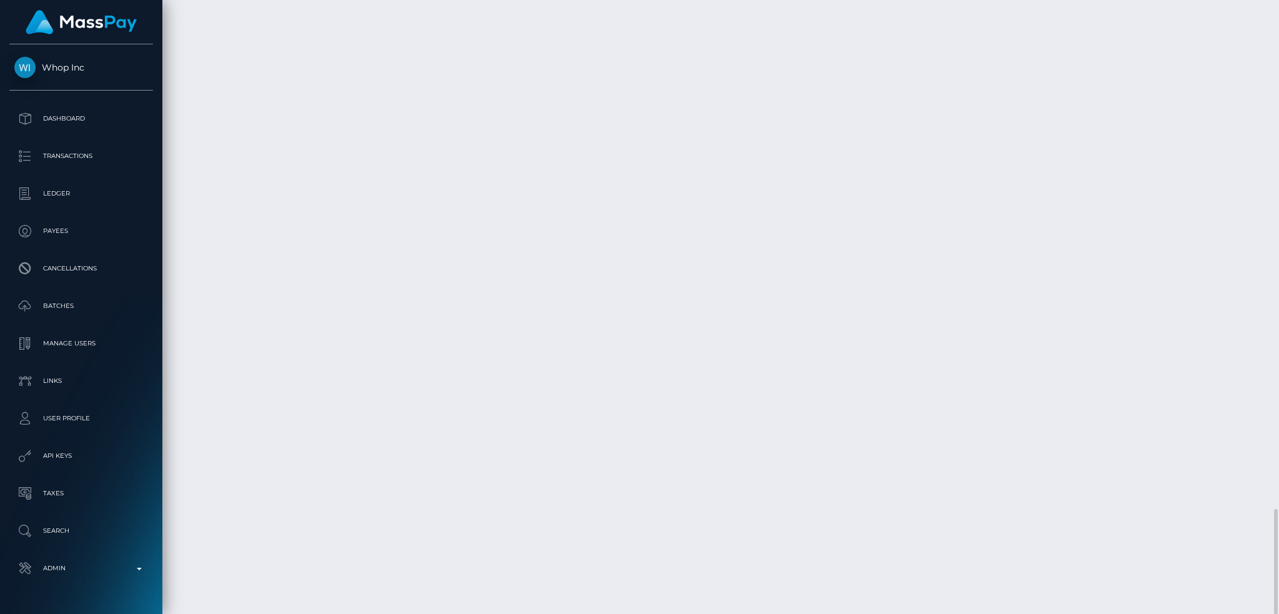
copy td "pout_XbFR1Y9U0CXRr"
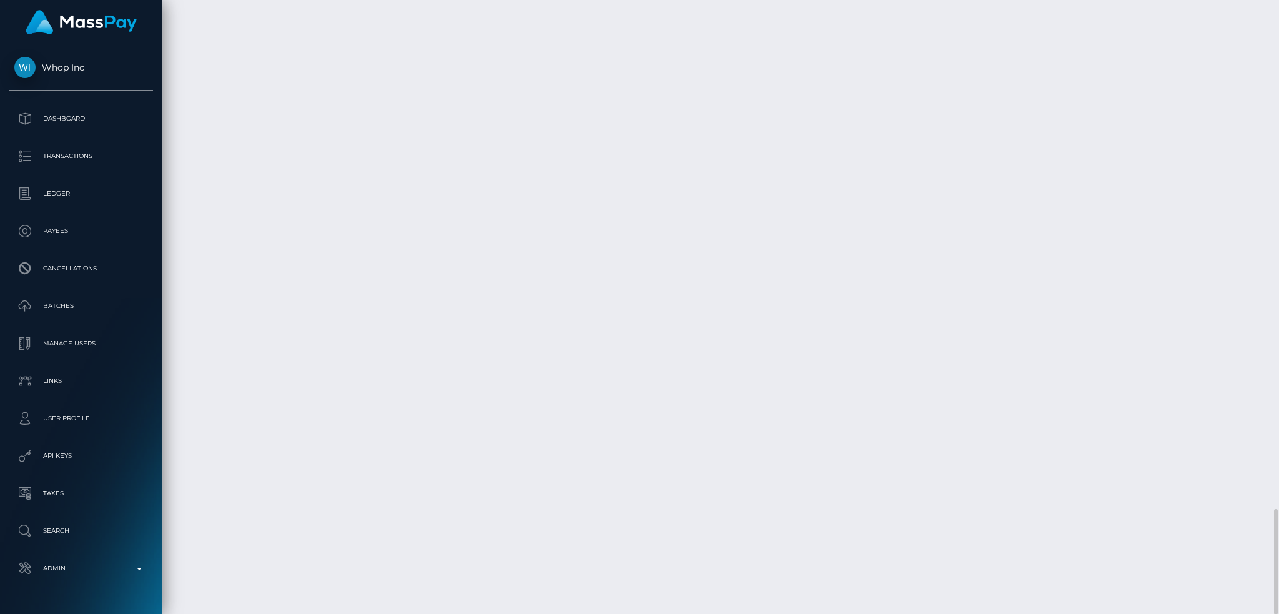
copy td "pout_EBqxdxucxDeJA"
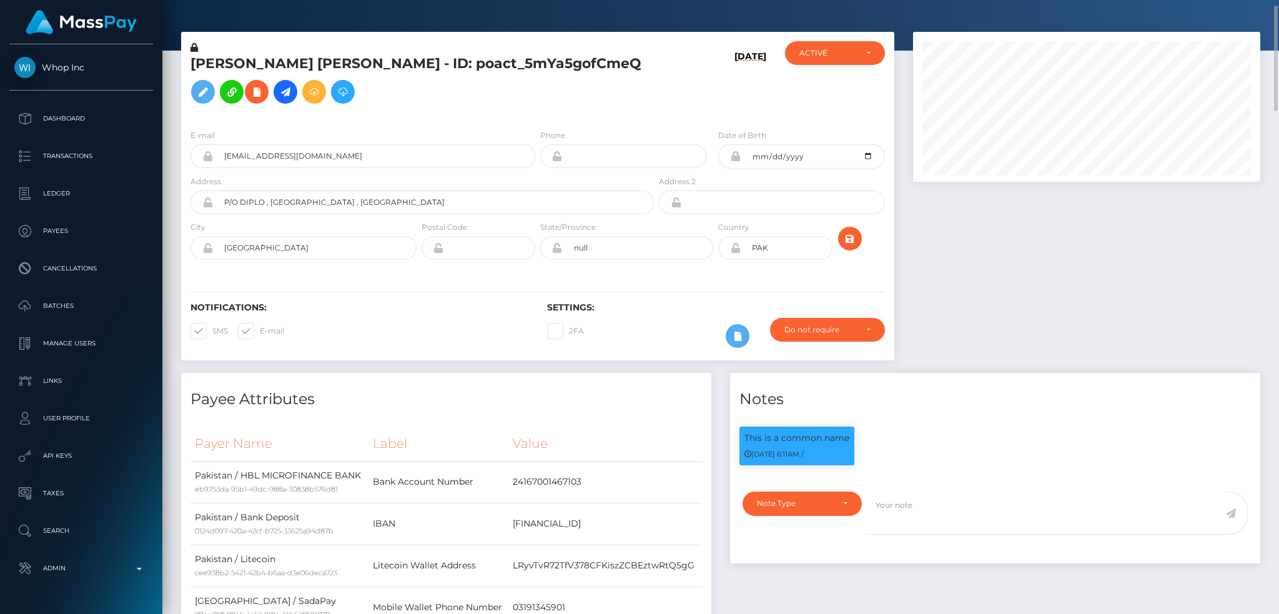
scroll to position [0, 0]
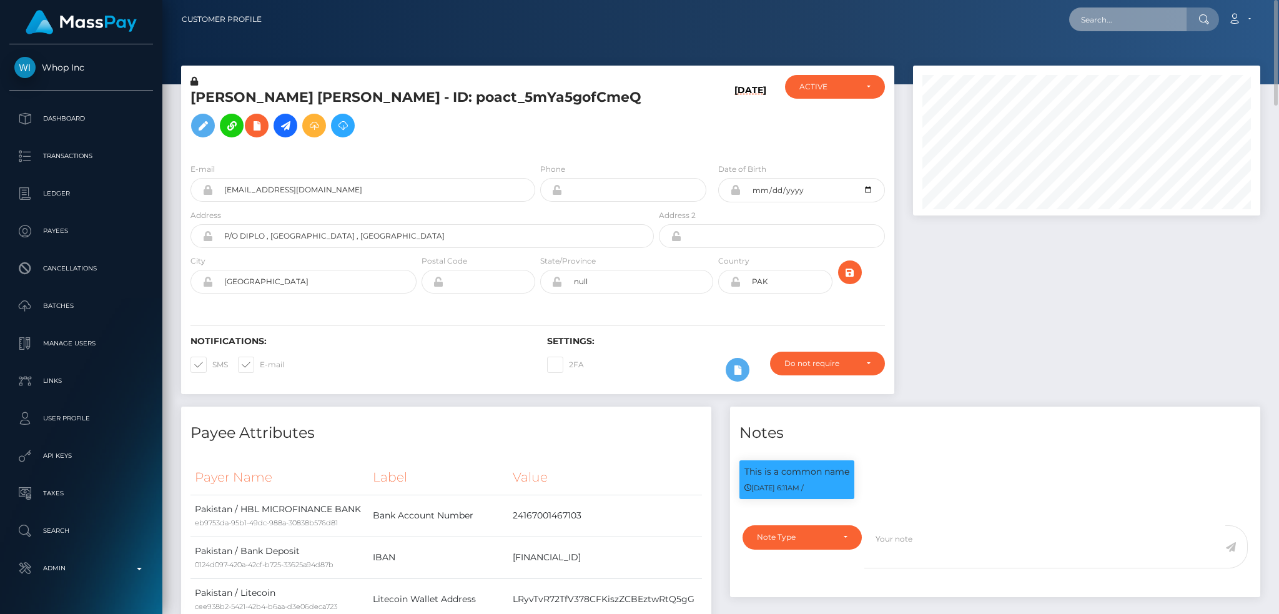
click at [1117, 12] on input "text" at bounding box center [1127, 19] width 117 height 24
paste input "MSP70823a41d8fd887"
type input "MSP70823a41d8fd887"
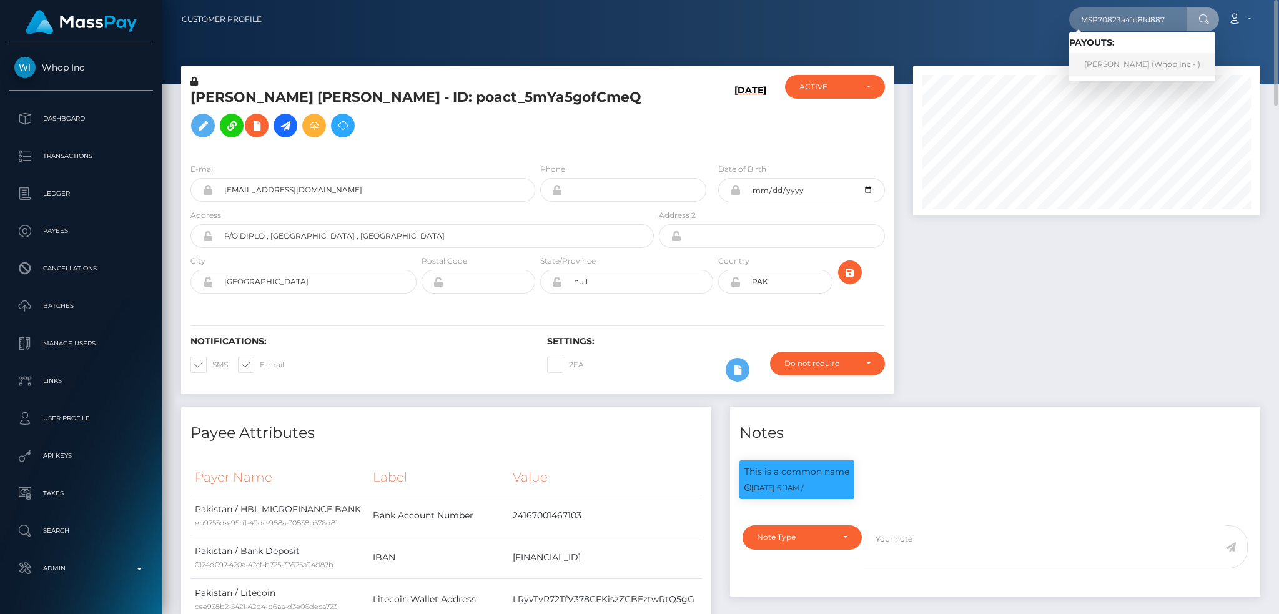
click at [1139, 68] on link "EMRE GÜNDOĞDU (Whop Inc - )" at bounding box center [1142, 64] width 146 height 23
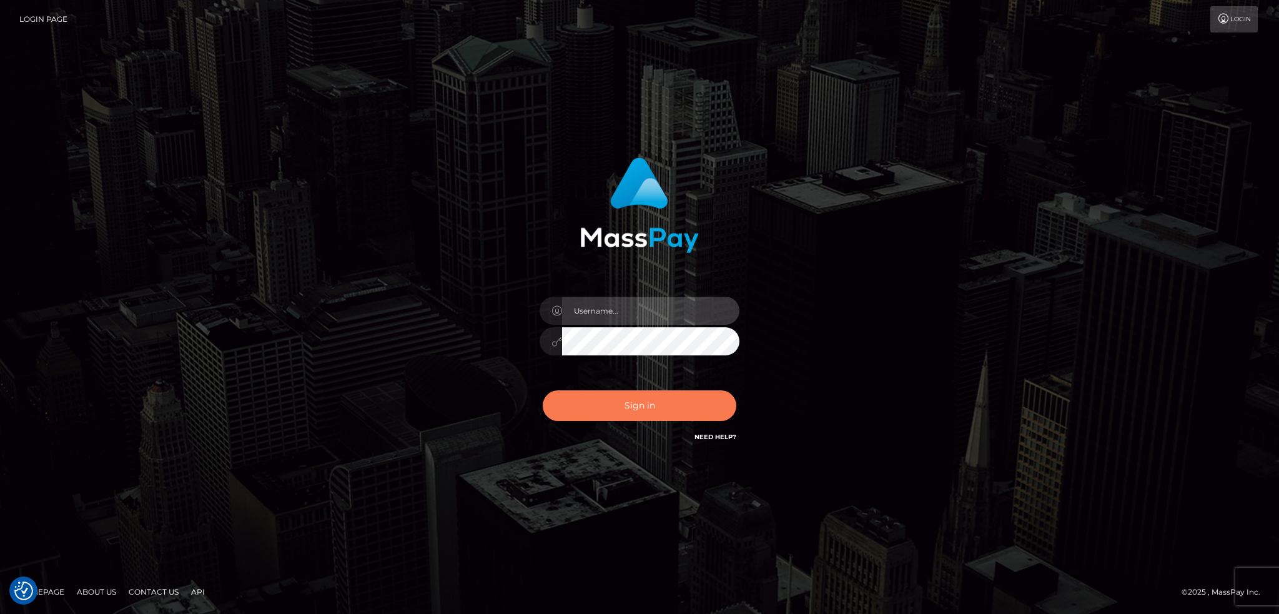
type input "alexstef"
click at [621, 405] on button "Sign in" at bounding box center [640, 405] width 194 height 31
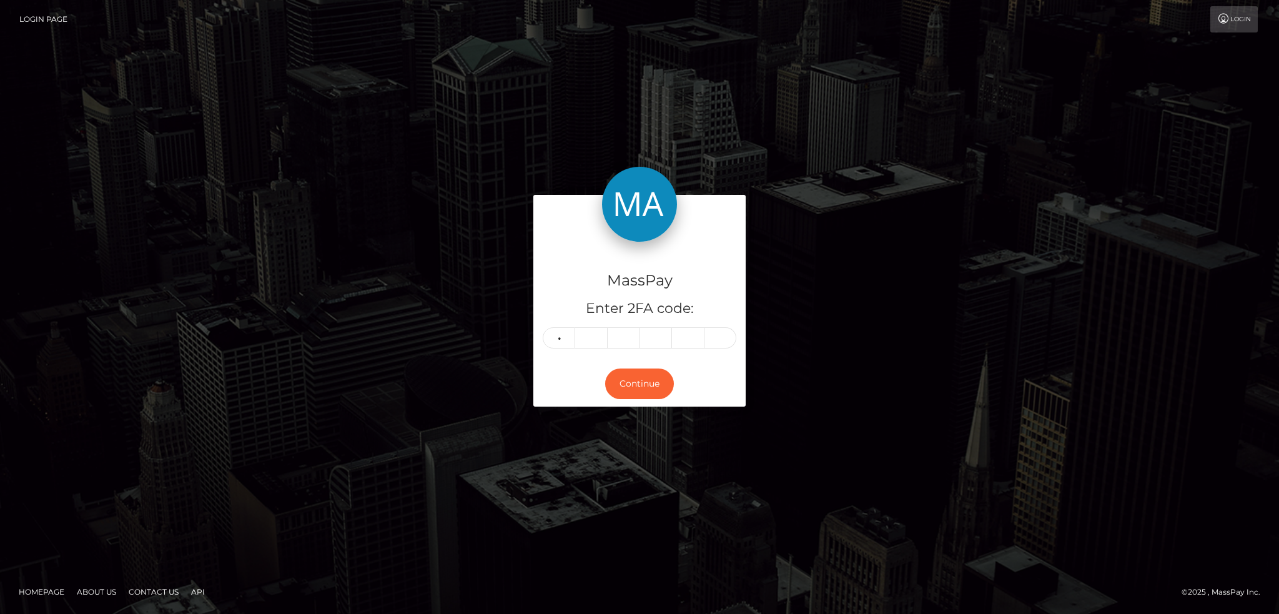
type input "1"
type input "7"
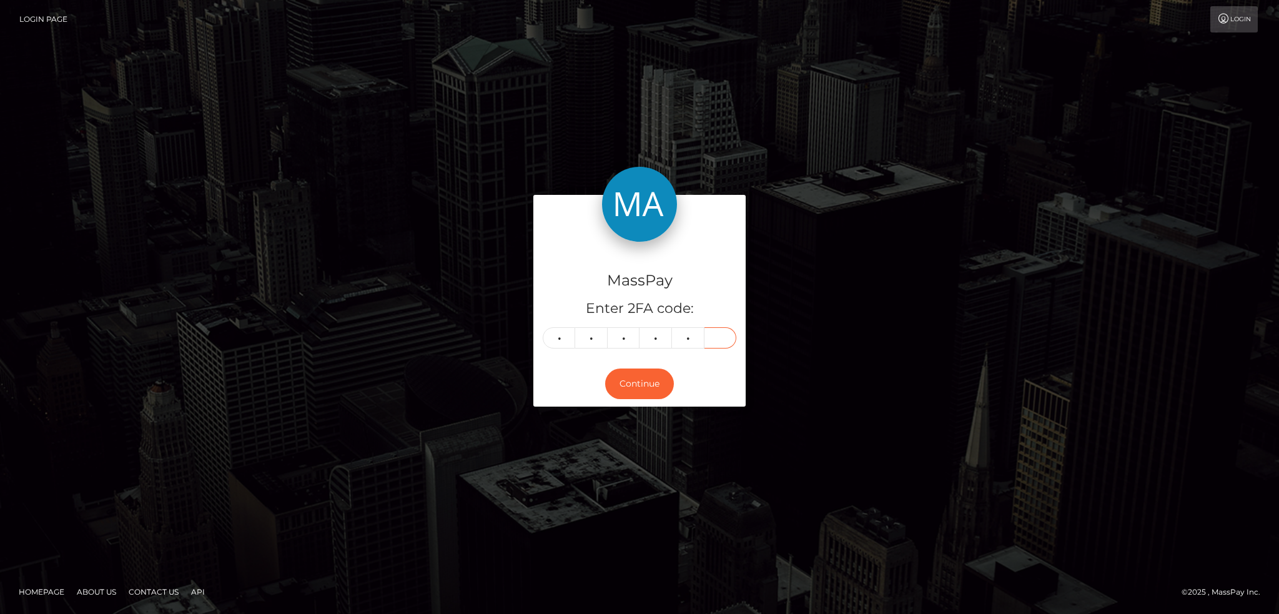
type input "4"
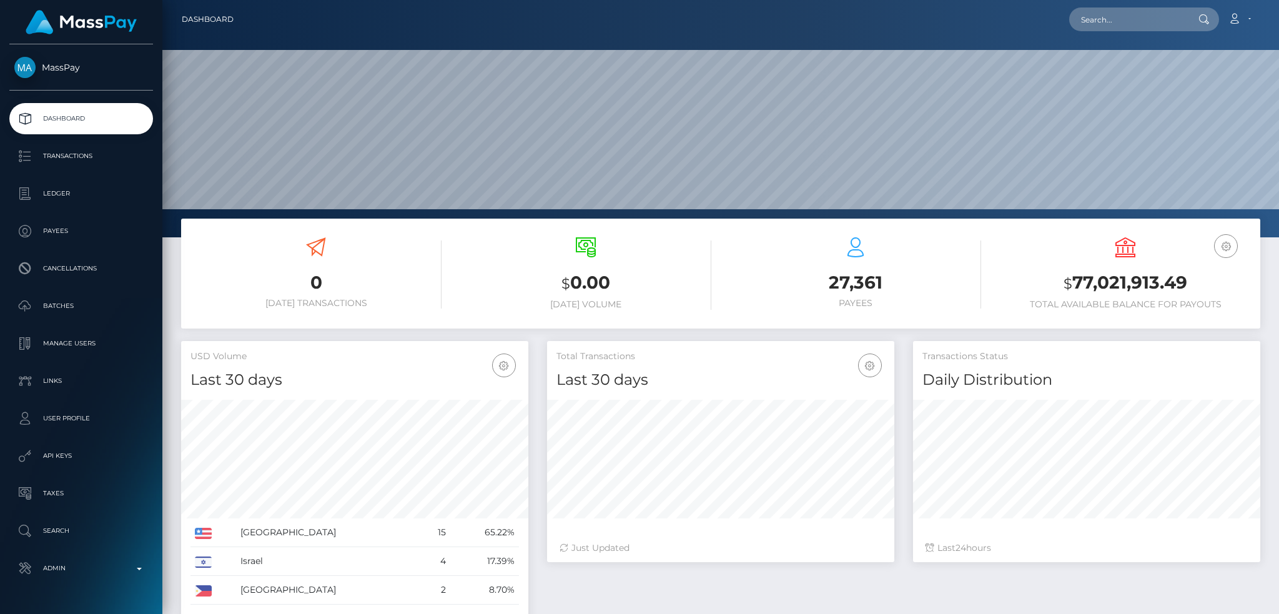
scroll to position [222, 347]
click at [1114, 8] on input "text" at bounding box center [1127, 19] width 117 height 24
paste input "d7670cb8-7c90-11f0-8023-0266f44cc279"
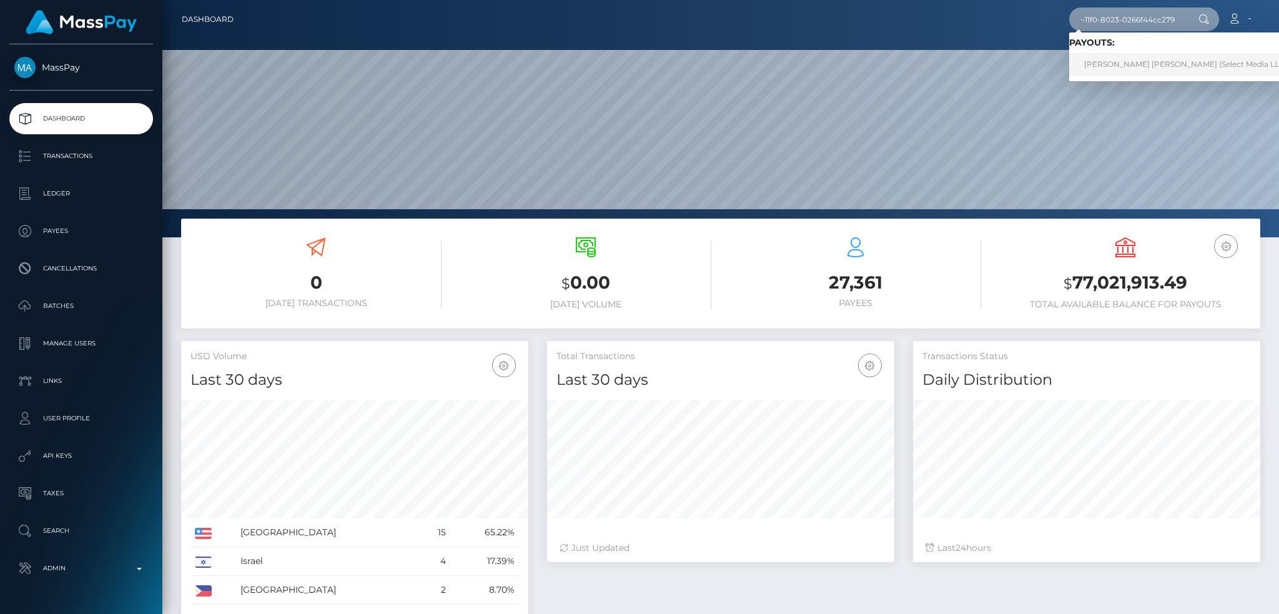
type input "d7670cb8-7c90-11f0-8023-0266f44cc279"
click at [1126, 72] on link "NICOLE PARIS PETERS (Select Media LLC - )" at bounding box center [1189, 64] width 240 height 23
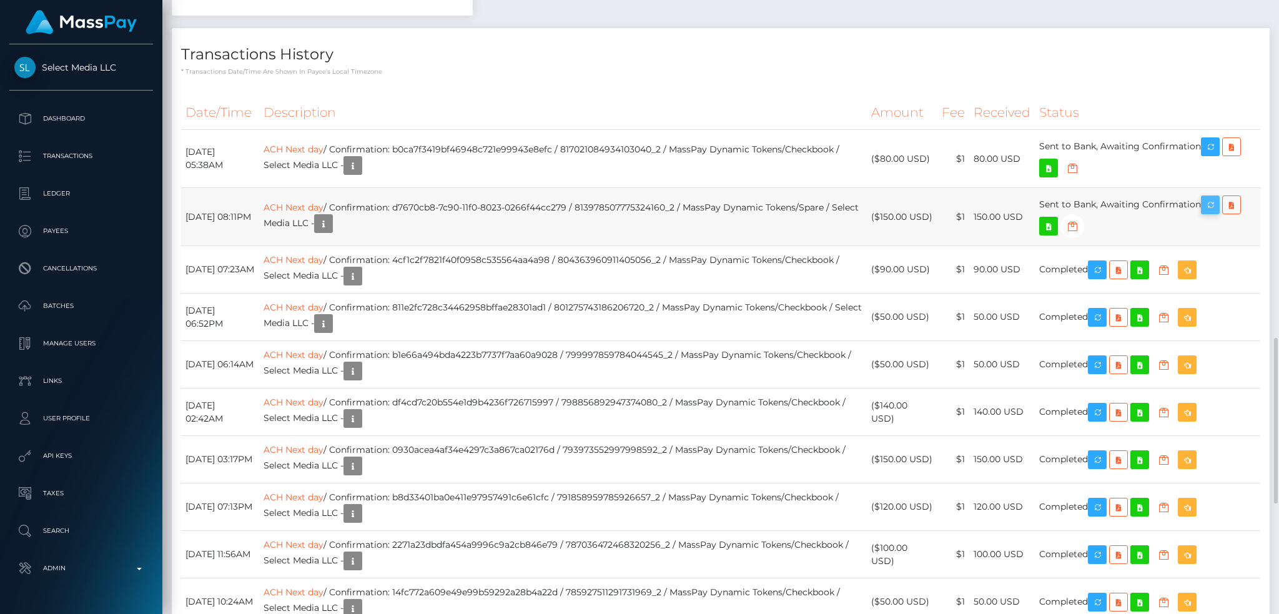
scroll to position [150, 347]
click at [1216, 213] on icon "button" at bounding box center [1210, 205] width 15 height 16
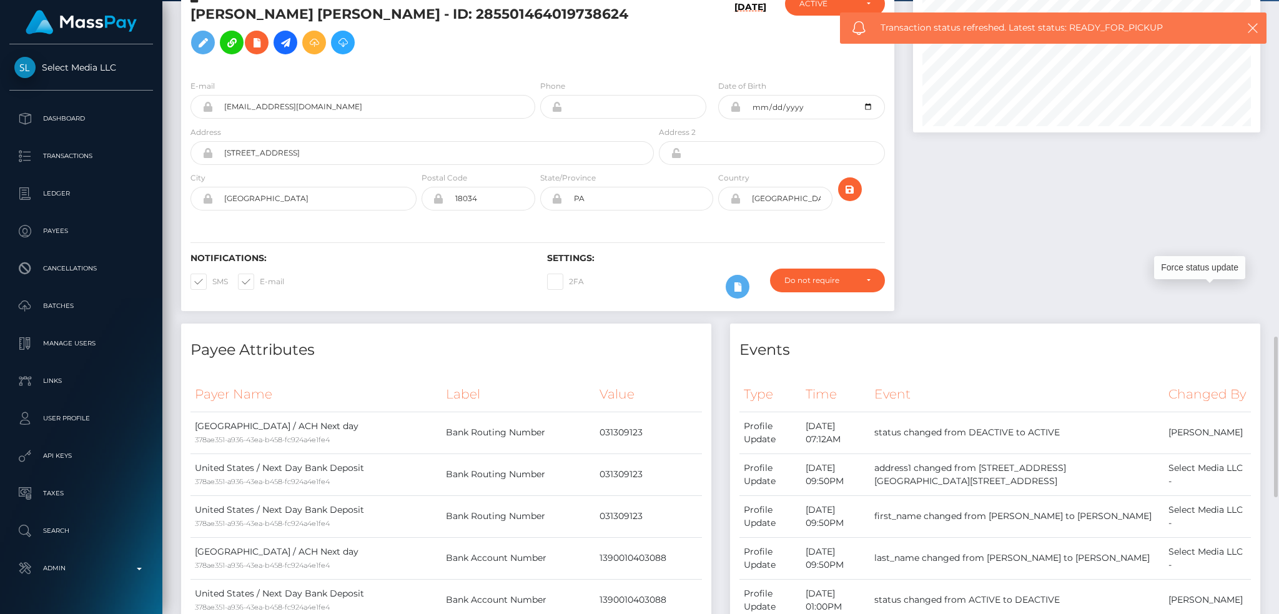
scroll to position [0, 0]
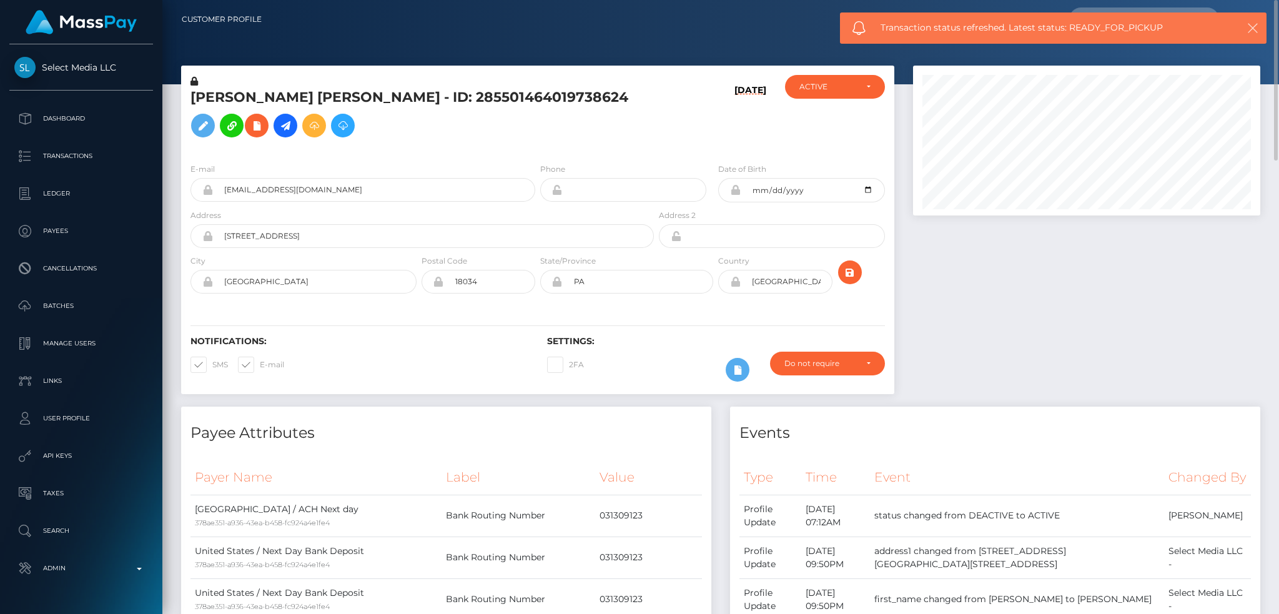
click at [1254, 27] on icon "button" at bounding box center [1252, 28] width 12 height 12
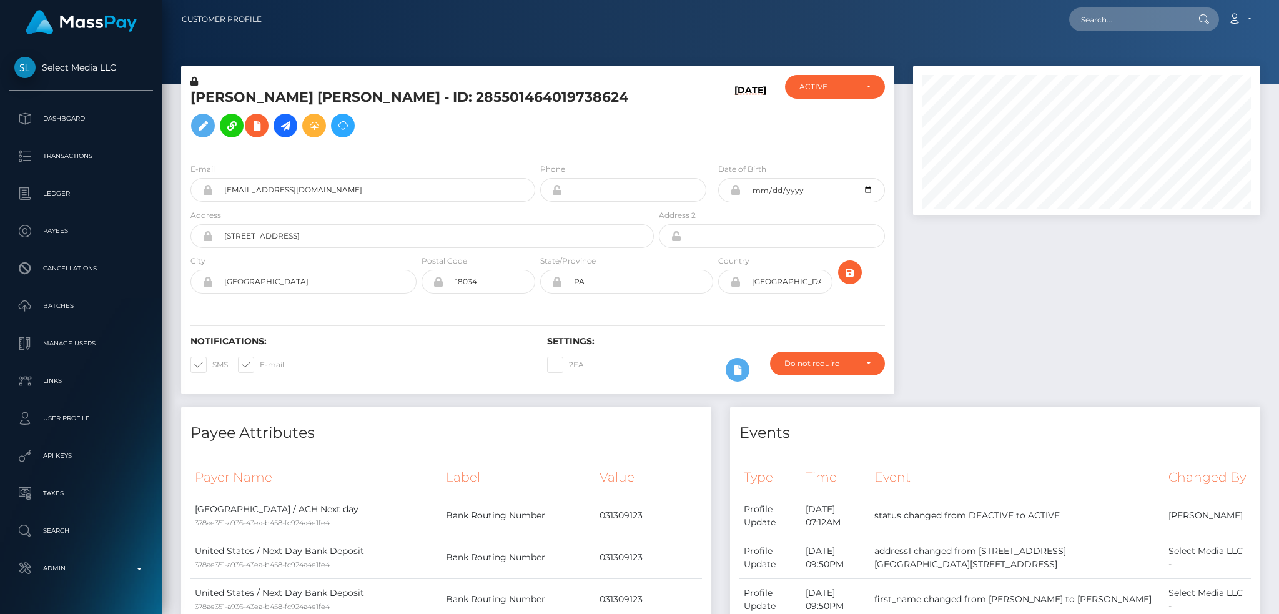
click at [1121, 19] on body "Select Media LLC Dashboard Transactions Ledger Payees Cancellations" at bounding box center [639, 307] width 1279 height 614
paste input "d102b709-7c33-11f0-8023-0266f44cc279"
click at [1145, 21] on input "text" at bounding box center [1127, 19] width 117 height 24
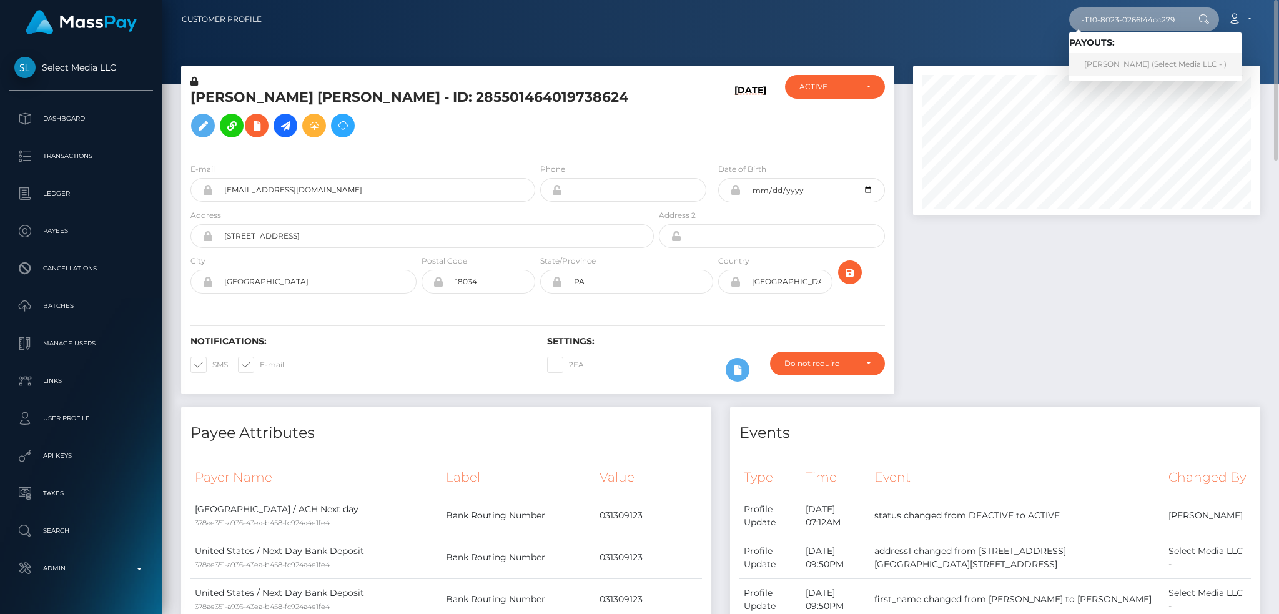
type input "d102b709-7c33-11f0-8023-0266f44cc279"
click at [1184, 57] on link "CALANDRIA E Davis (Select Media LLC - )" at bounding box center [1155, 64] width 172 height 23
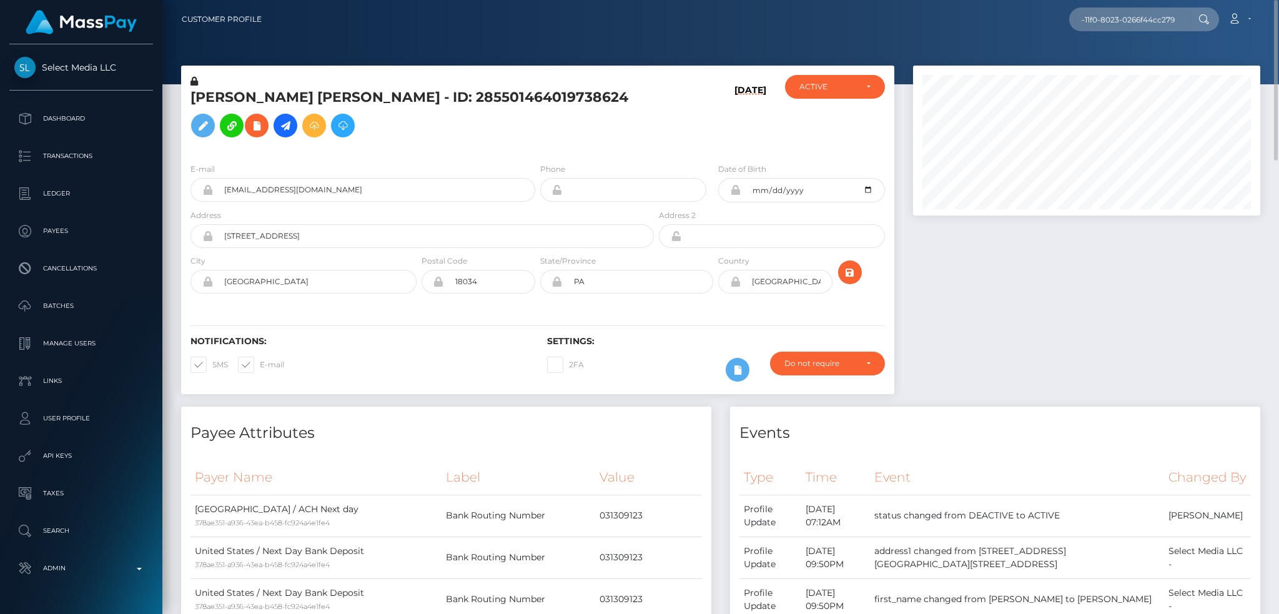
scroll to position [0, 0]
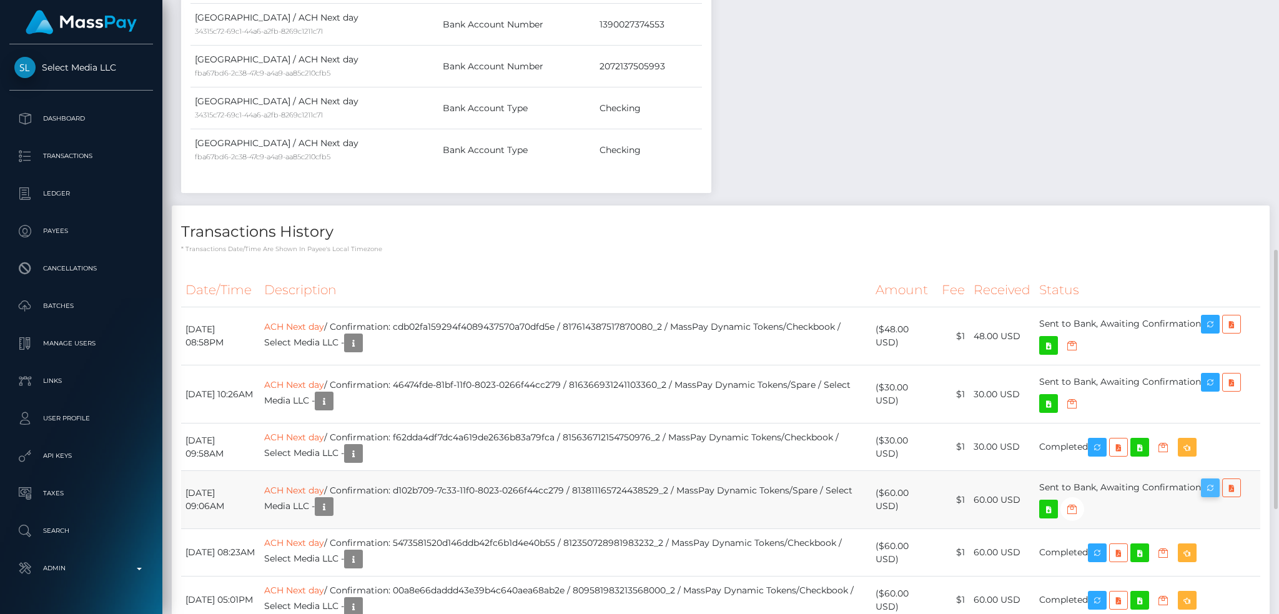
scroll to position [150, 347]
click at [1218, 490] on icon "button" at bounding box center [1210, 488] width 15 height 16
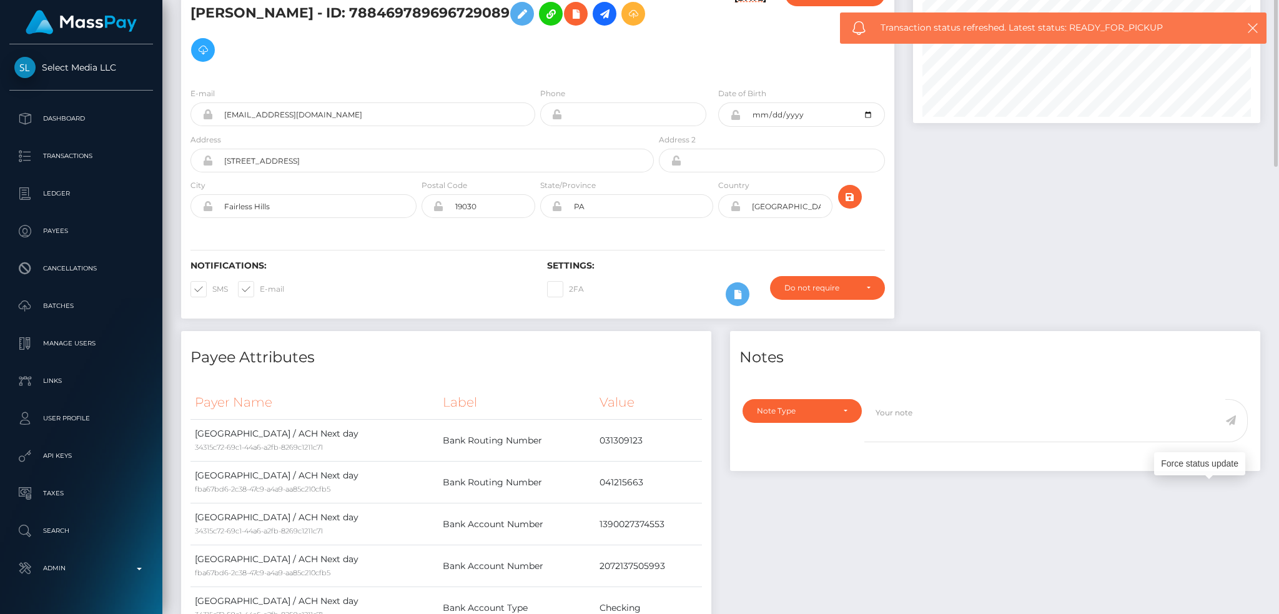
scroll to position [0, 0]
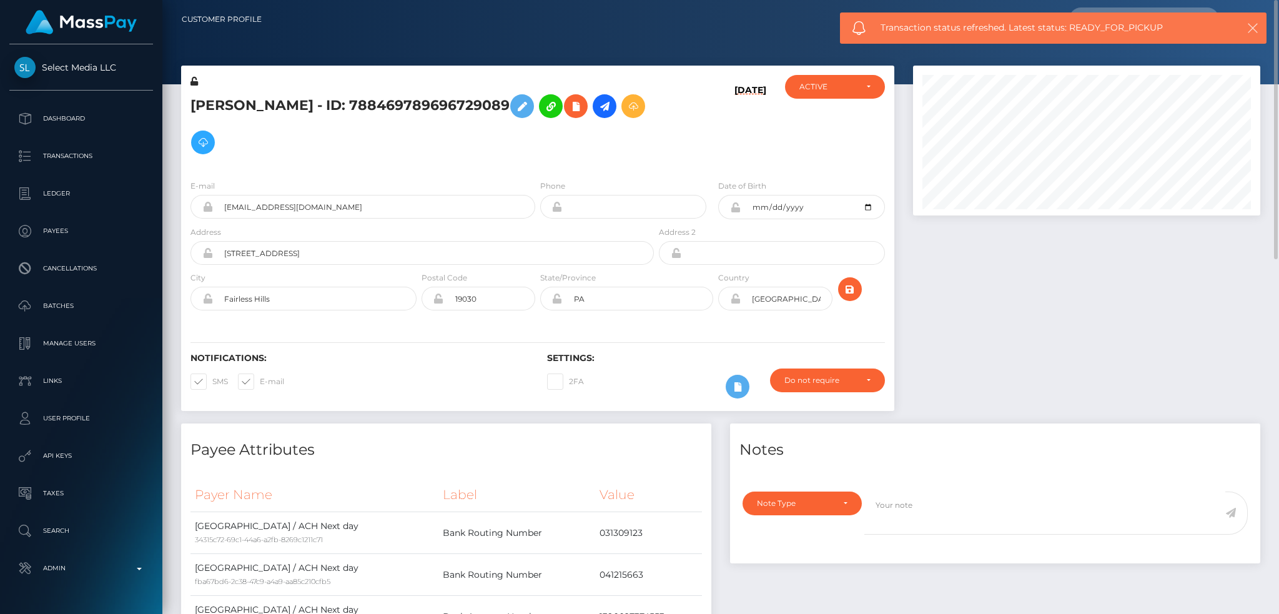
click at [1250, 26] on icon "button" at bounding box center [1252, 28] width 12 height 12
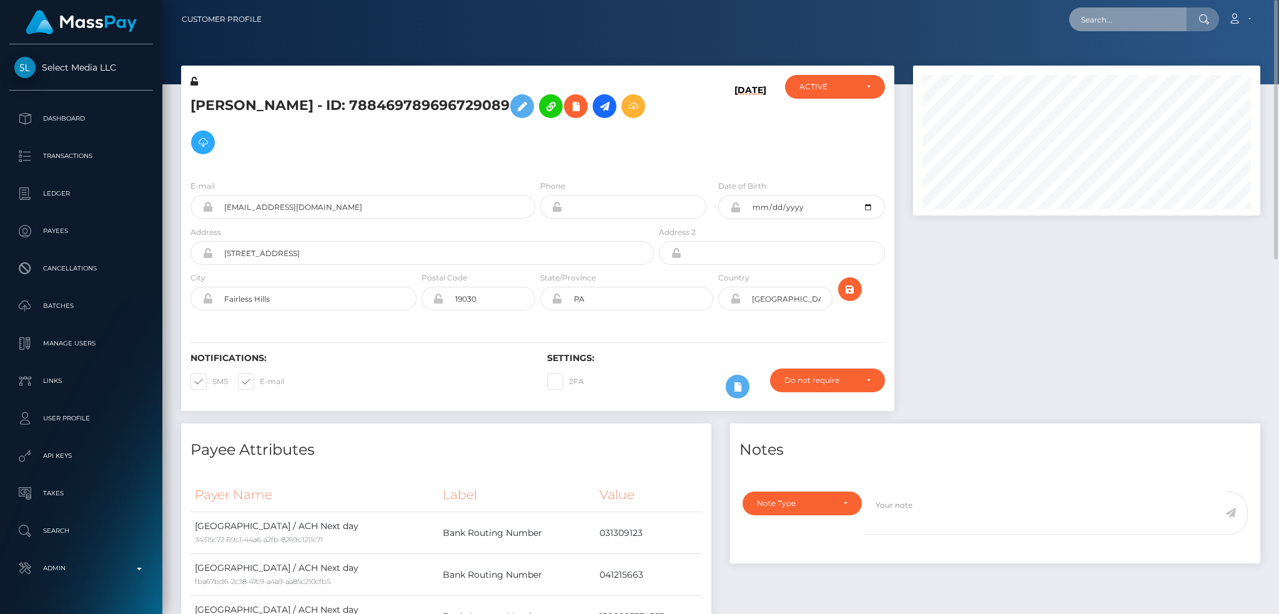
click at [1113, 26] on input "text" at bounding box center [1127, 19] width 117 height 24
paste input "3eb91eb5-7c3c-11f0-8023-0266f44cc279"
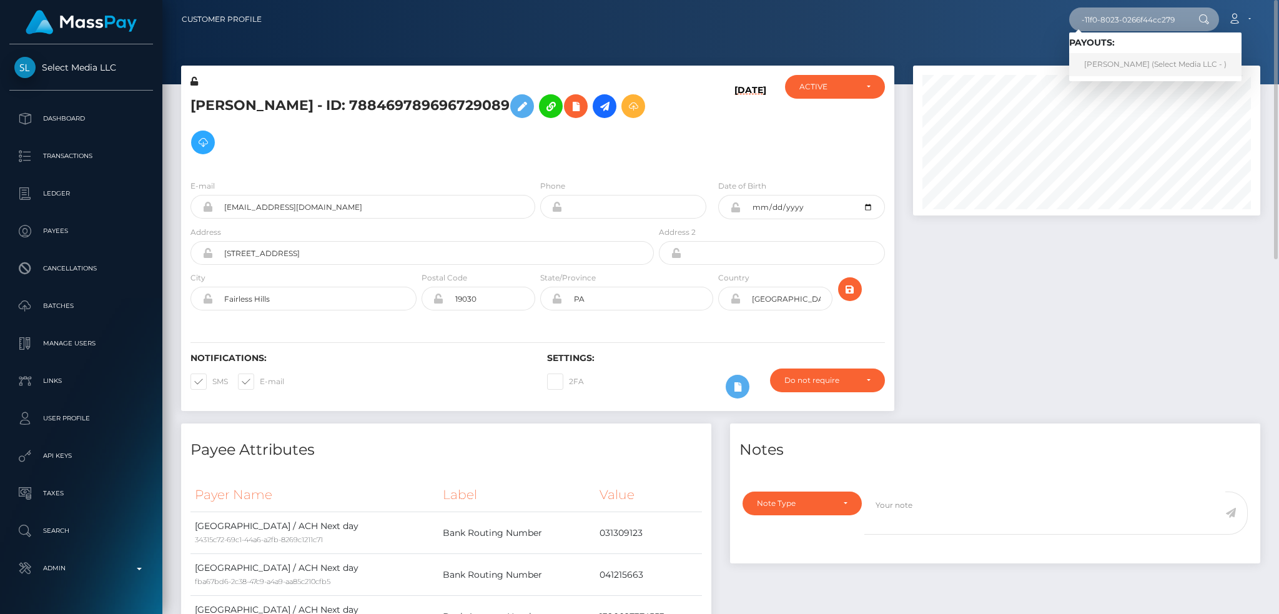
type input "3eb91eb5-7c3c-11f0-8023-0266f44cc279"
click at [1150, 62] on link "Princia Moody (Select Media LLC - )" at bounding box center [1155, 64] width 172 height 23
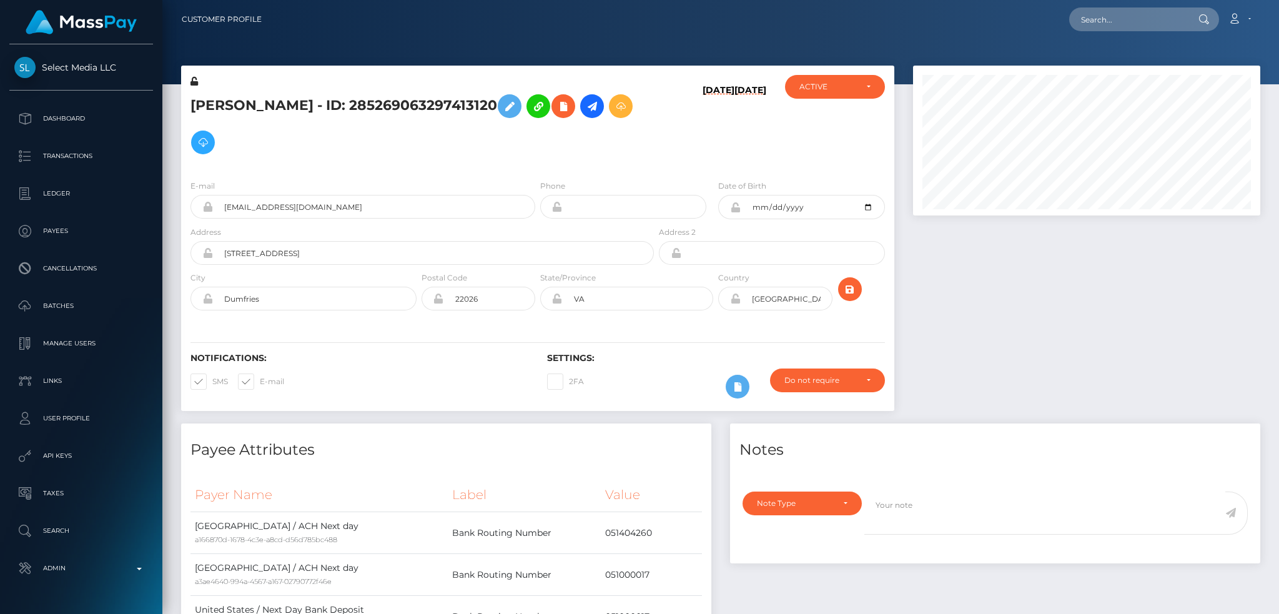
scroll to position [624218, 624021]
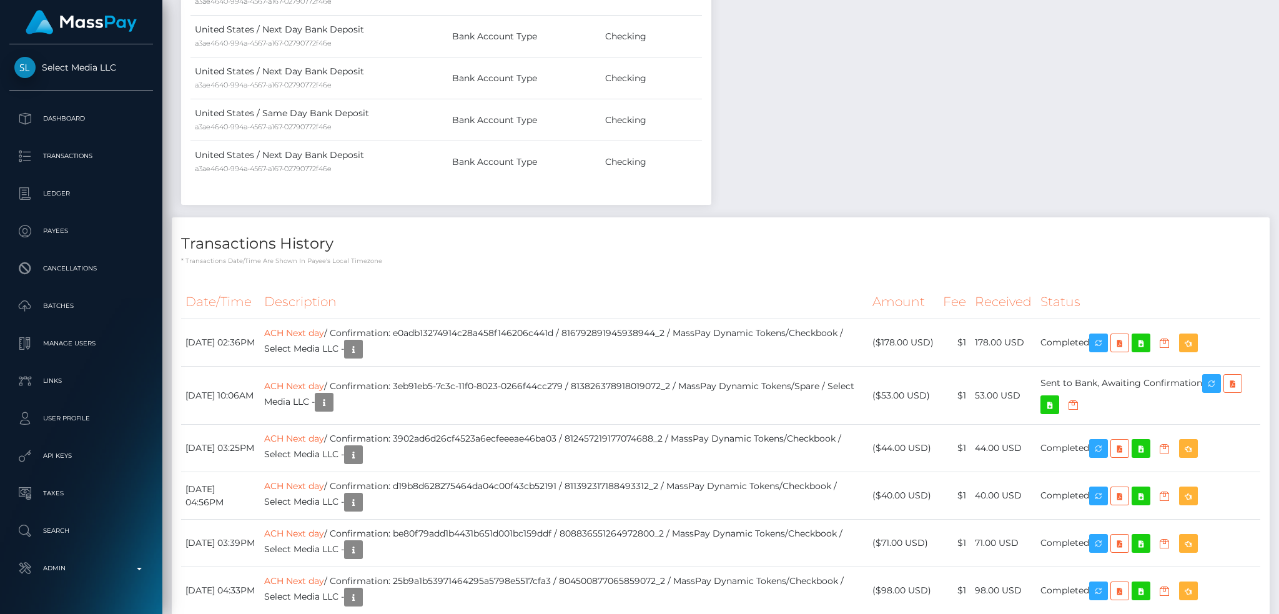
click at [1221, 347] on div "Force status update" at bounding box center [1199, 359] width 91 height 31
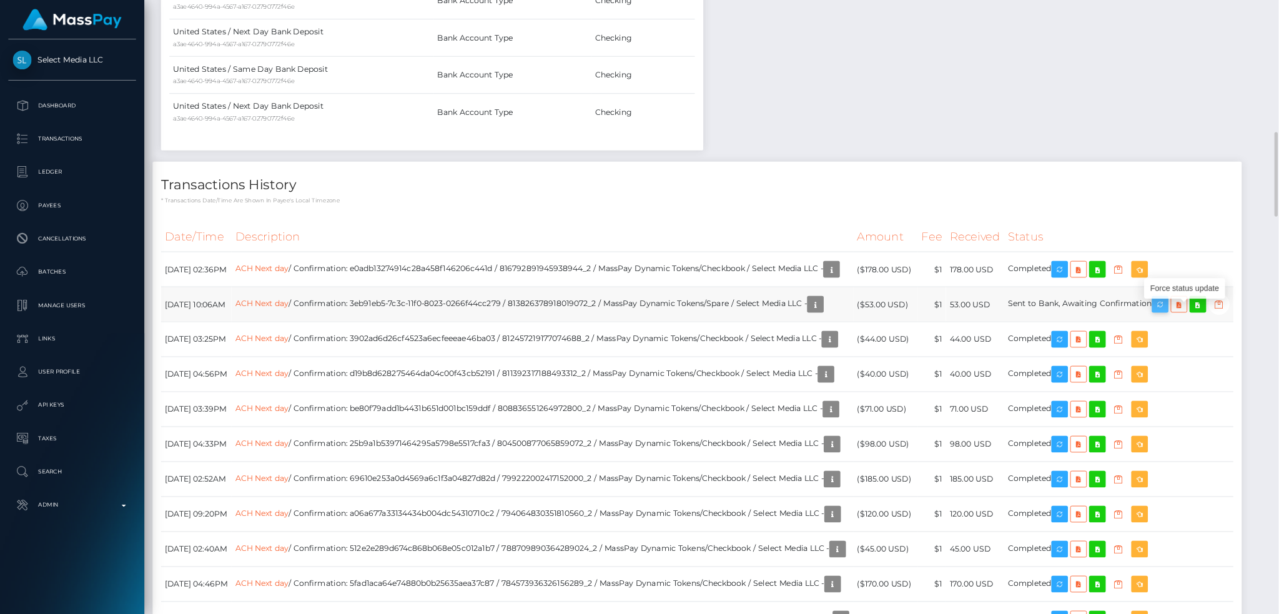
scroll to position [149, 400]
drag, startPoint x: 1342, startPoint y: 346, endPoint x: 1054, endPoint y: 162, distance: 341.4
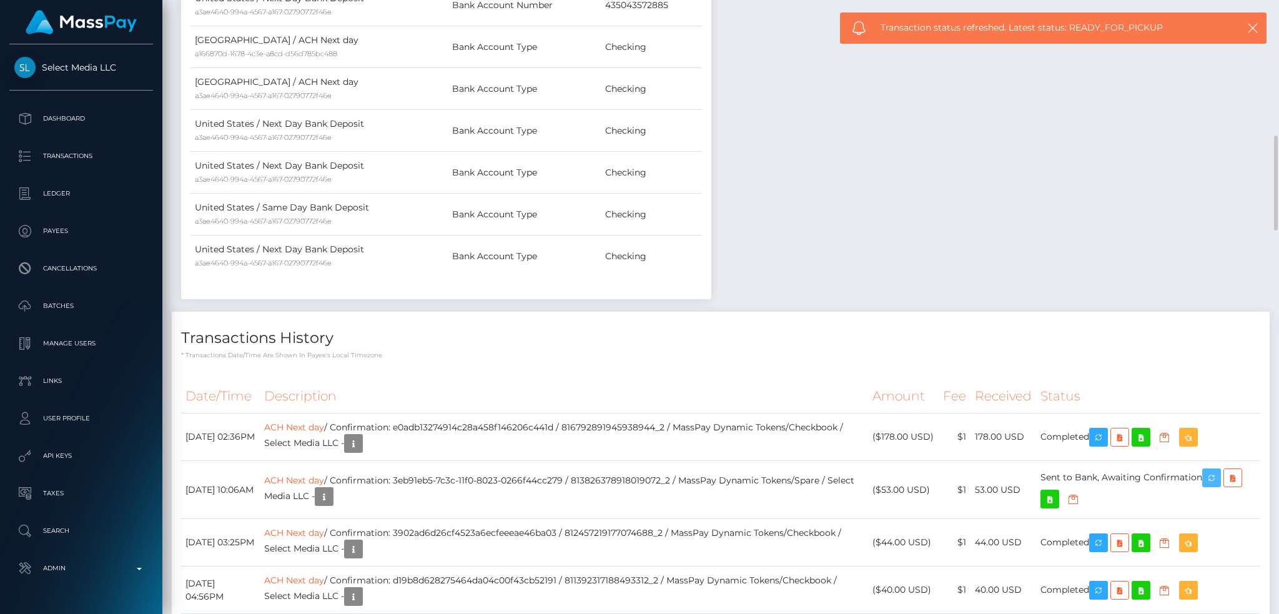
scroll to position [150, 347]
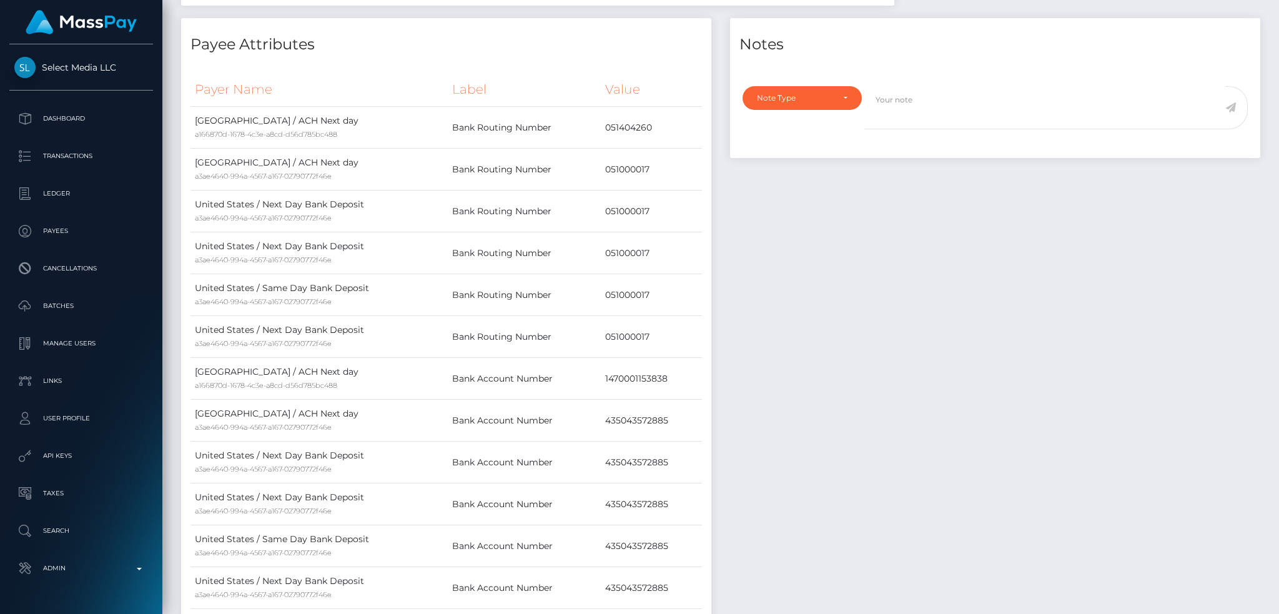
scroll to position [0, 0]
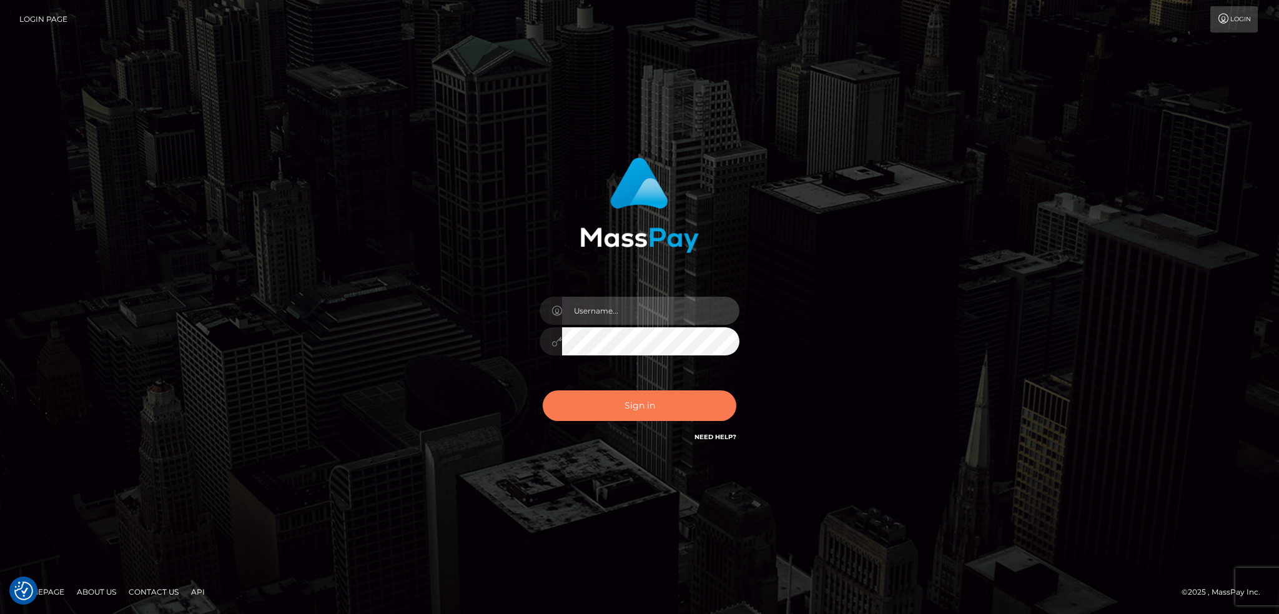
type input "alexstef"
click at [622, 404] on button "Sign in" at bounding box center [640, 405] width 194 height 31
type input "alexstef"
click at [622, 403] on button "Sign in" at bounding box center [640, 405] width 194 height 31
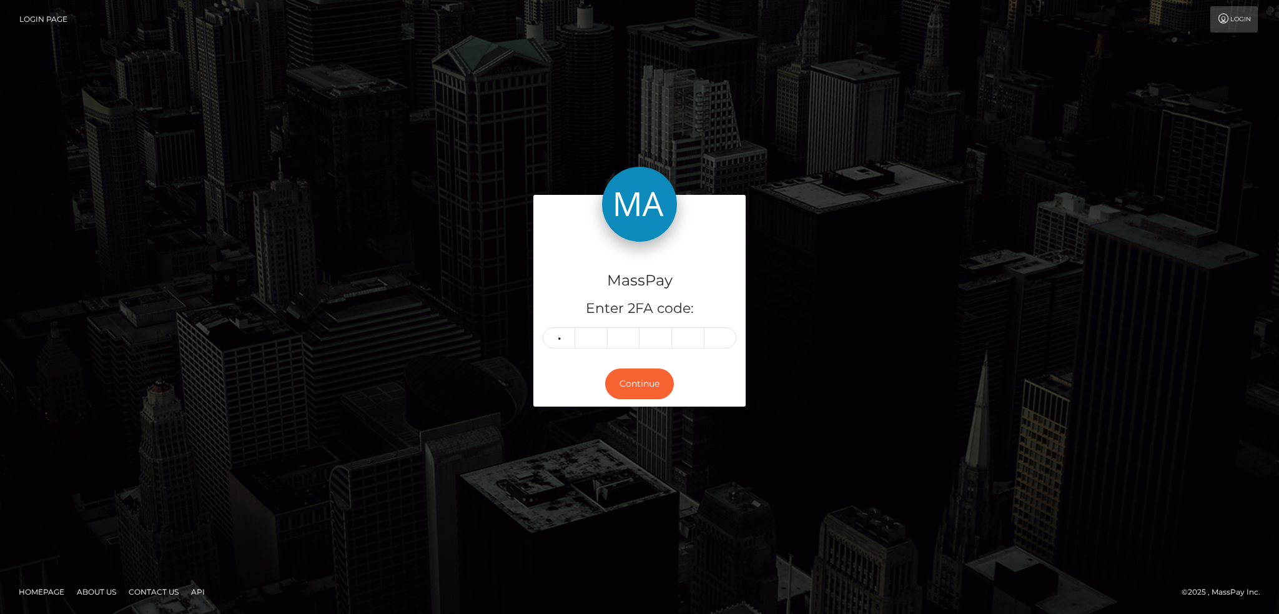
type input "4"
type input "3"
type input "0"
type input "8"
type input "0"
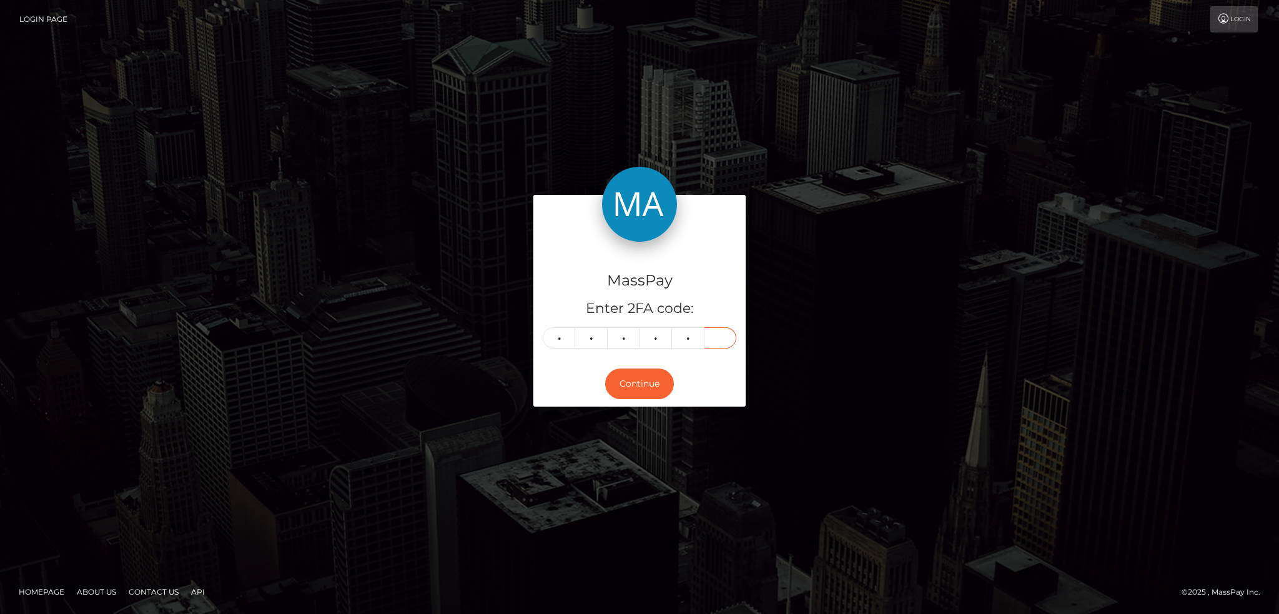
type input "3"
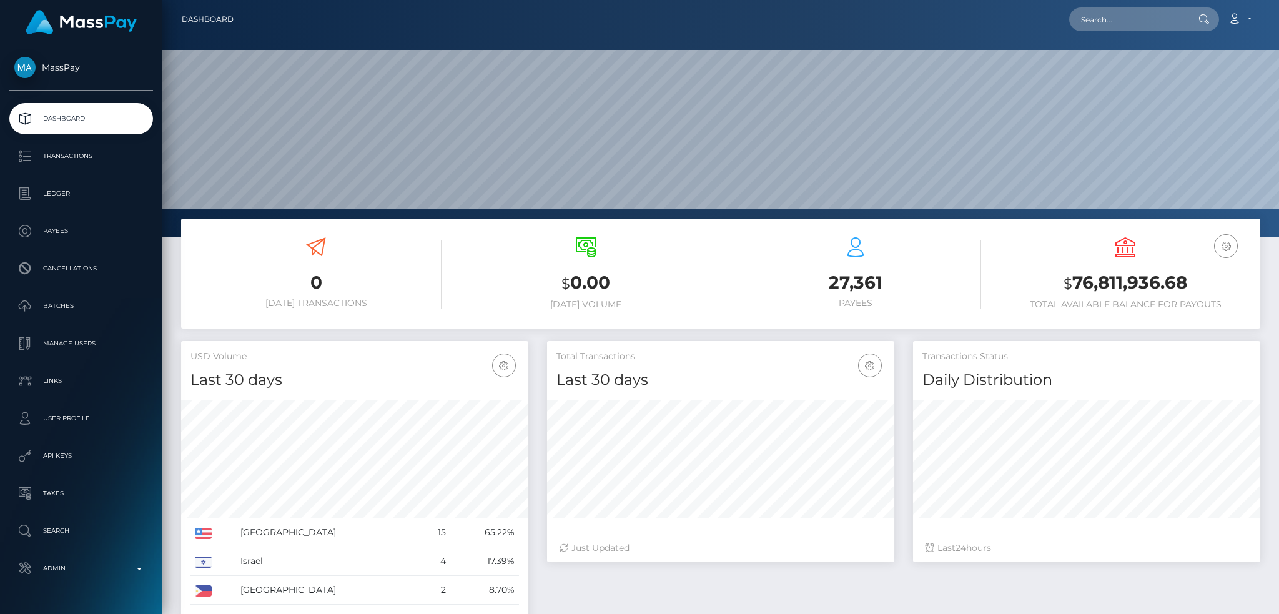
scroll to position [222, 347]
